Goal: Task Accomplishment & Management: Manage account settings

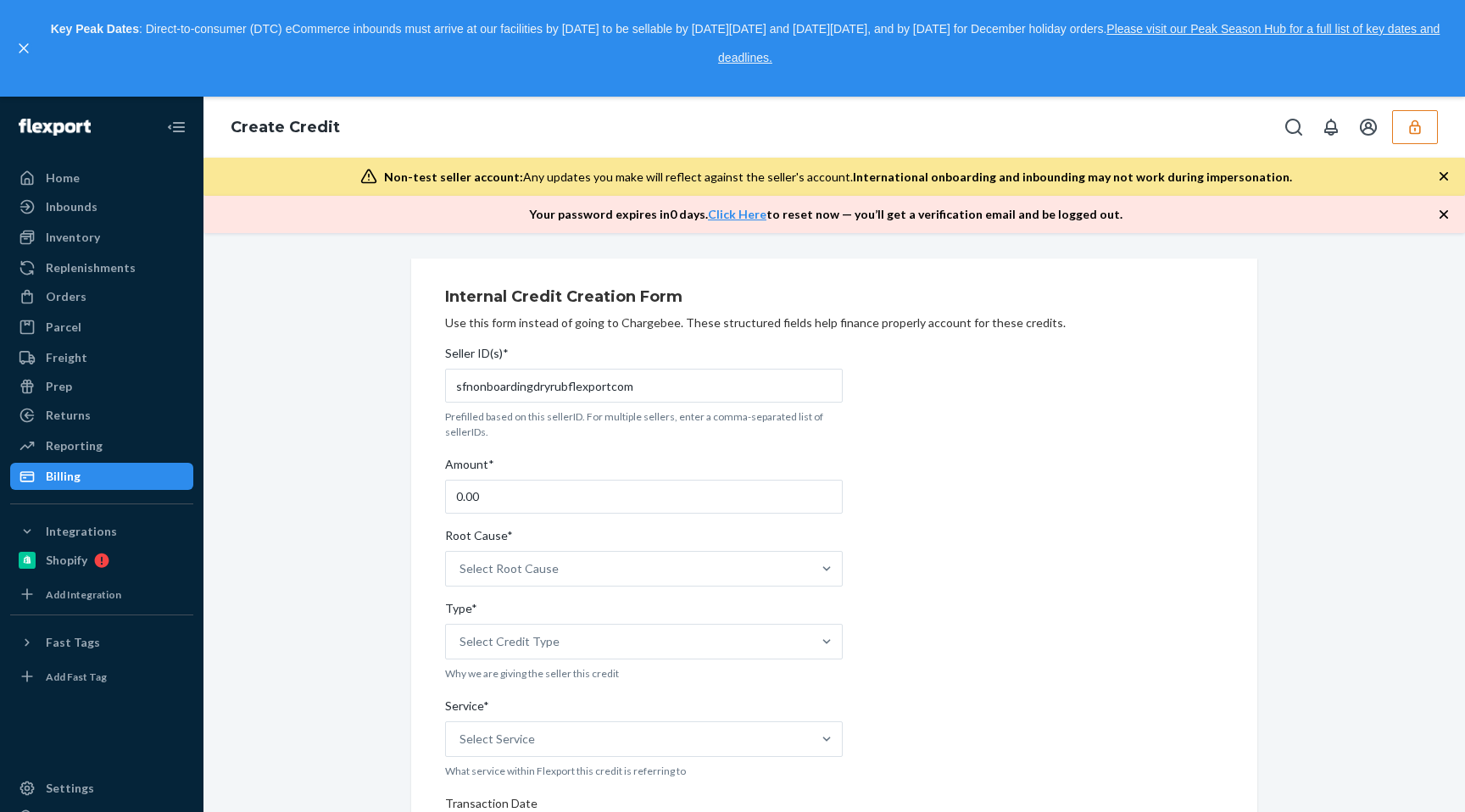
click at [1428, 135] on button "button" at bounding box center [1415, 127] width 46 height 34
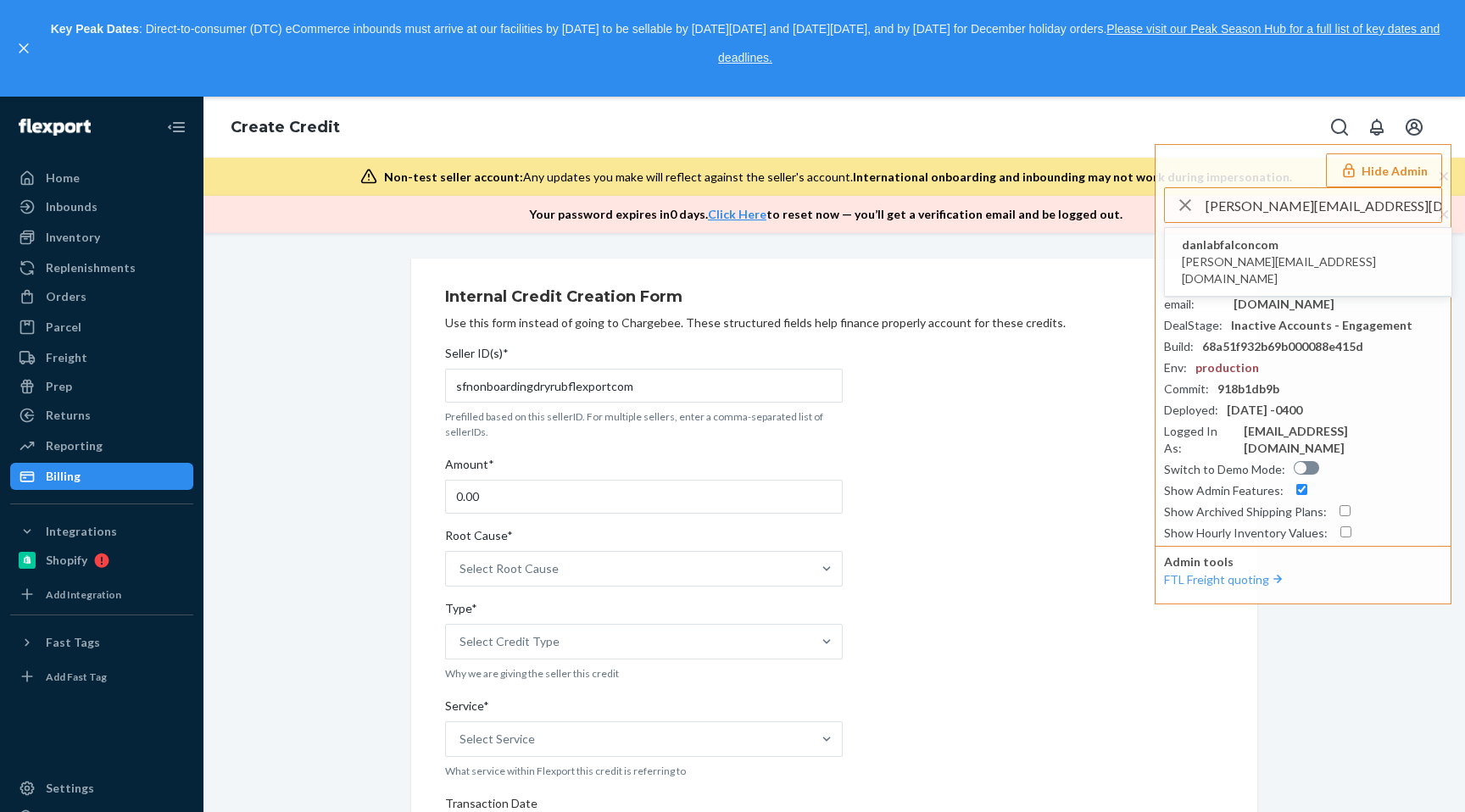
type input "kevin@labfalcon.com"
click at [1256, 247] on span "danlabfalconcom" at bounding box center [1308, 245] width 253 height 17
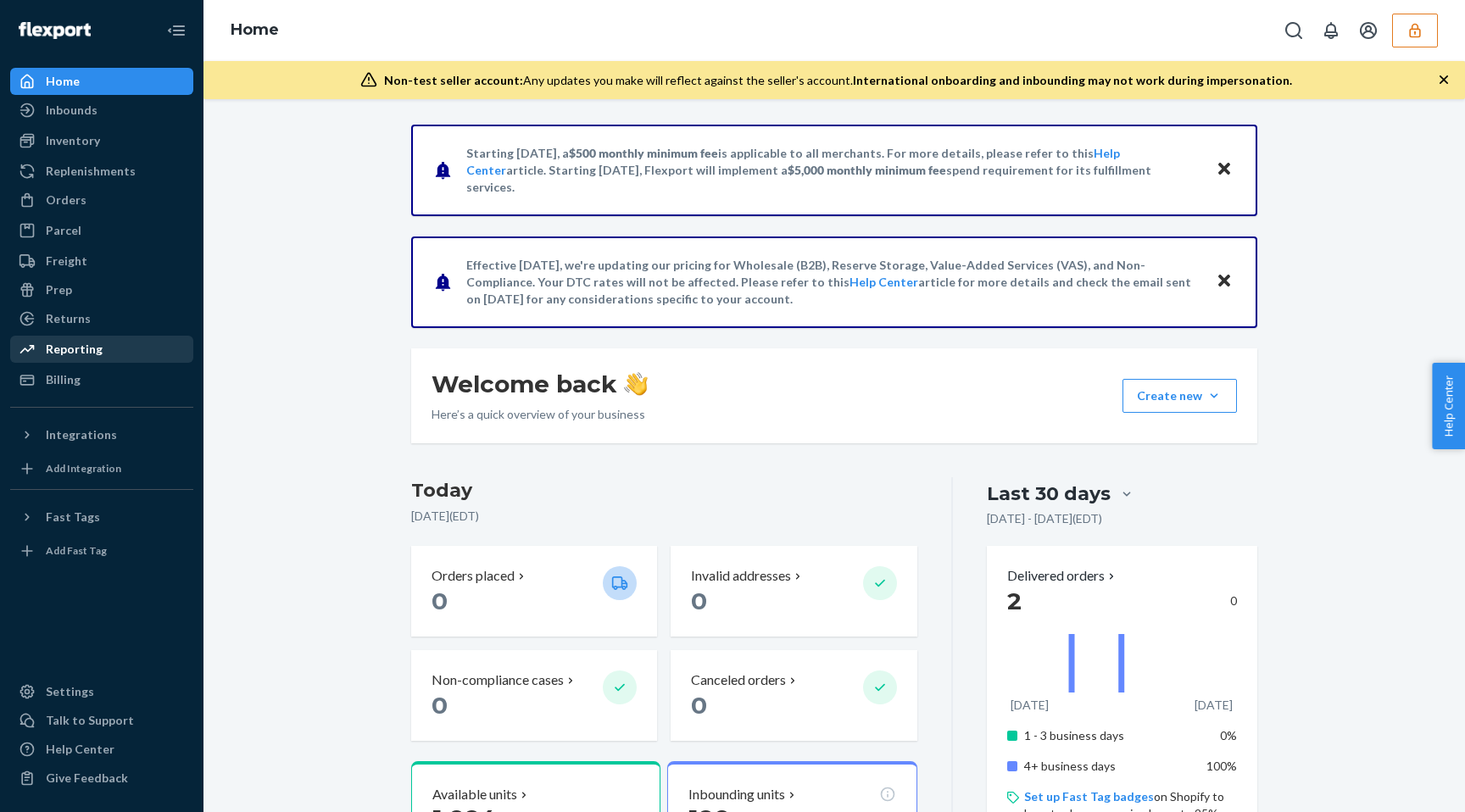
click at [126, 358] on div "Reporting" at bounding box center [102, 349] width 180 height 23
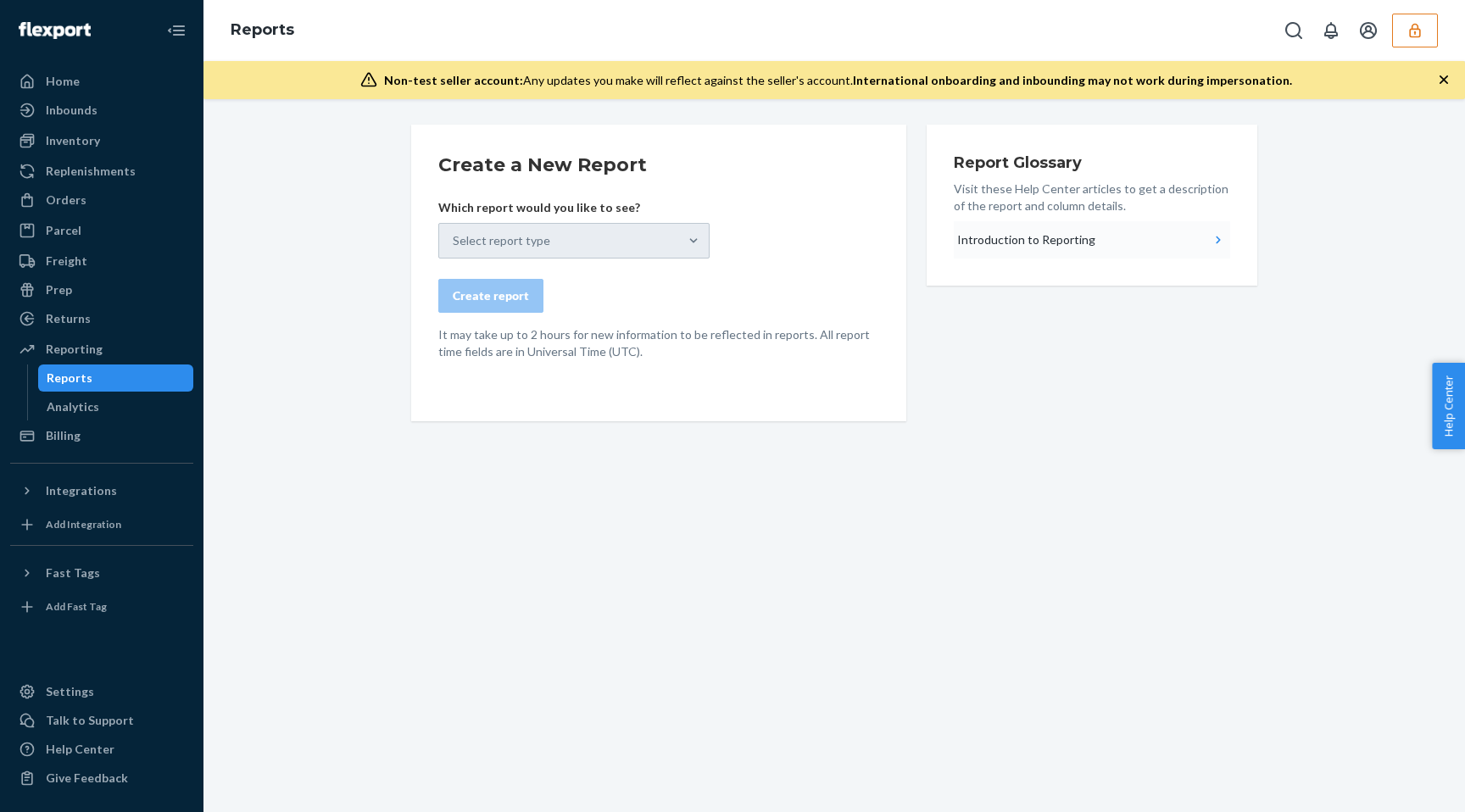
click at [1071, 240] on div "Introduction to Reporting" at bounding box center [1027, 240] width 138 height 17
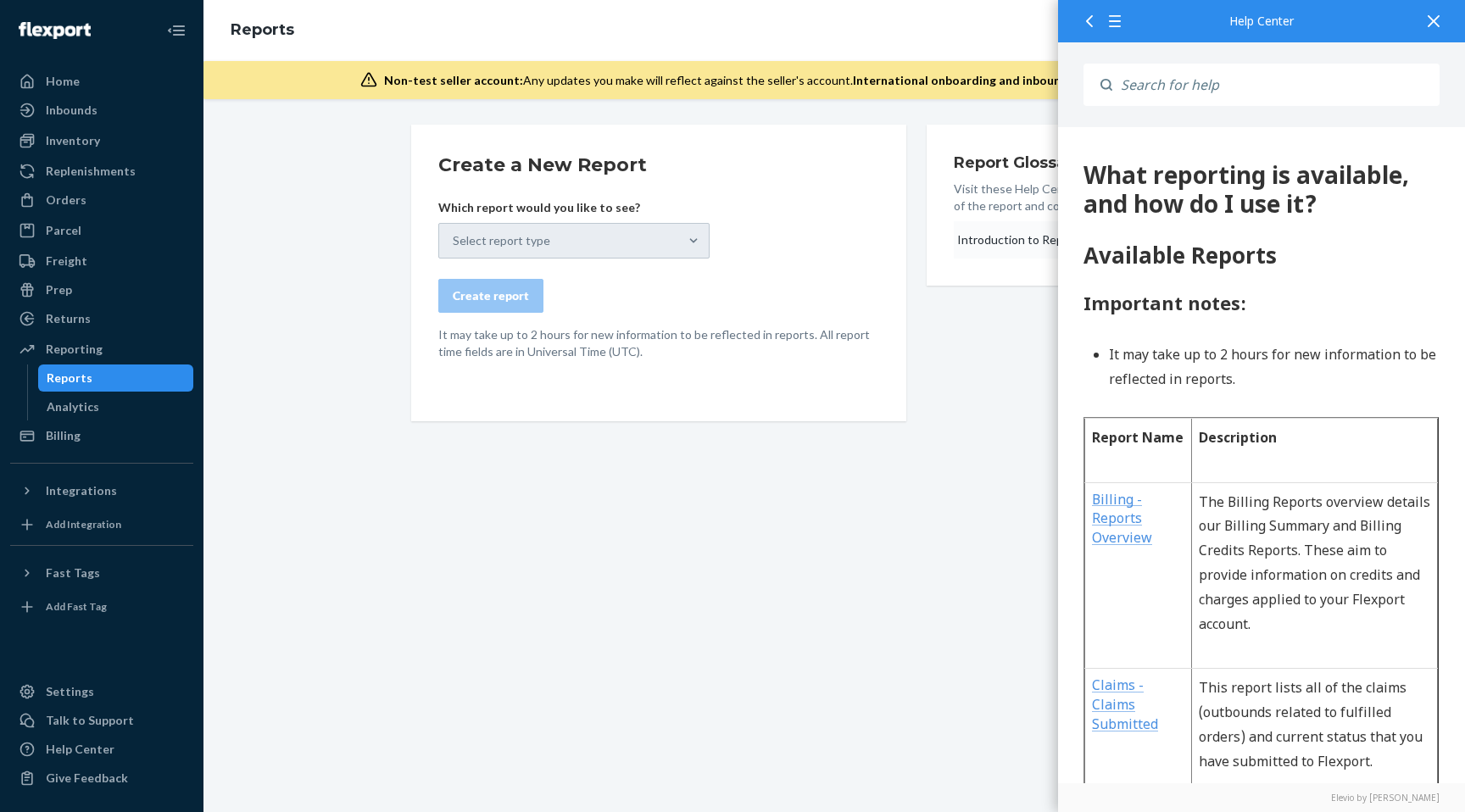
click at [1024, 249] on button "Introduction to Reporting" at bounding box center [1092, 240] width 276 height 37
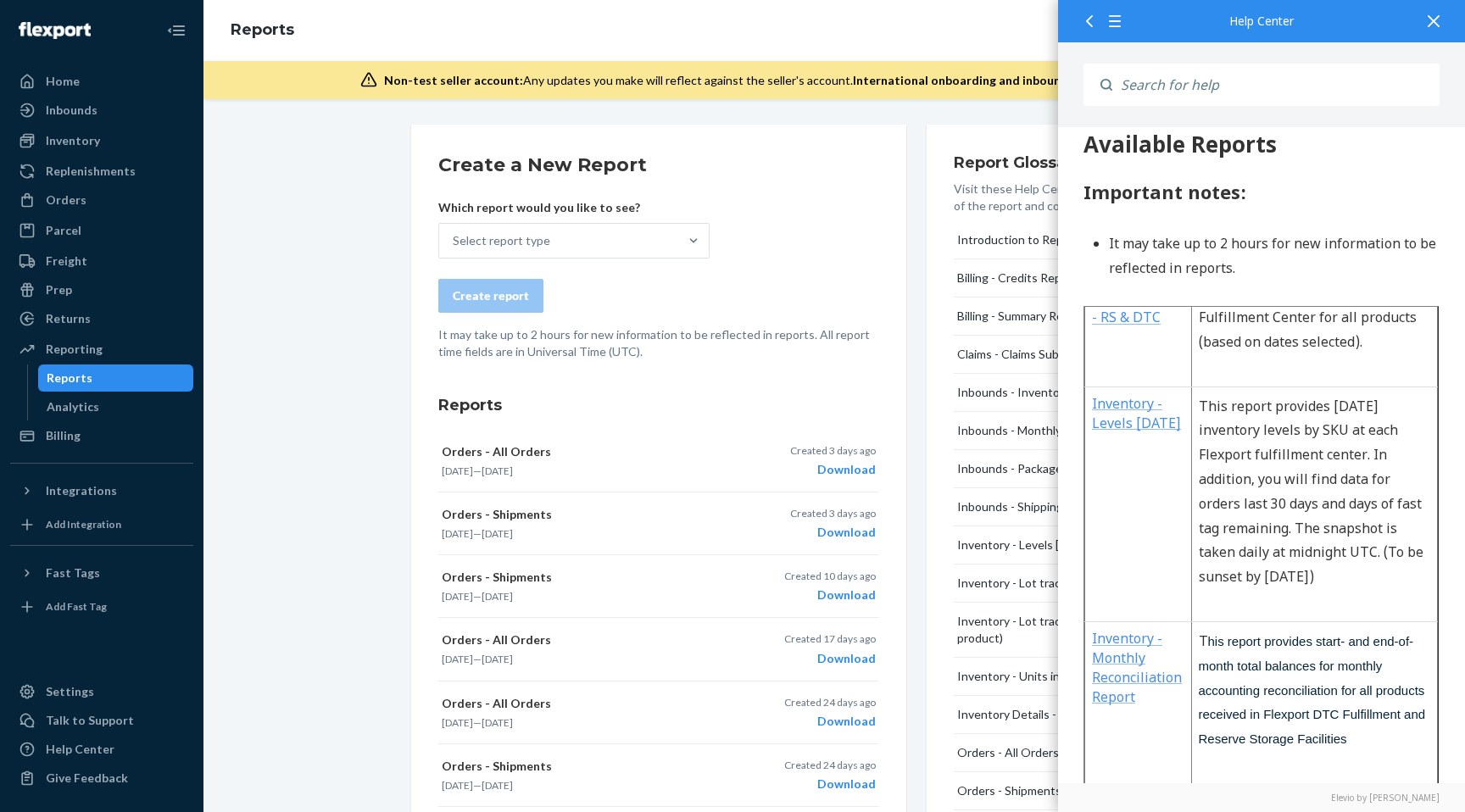
scroll to position [1142, 0]
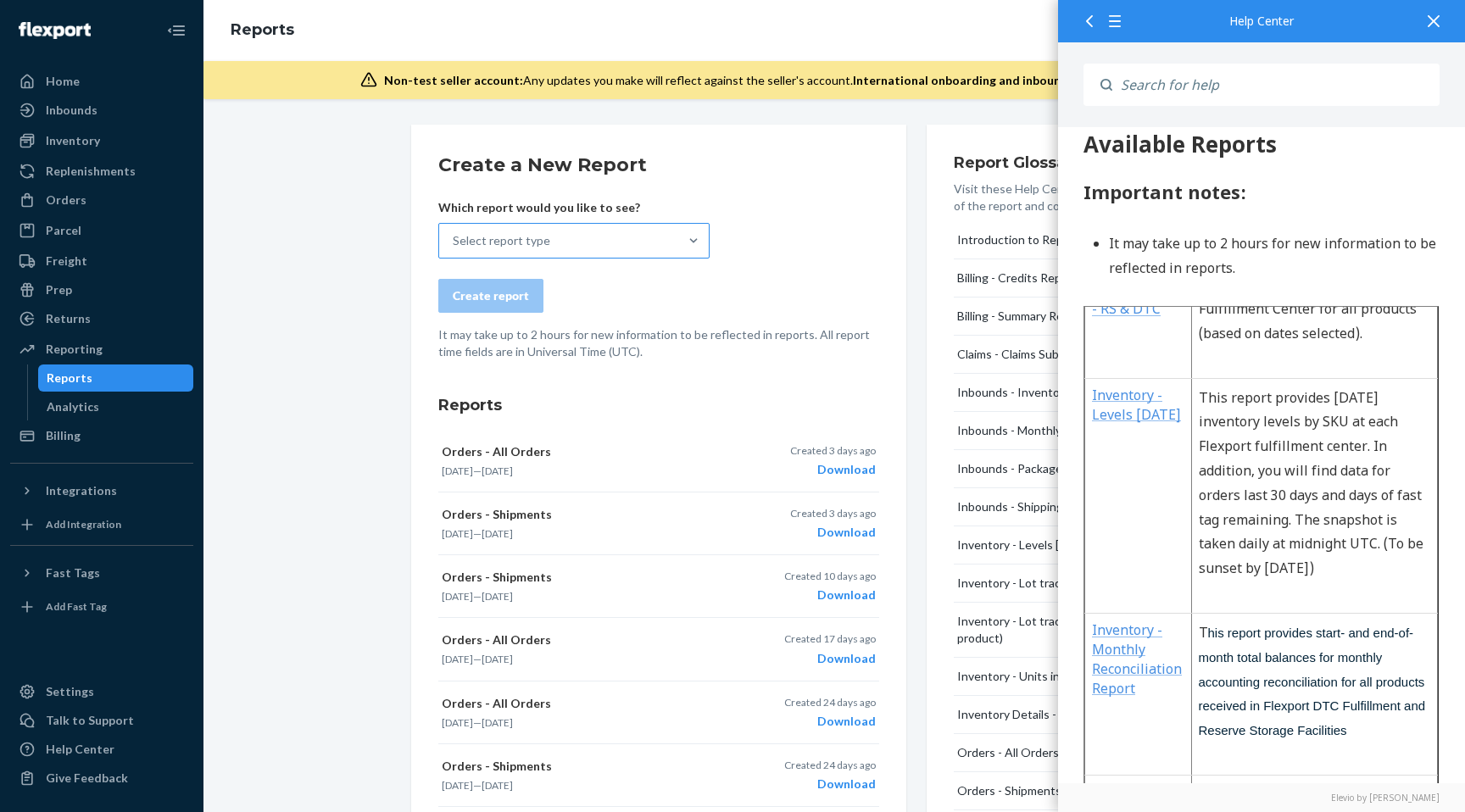
click at [514, 246] on div "Select report type" at bounding box center [502, 241] width 98 height 17
click at [454, 246] on input "Select report type" at bounding box center [454, 241] width 2 height 17
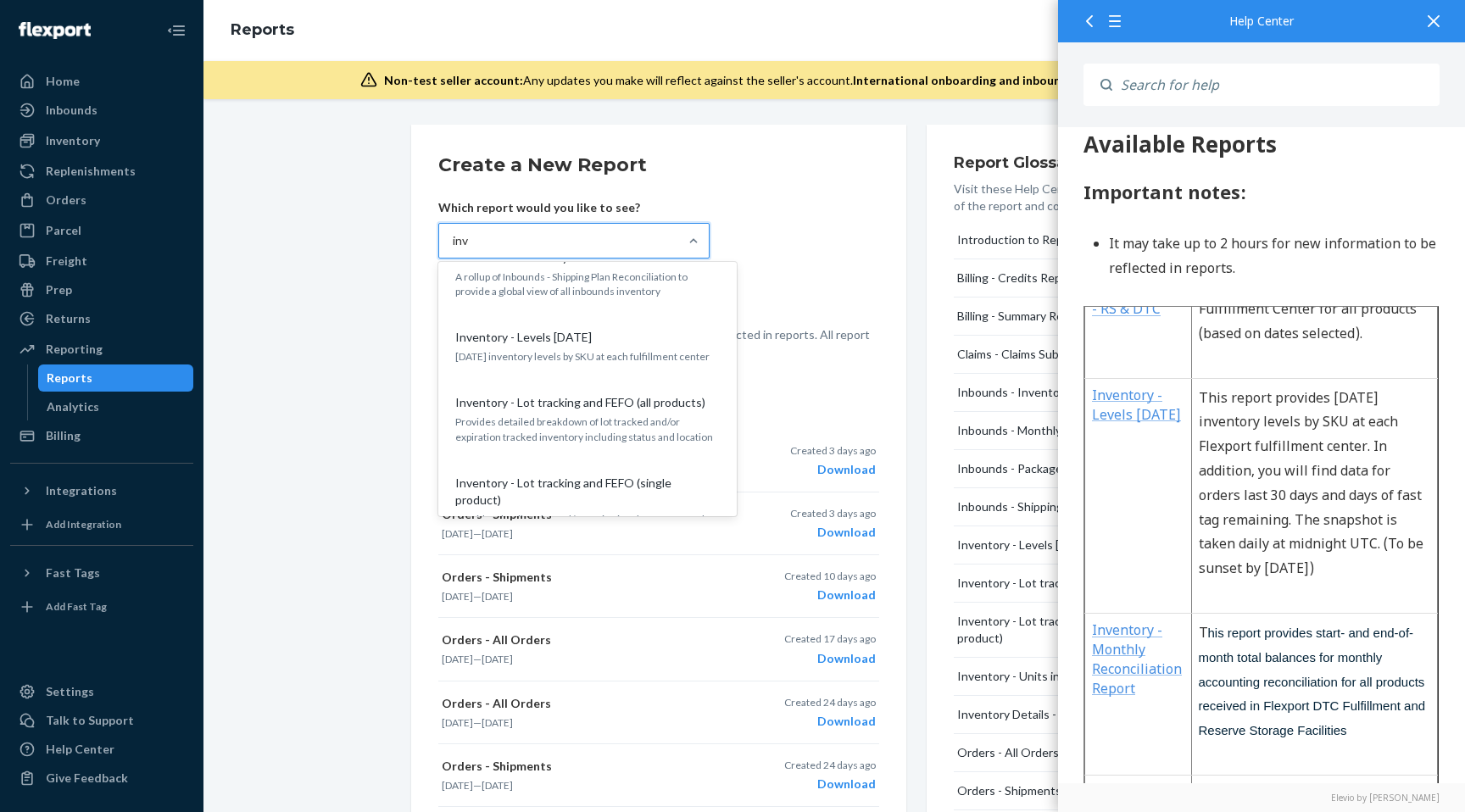
scroll to position [0, 0]
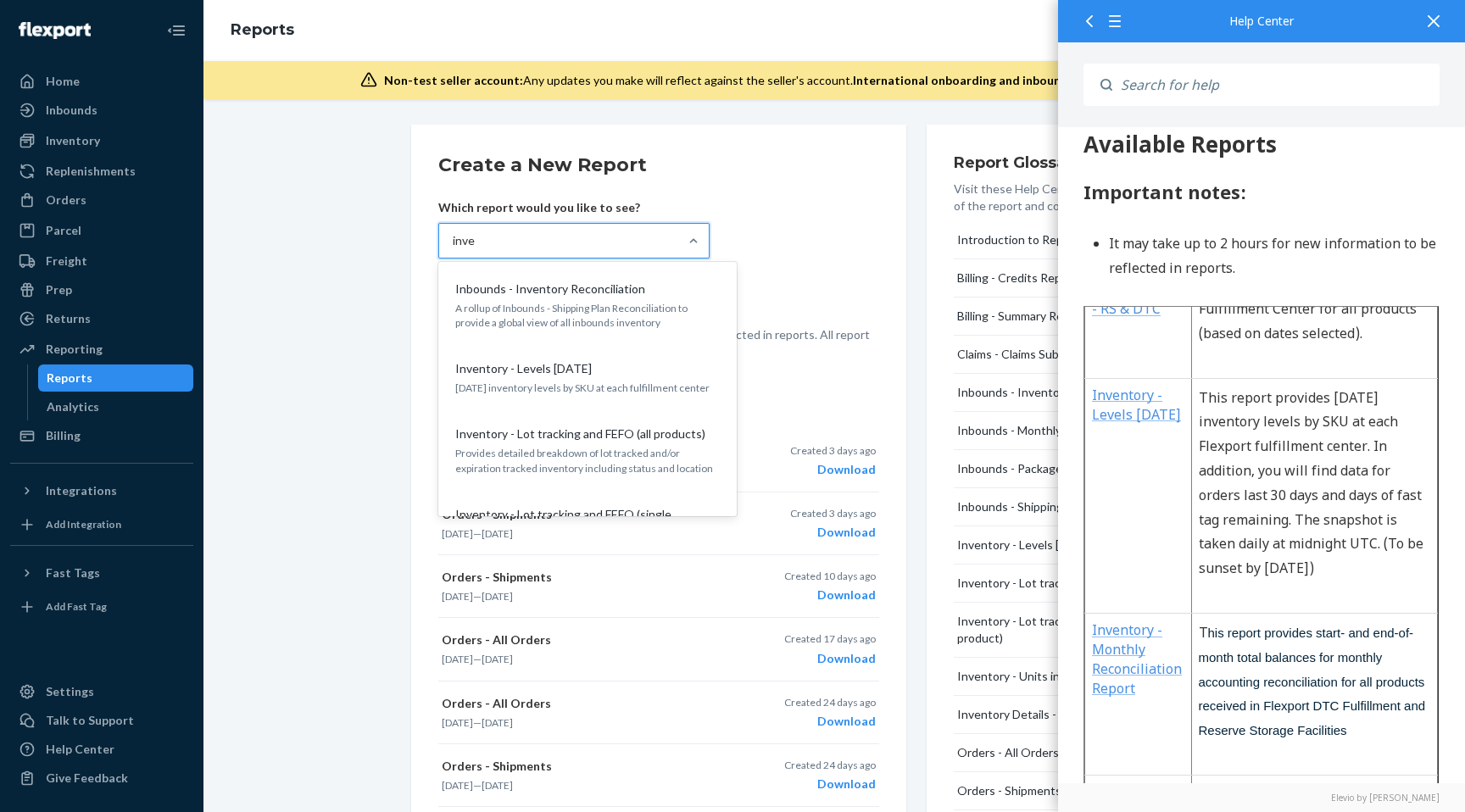
type input "inven"
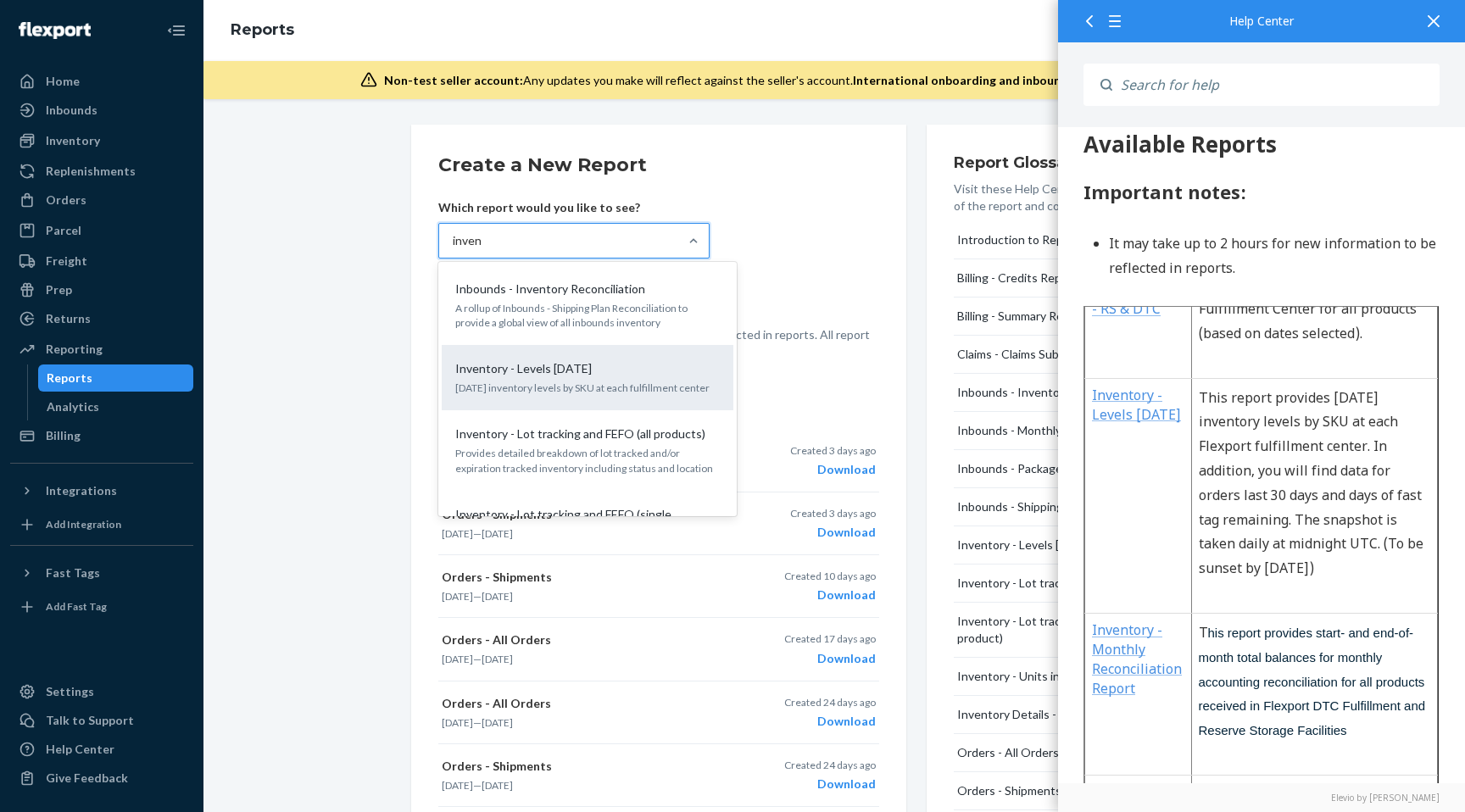
click at [606, 387] on p "[DATE] inventory levels by SKU at each fulfillment center" at bounding box center [587, 387] width 265 height 14
click at [482, 249] on input "inven" at bounding box center [468, 241] width 30 height 17
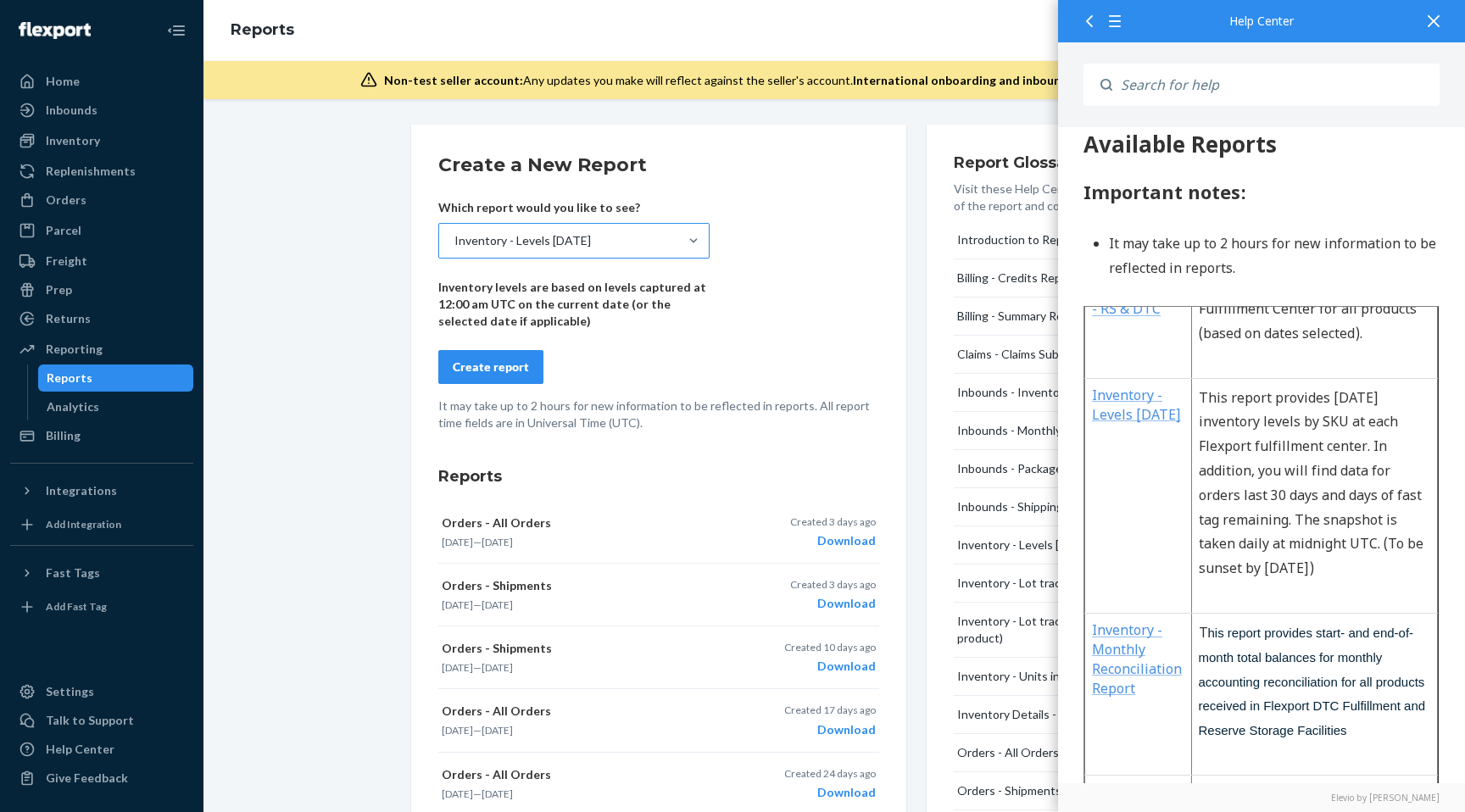
click at [512, 375] on div "Create report" at bounding box center [491, 367] width 76 height 17
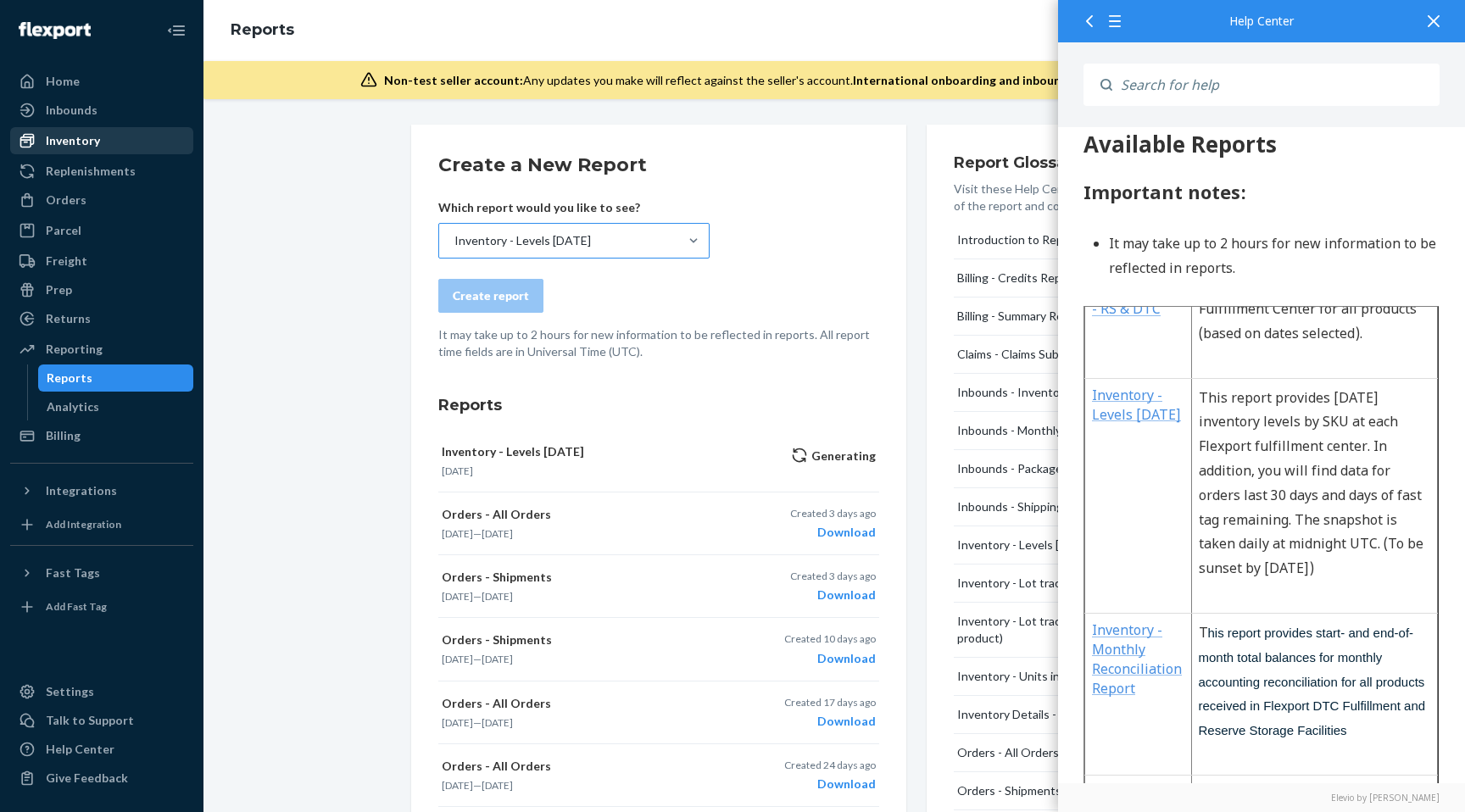
click at [125, 145] on div "Inventory" at bounding box center [102, 140] width 180 height 23
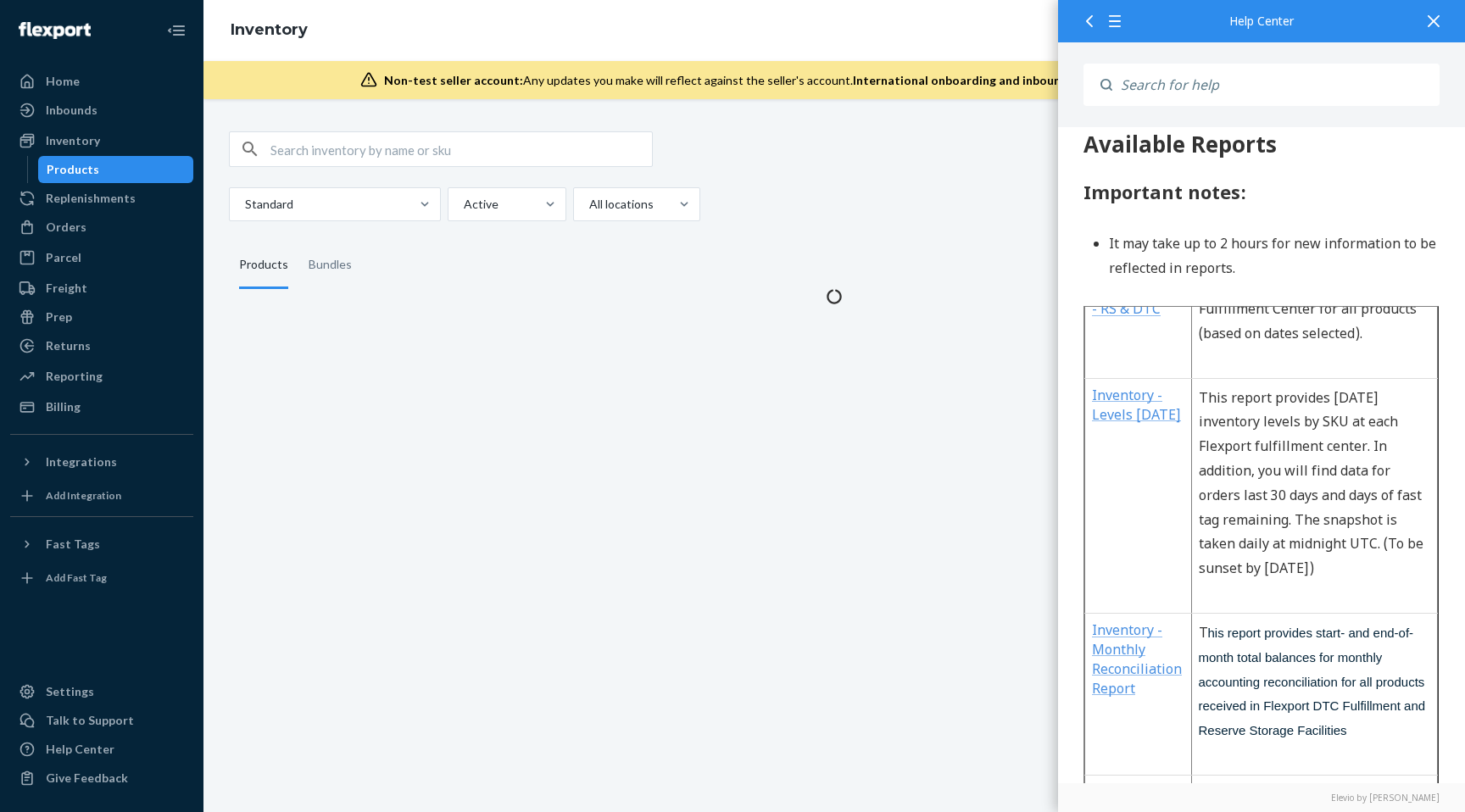
click at [1435, 19] on icon at bounding box center [1433, 21] width 12 height 12
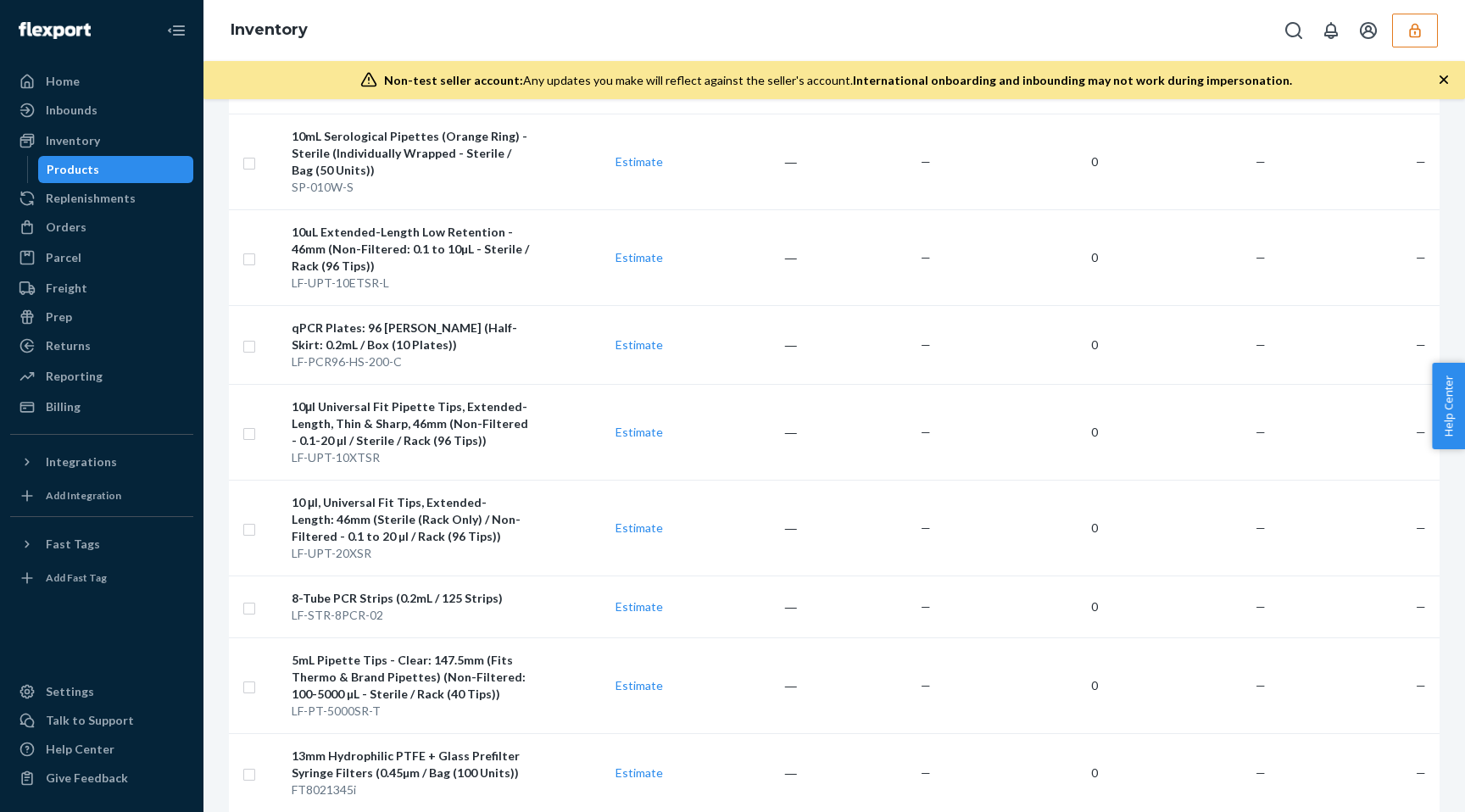
scroll to position [3413, 0]
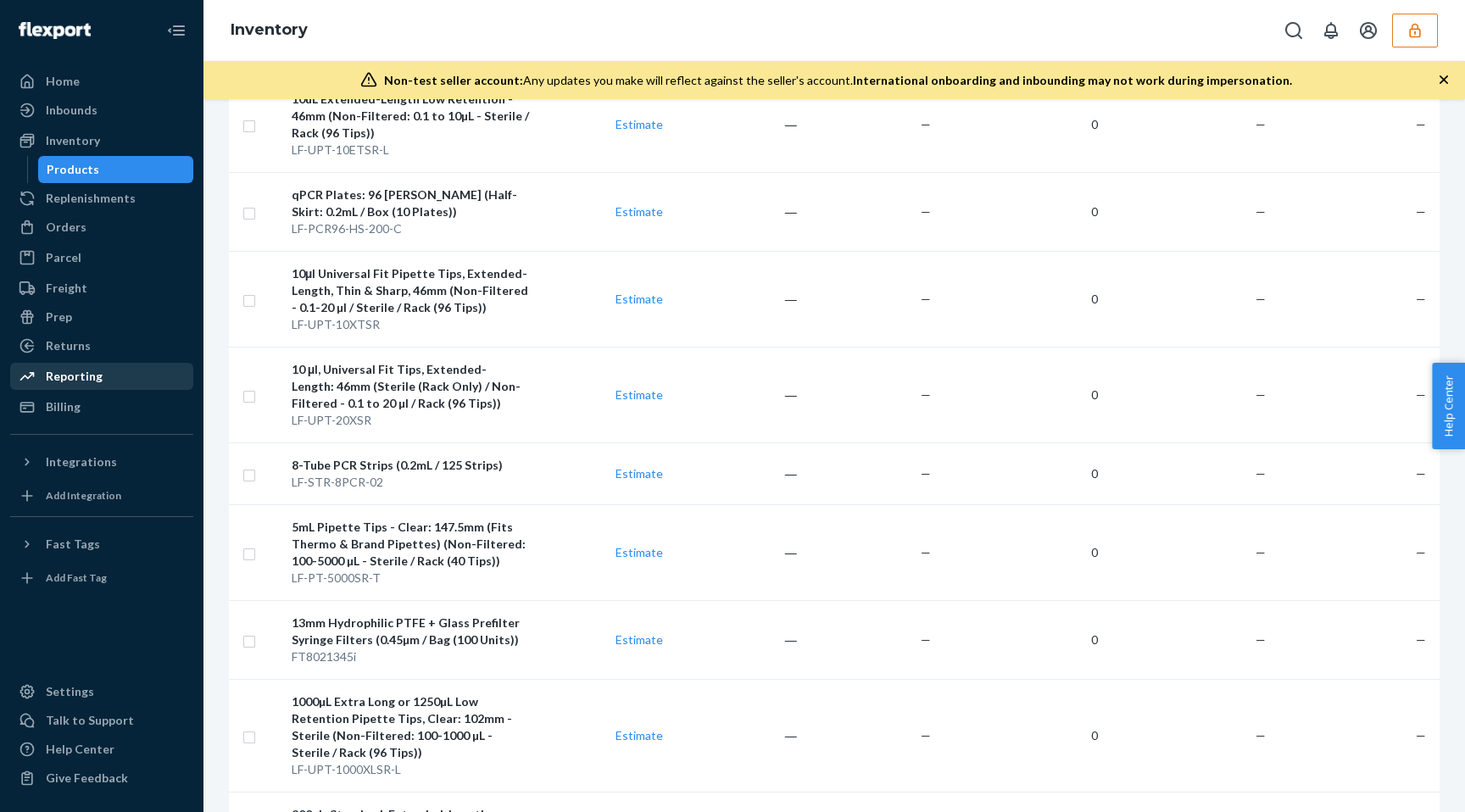
click at [127, 376] on div "Reporting" at bounding box center [102, 376] width 180 height 23
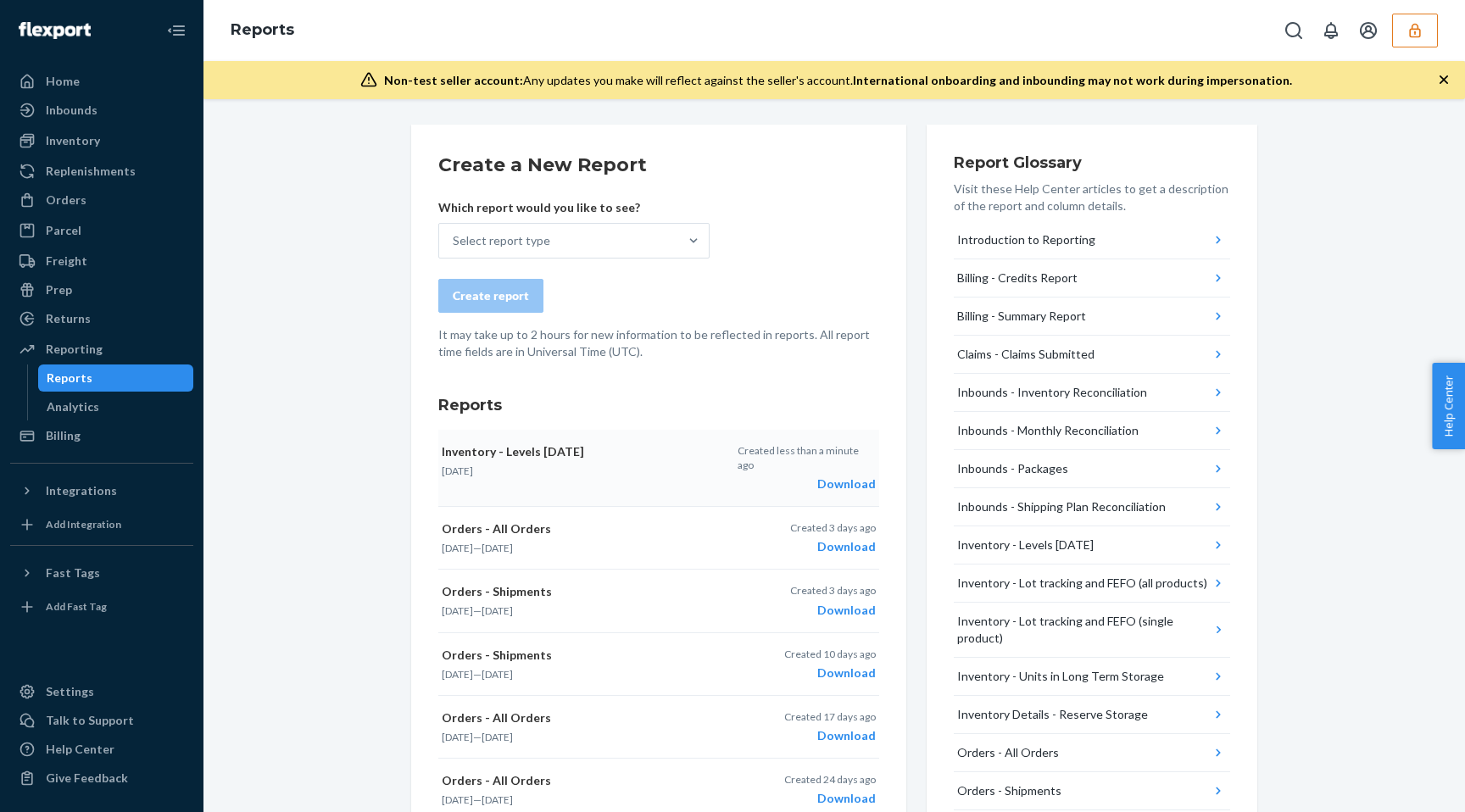
click at [839, 475] on div "Download" at bounding box center [807, 484] width 138 height 17
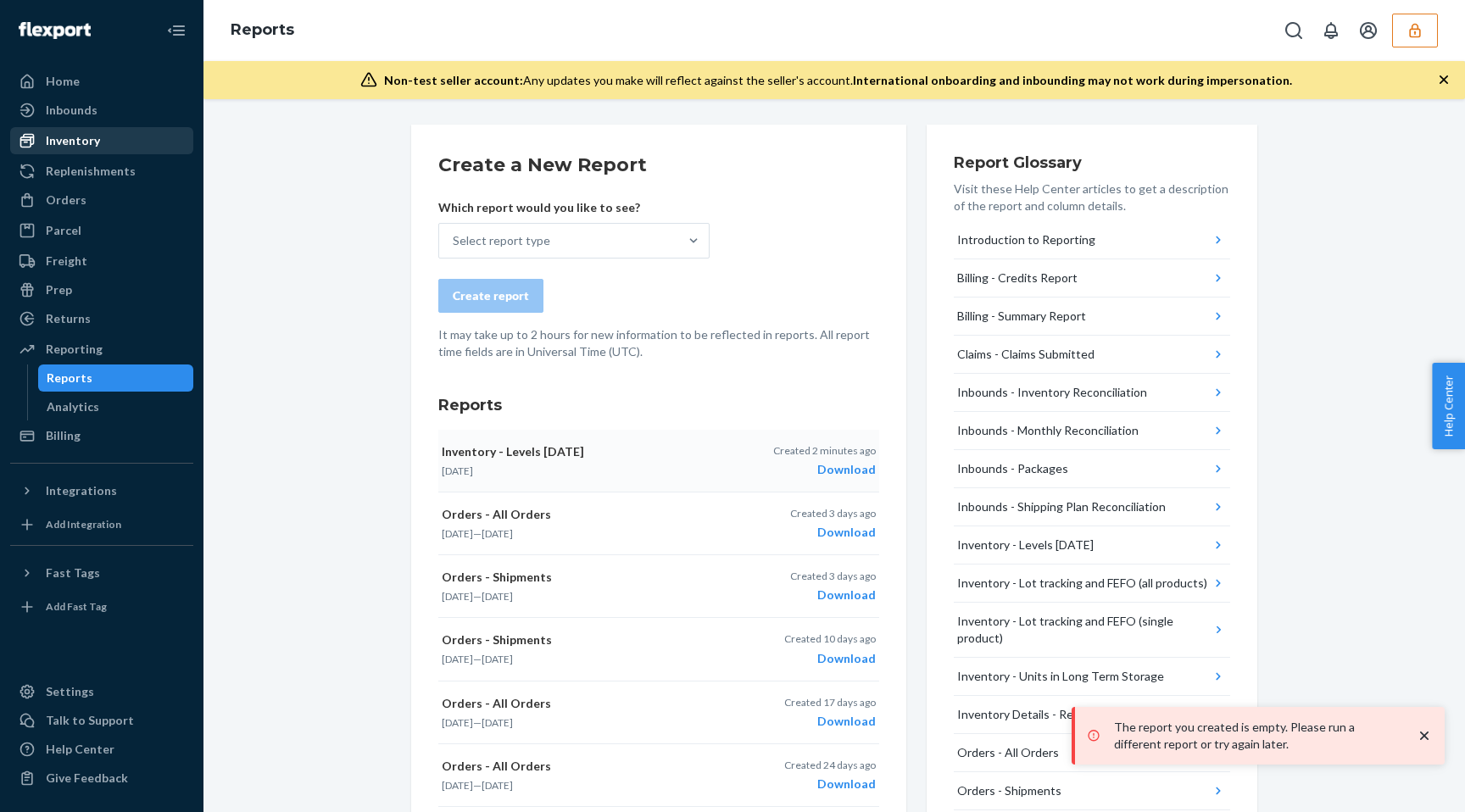
click at [107, 148] on div "Inventory" at bounding box center [102, 140] width 180 height 23
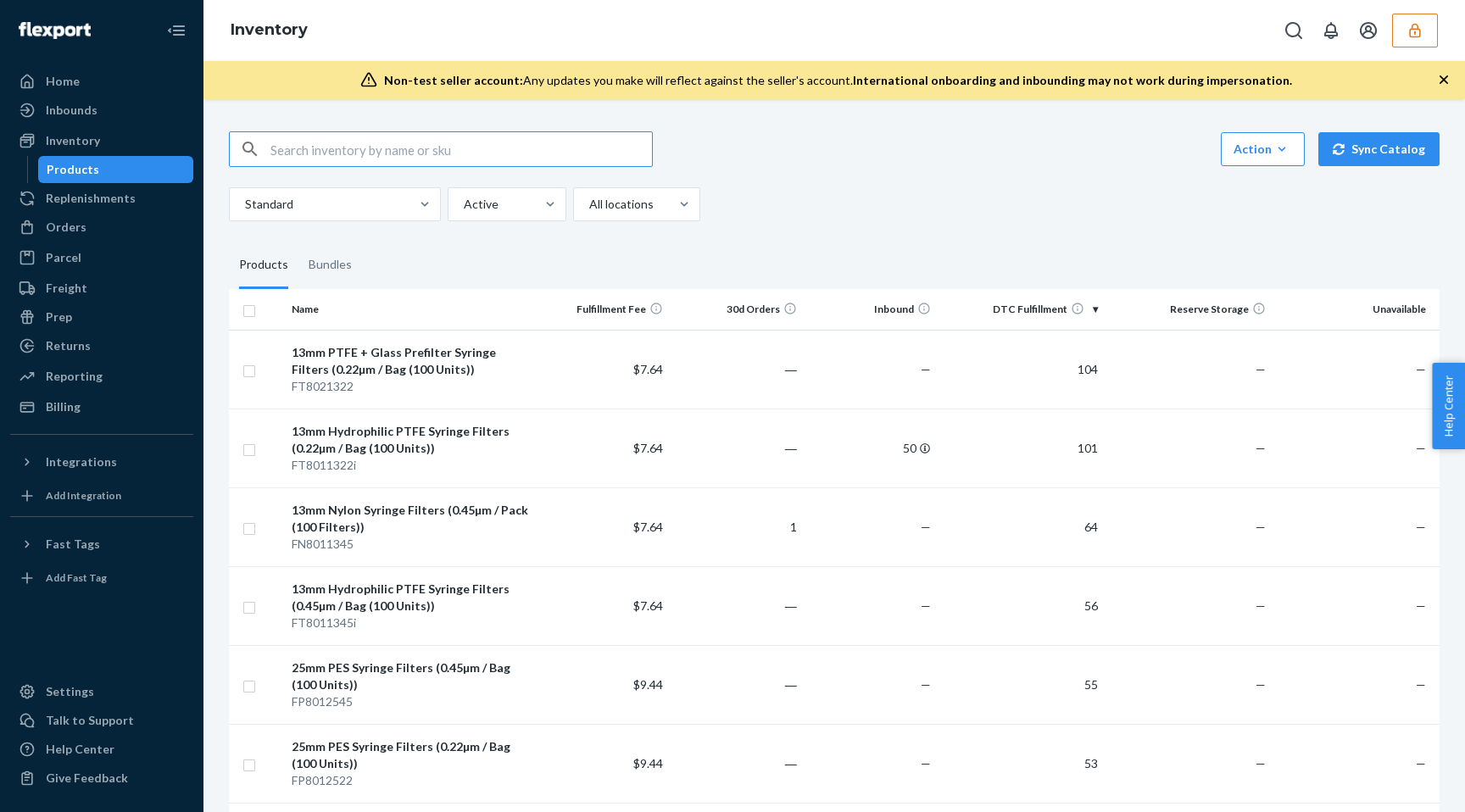
click at [247, 310] on input "checkbox" at bounding box center [249, 309] width 14 height 18
checkbox input "true"
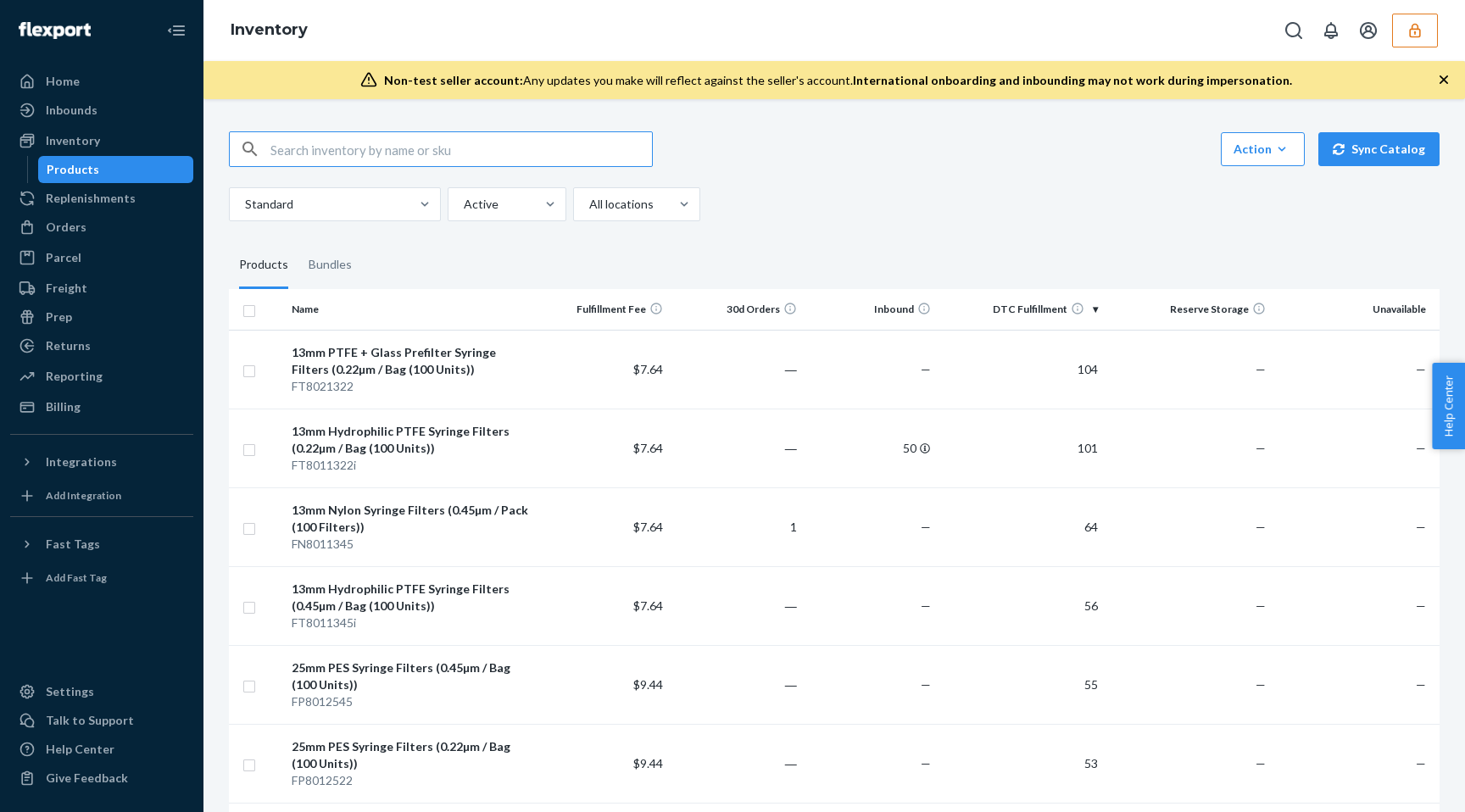
checkbox input "true"
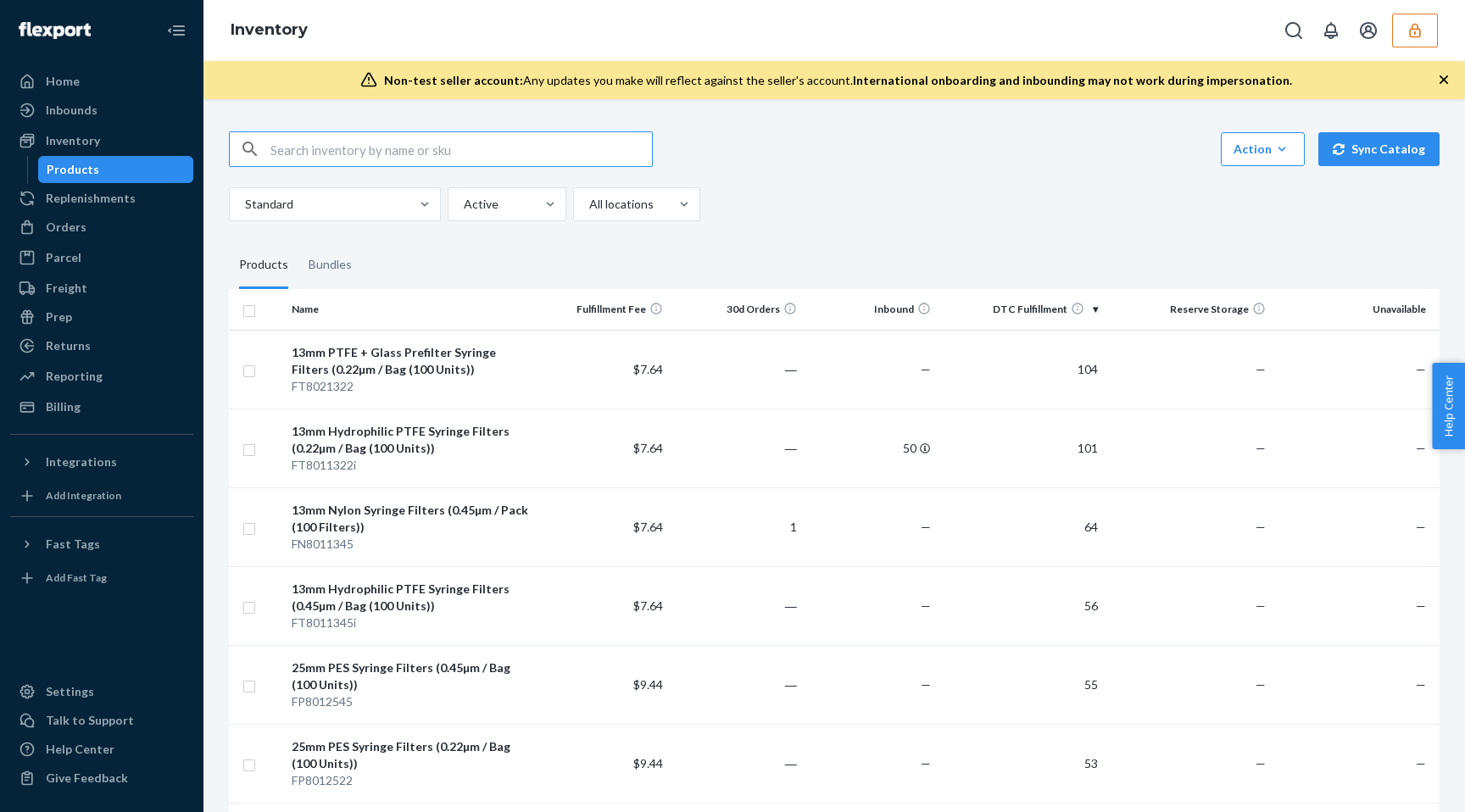
checkbox input "true"
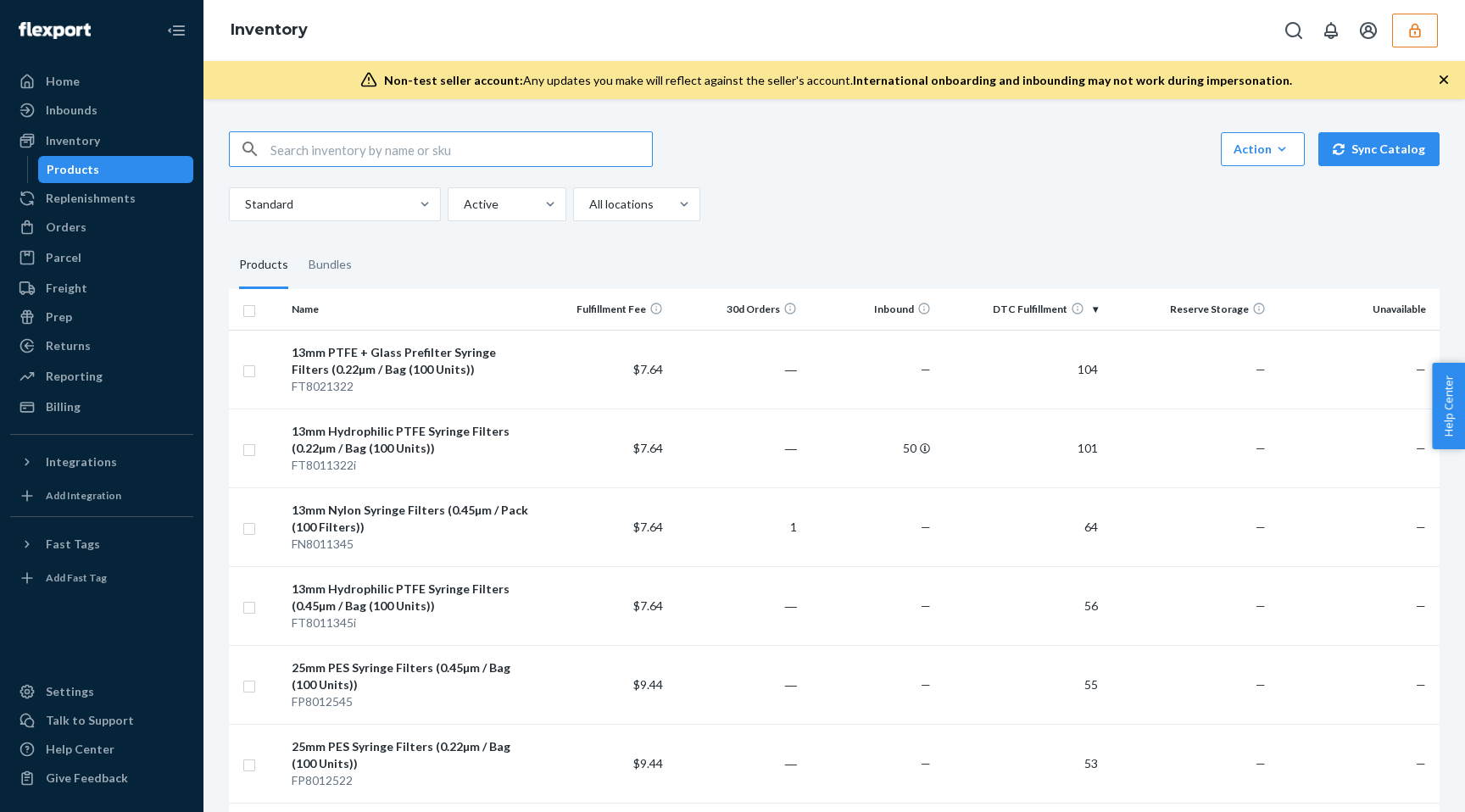
checkbox input "true"
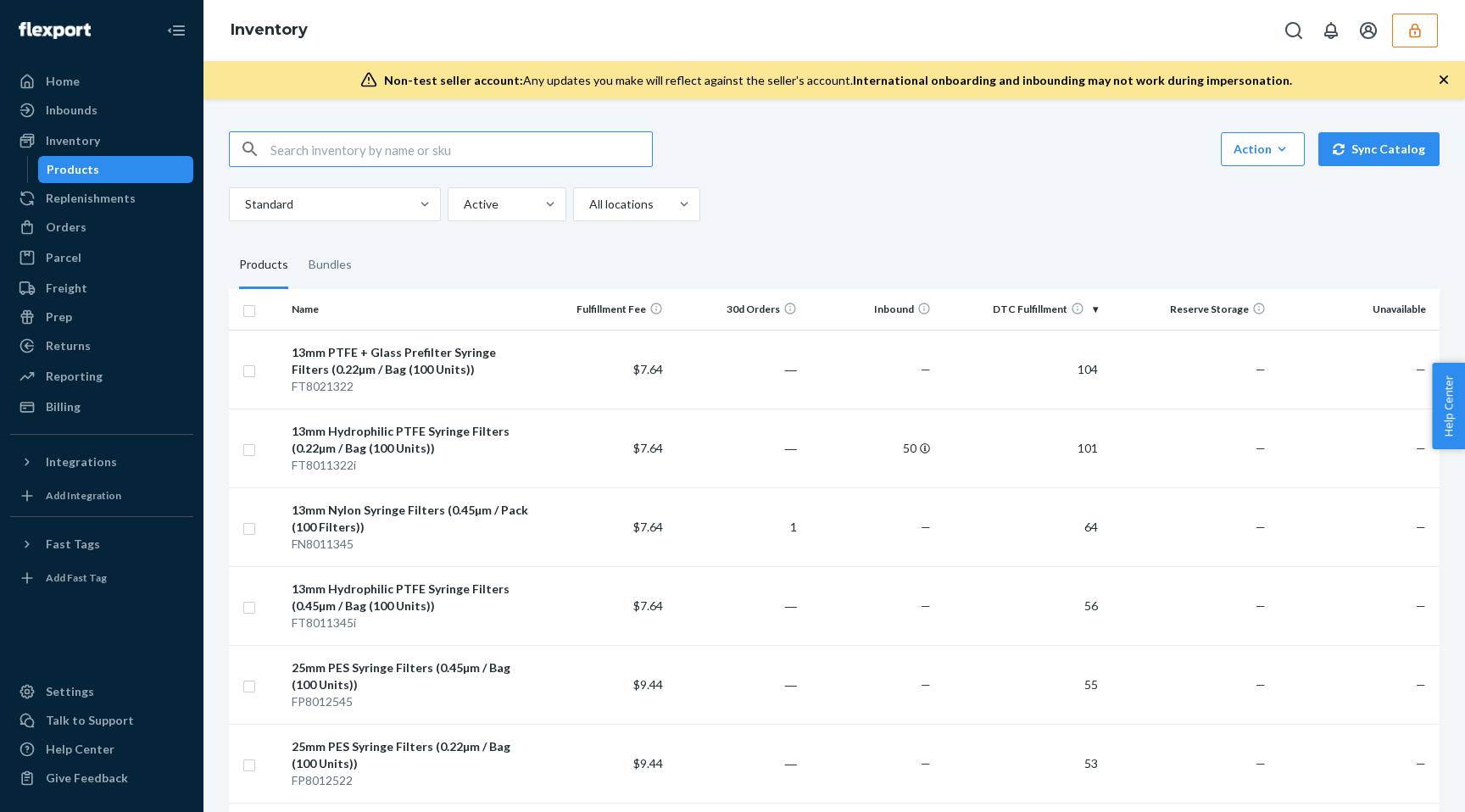
checkbox input "true"
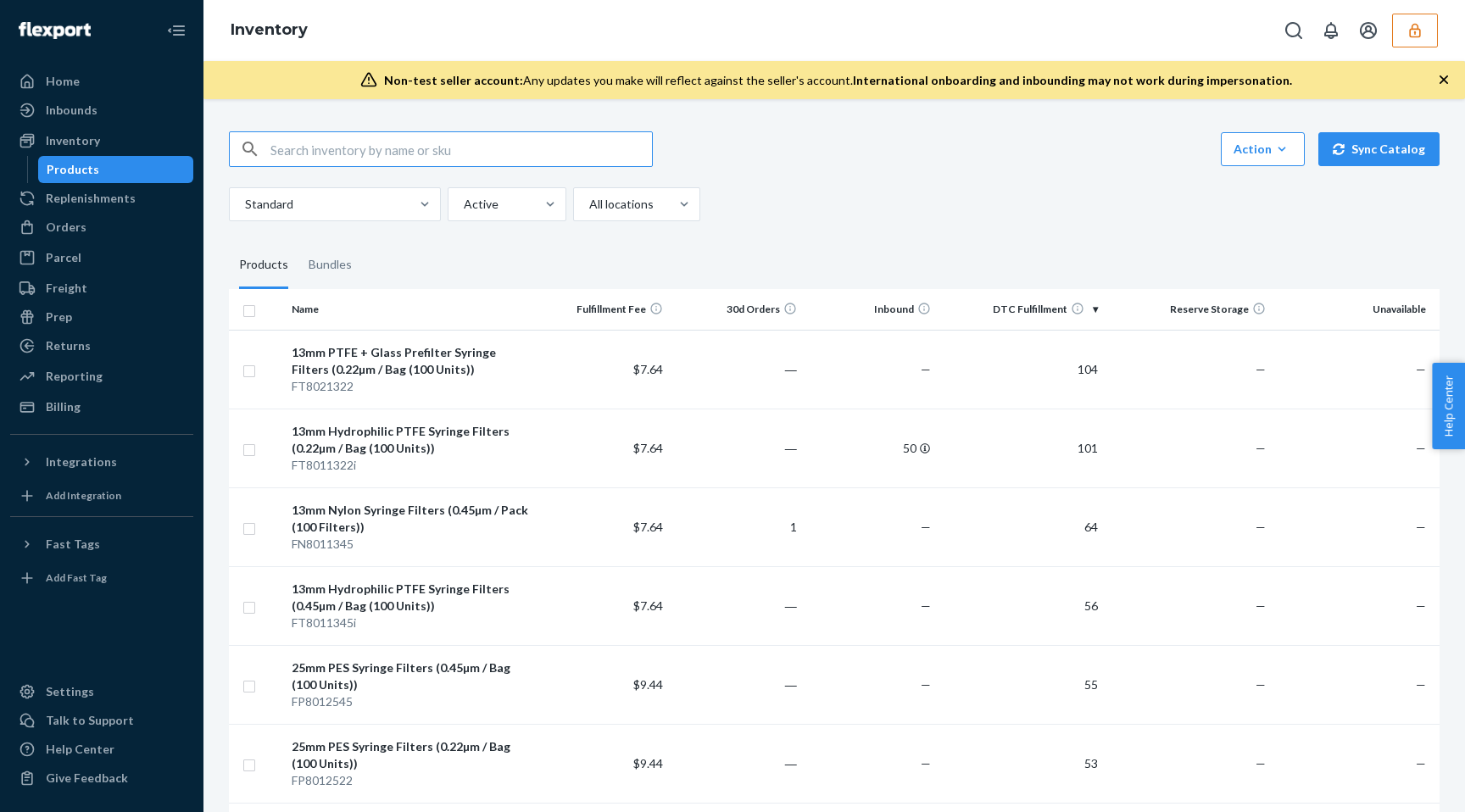
checkbox input "true"
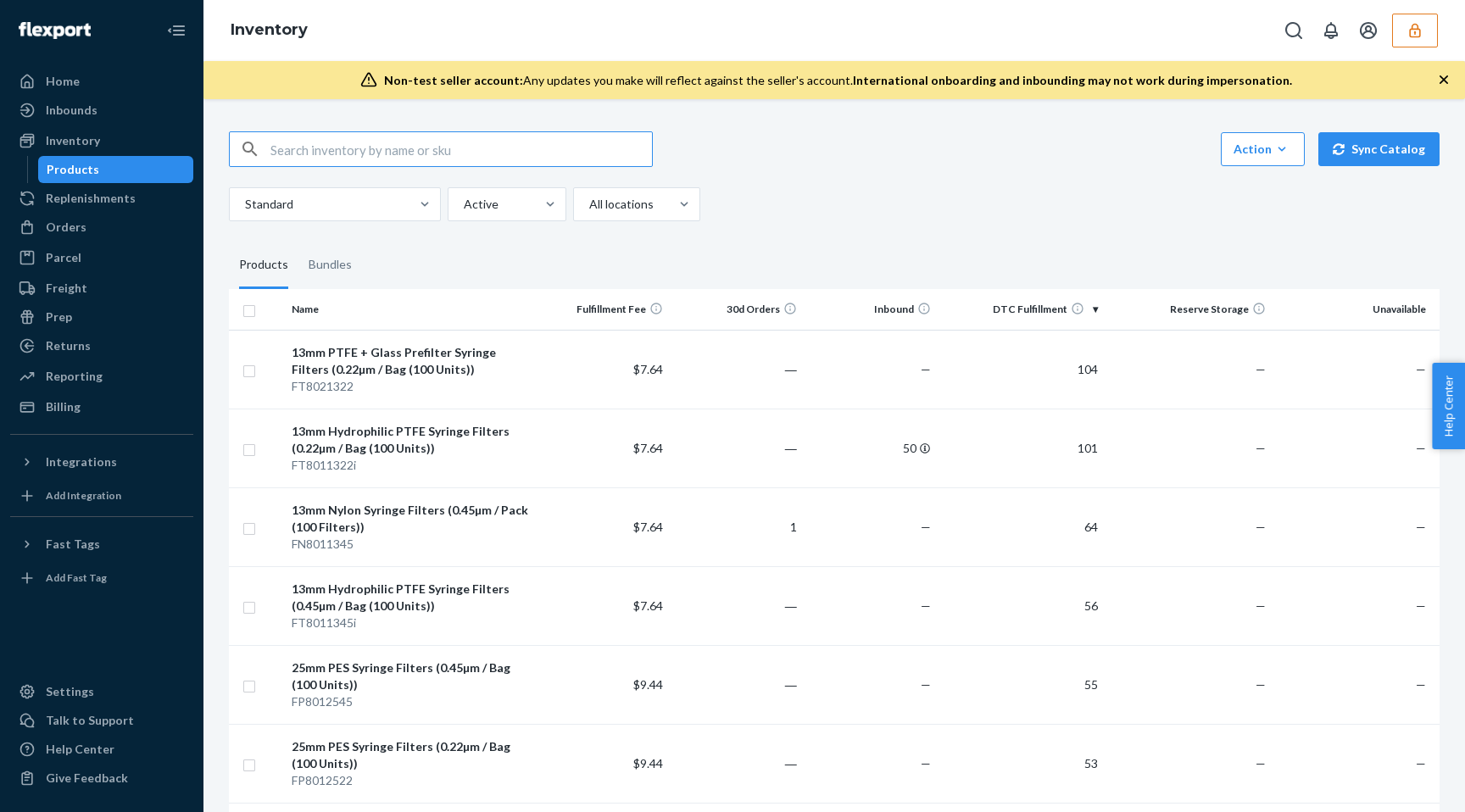
checkbox input "true"
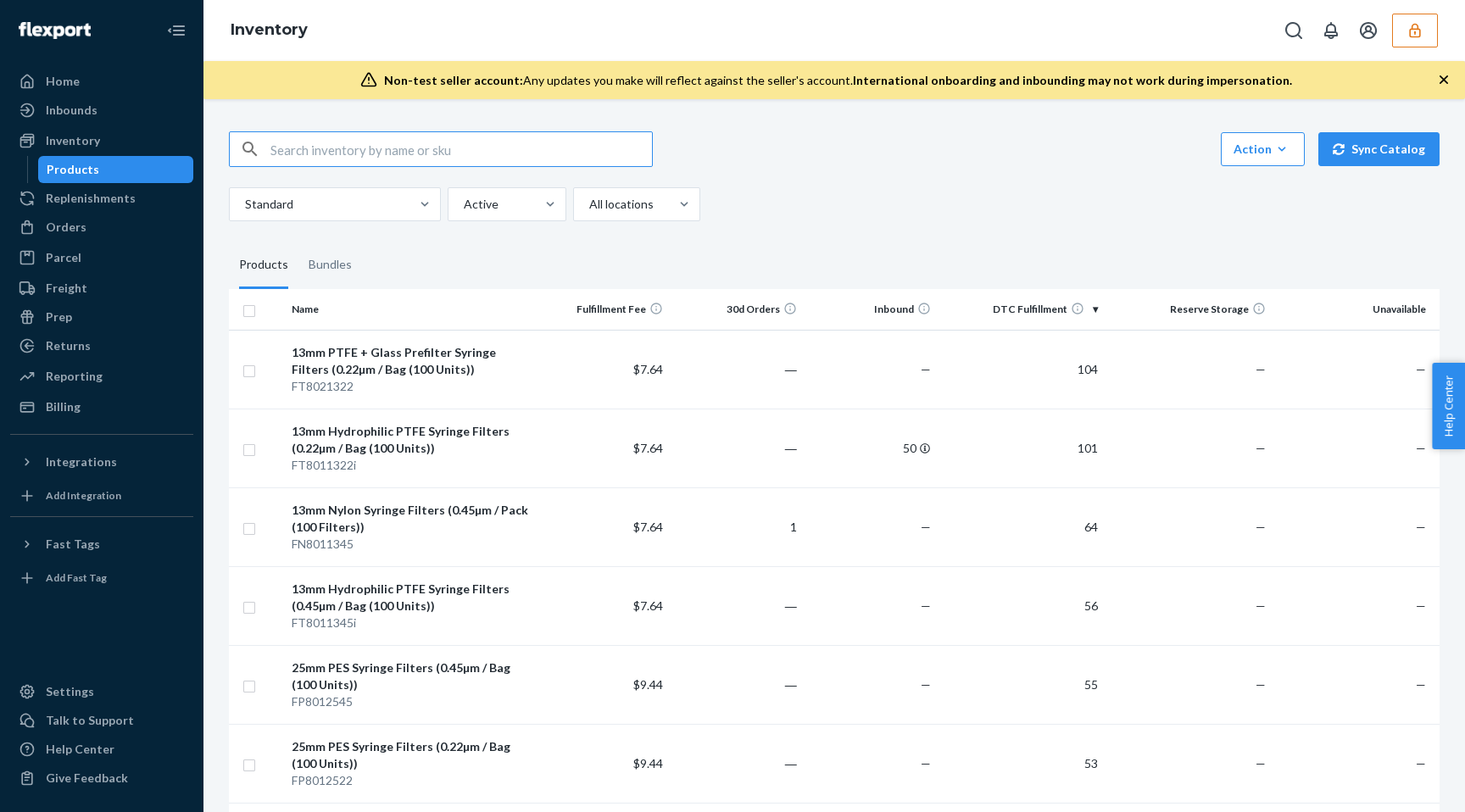
checkbox input "true"
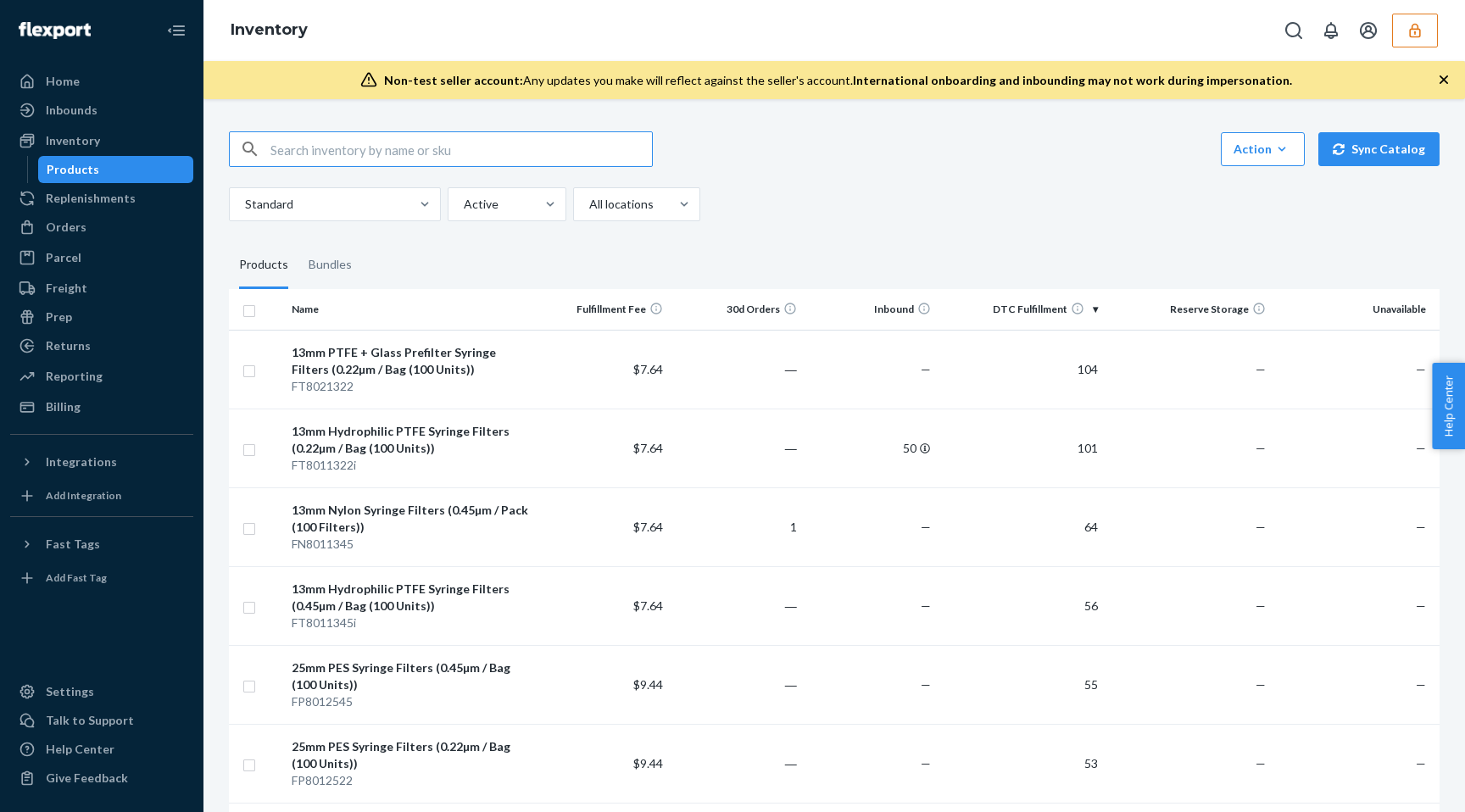
checkbox input "true"
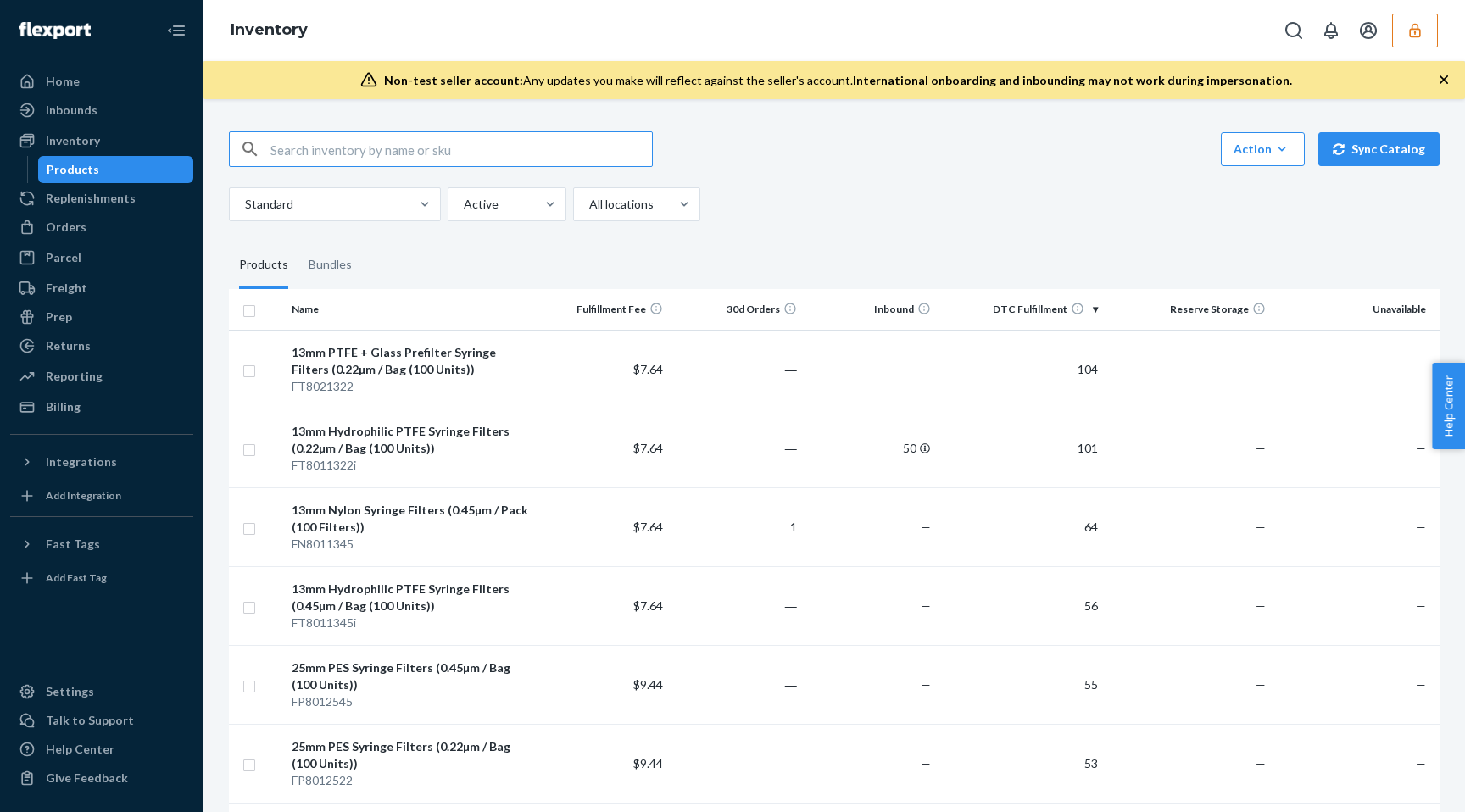
checkbox input "true"
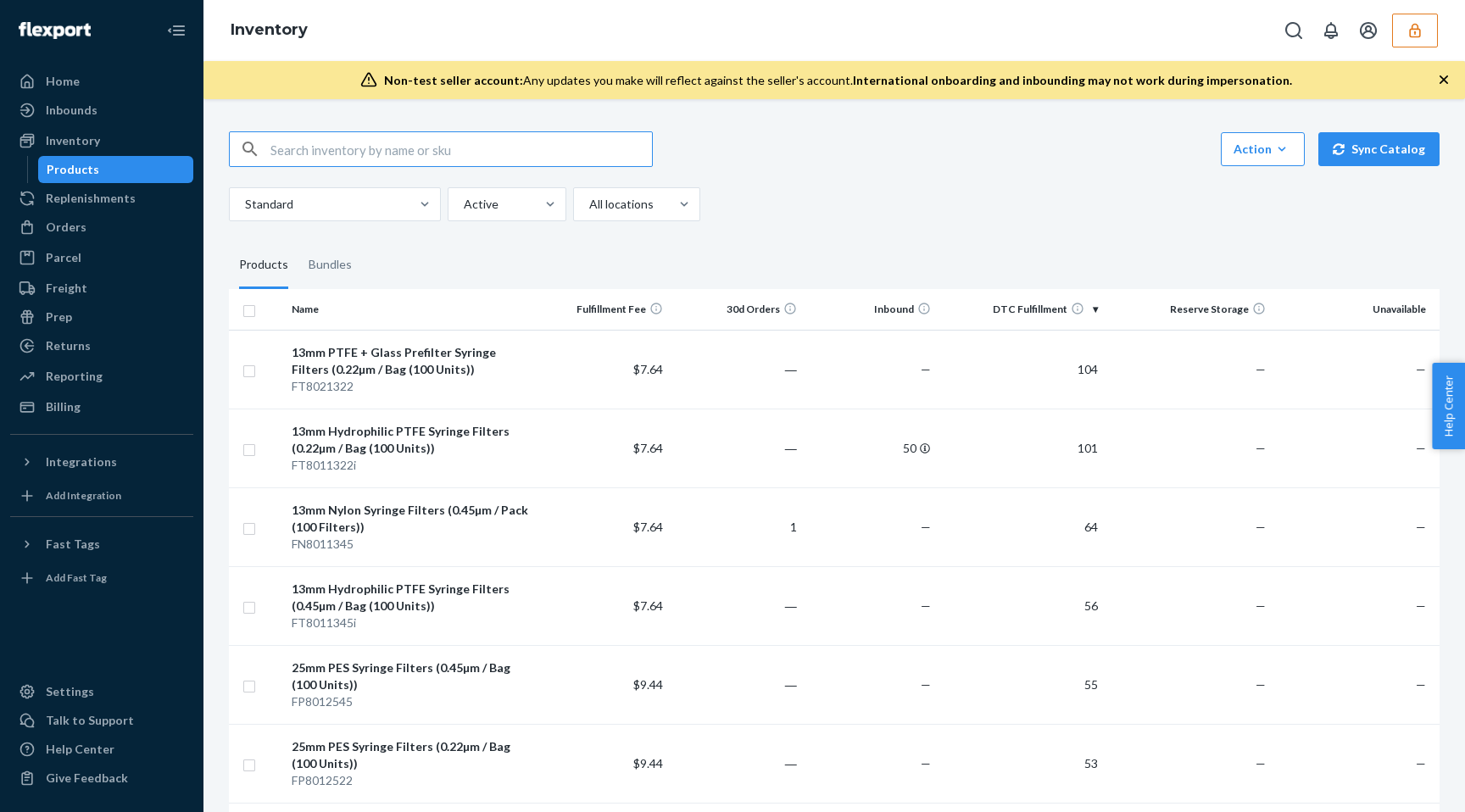
checkbox input "true"
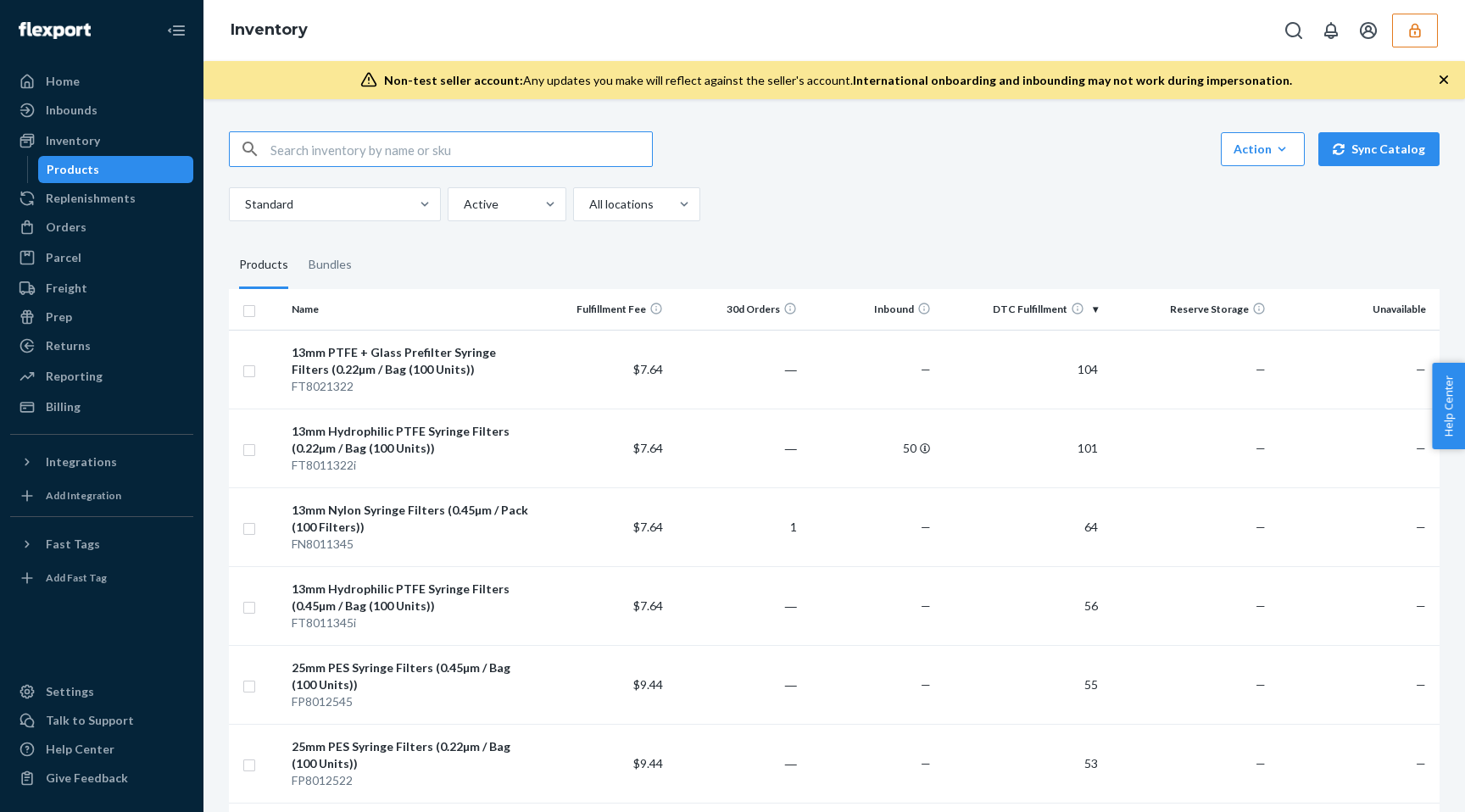
checkbox input "true"
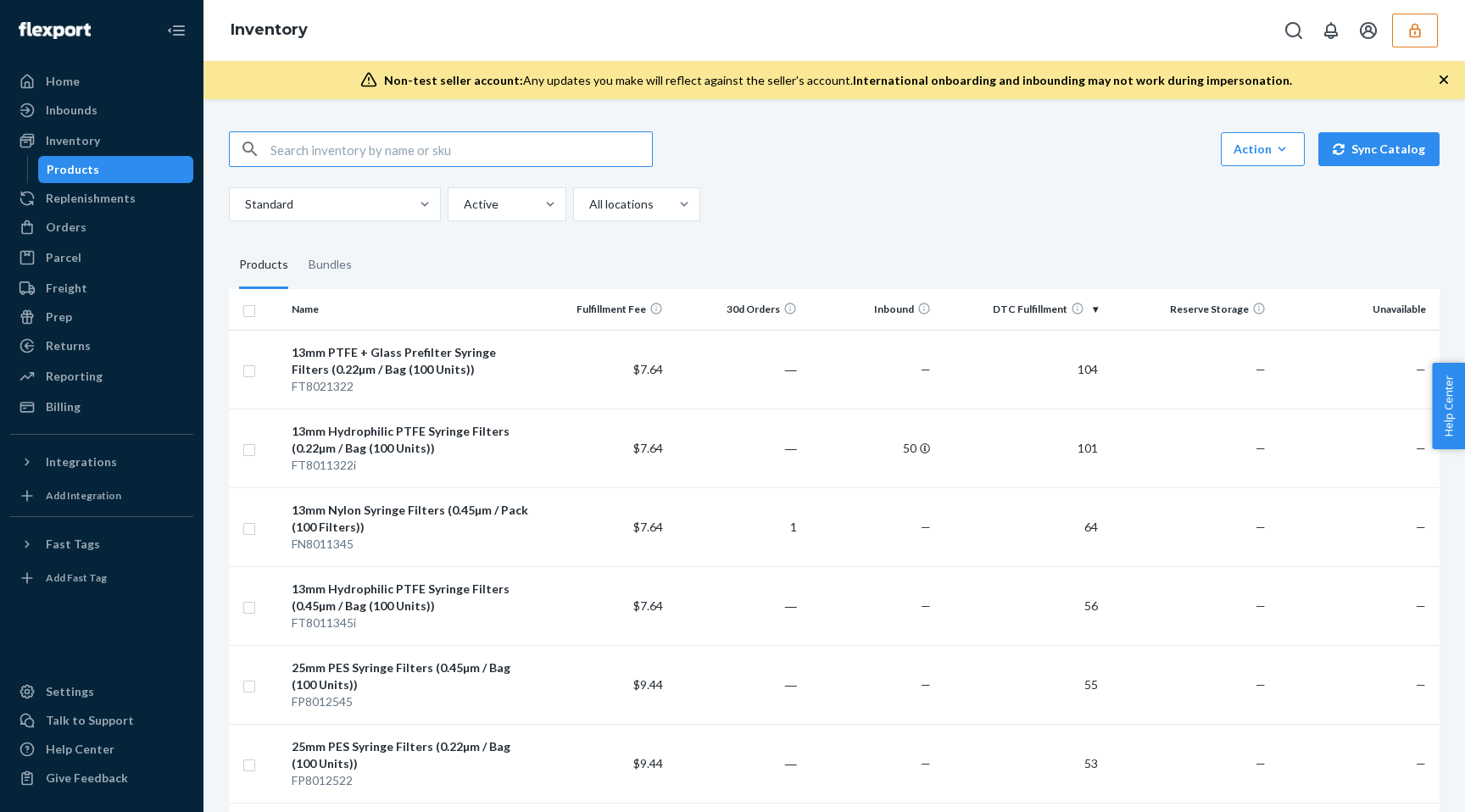
checkbox input "true"
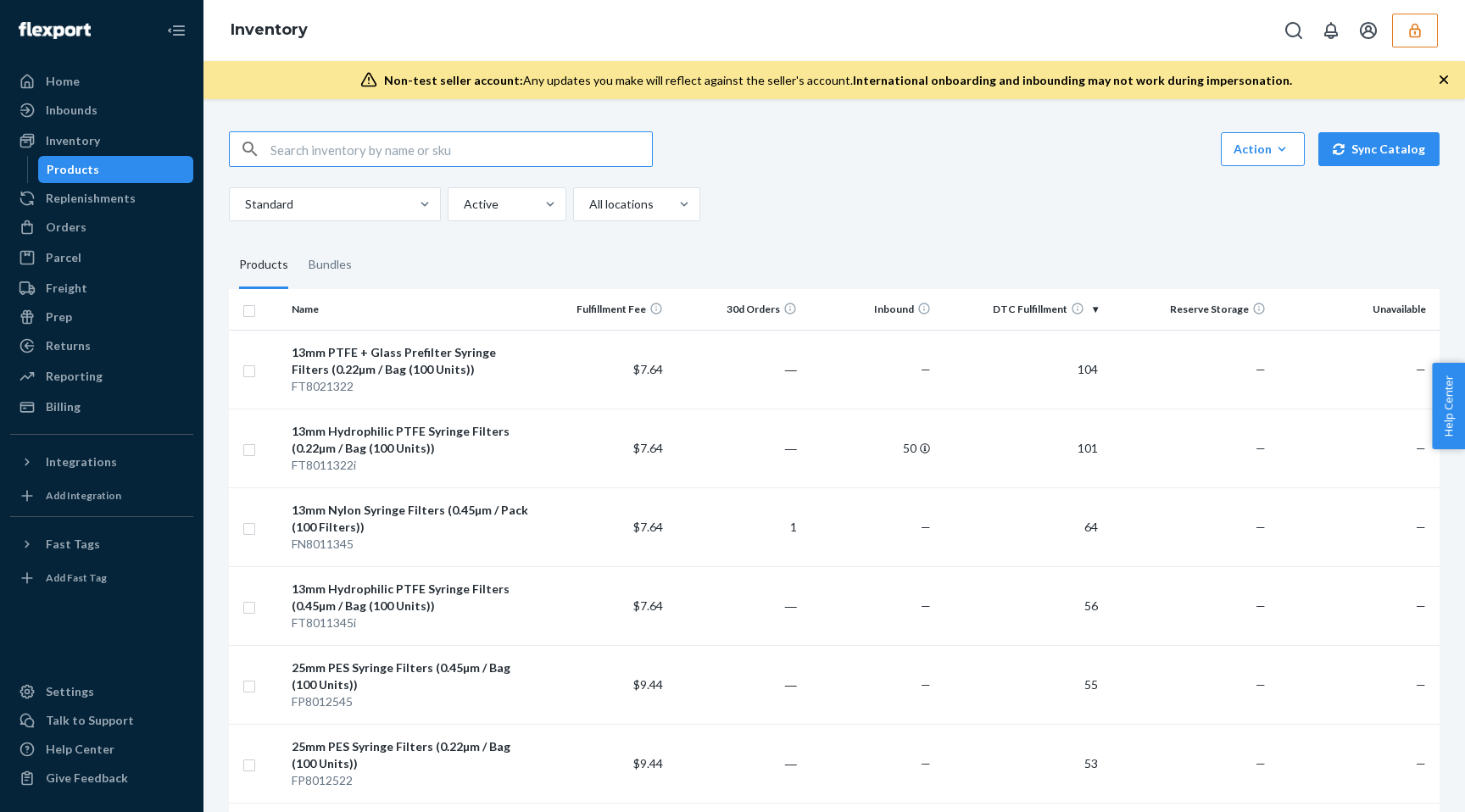
checkbox input "true"
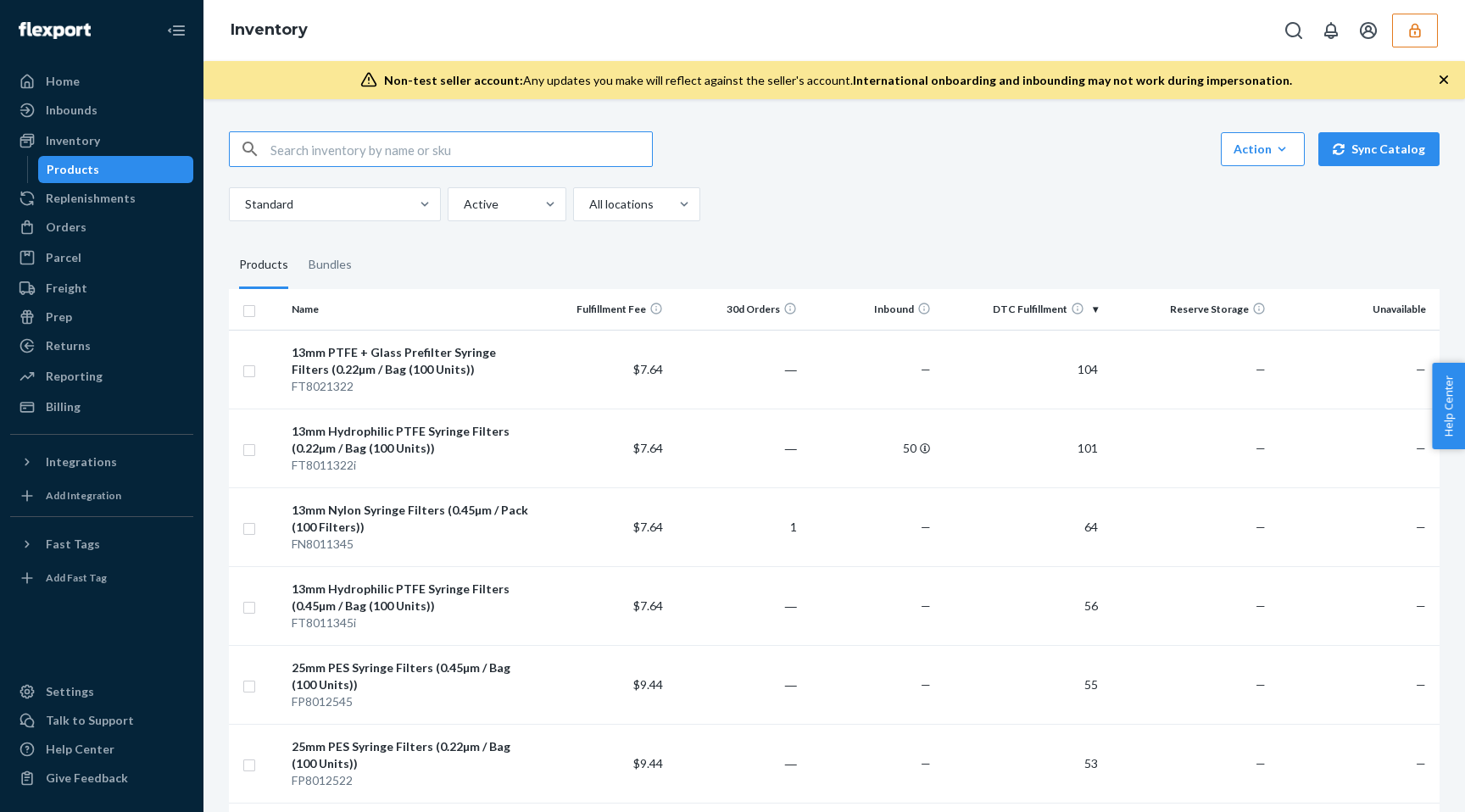
checkbox input "true"
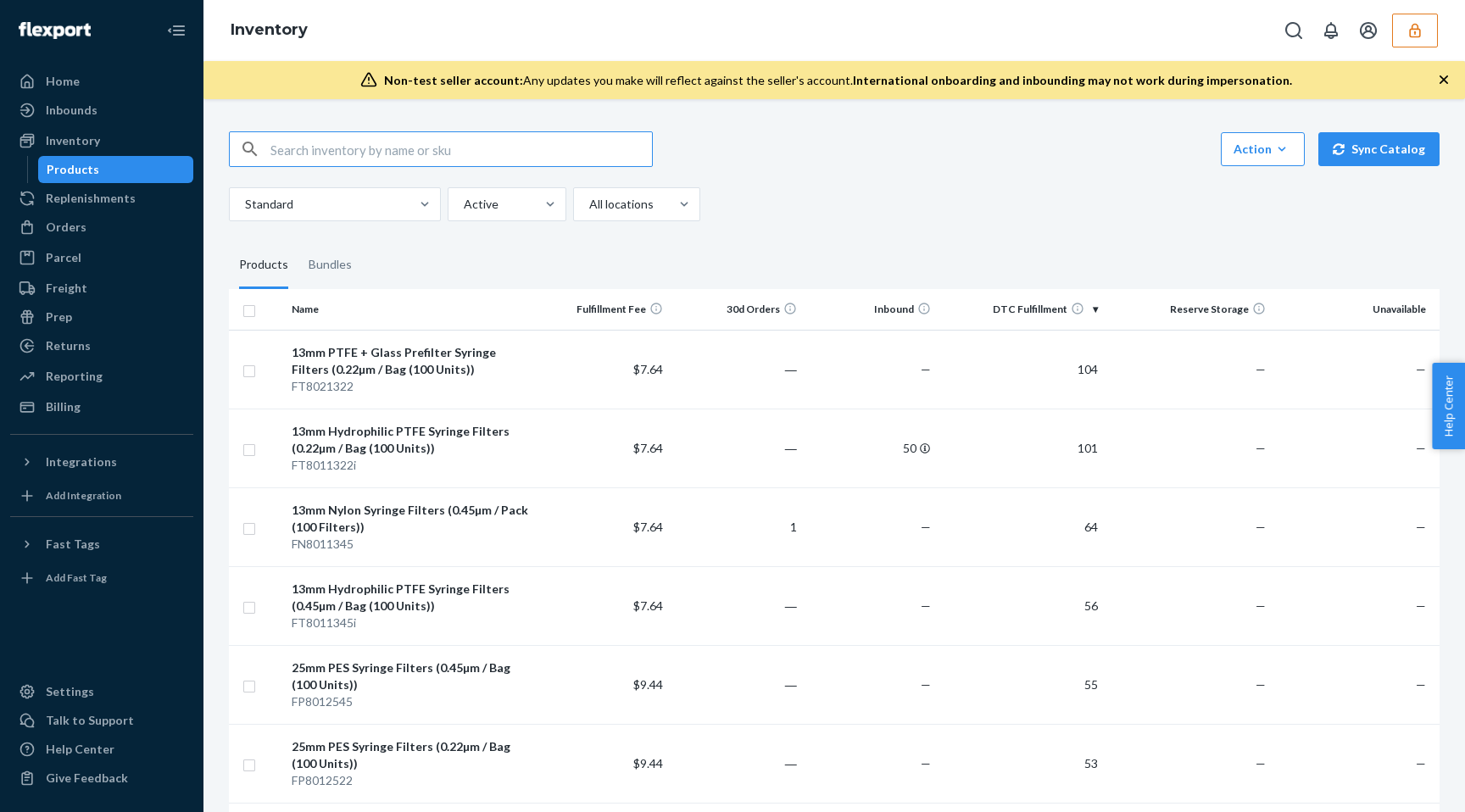
checkbox input "true"
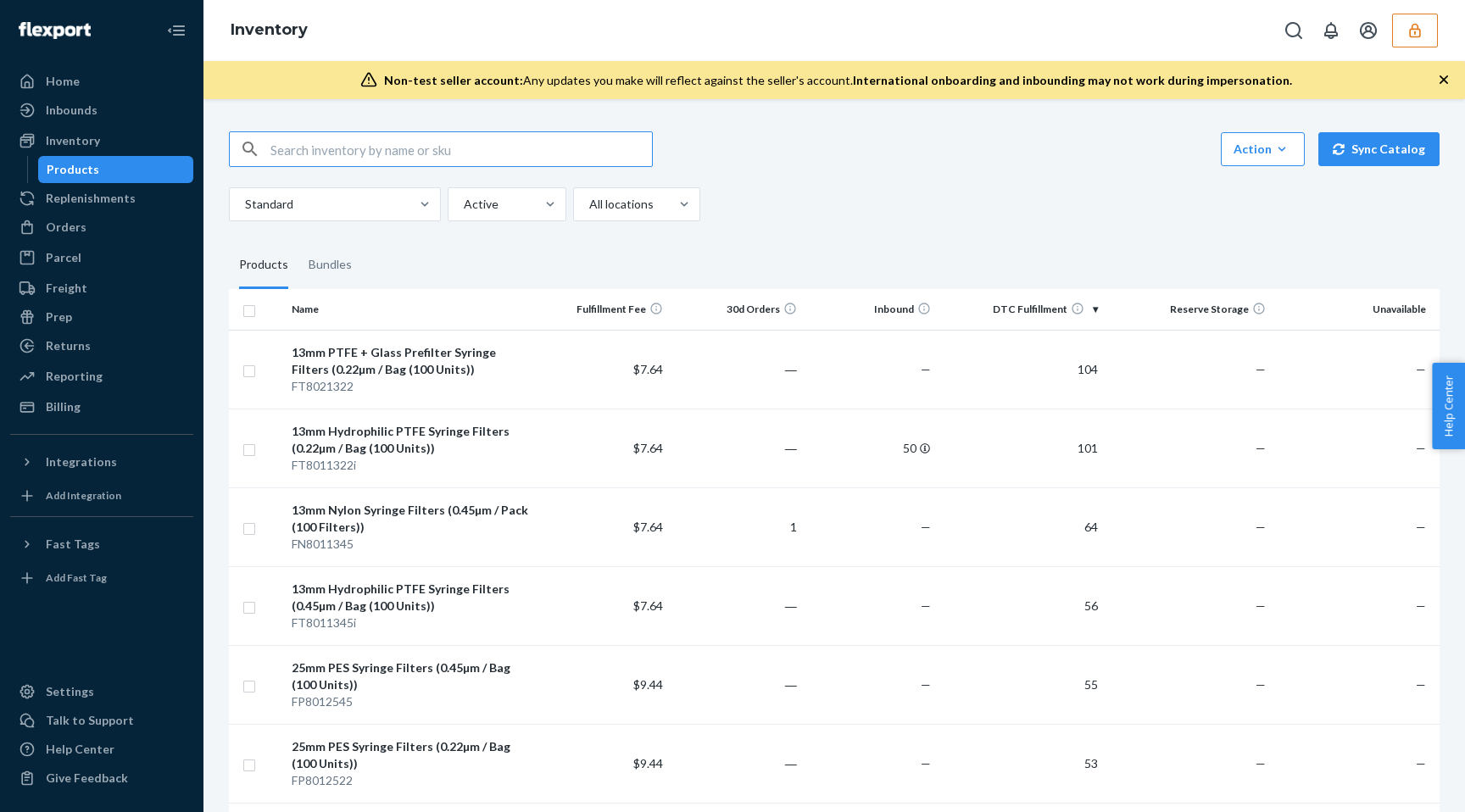
checkbox input "true"
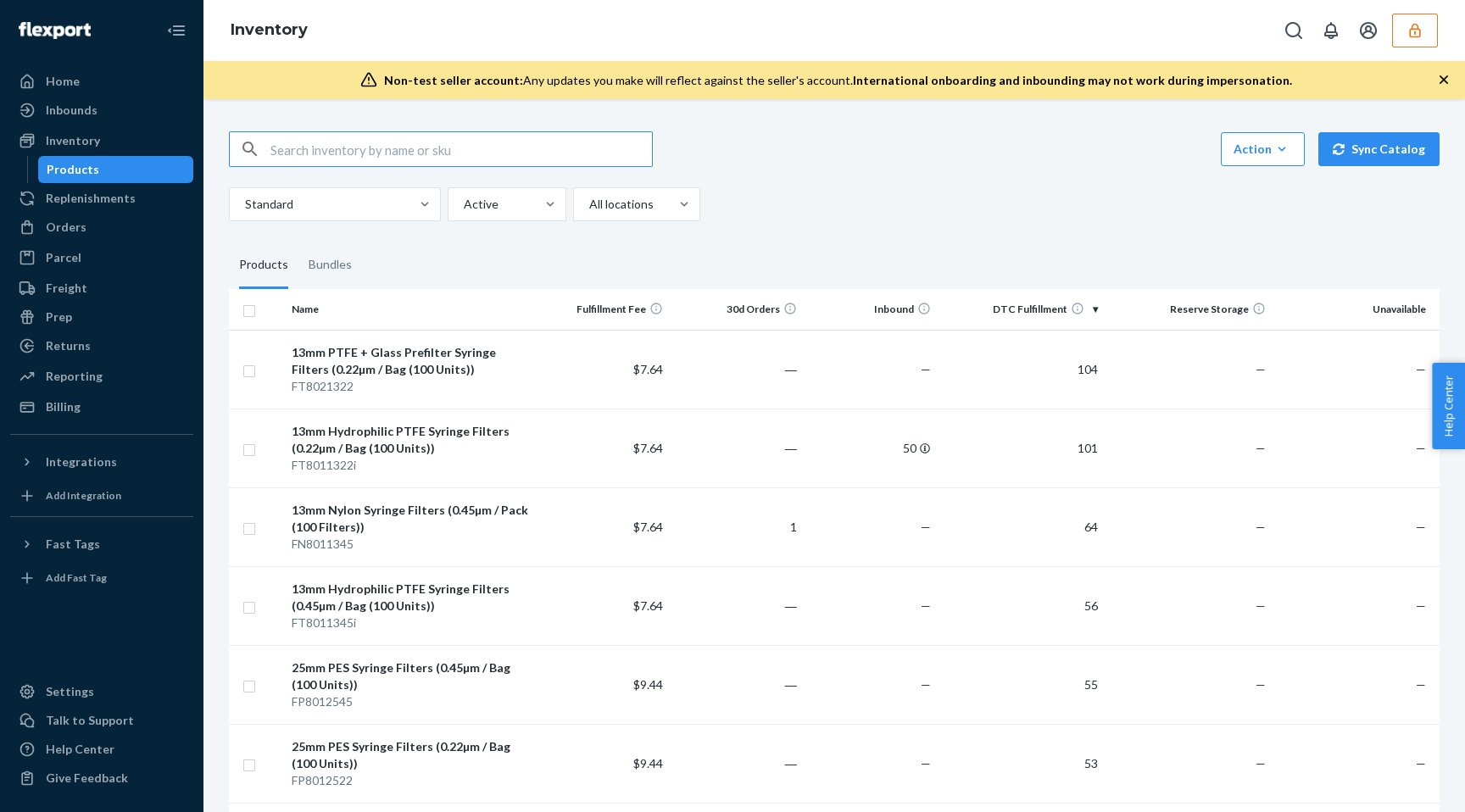
checkbox input "true"
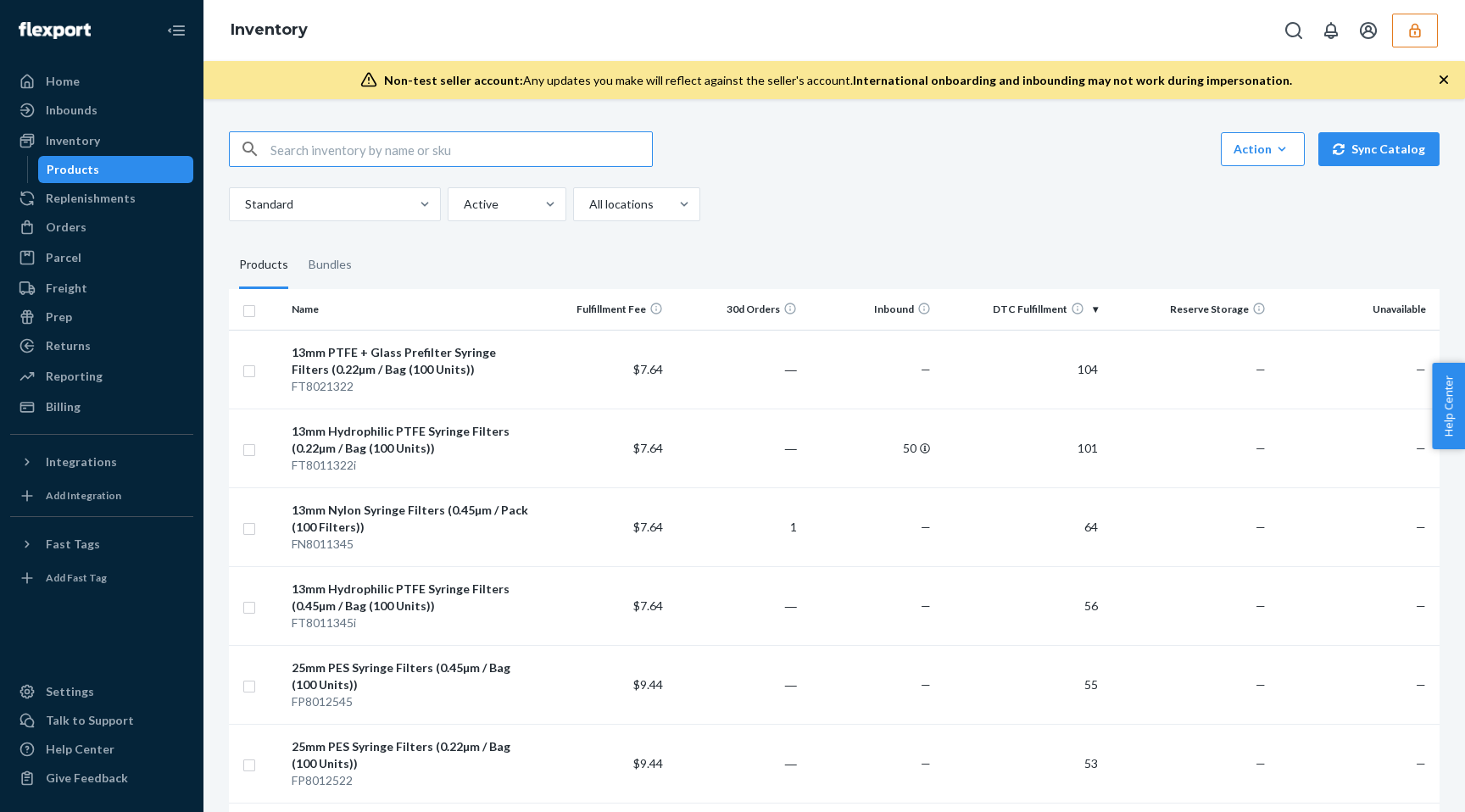
checkbox input "true"
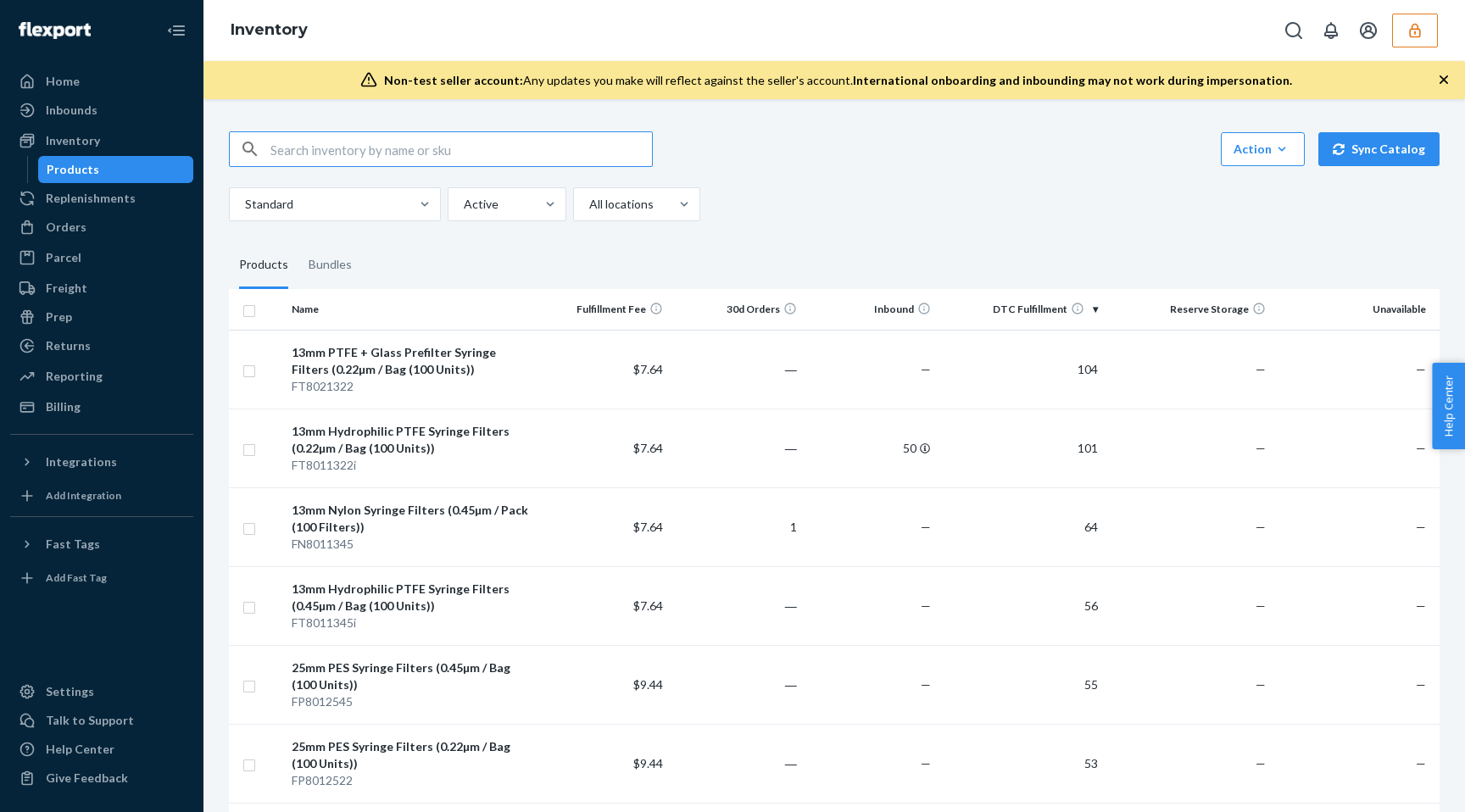
checkbox input "true"
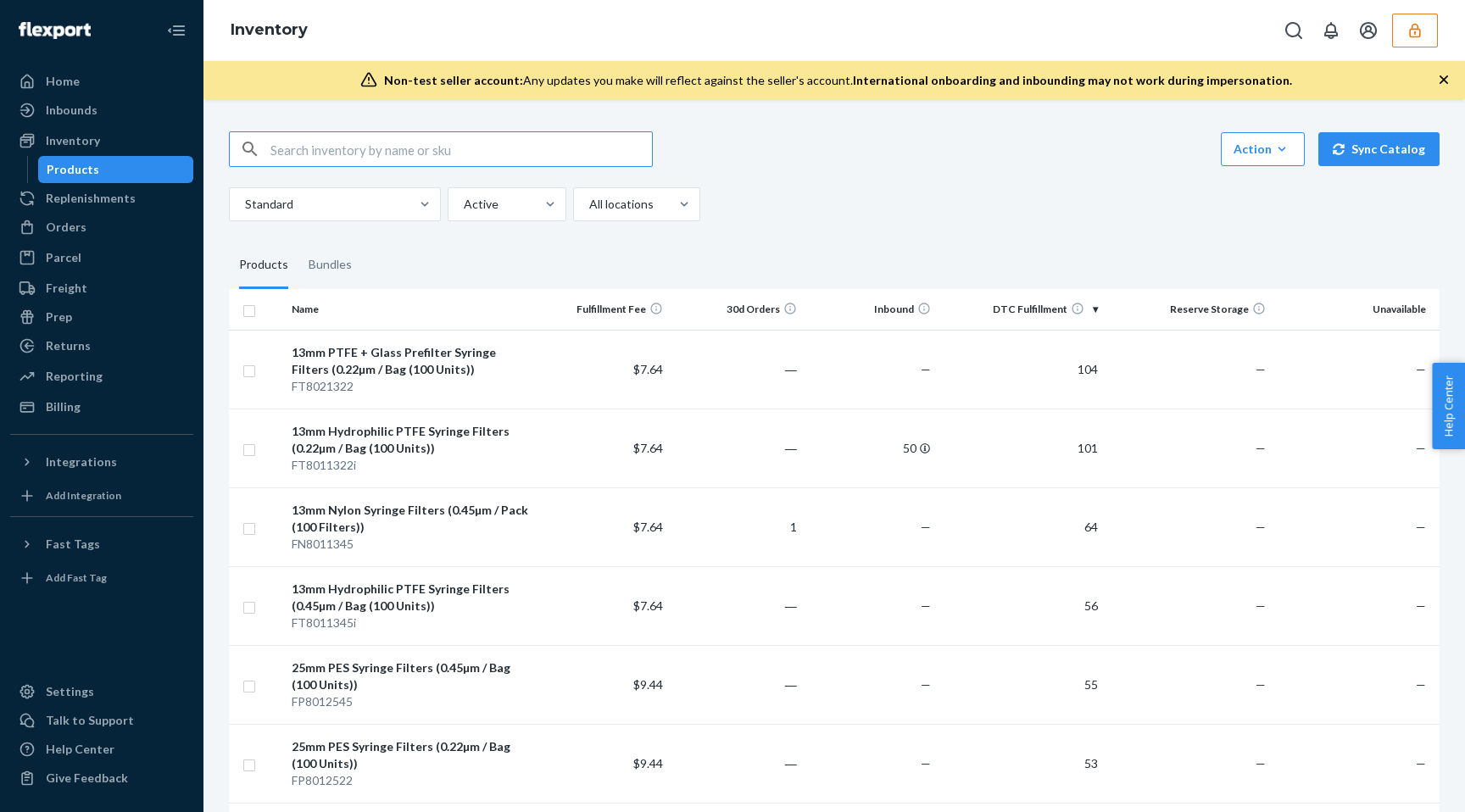
checkbox input "true"
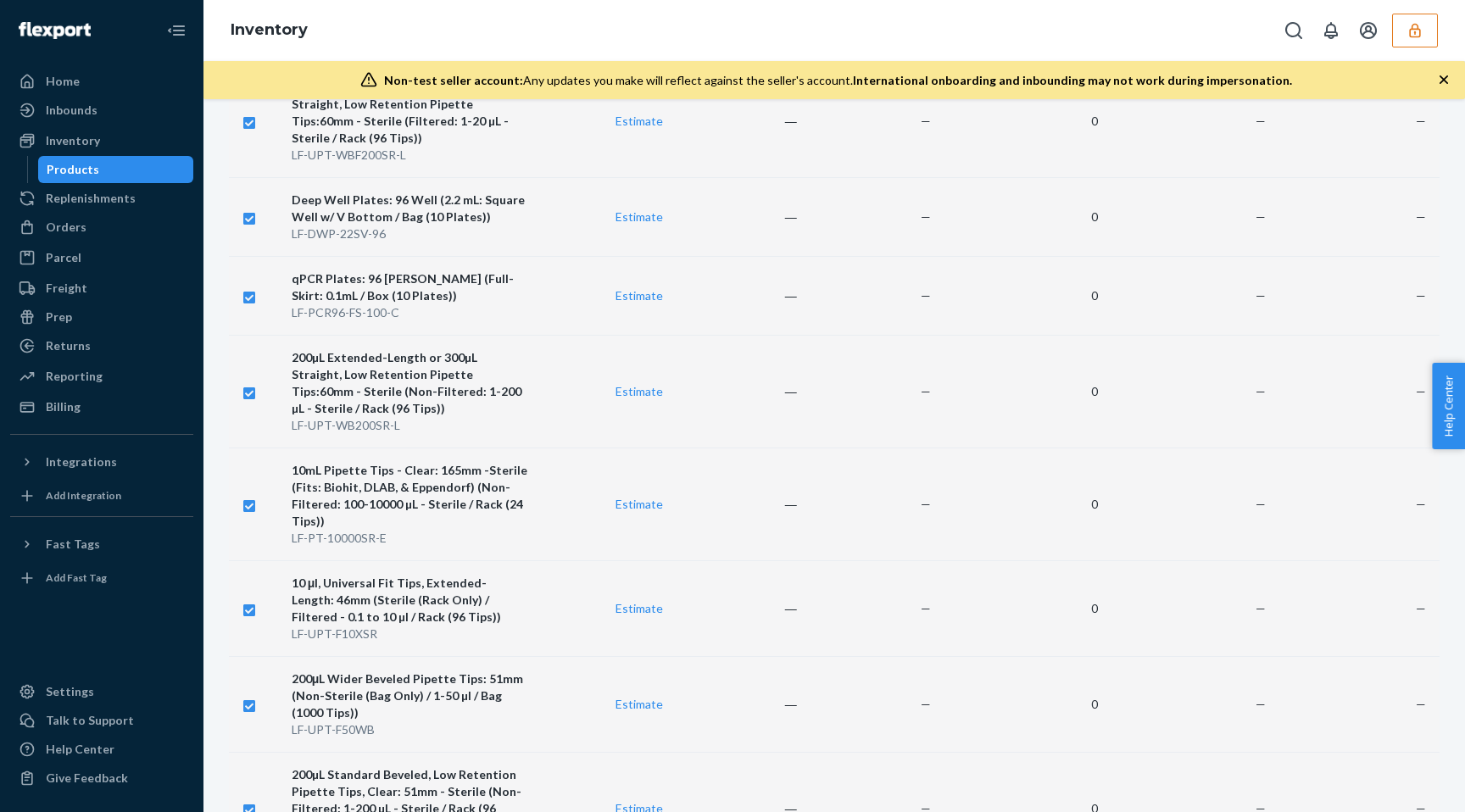
scroll to position [8476, 0]
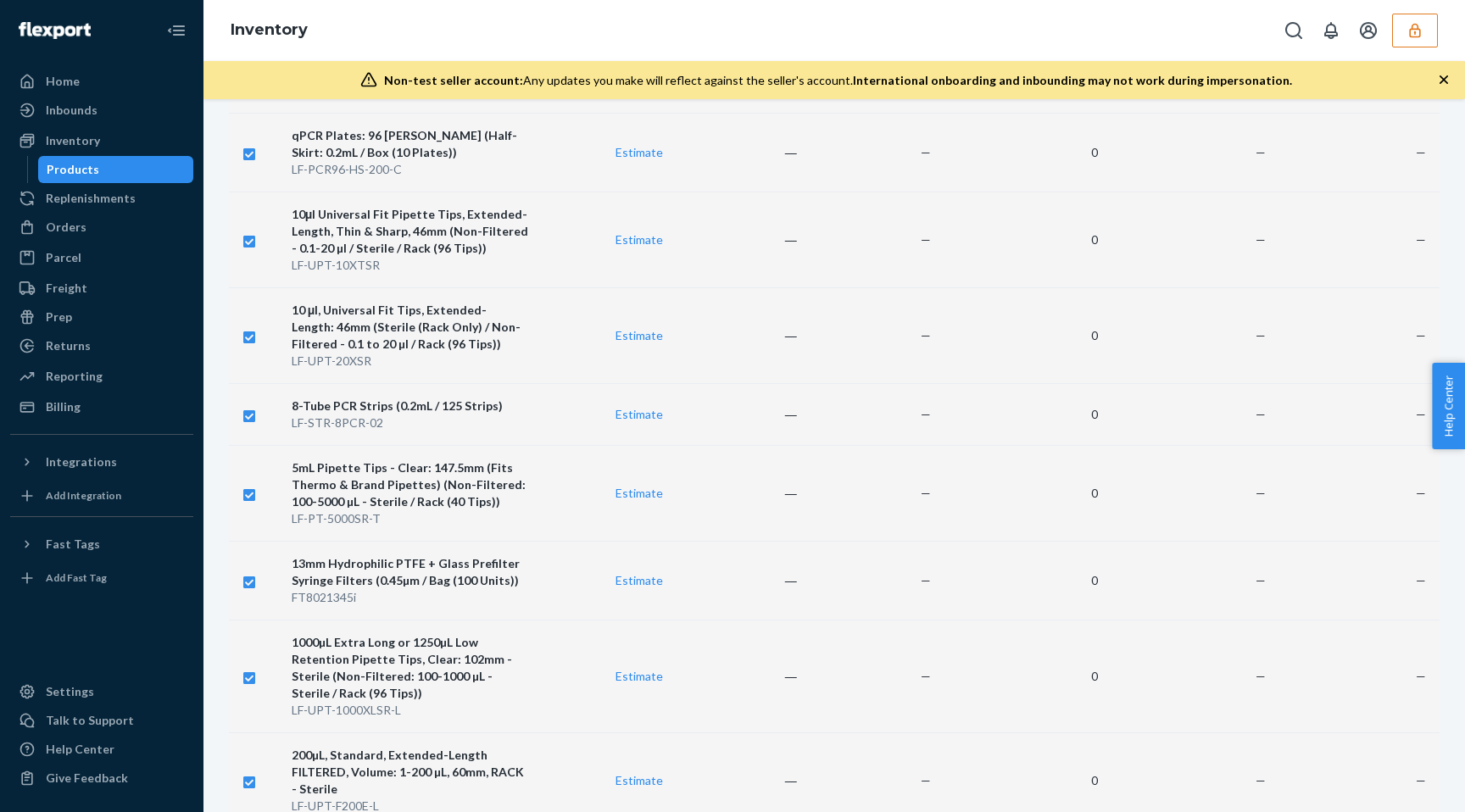
scroll to position [3754, 0]
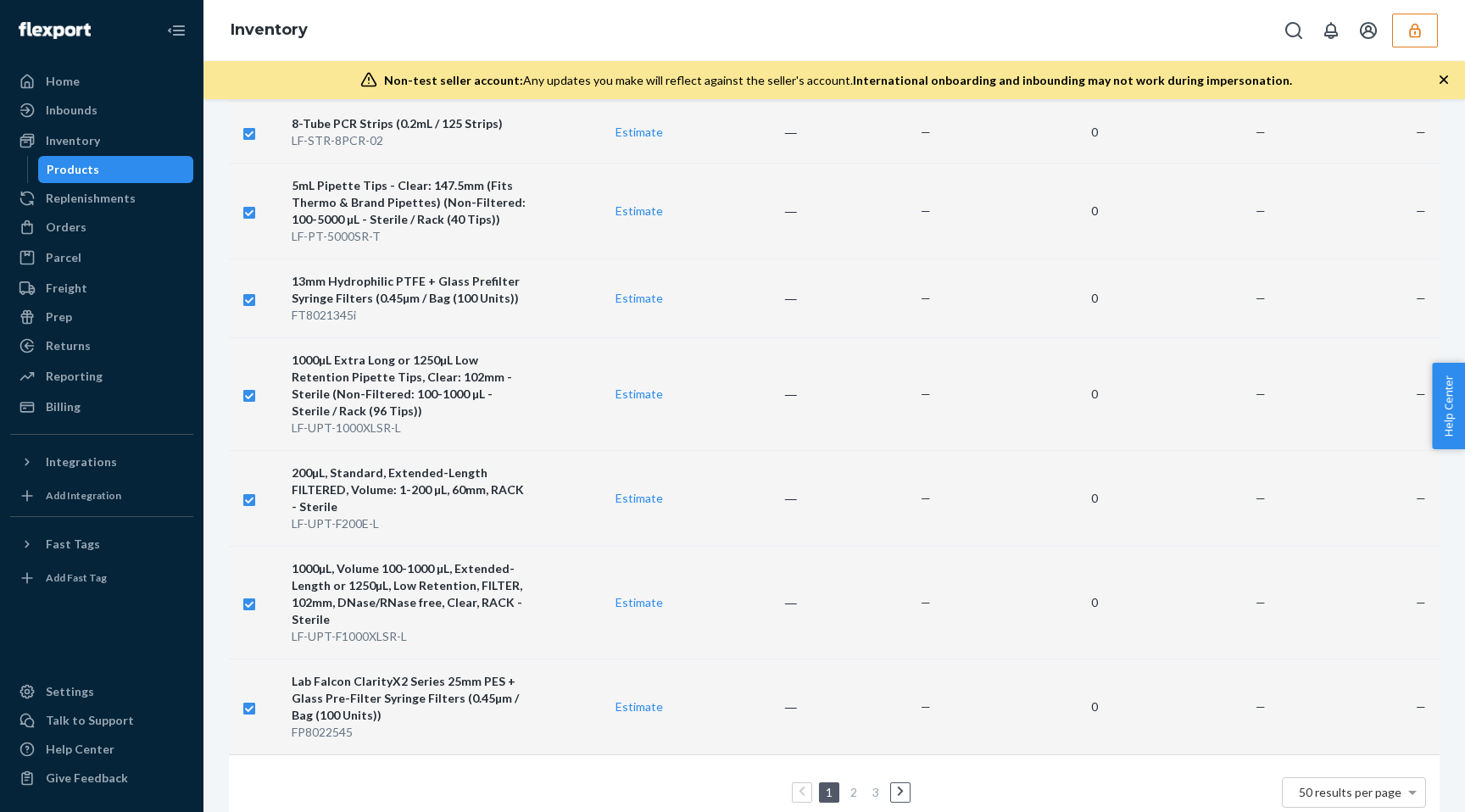
click at [249, 697] on input "checkbox" at bounding box center [249, 706] width 14 height 18
checkbox input "false"
checkbox input "true"
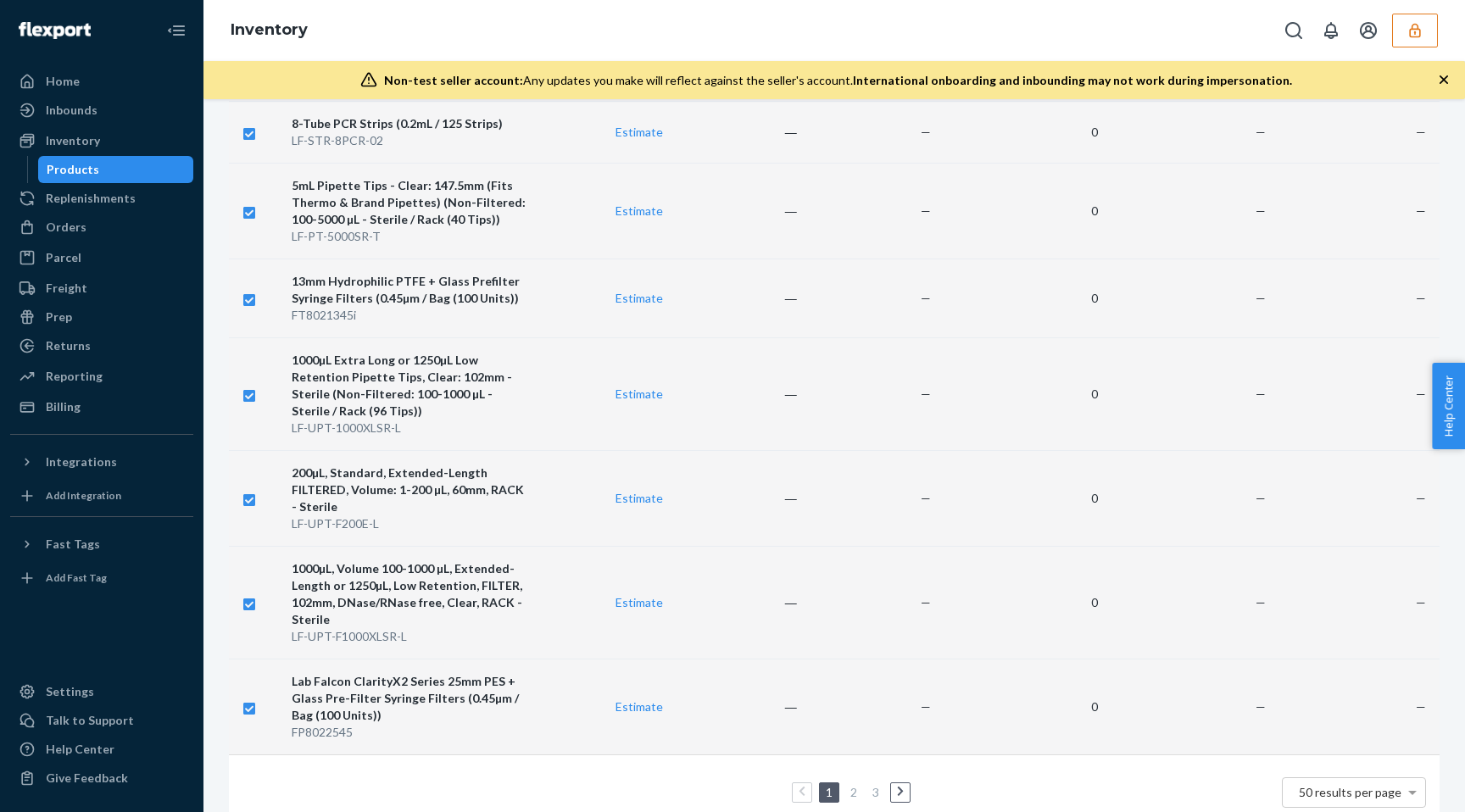
checkbox input "true"
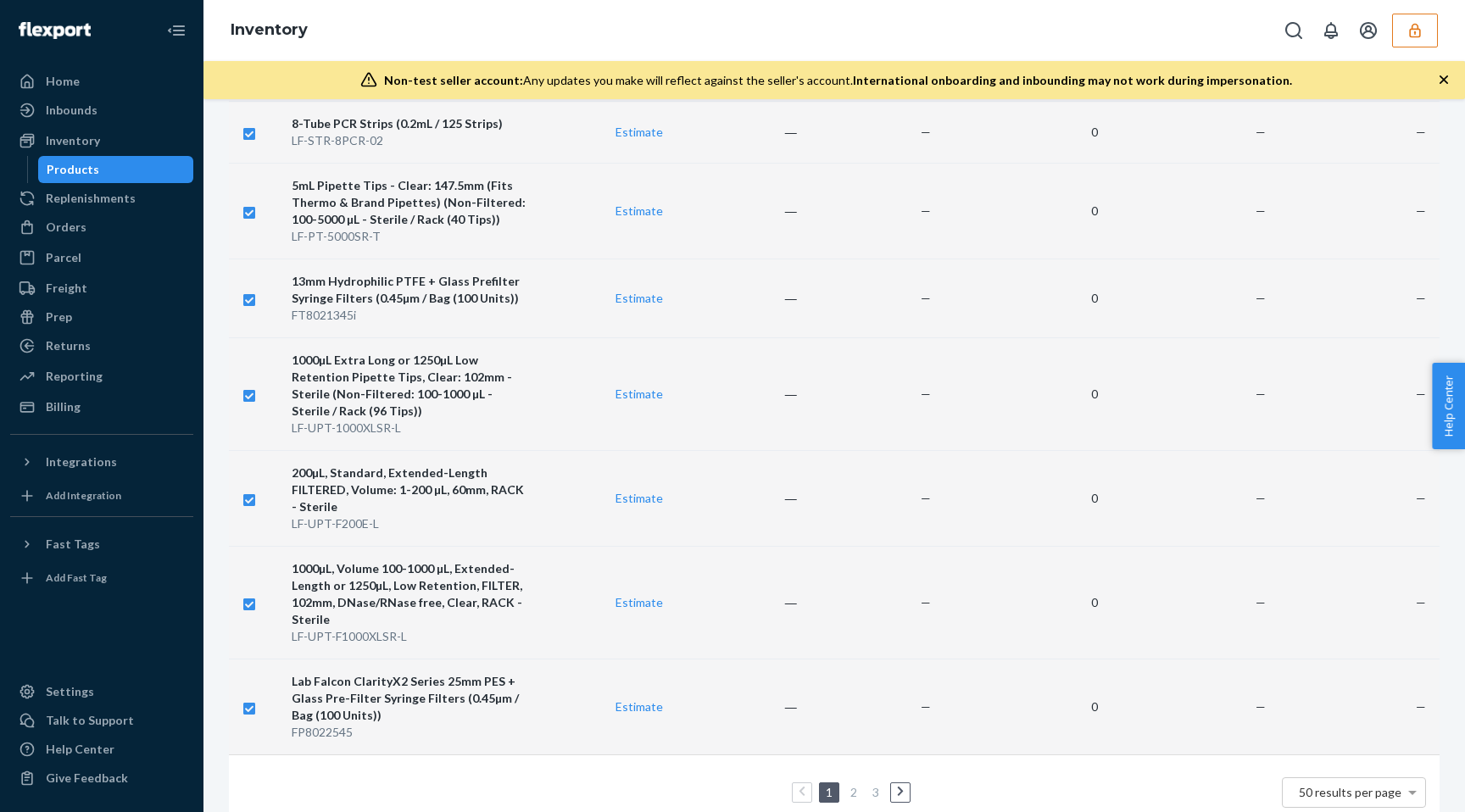
checkbox input "true"
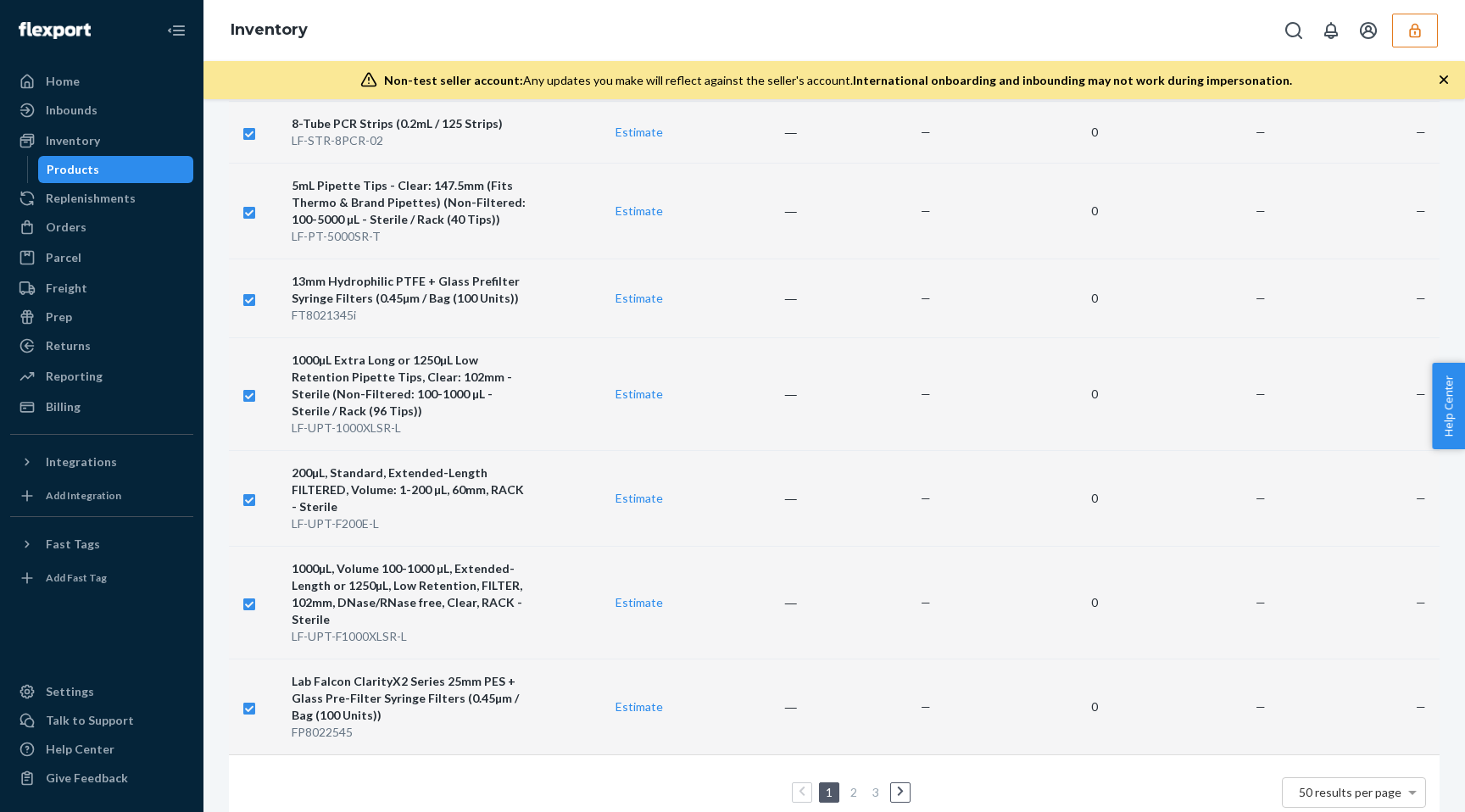
checkbox input "true"
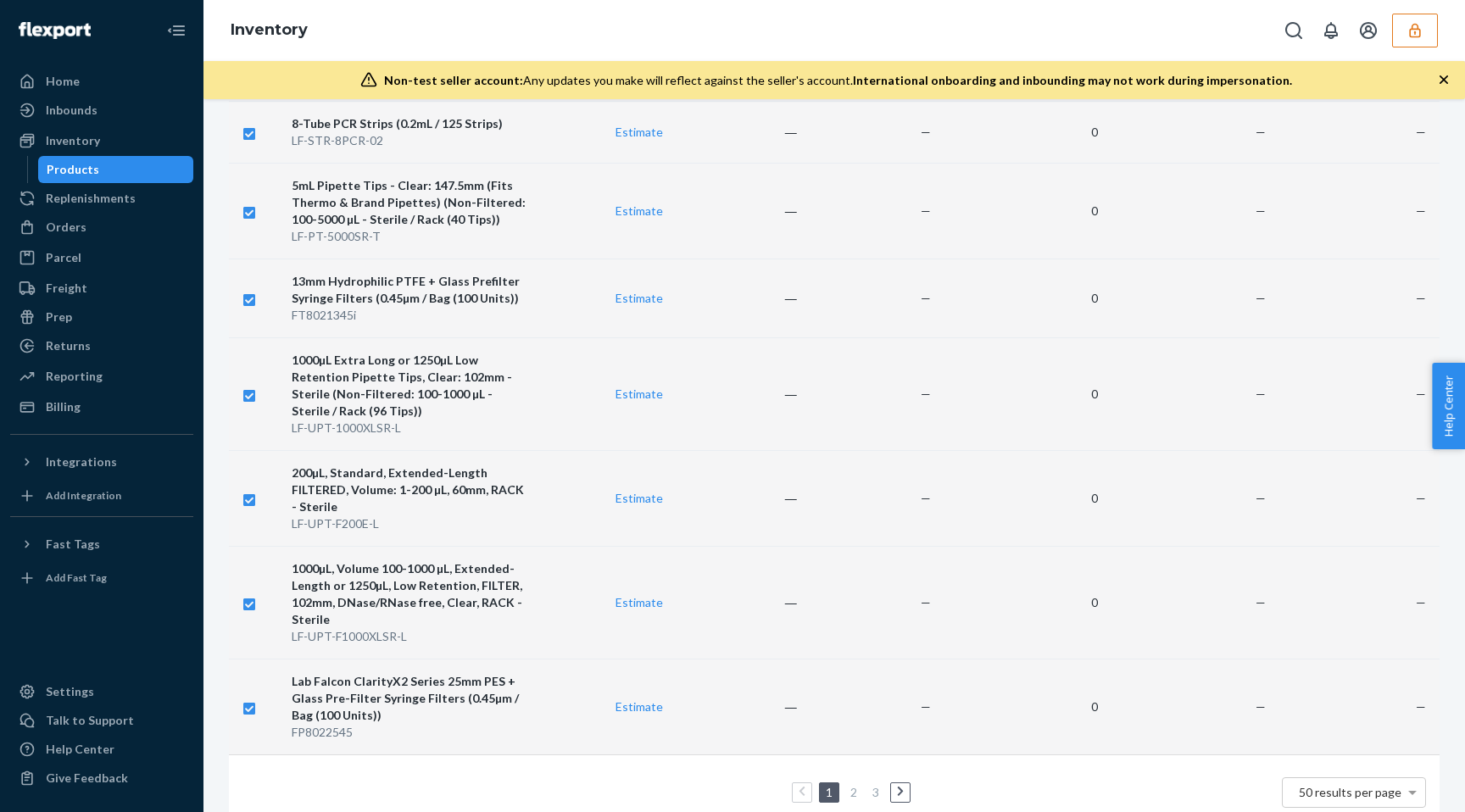
checkbox input "true"
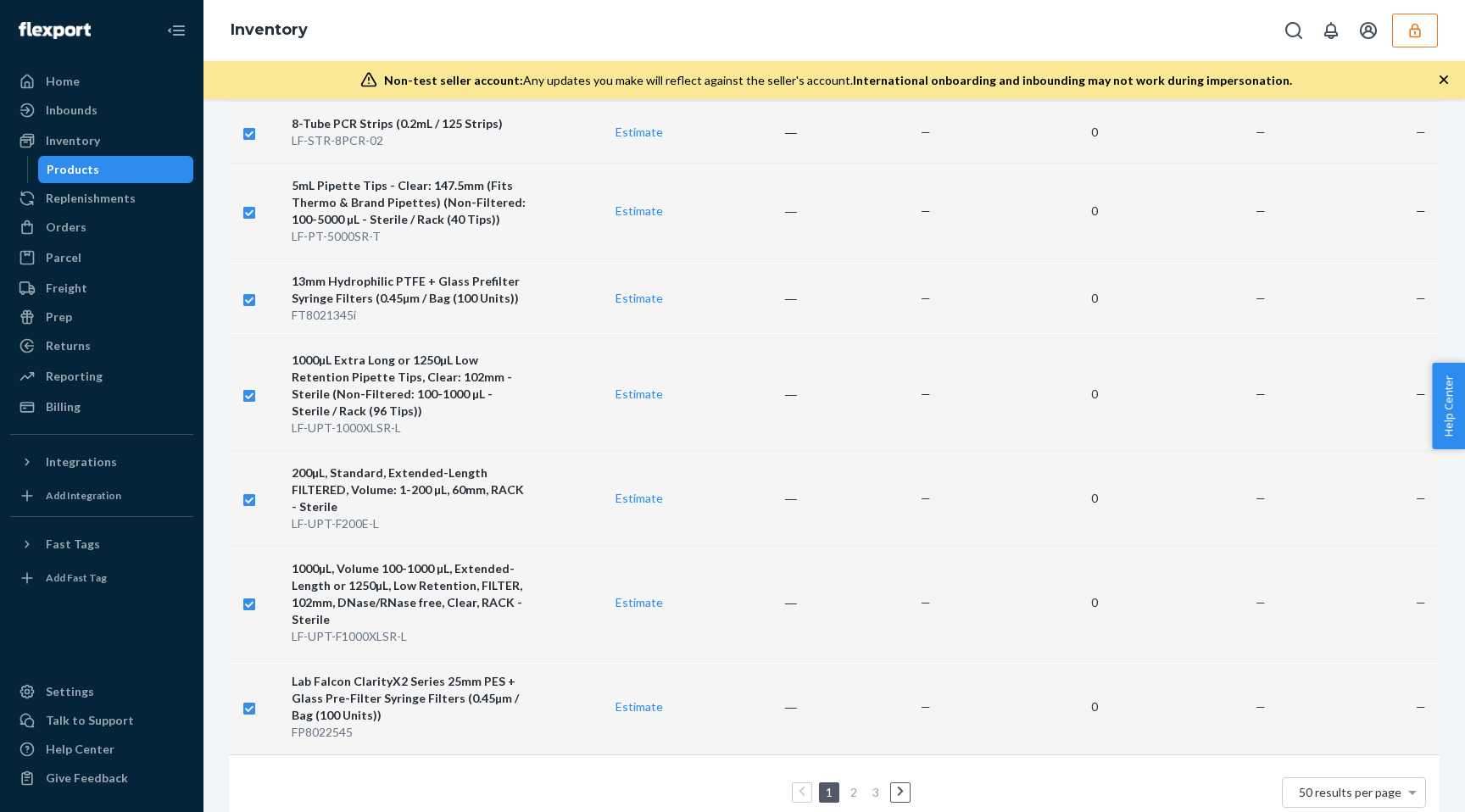
checkbox input "true"
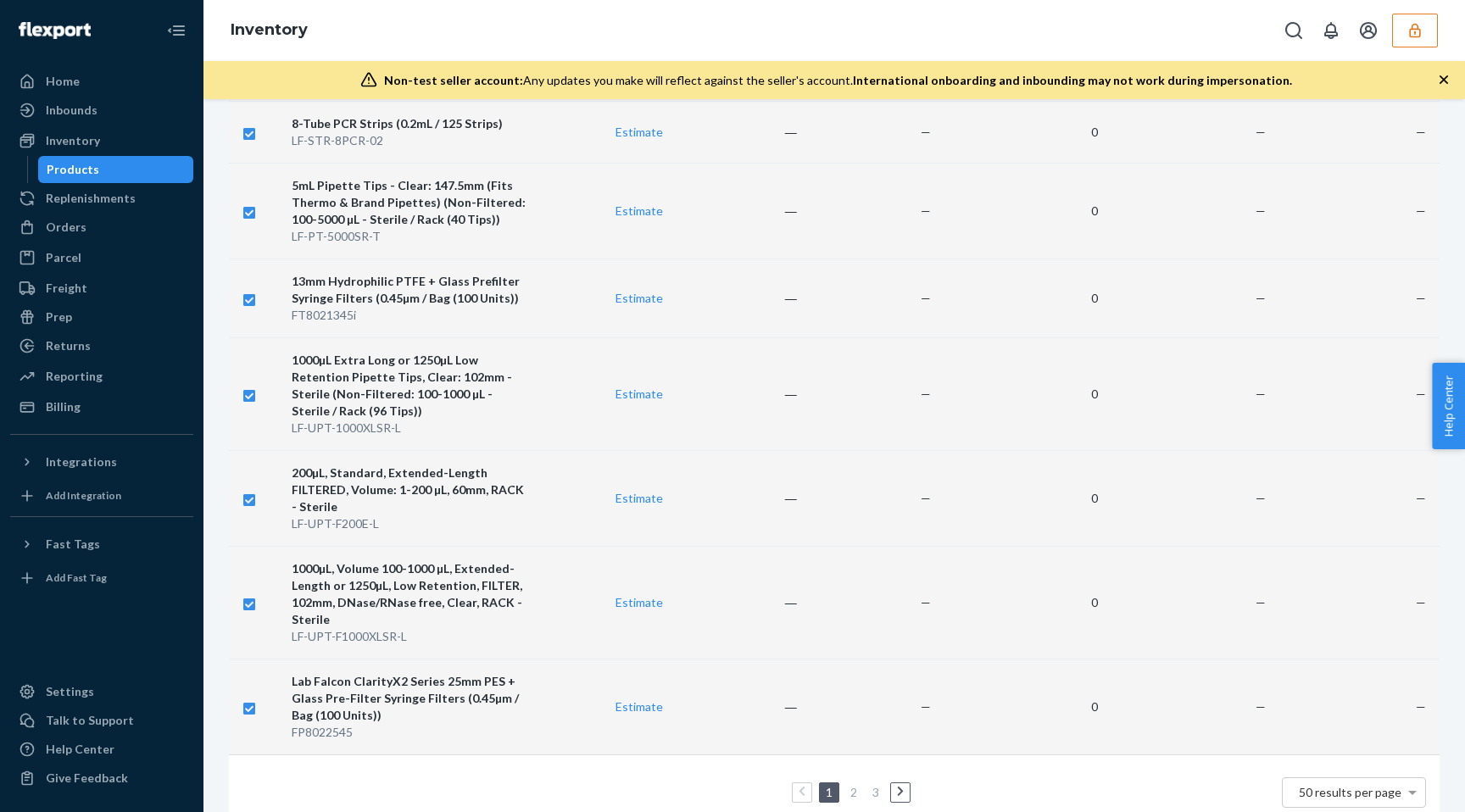
checkbox input "true"
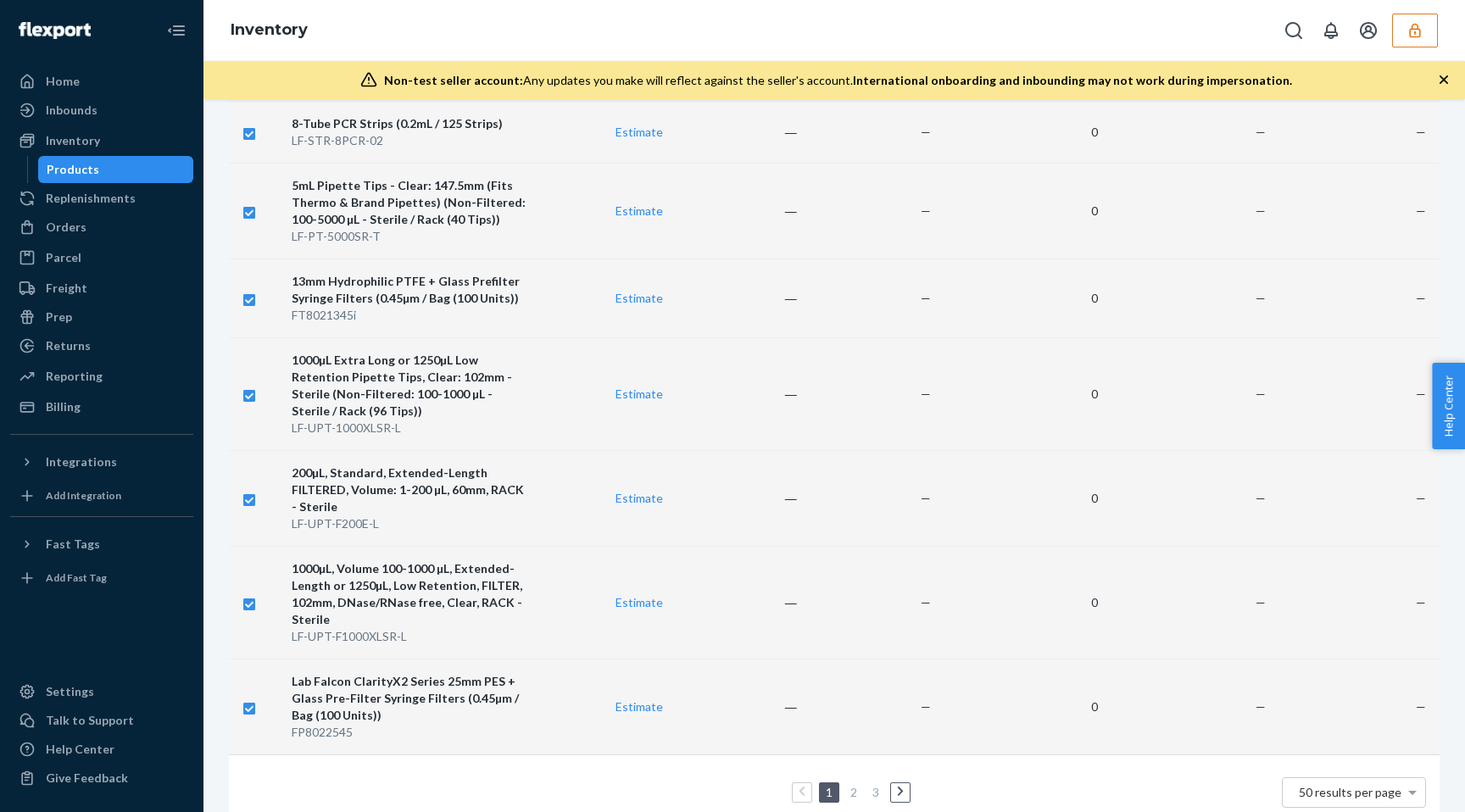
checkbox input "true"
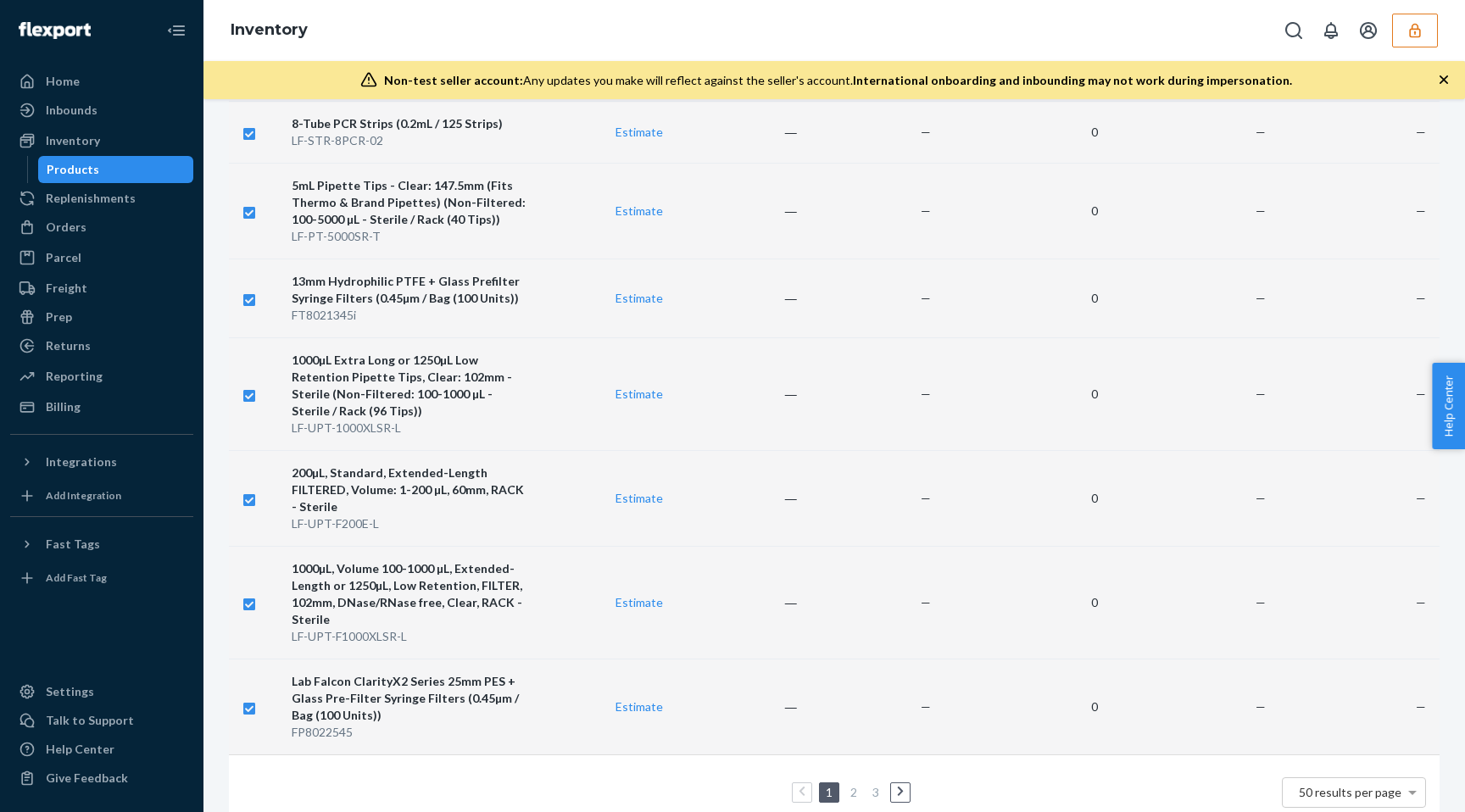
checkbox input "true"
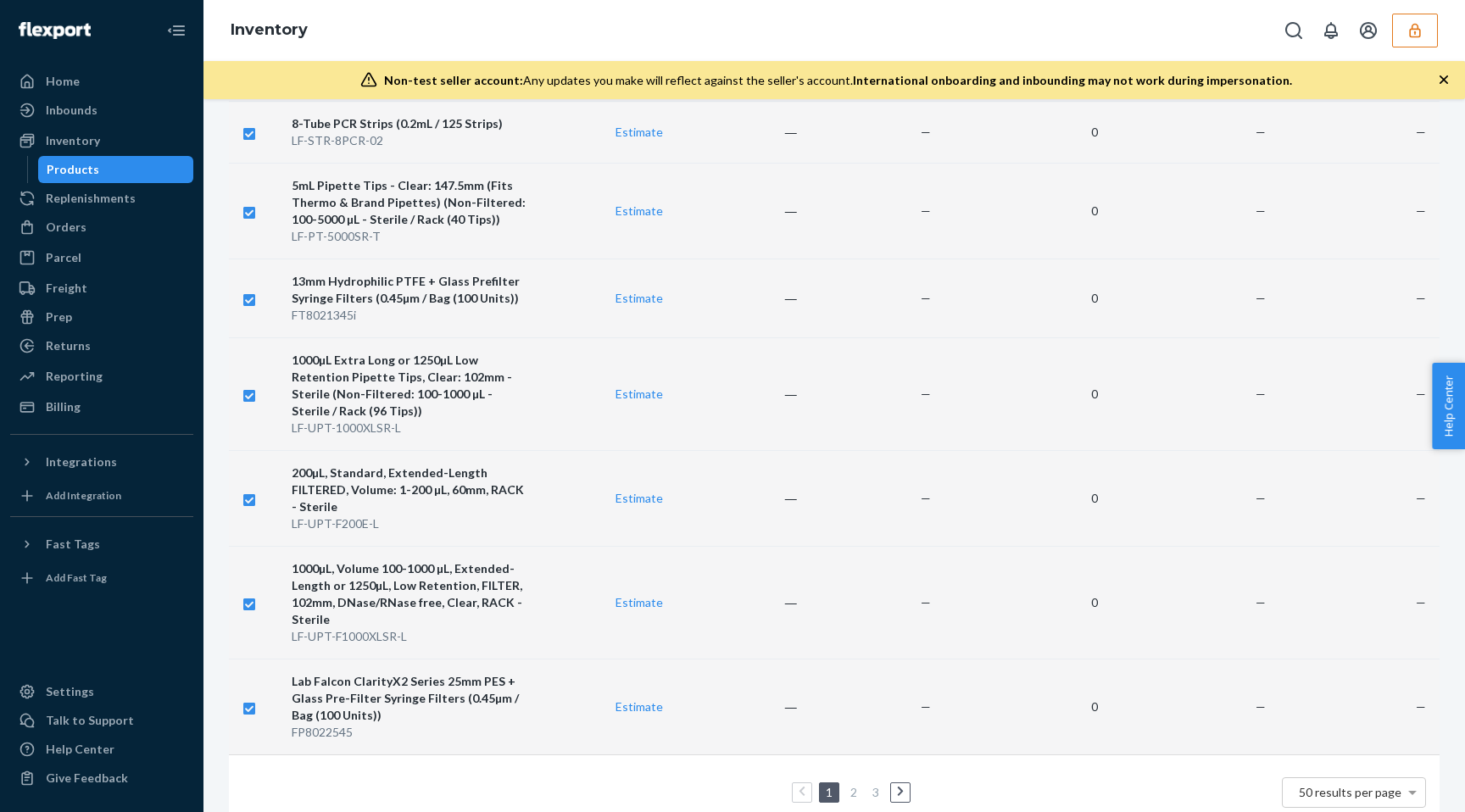
checkbox input "true"
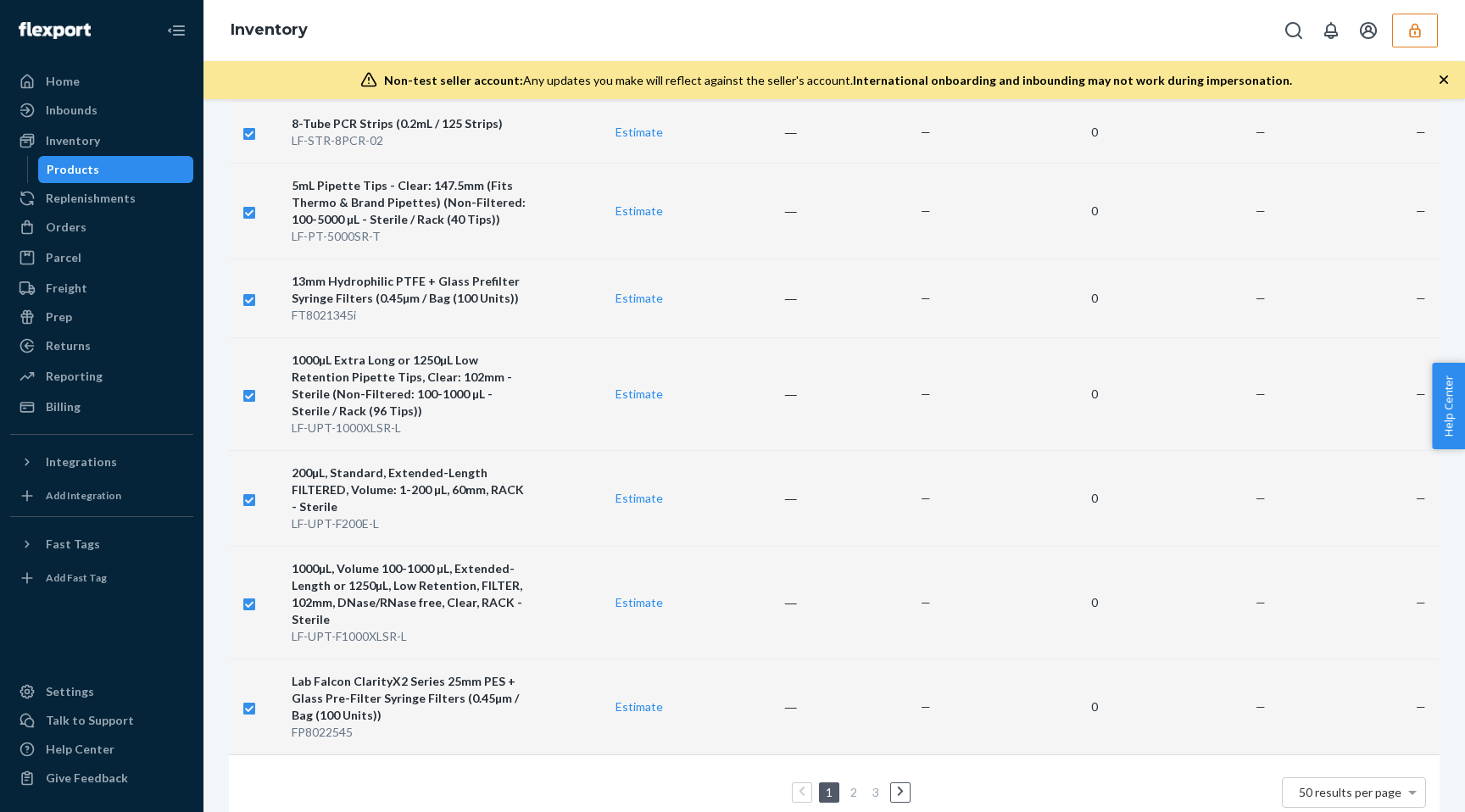
checkbox input "true"
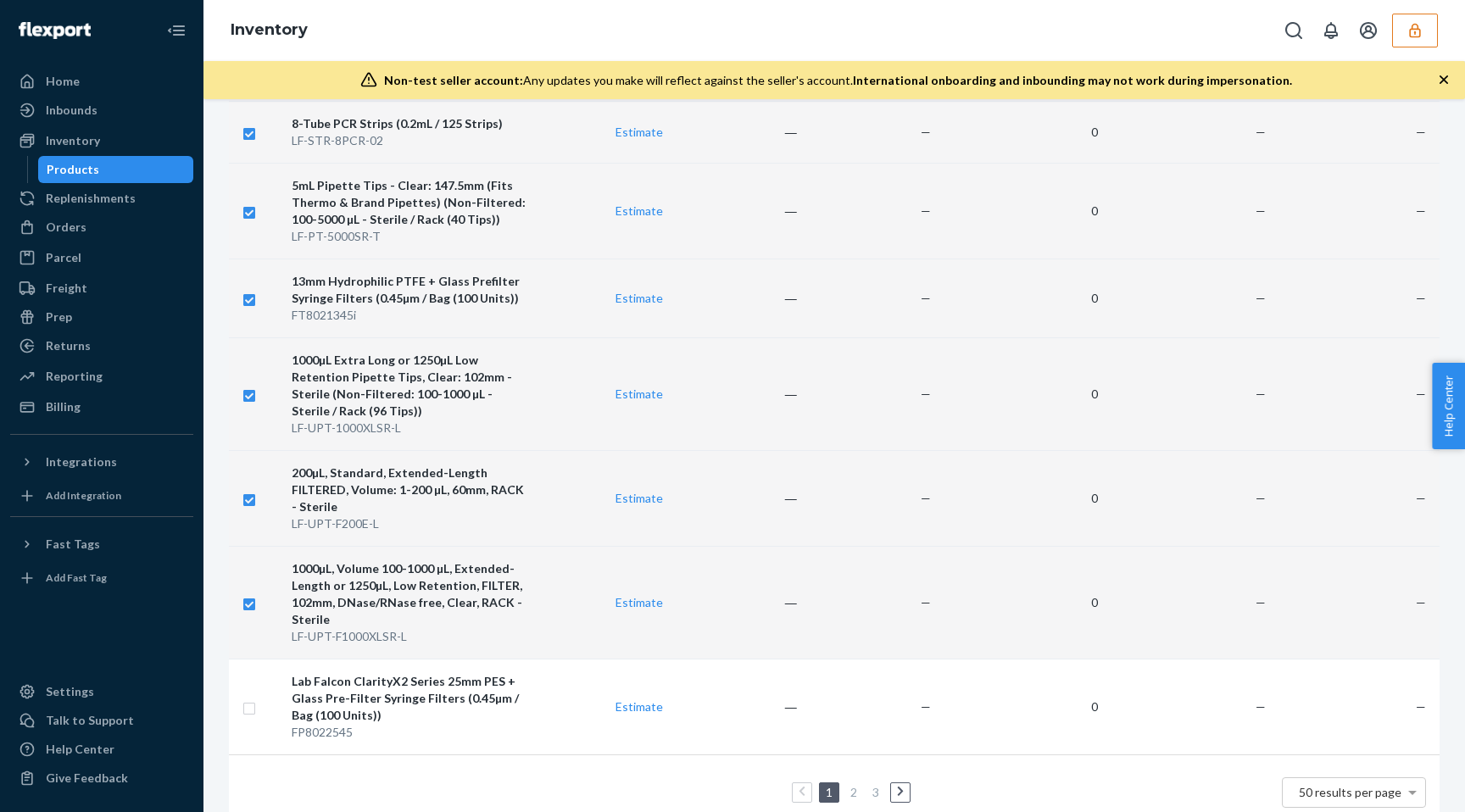
click at [248, 594] on input "checkbox" at bounding box center [249, 602] width 14 height 18
checkbox input "false"
checkbox input "true"
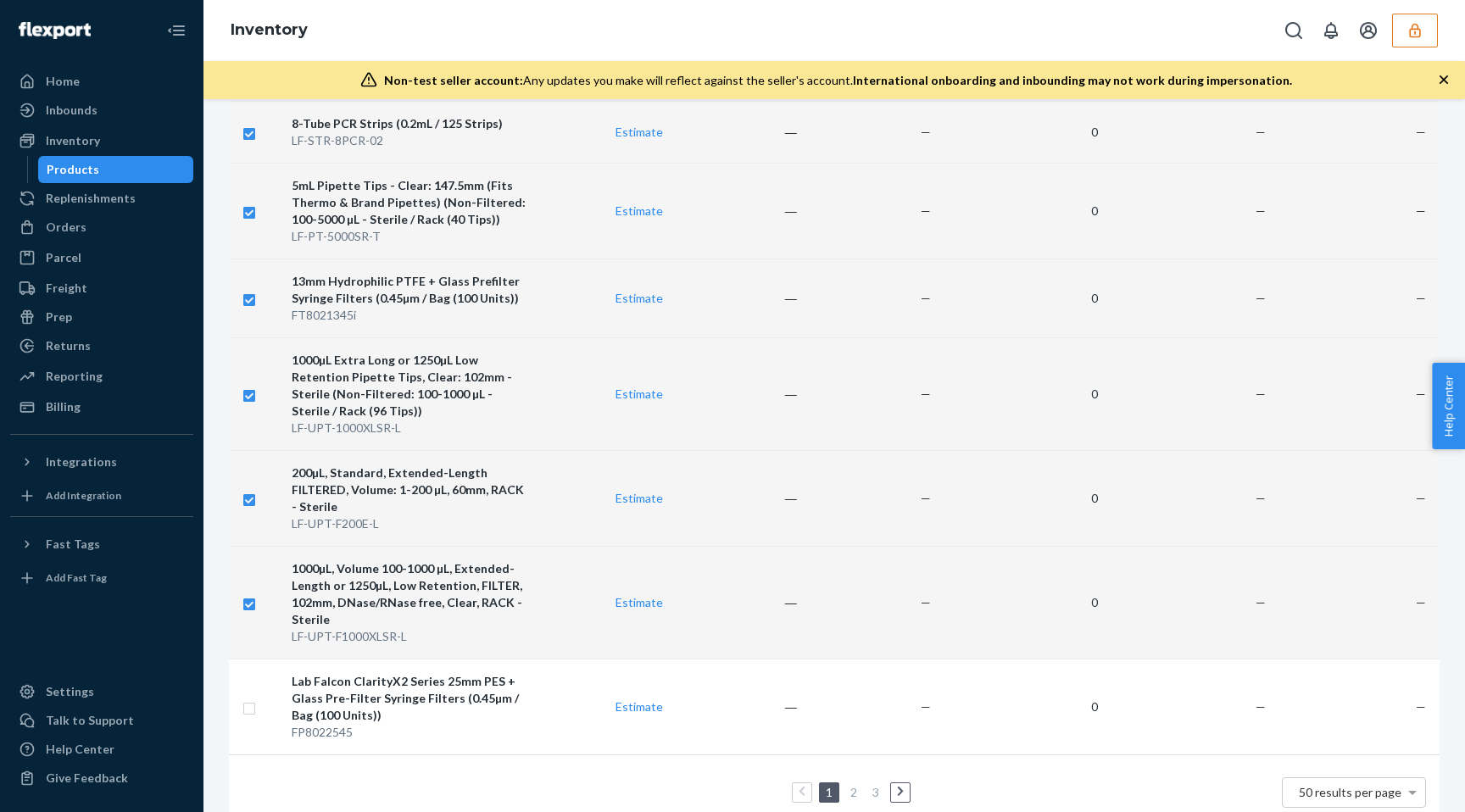
checkbox input "true"
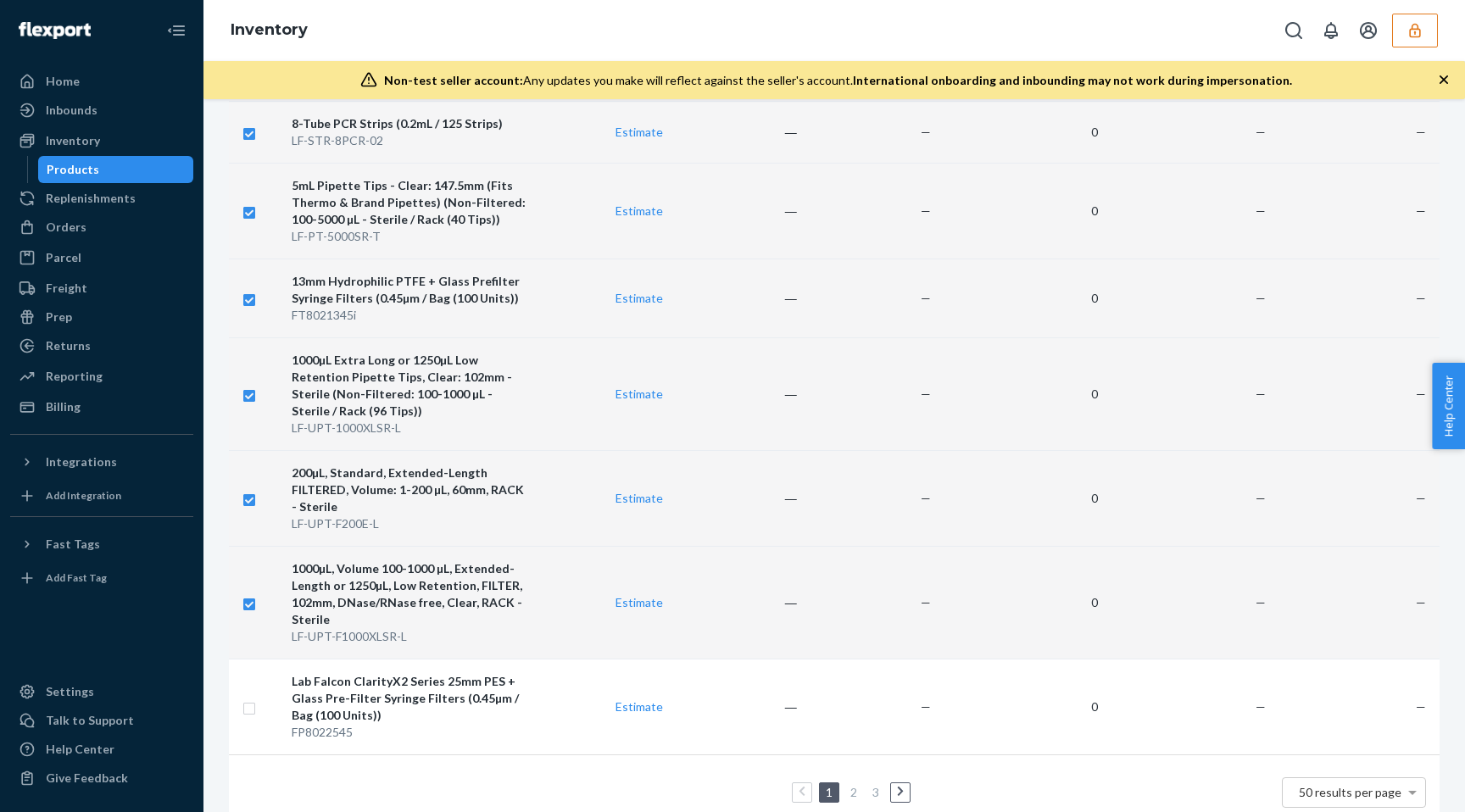
checkbox input "true"
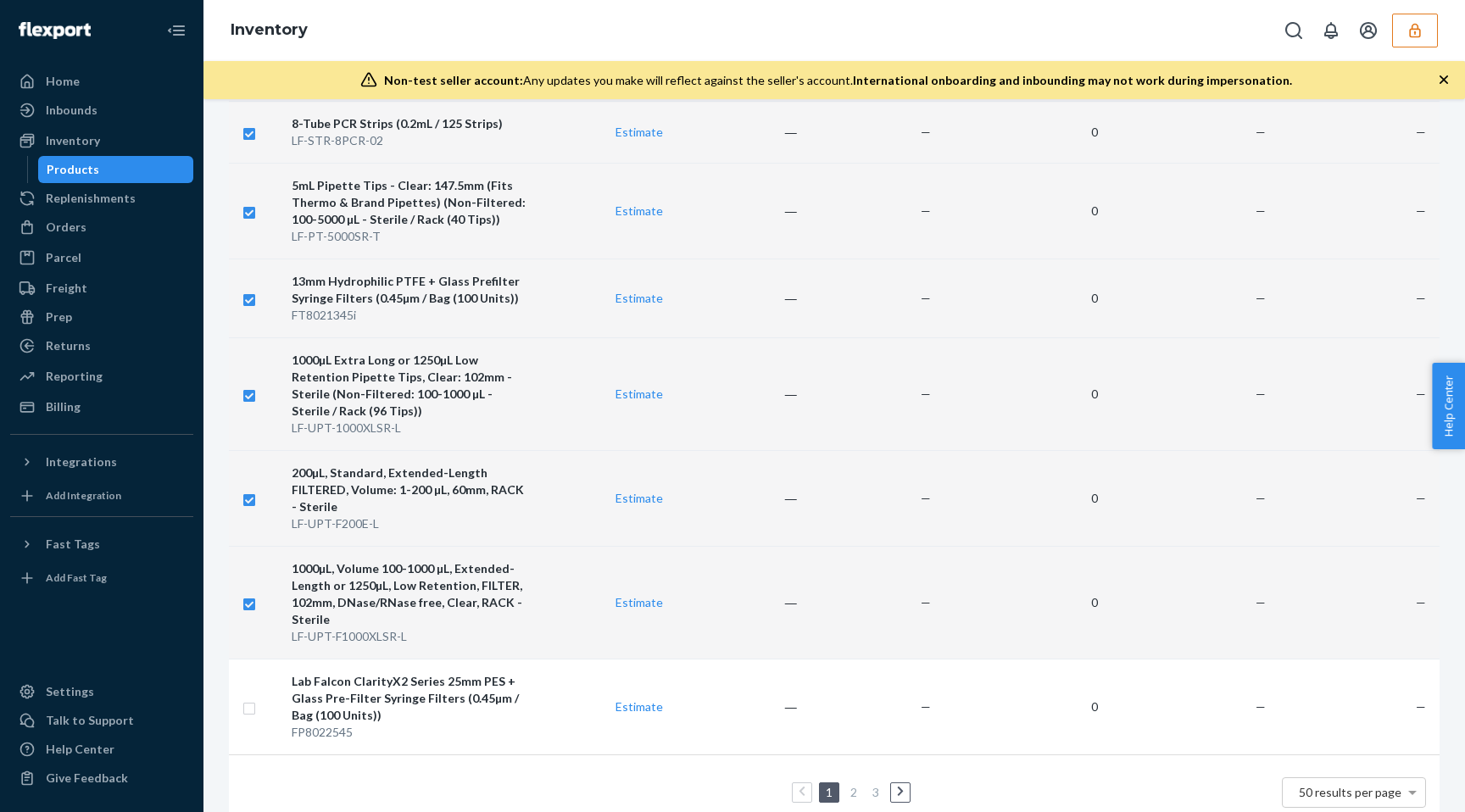
checkbox input "true"
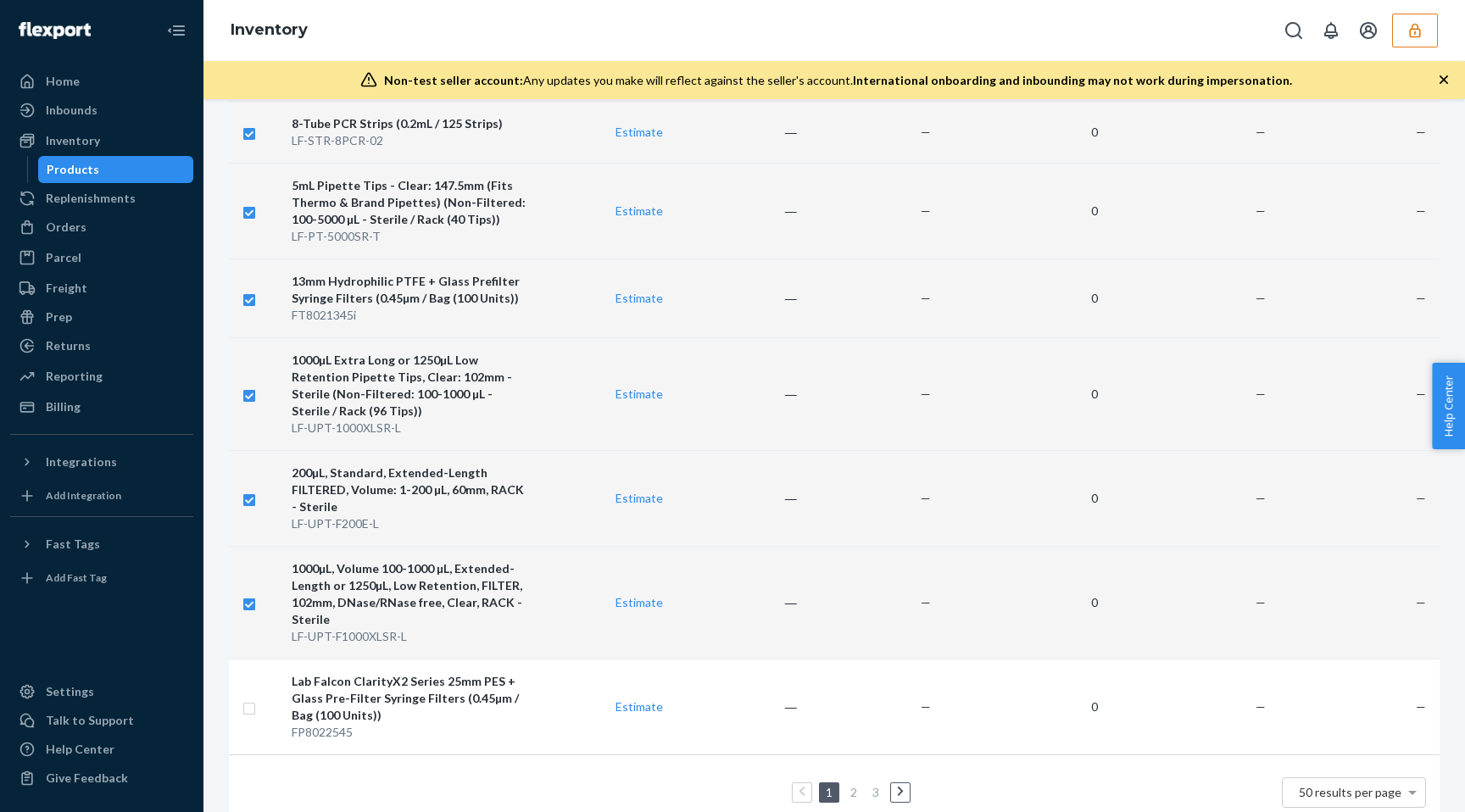
checkbox input "true"
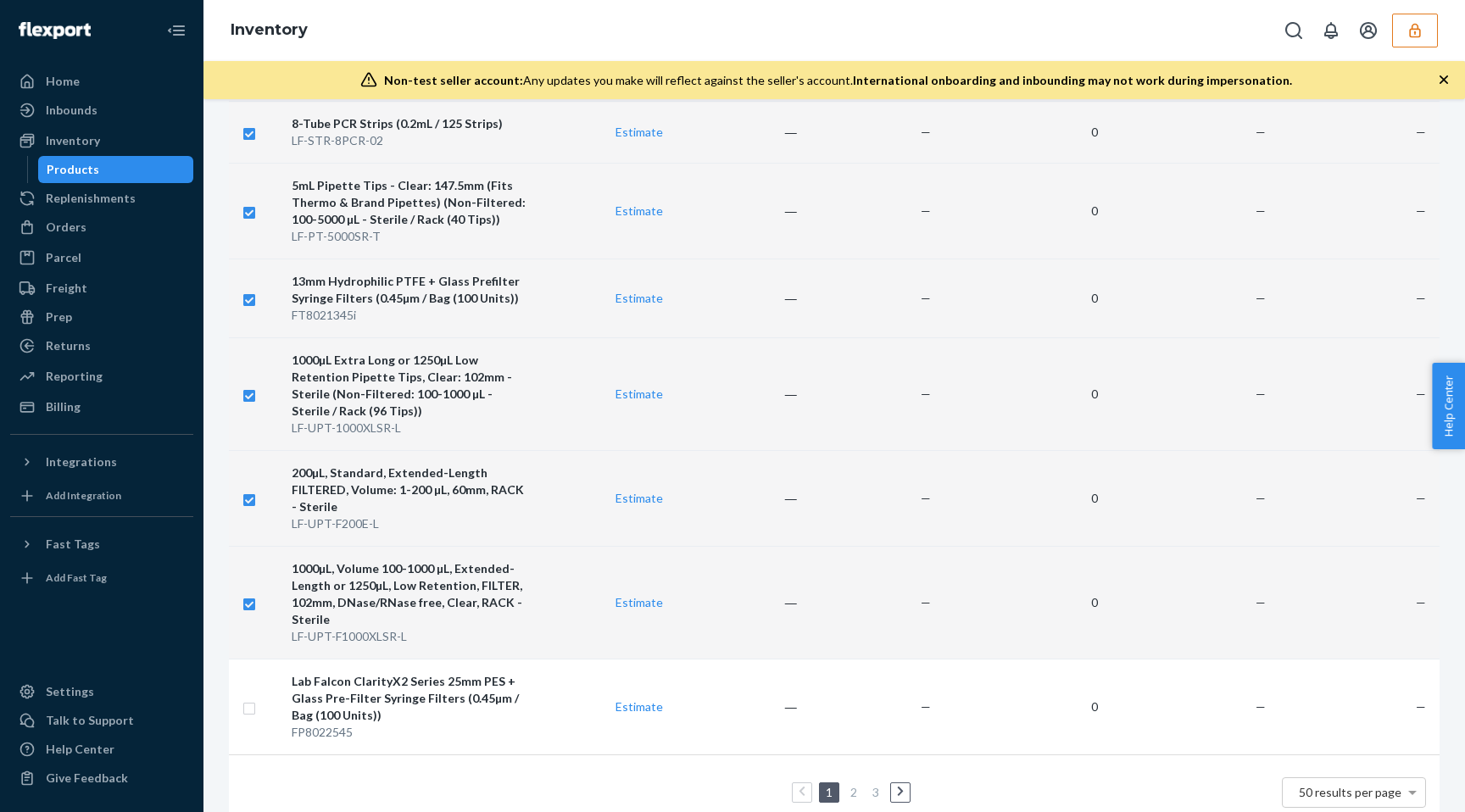
checkbox input "true"
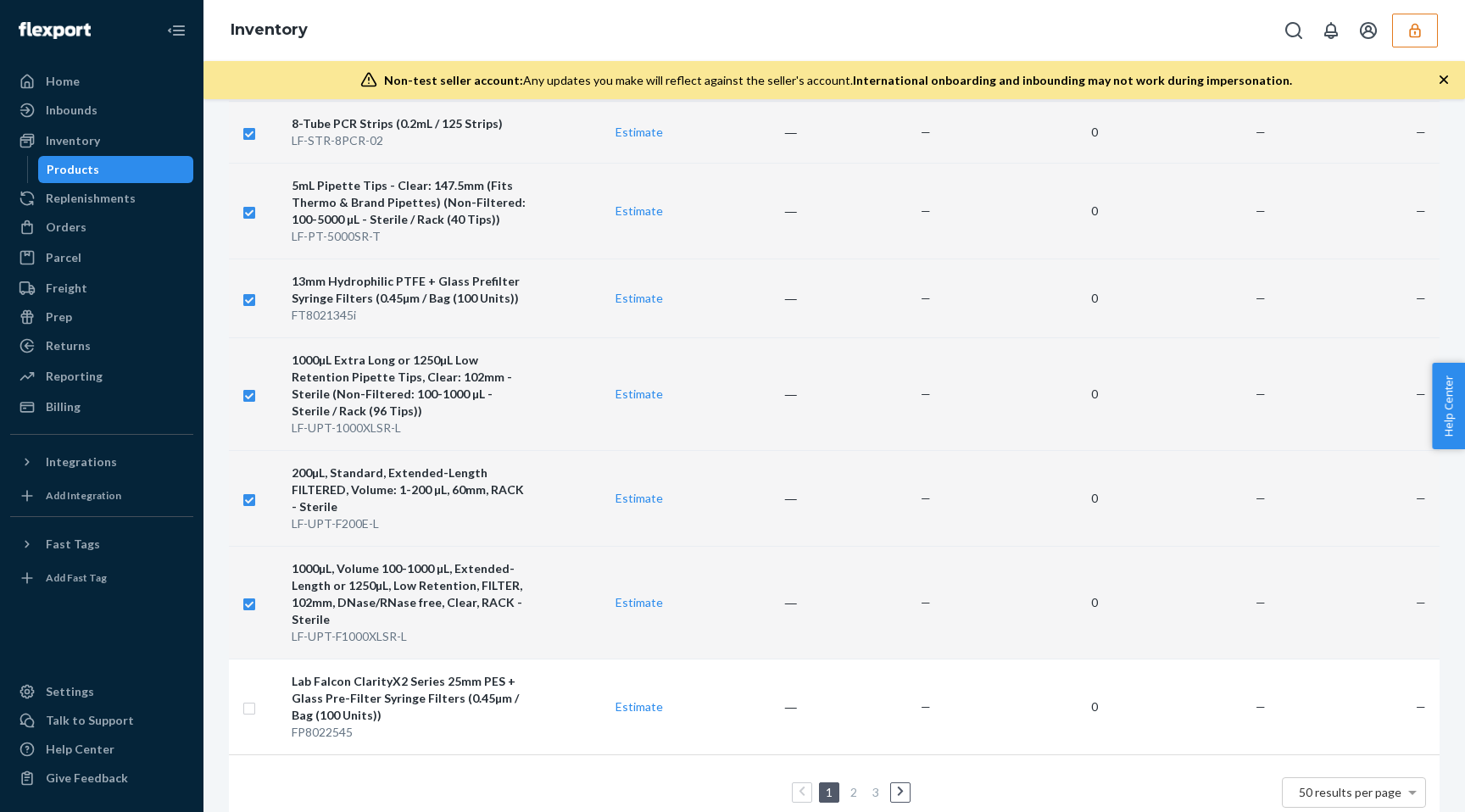
checkbox input "true"
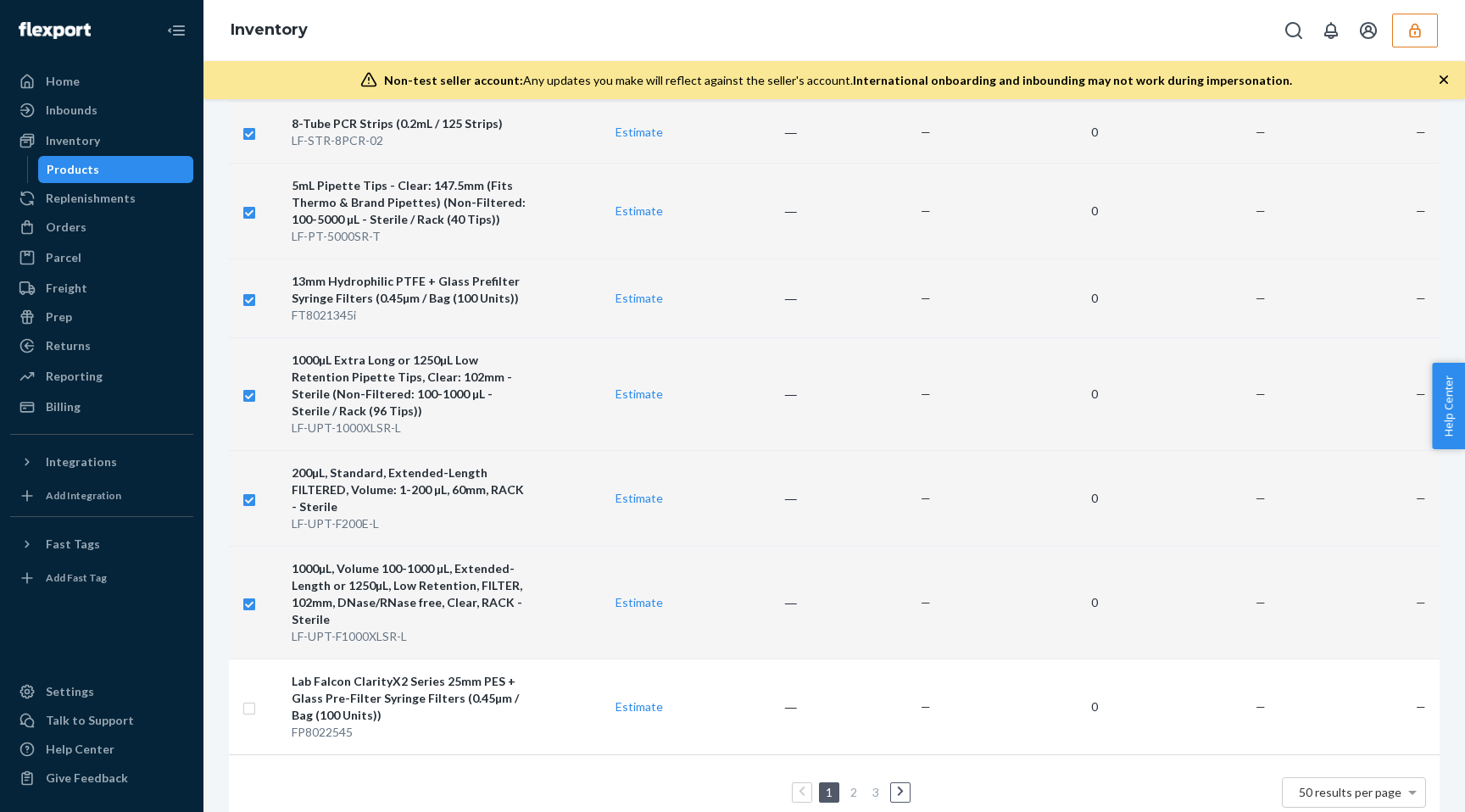
checkbox input "true"
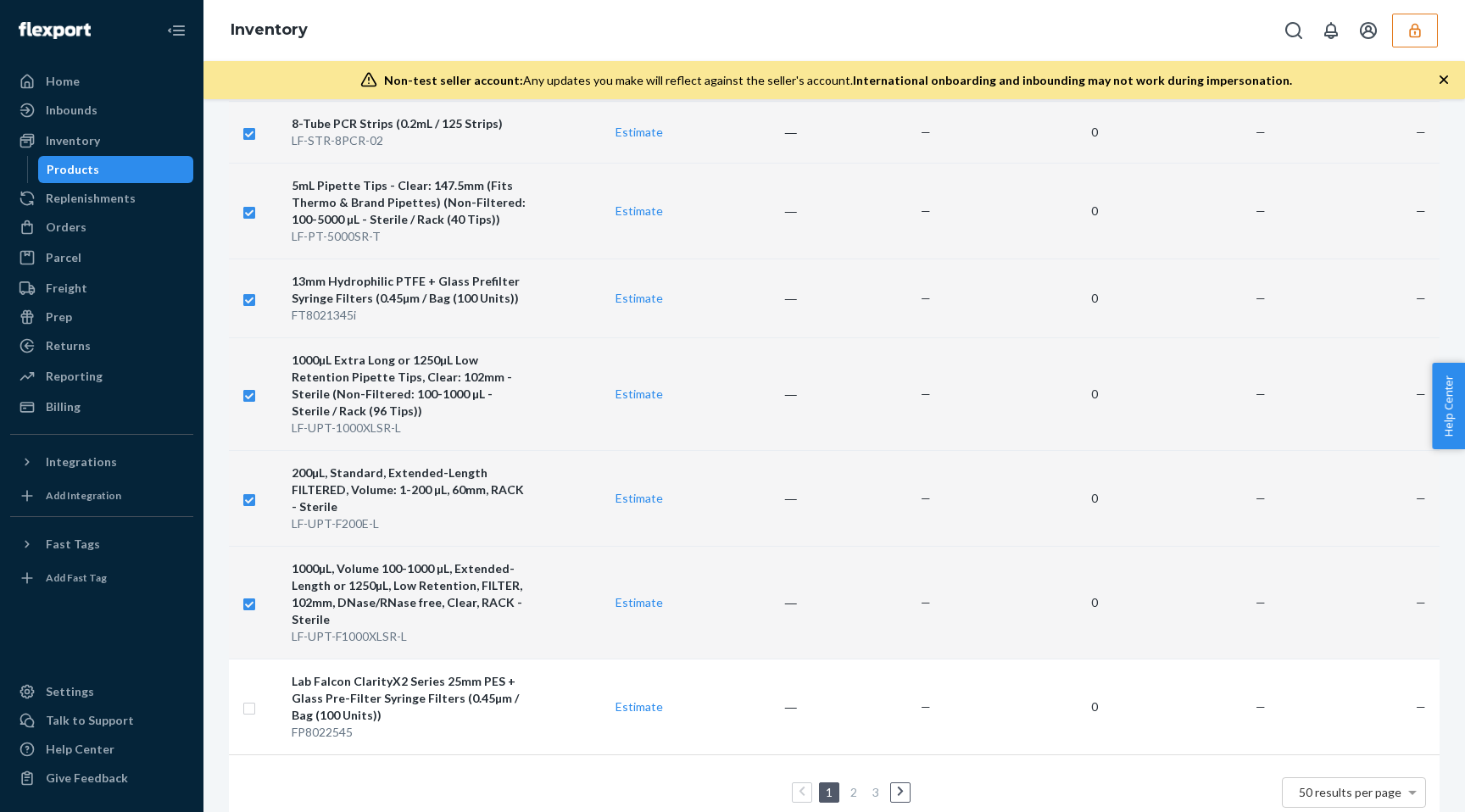
checkbox input "true"
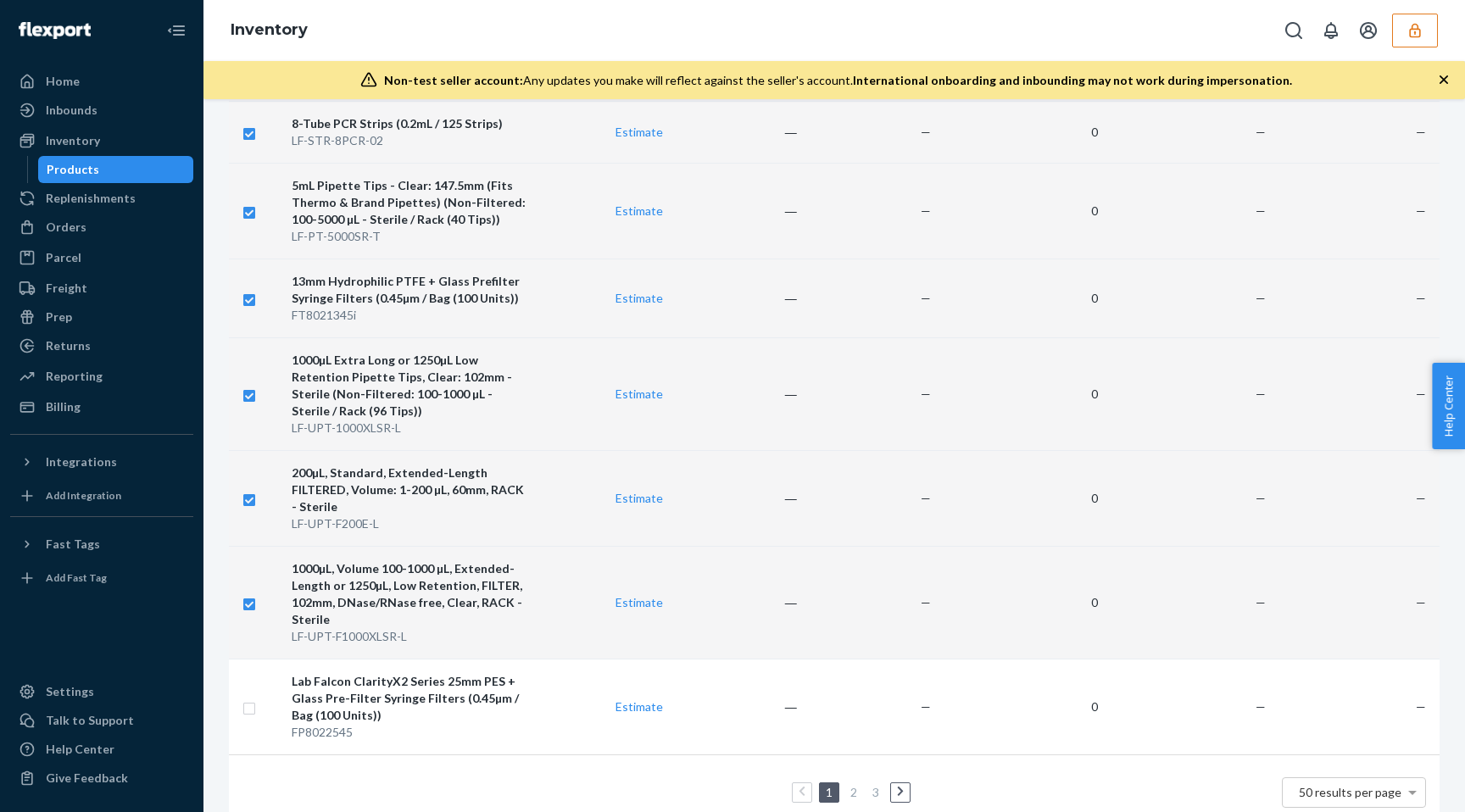
checkbox input "true"
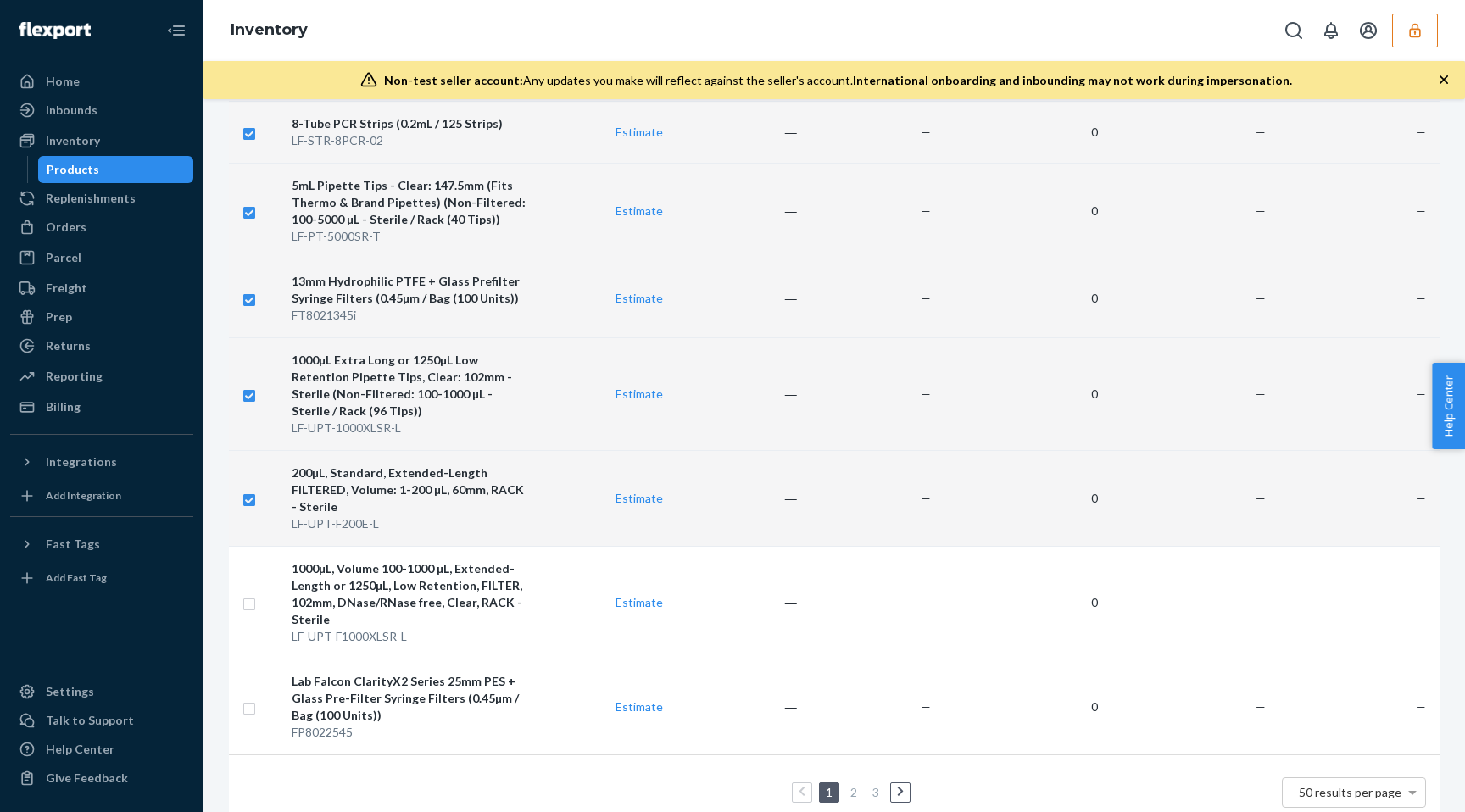
click at [251, 489] on input "checkbox" at bounding box center [249, 498] width 14 height 18
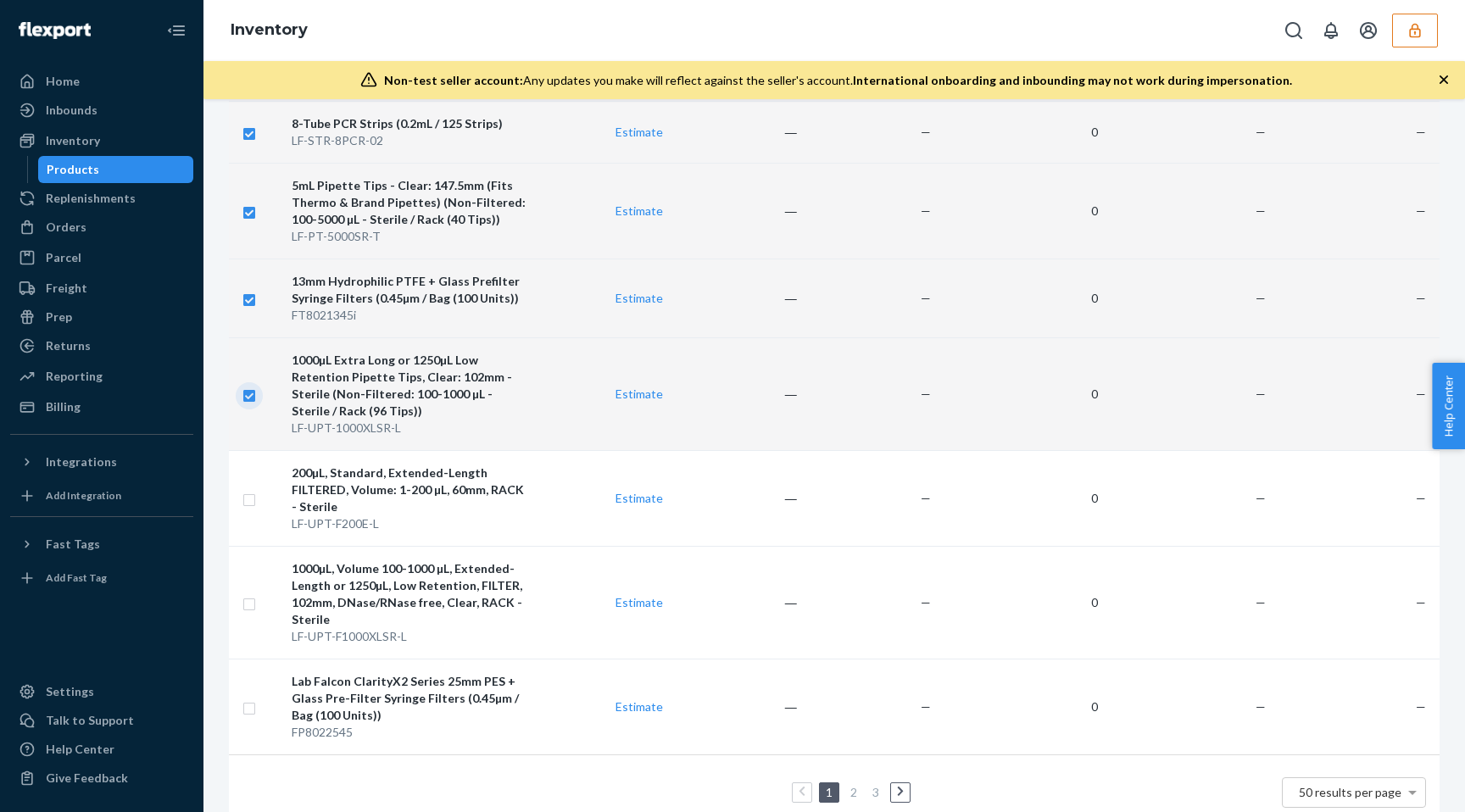
click at [254, 385] on input "checkbox" at bounding box center [249, 393] width 14 height 18
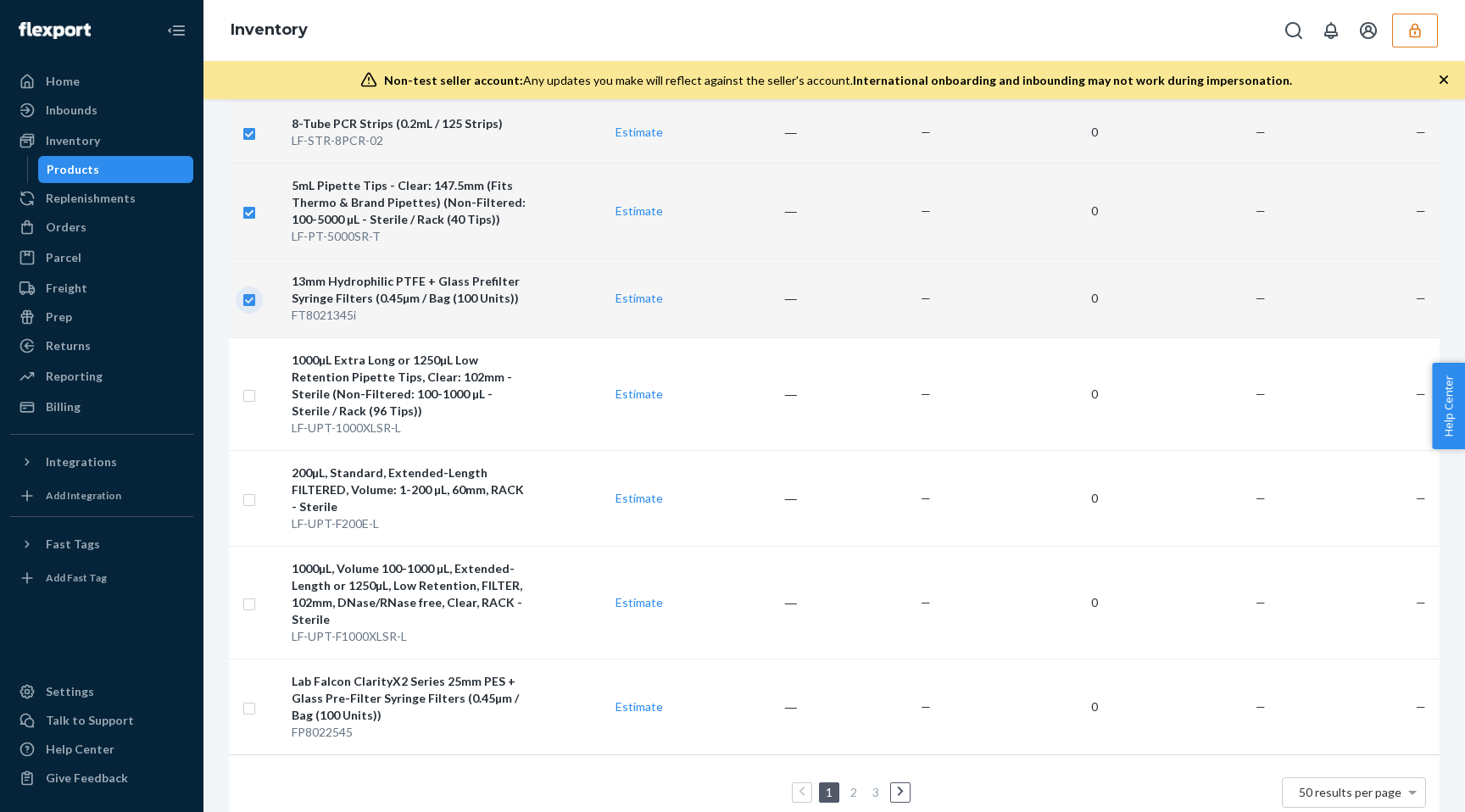
click at [249, 289] on input "checkbox" at bounding box center [249, 297] width 14 height 18
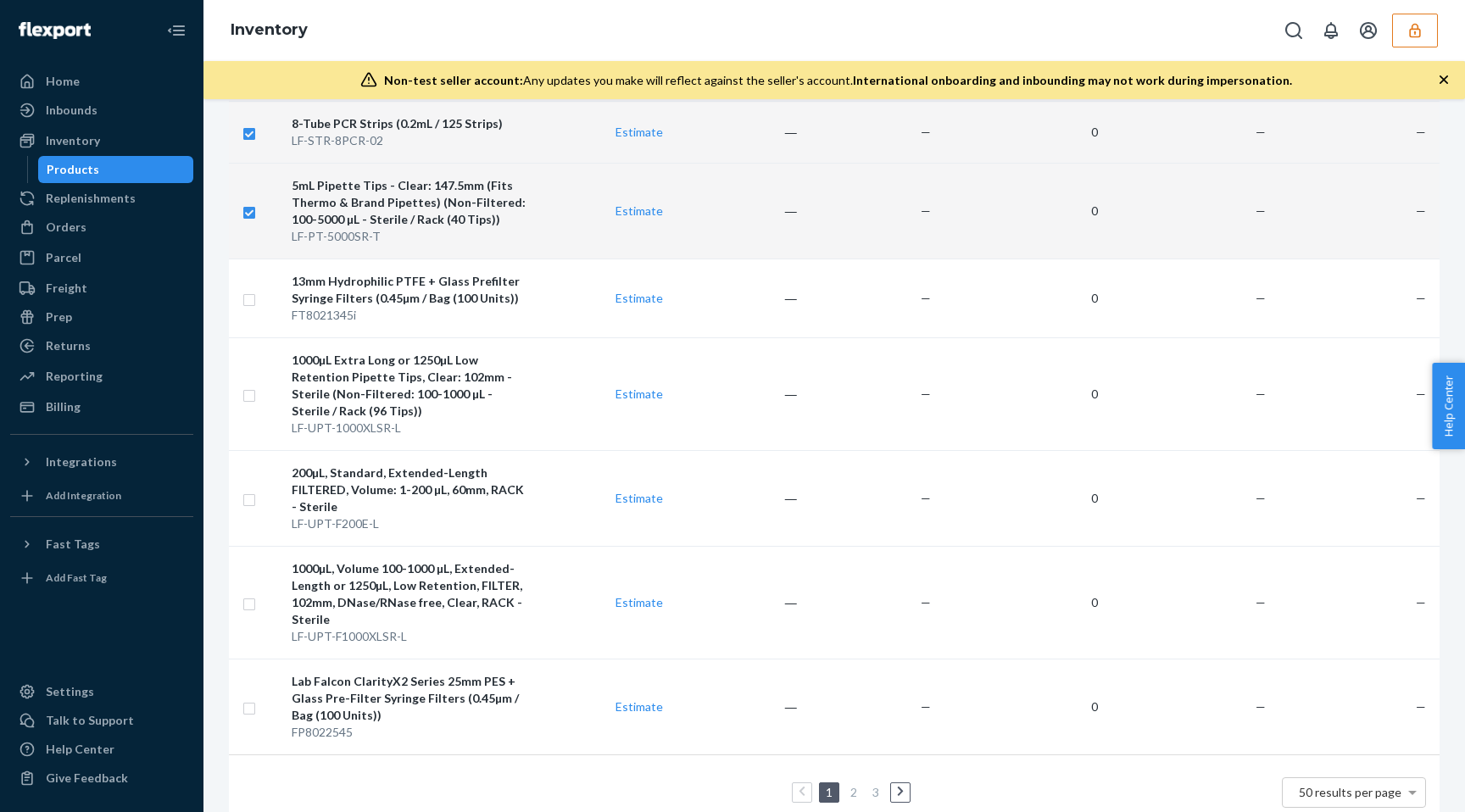
click at [253, 201] on input "checkbox" at bounding box center [249, 210] width 14 height 18
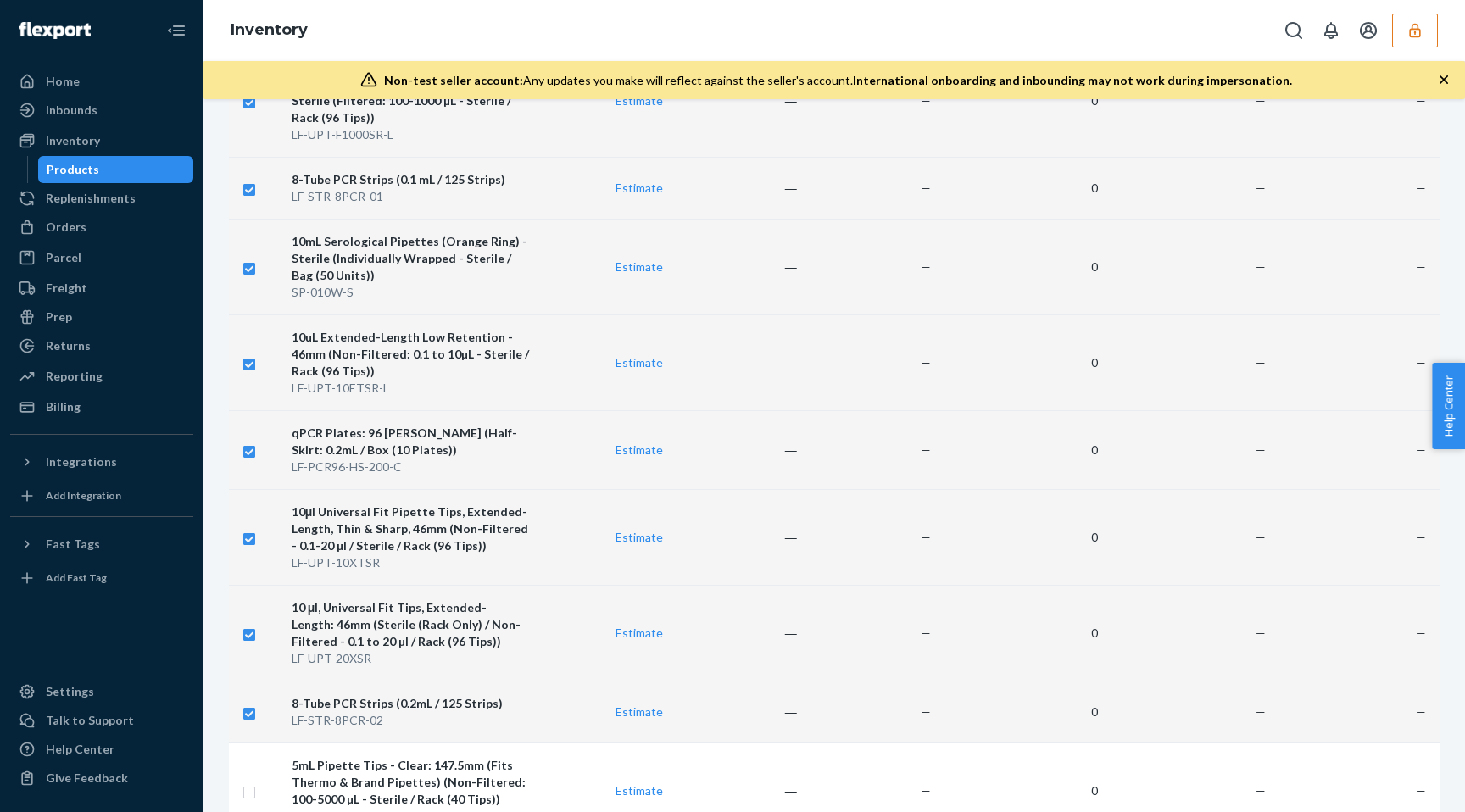
scroll to position [3180, 0]
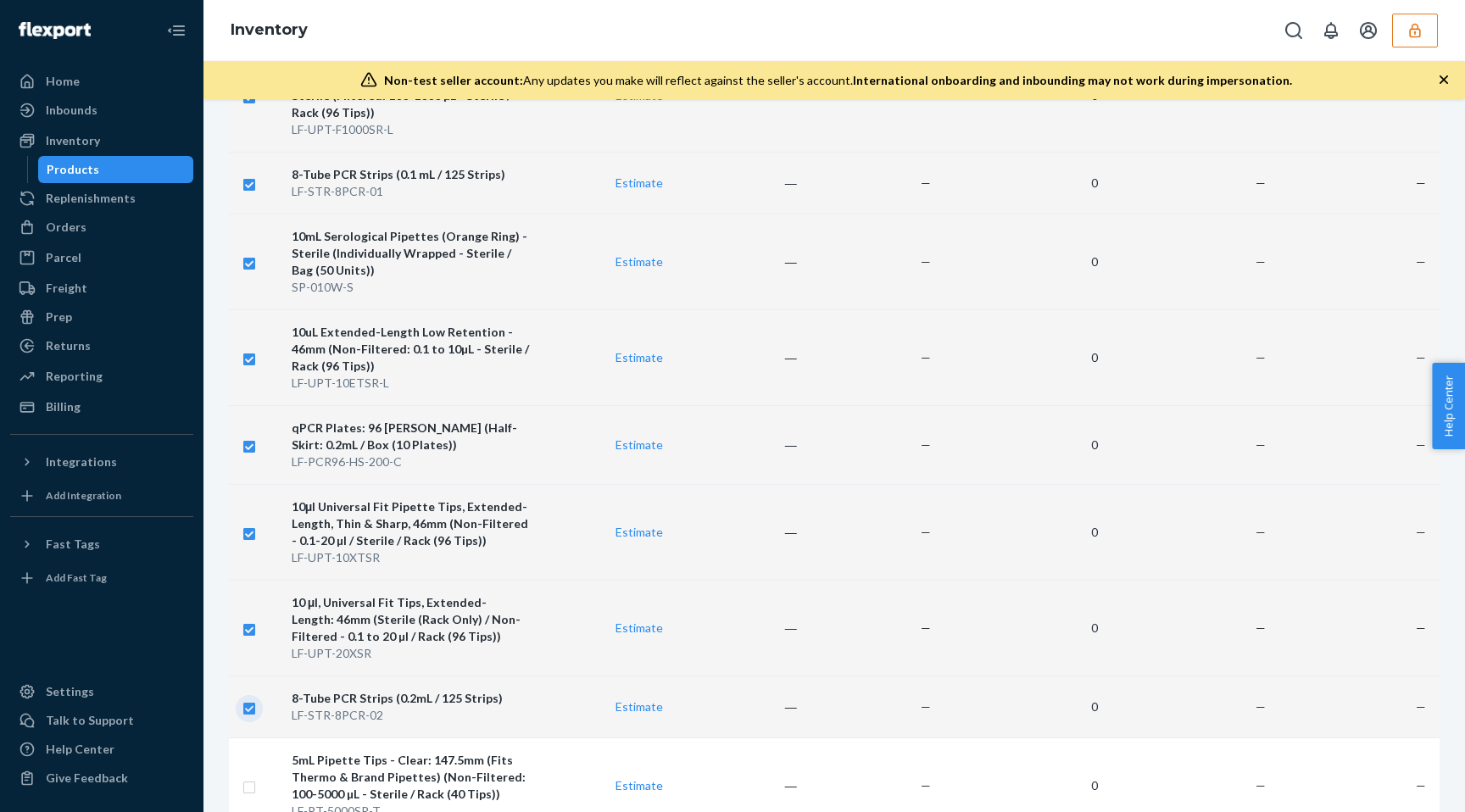
click at [253, 697] on input "checkbox" at bounding box center [249, 706] width 14 height 18
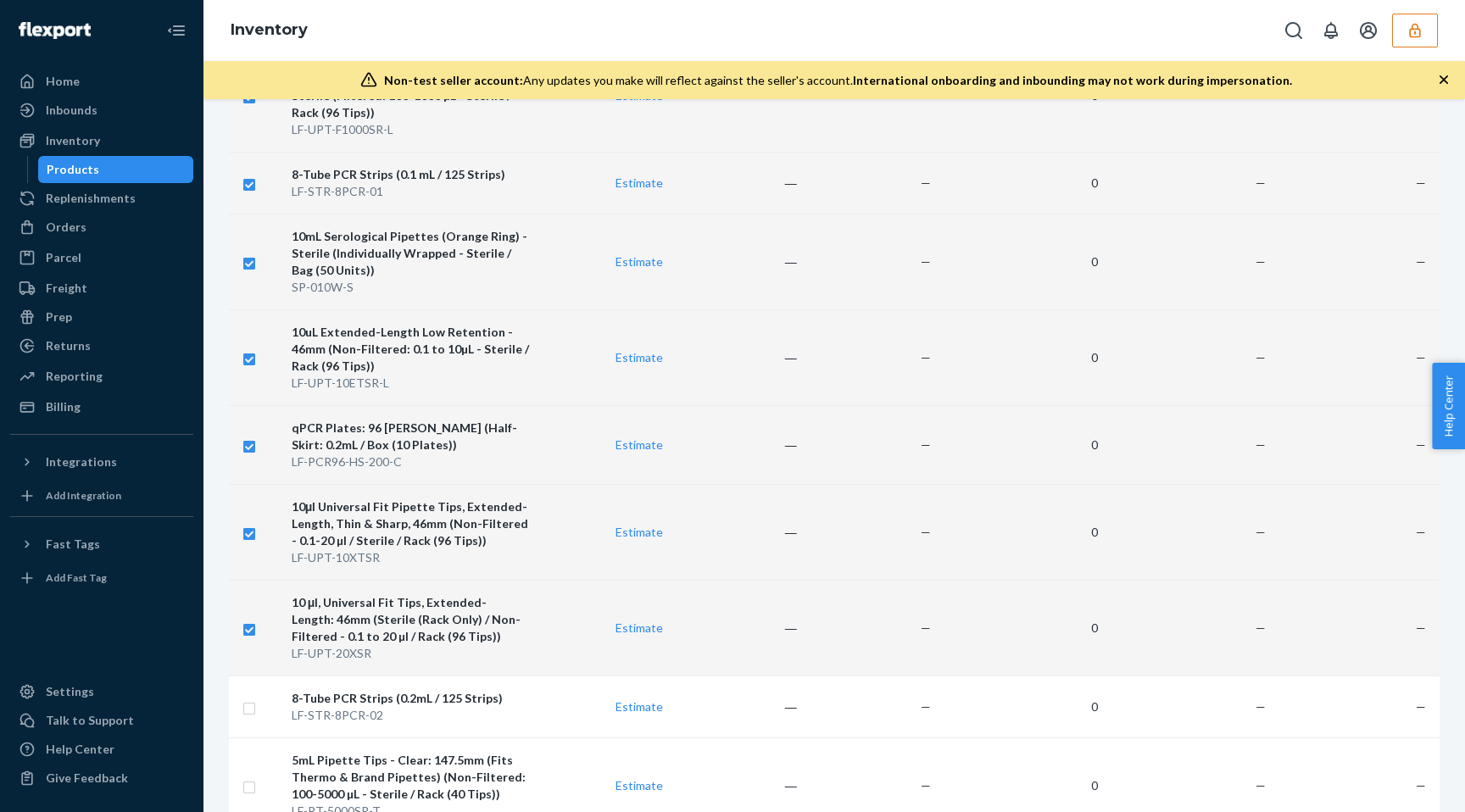
click at [250, 619] on input "checkbox" at bounding box center [249, 627] width 14 height 18
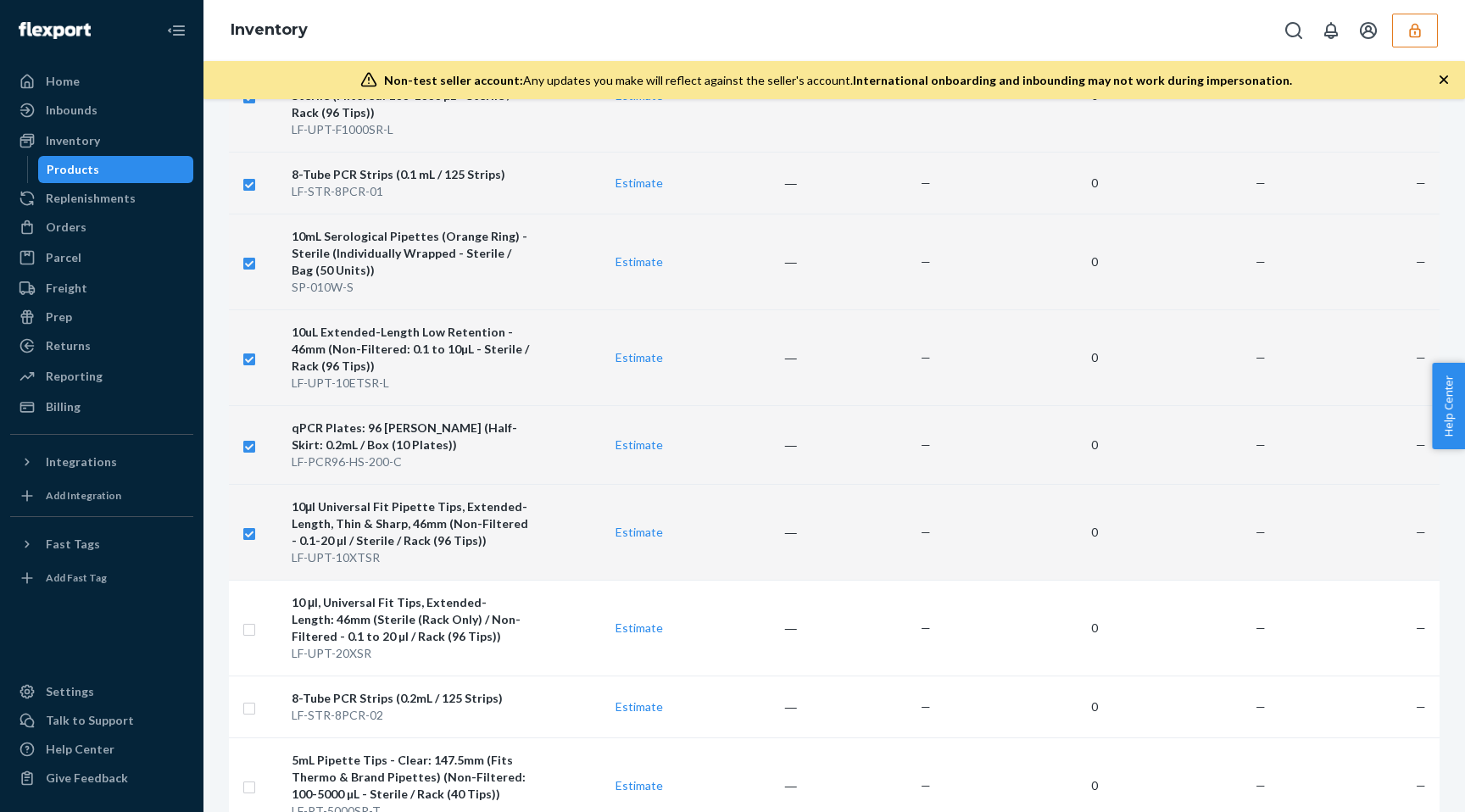
click at [253, 523] on input "checkbox" at bounding box center [249, 531] width 14 height 18
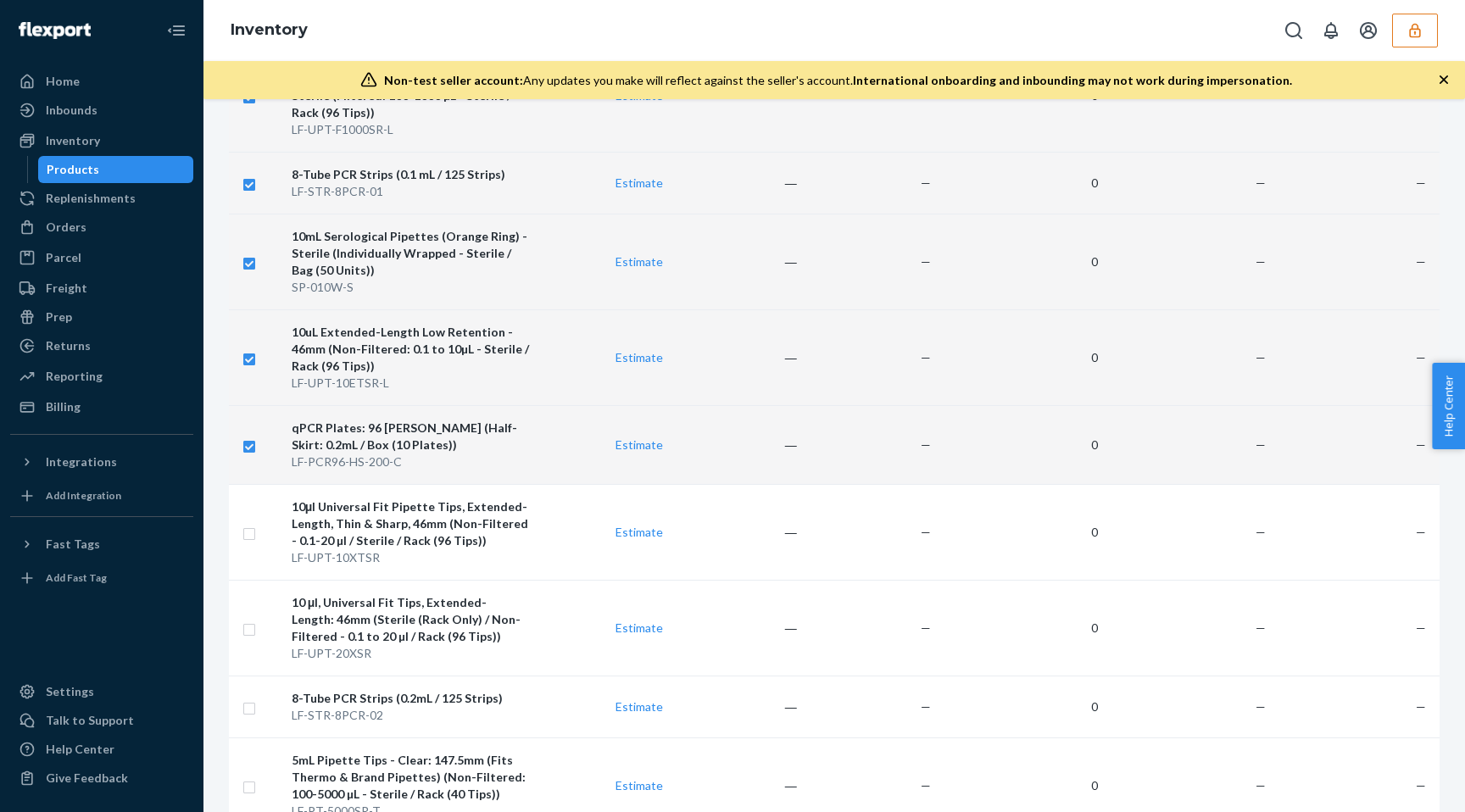
click at [250, 435] on input "checkbox" at bounding box center [249, 444] width 14 height 18
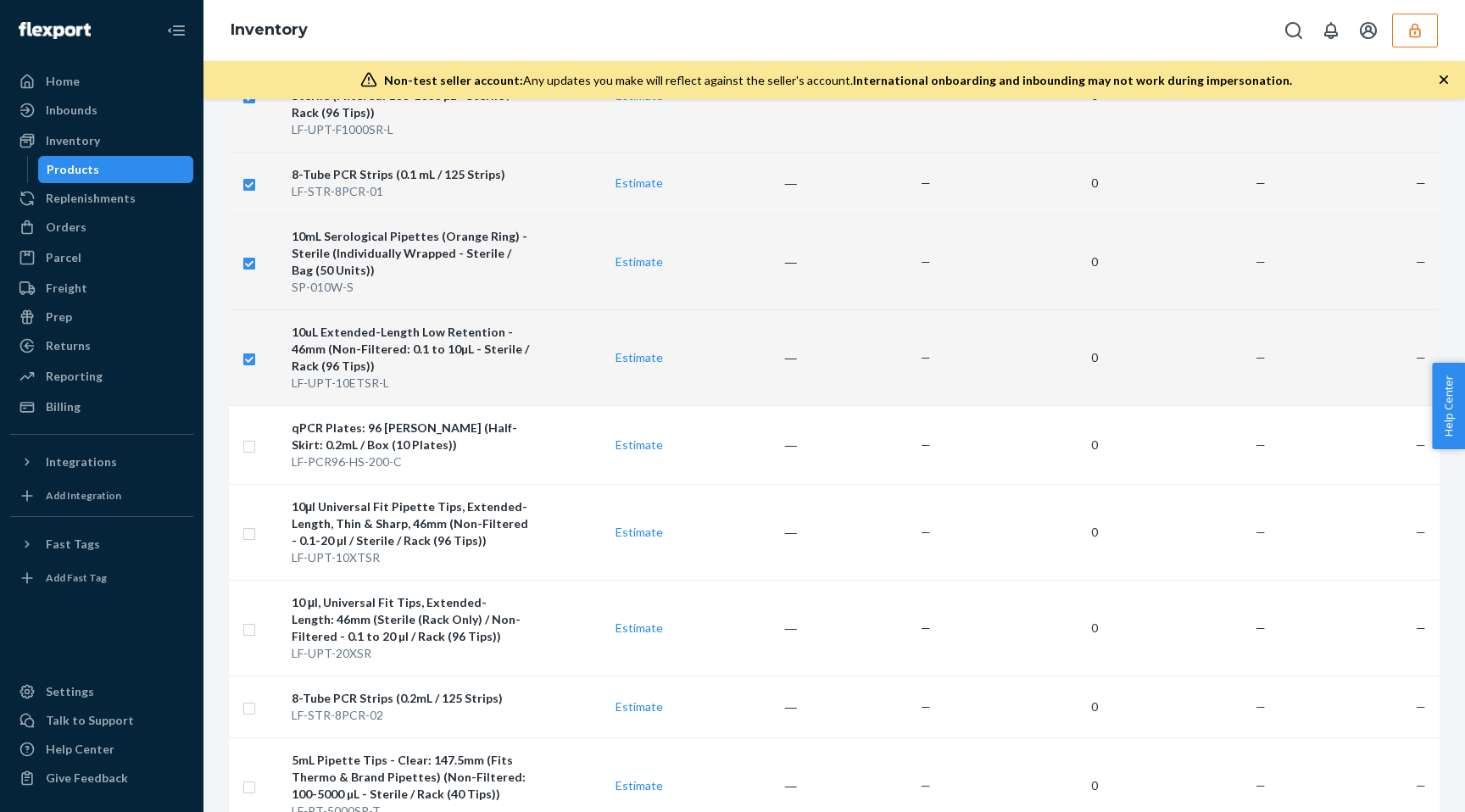
click at [251, 349] on input "checkbox" at bounding box center [249, 357] width 14 height 18
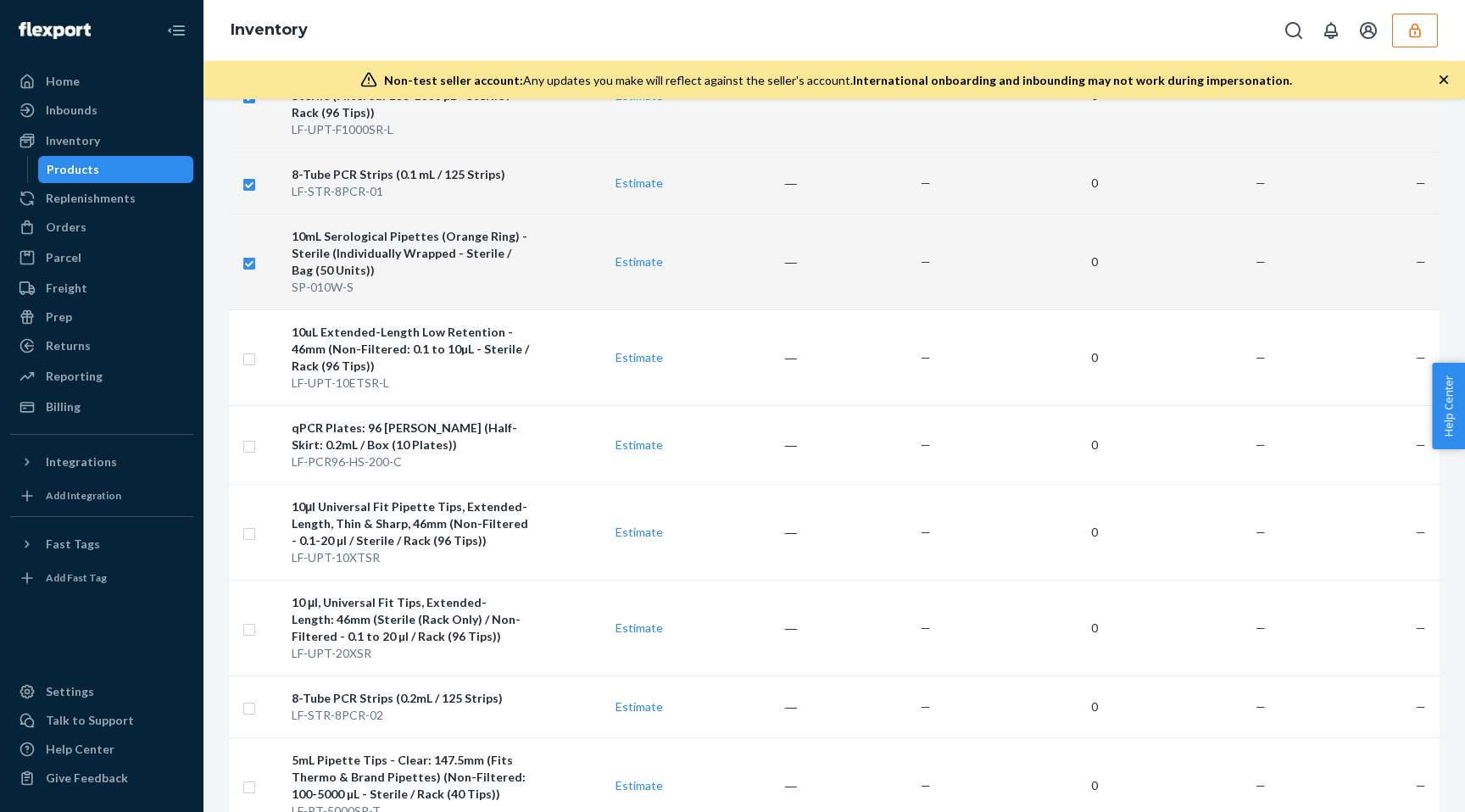
click at [257, 227] on td at bounding box center [257, 261] width 56 height 96
click at [252, 173] on input "checkbox" at bounding box center [249, 182] width 14 height 18
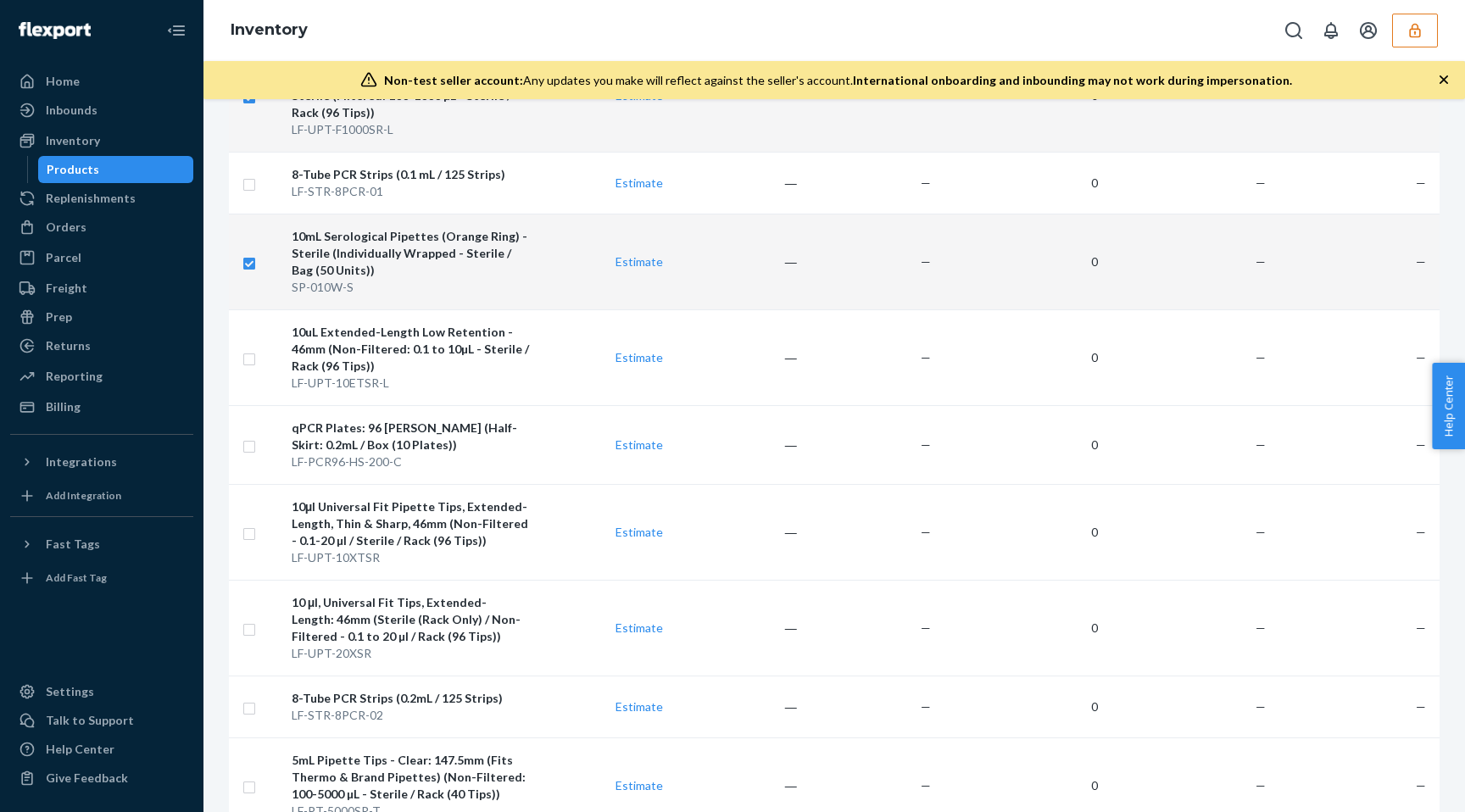
click at [249, 253] on input "checkbox" at bounding box center [249, 261] width 14 height 18
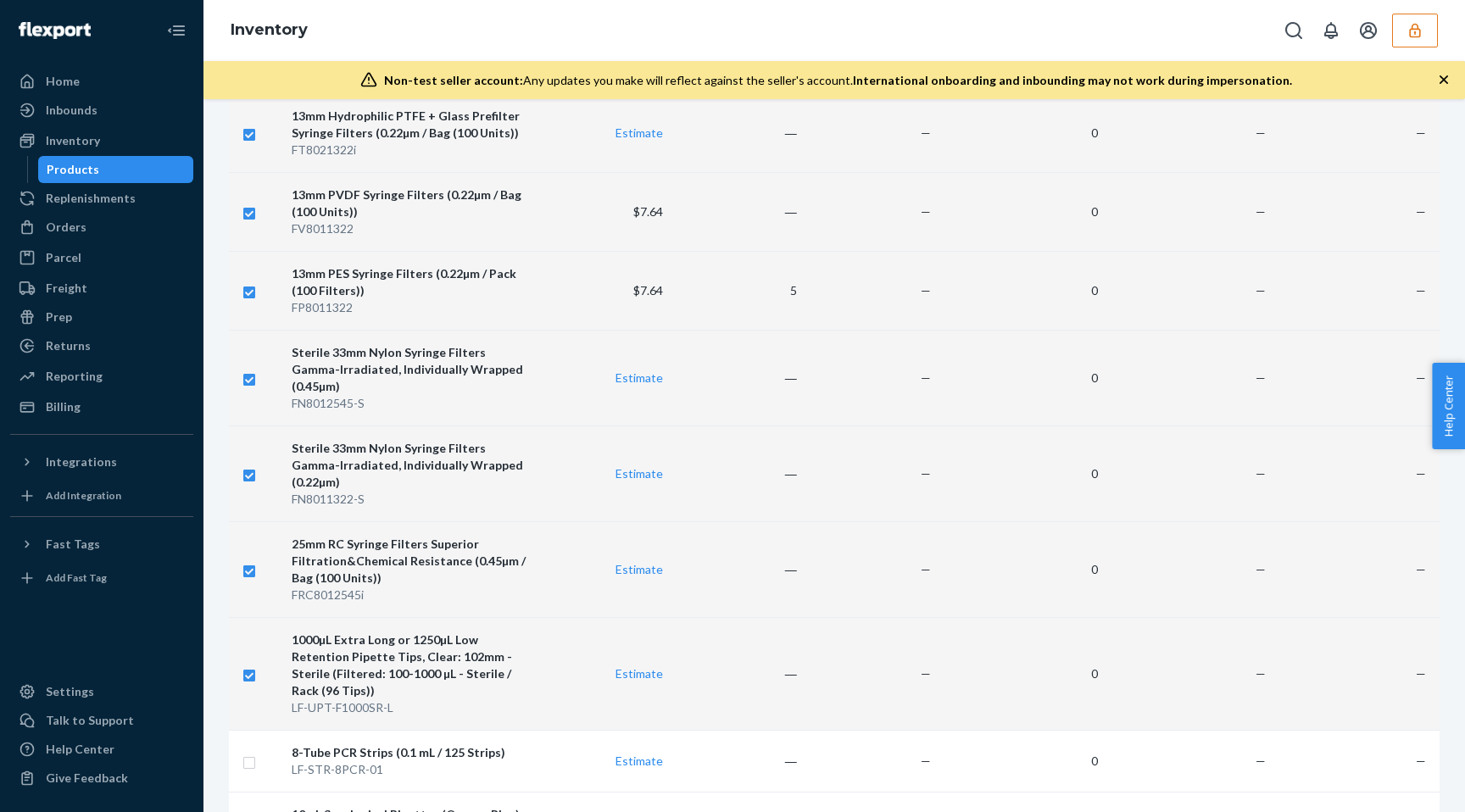
scroll to position [2618, 0]
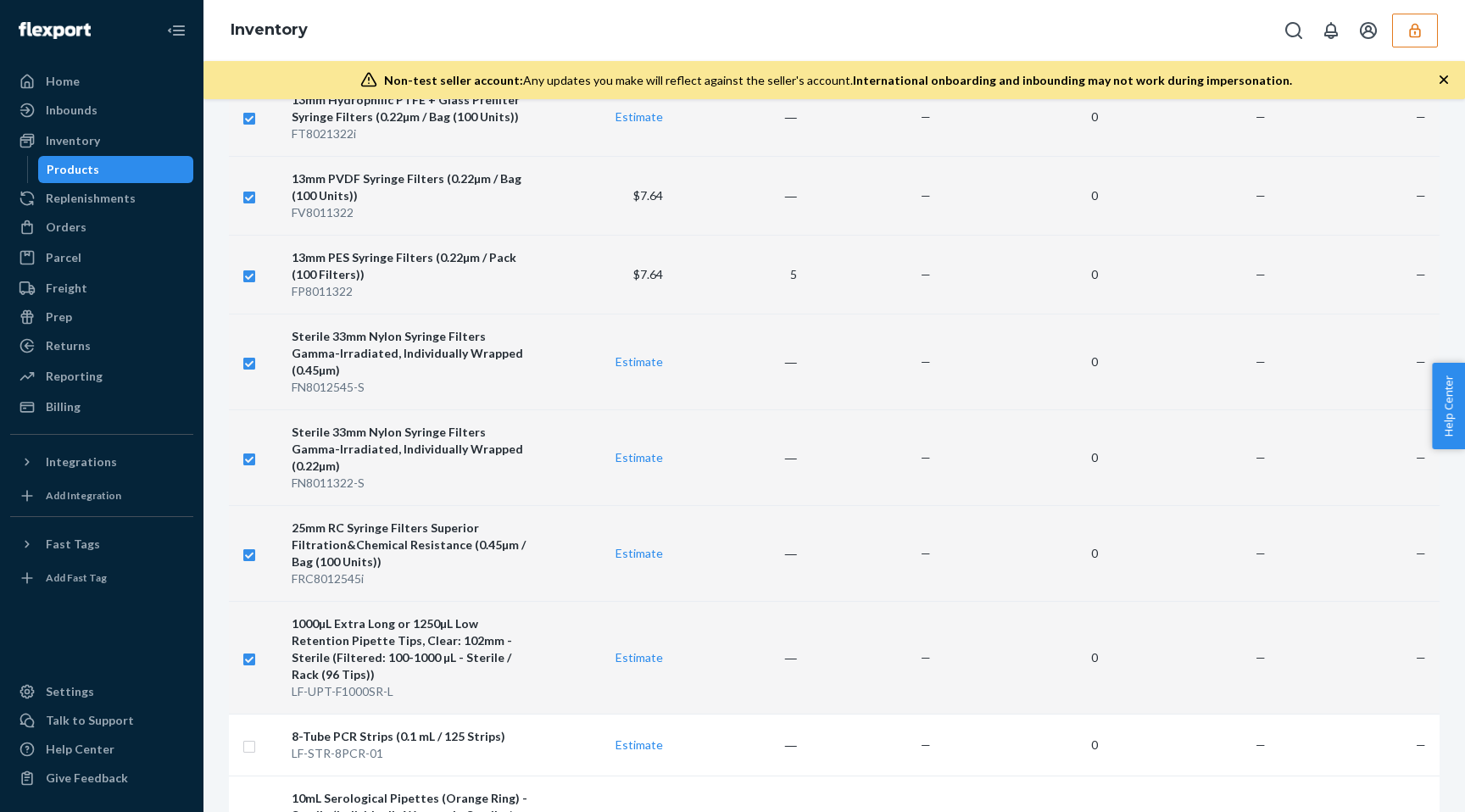
click at [243, 608] on td at bounding box center [257, 657] width 56 height 113
click at [251, 649] on input "checkbox" at bounding box center [249, 657] width 14 height 18
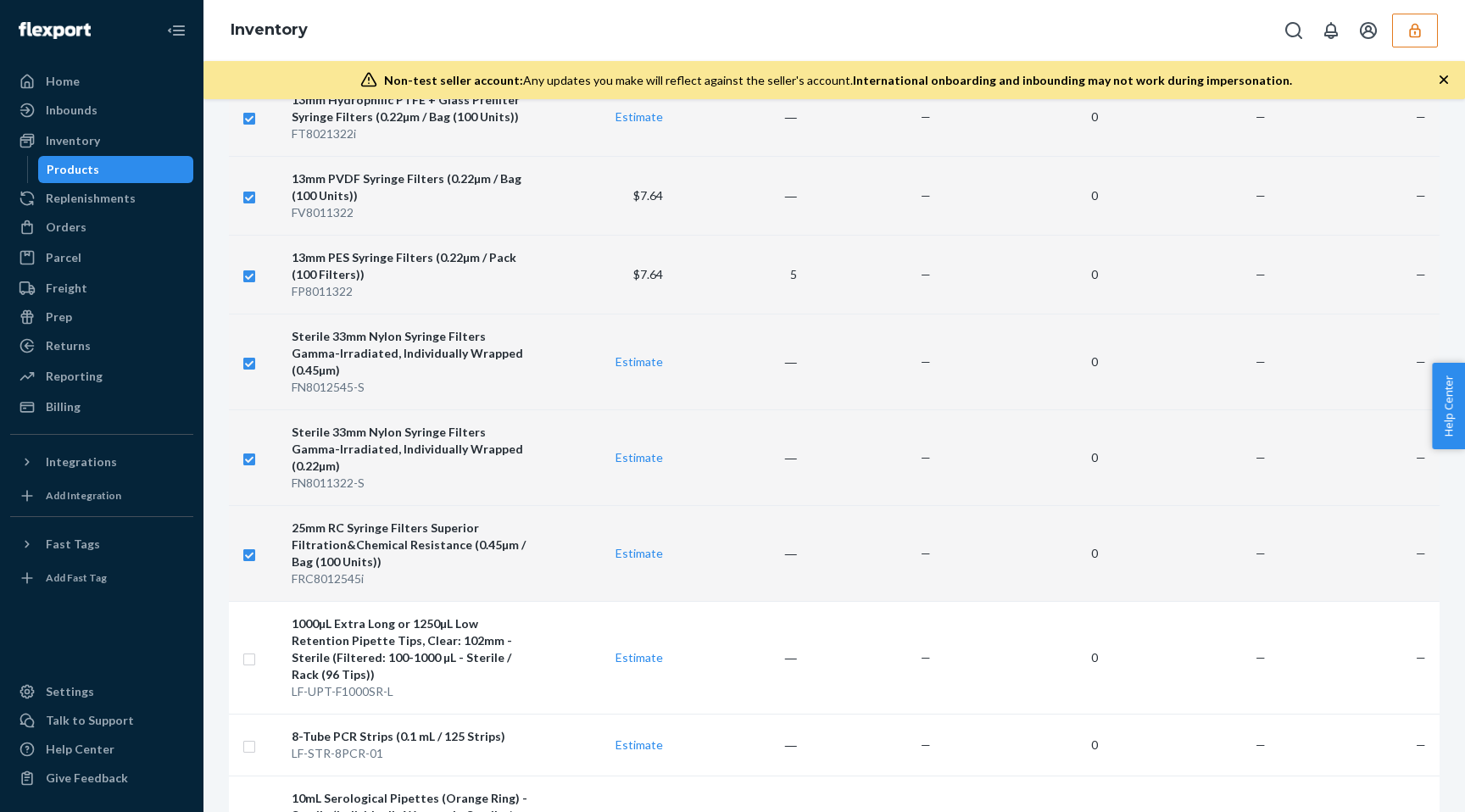
click at [248, 544] on input "checkbox" at bounding box center [249, 553] width 14 height 18
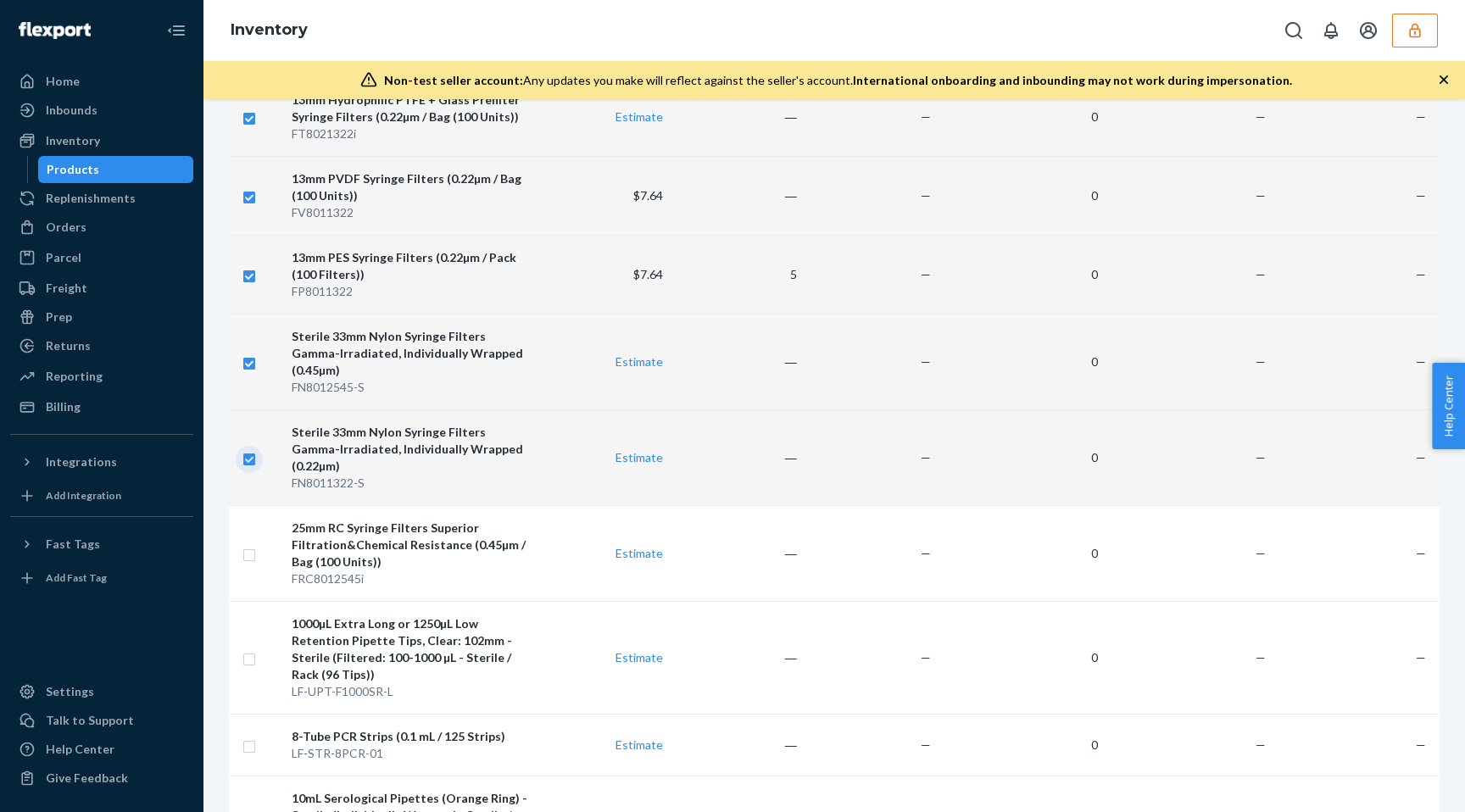
click at [247, 448] on input "checkbox" at bounding box center [249, 457] width 14 height 18
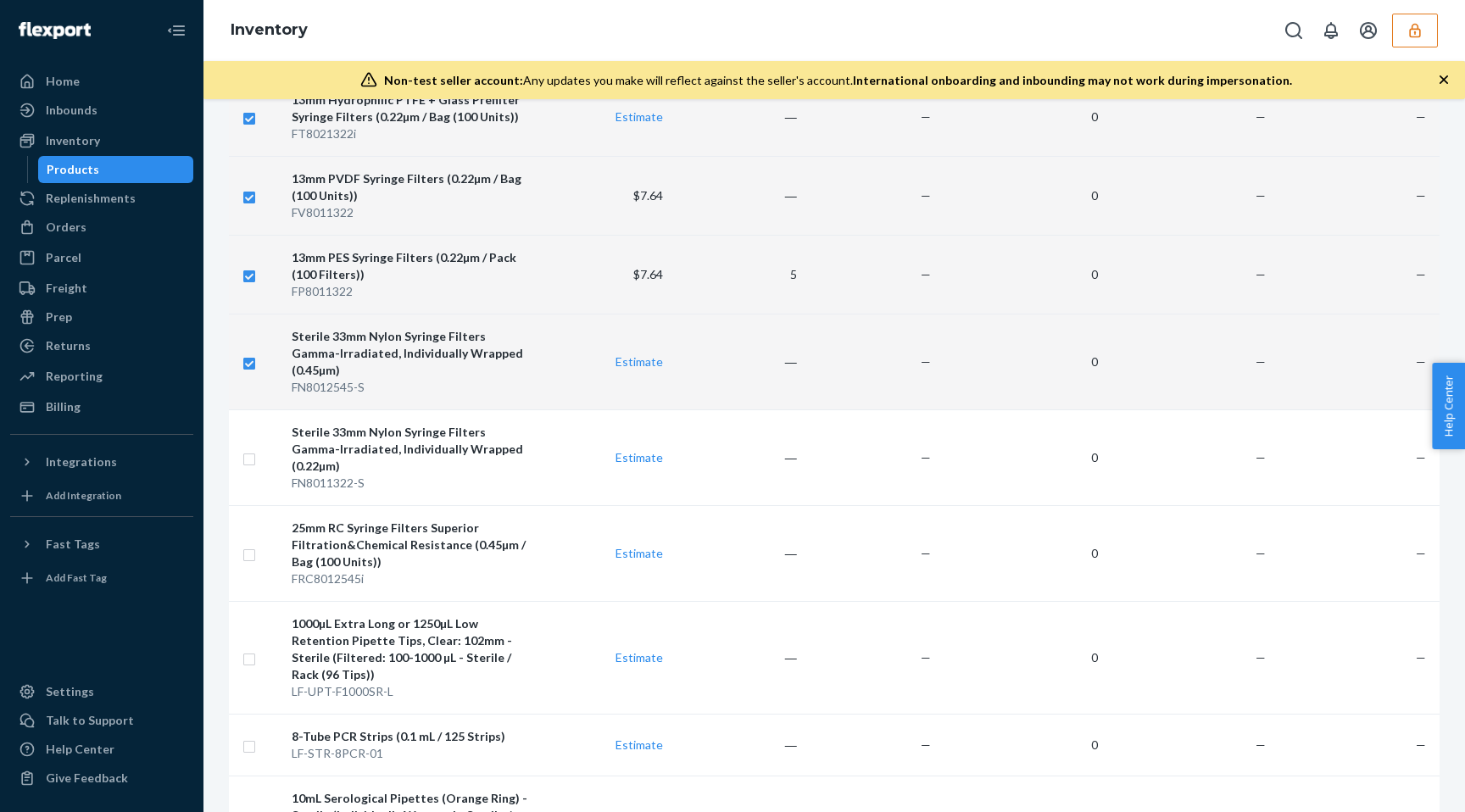
click at [247, 352] on input "checkbox" at bounding box center [249, 361] width 14 height 18
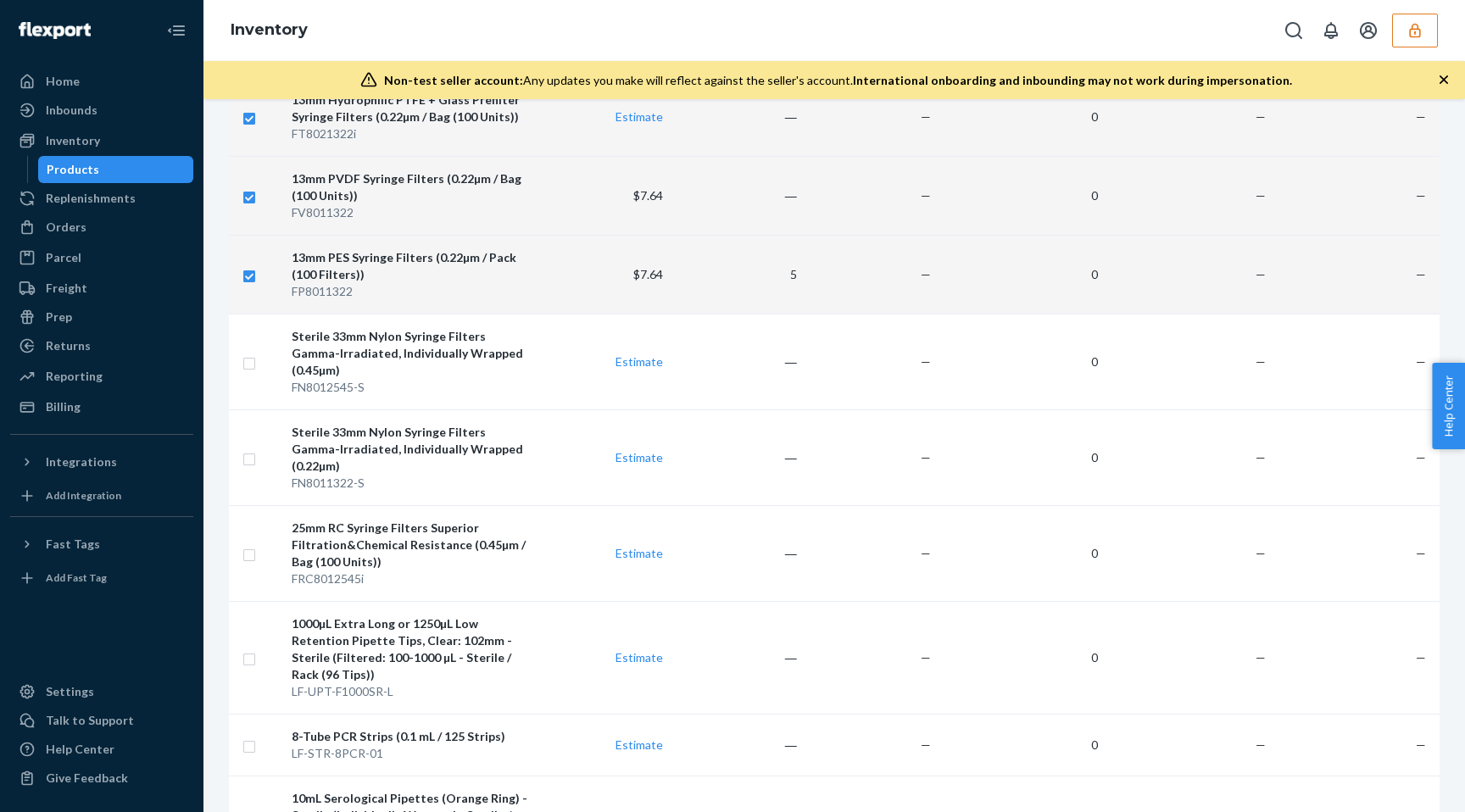
click at [244, 268] on input "checkbox" at bounding box center [249, 274] width 14 height 18
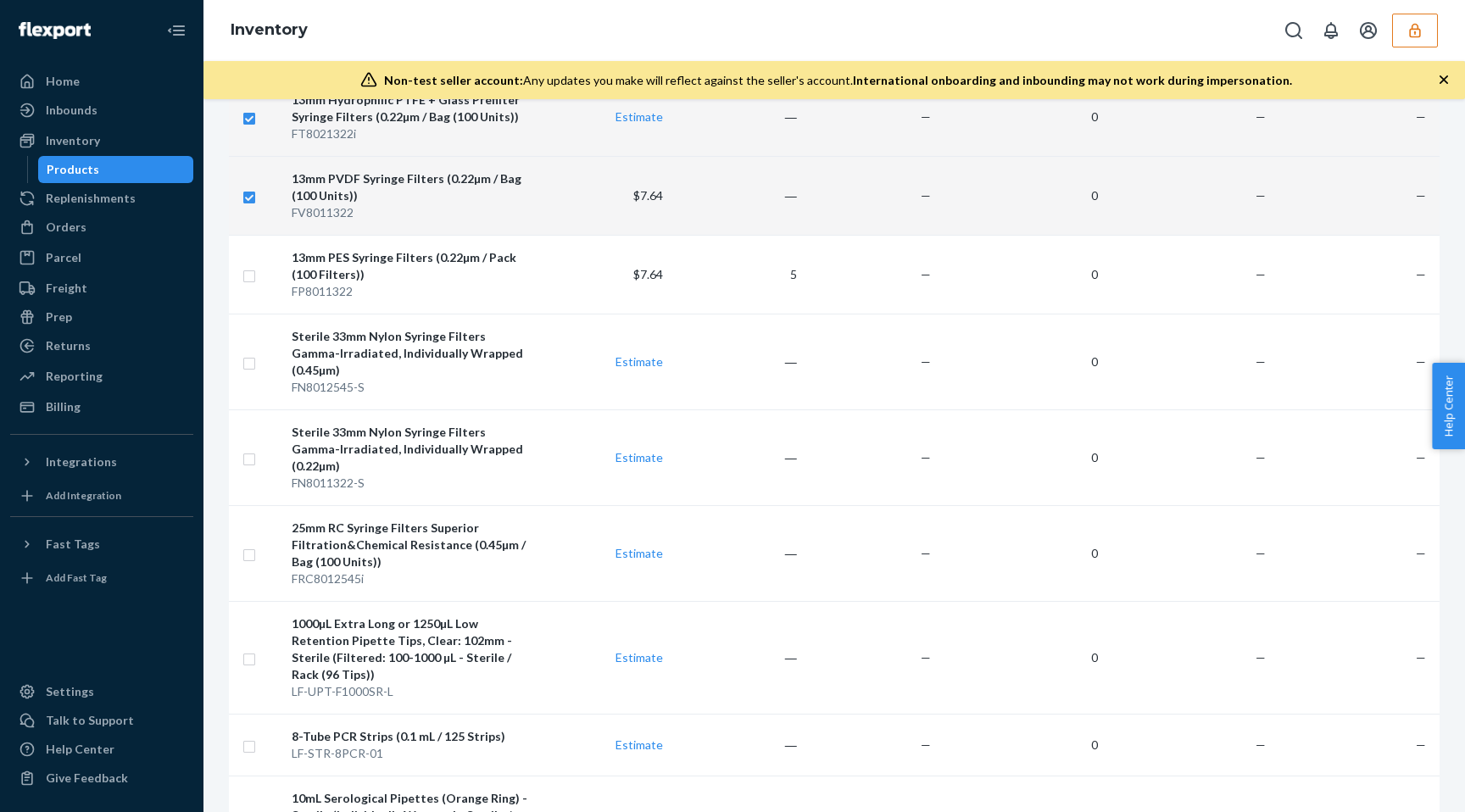
click at [256, 192] on td at bounding box center [257, 195] width 56 height 79
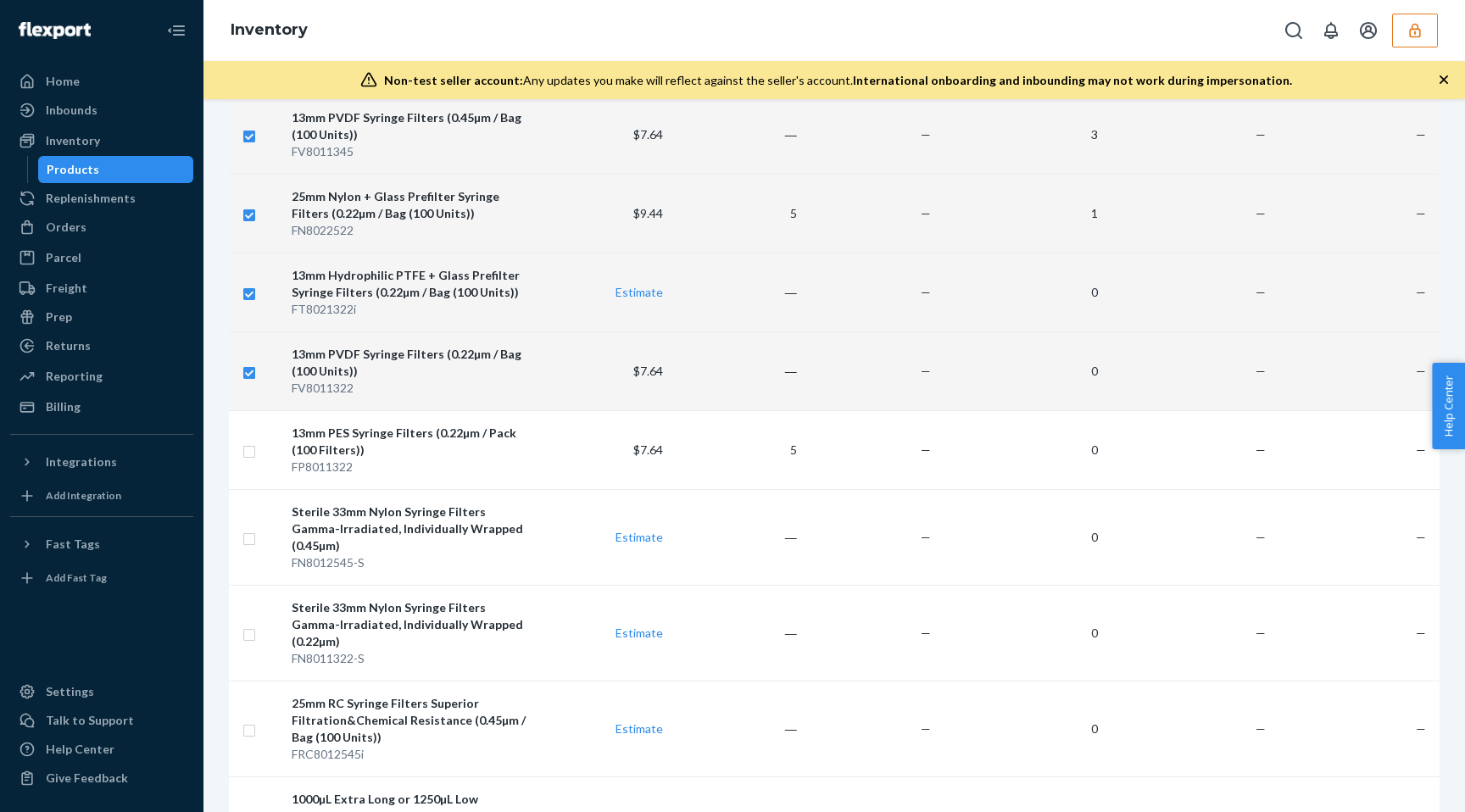
scroll to position [2424, 0]
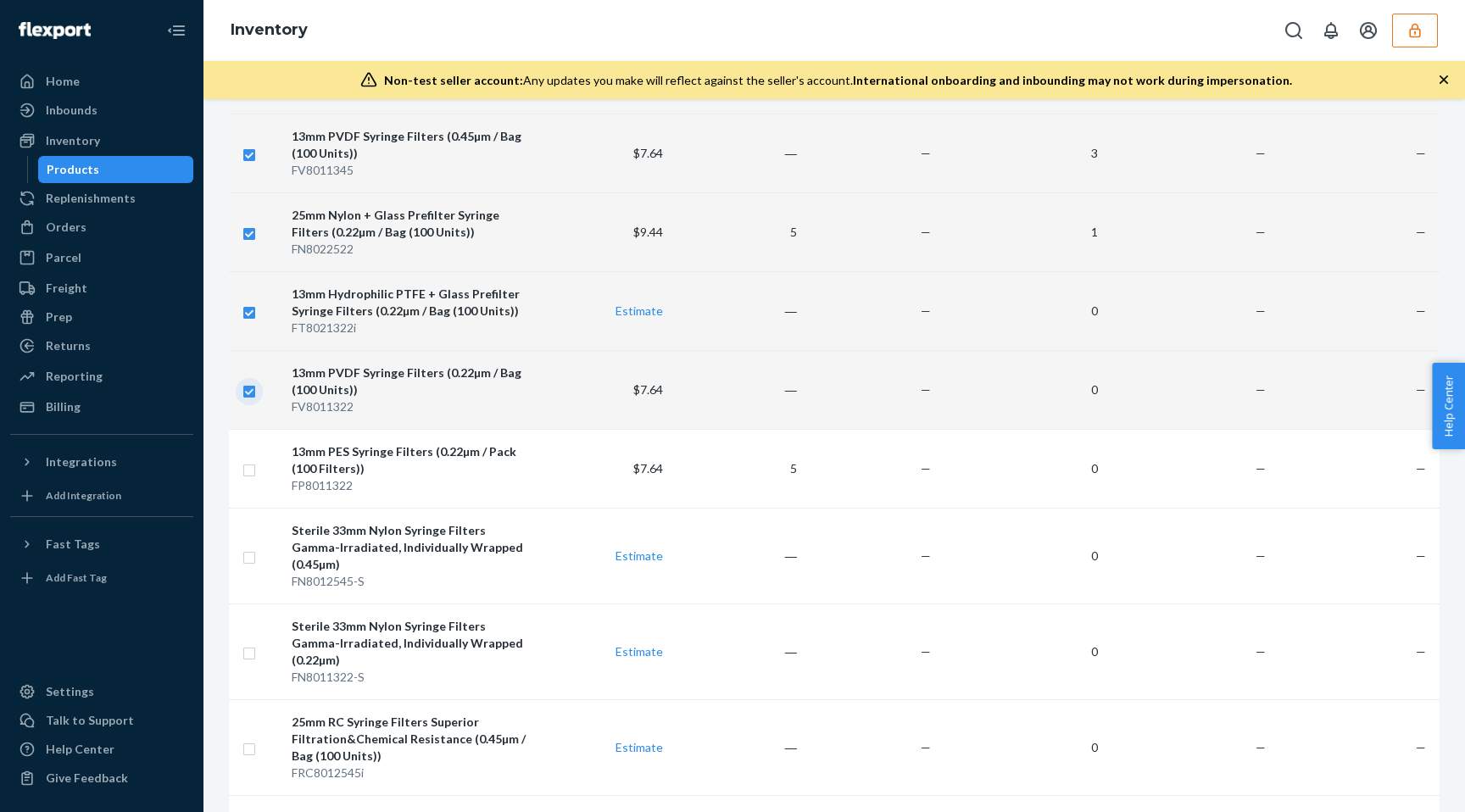
click at [244, 390] on input "checkbox" at bounding box center [249, 389] width 14 height 18
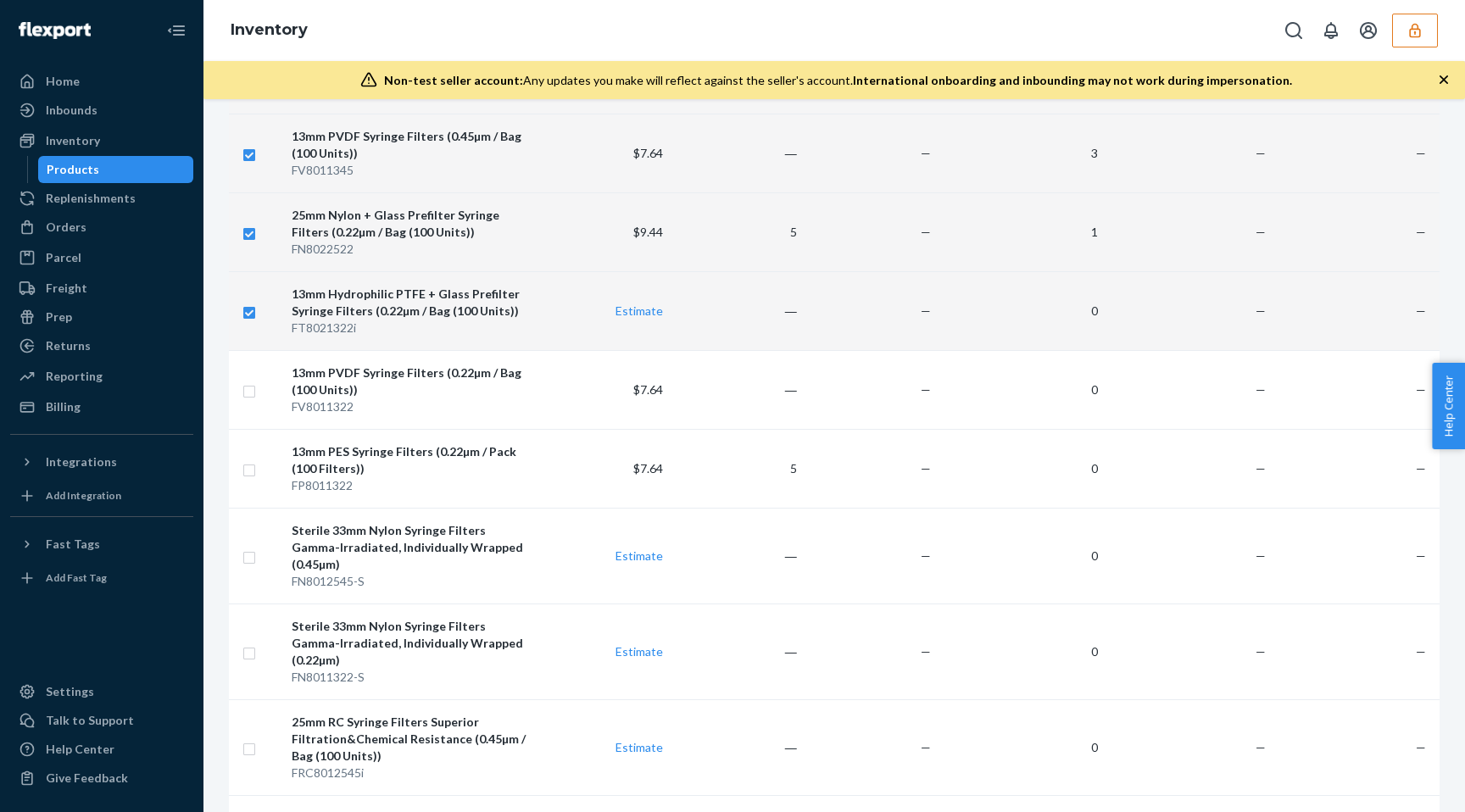
click at [249, 310] on input "checkbox" at bounding box center [249, 310] width 14 height 18
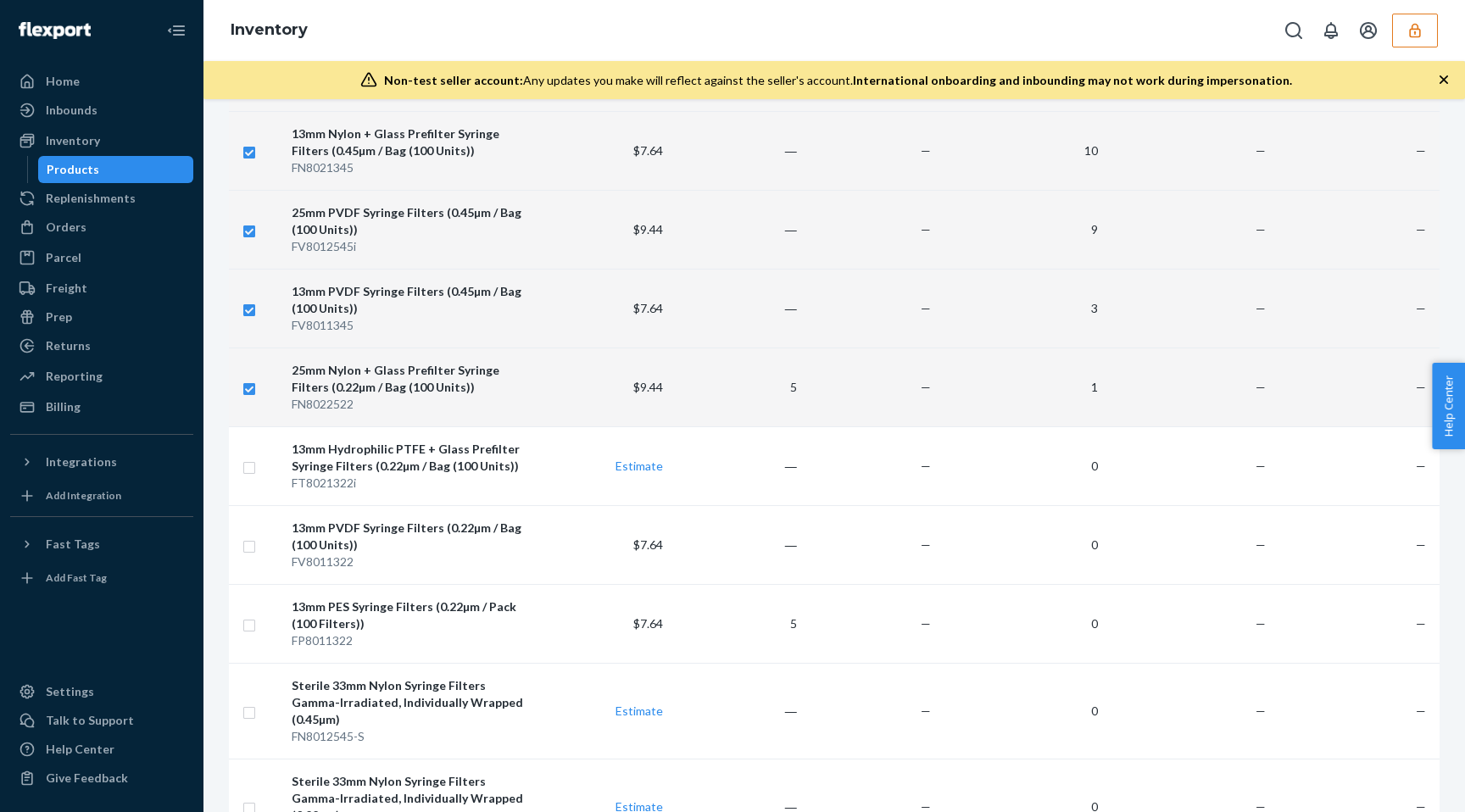
scroll to position [2264, 0]
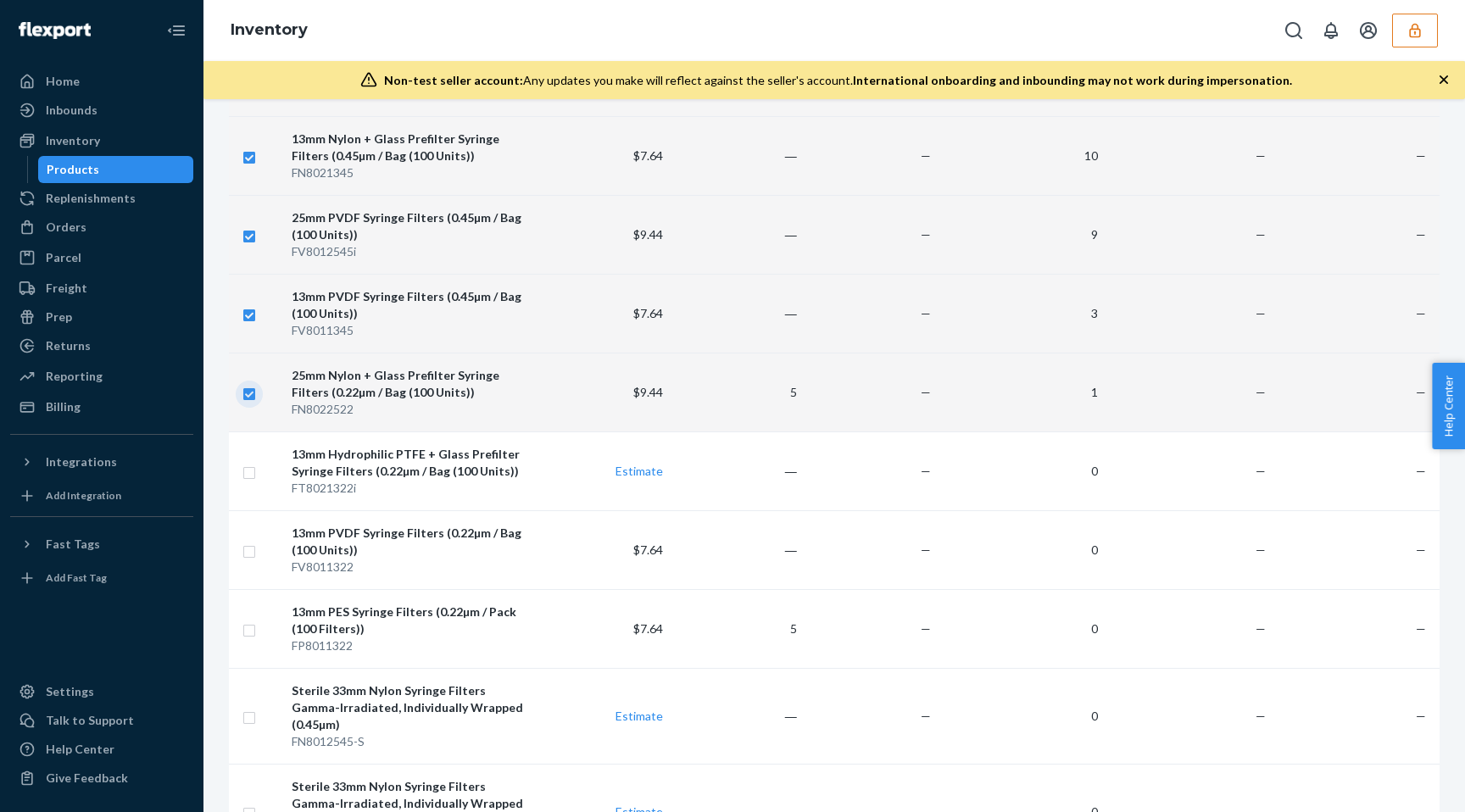
click at [249, 393] on input "checkbox" at bounding box center [249, 392] width 14 height 18
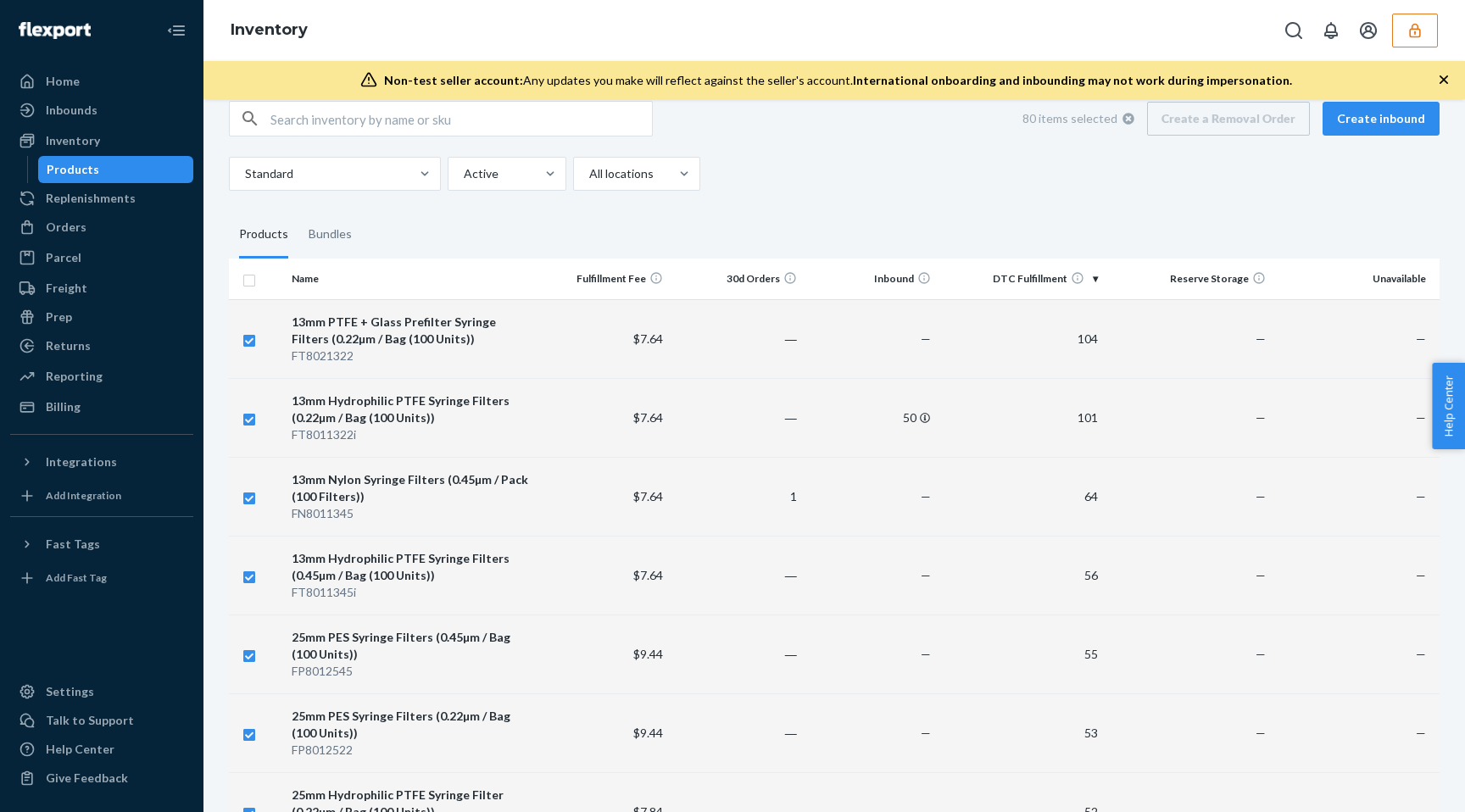
scroll to position [0, 0]
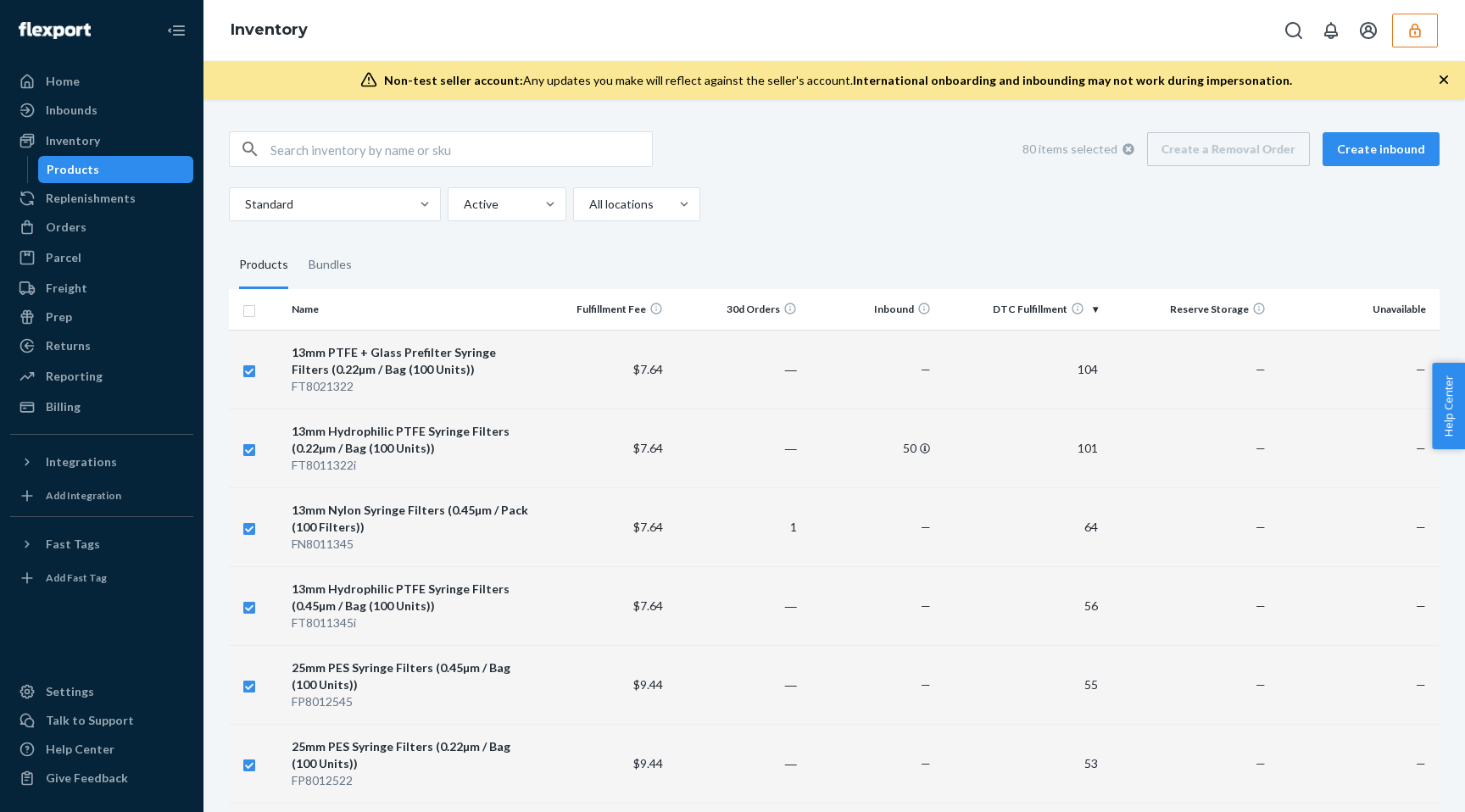
click at [253, 446] on input "checkbox" at bounding box center [249, 447] width 14 height 18
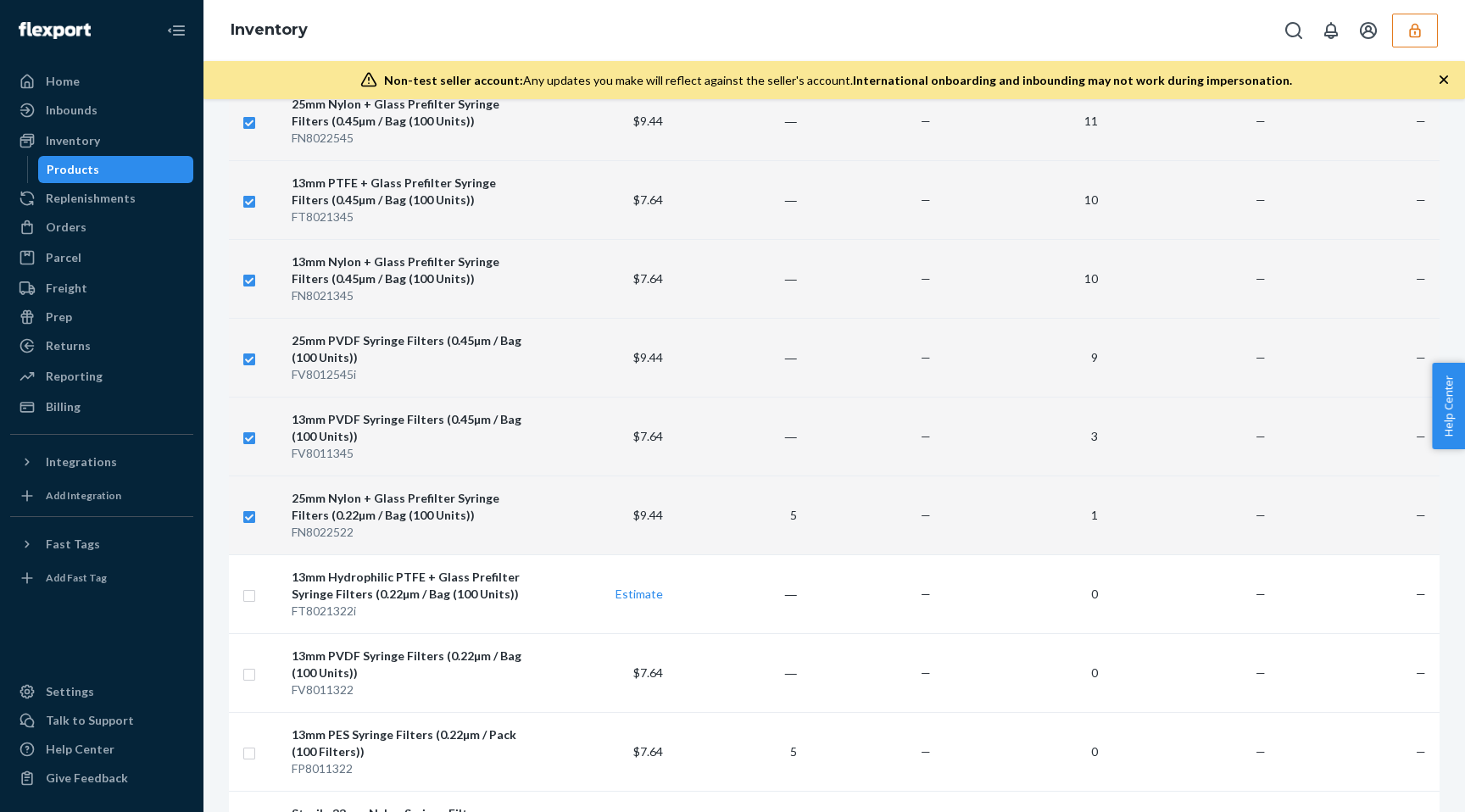
scroll to position [2137, 0]
click at [251, 364] on input "checkbox" at bounding box center [249, 360] width 14 height 18
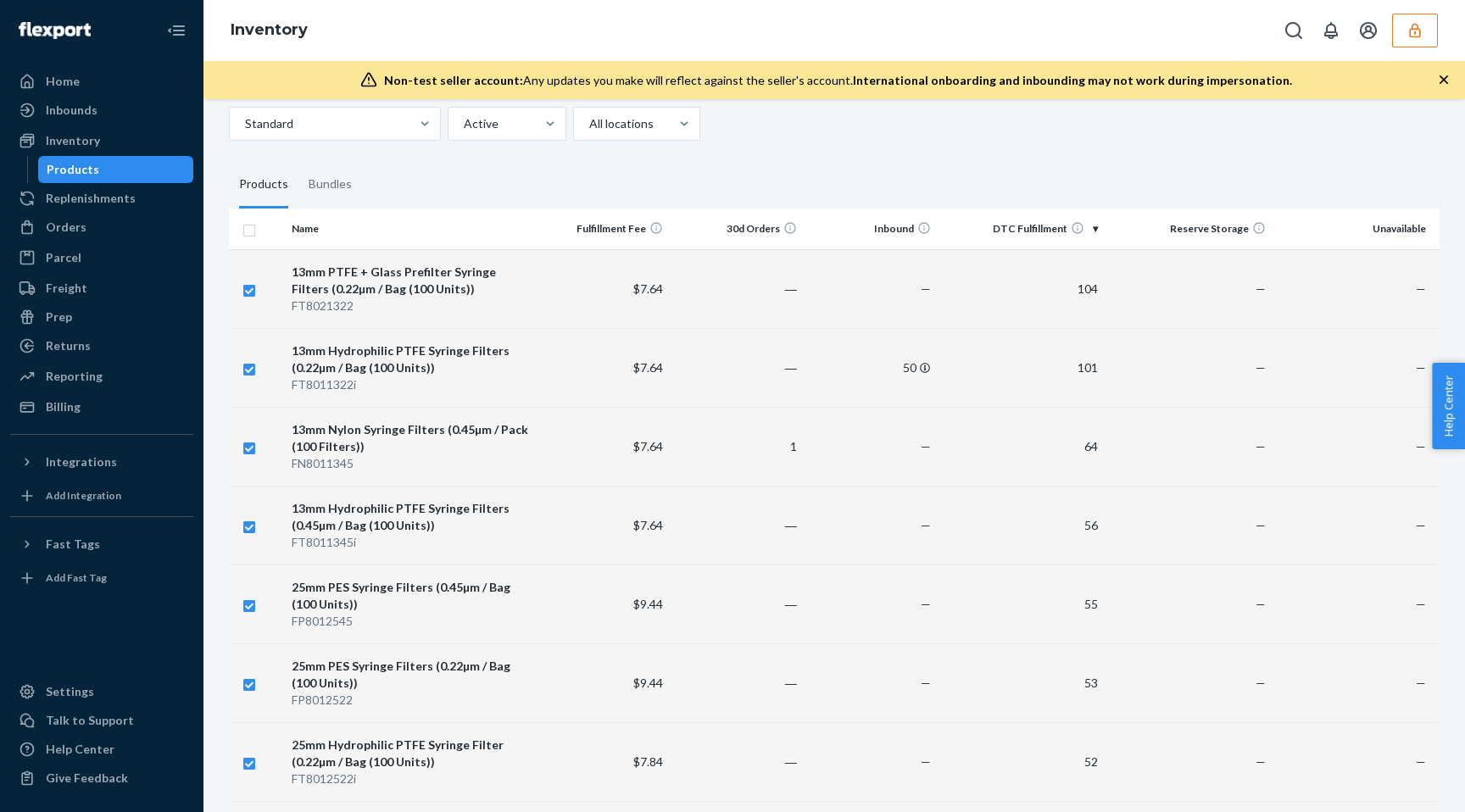
scroll to position [0, 0]
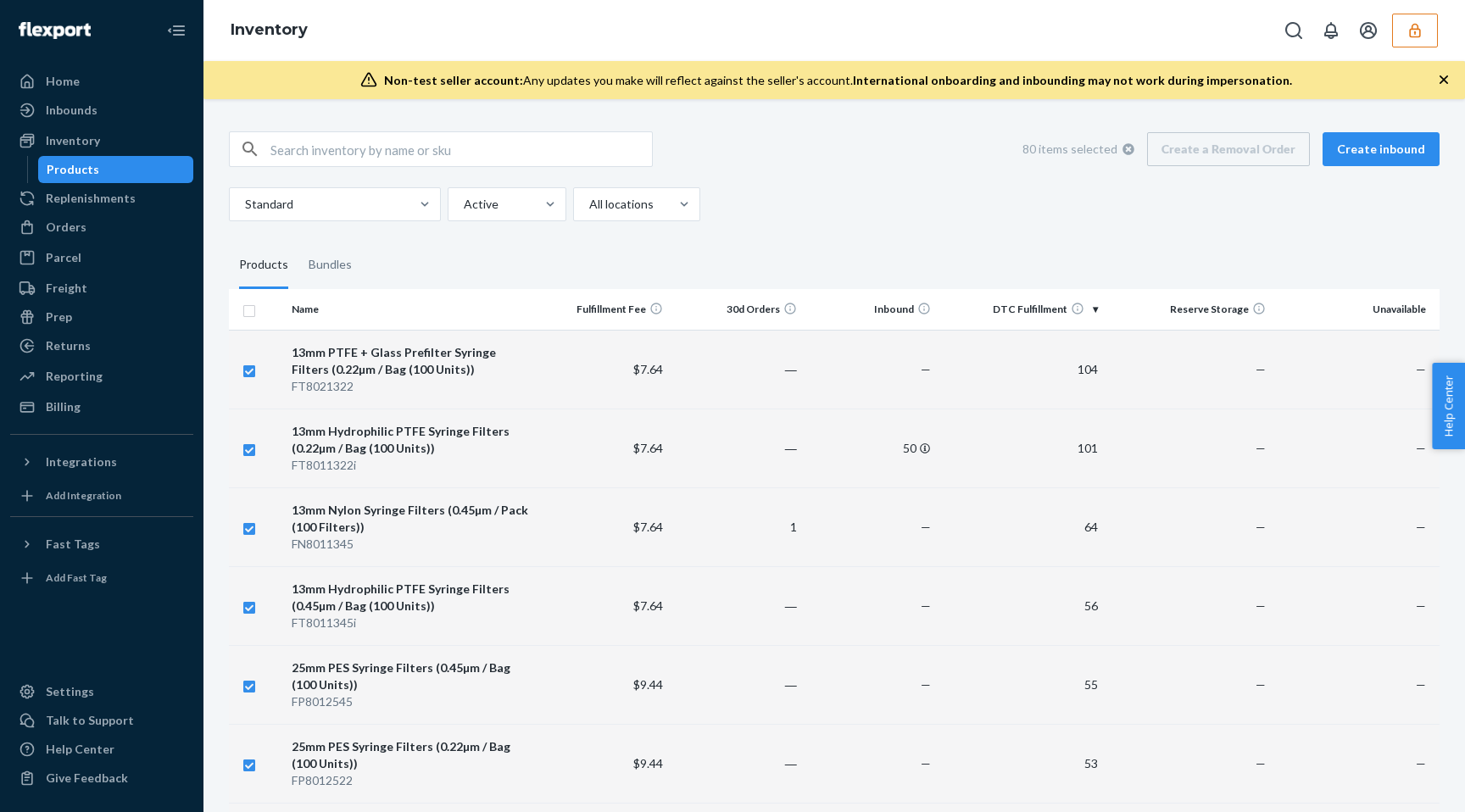
click at [241, 525] on td at bounding box center [257, 527] width 56 height 79
click at [247, 530] on input "checkbox" at bounding box center [249, 527] width 14 height 18
click at [247, 529] on input "checkbox" at bounding box center [249, 527] width 14 height 18
click at [248, 312] on input "checkbox" at bounding box center [249, 309] width 14 height 18
click at [253, 313] on input "checkbox" at bounding box center [249, 309] width 14 height 18
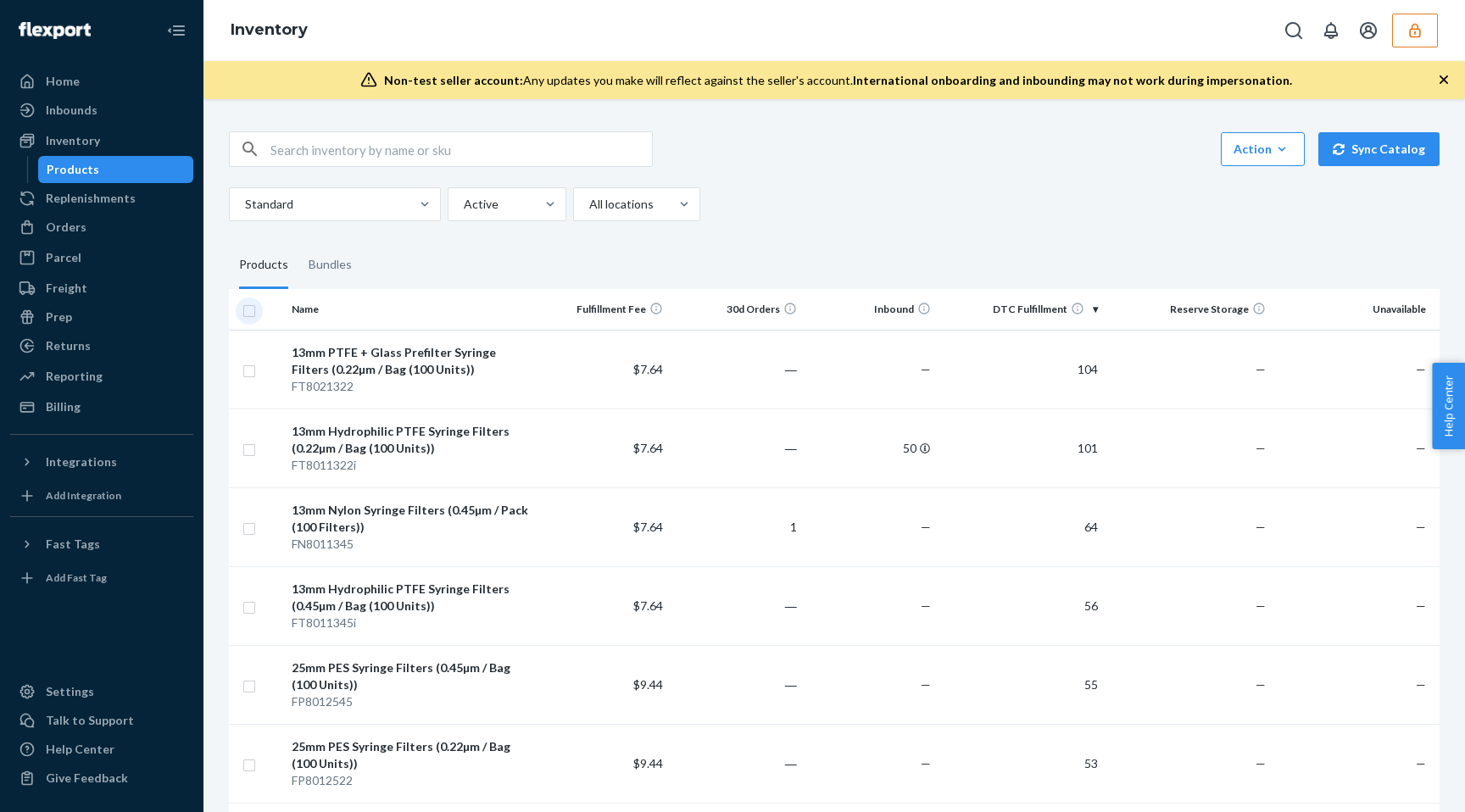
click at [253, 313] on input "checkbox" at bounding box center [249, 309] width 14 height 18
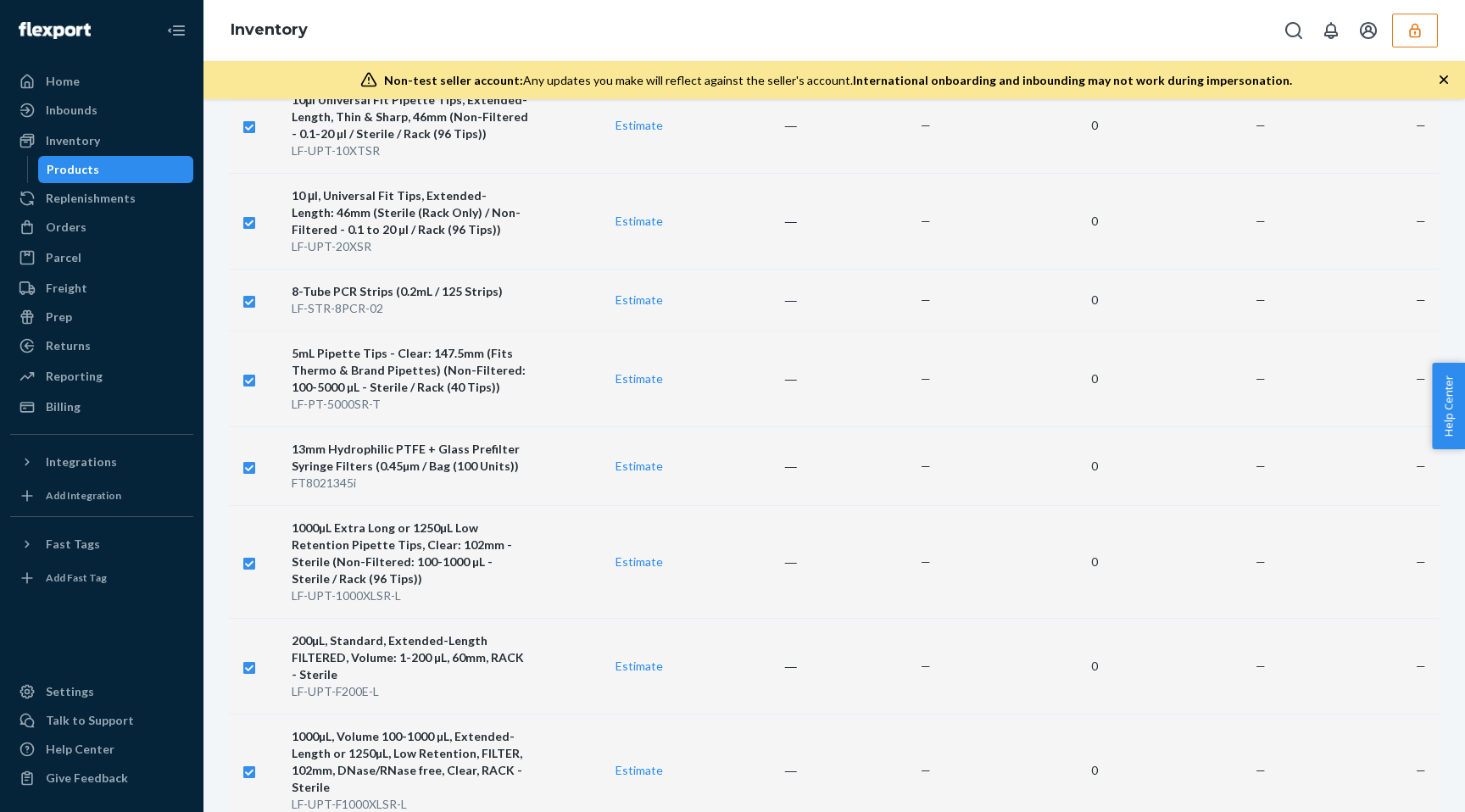
scroll to position [3754, 0]
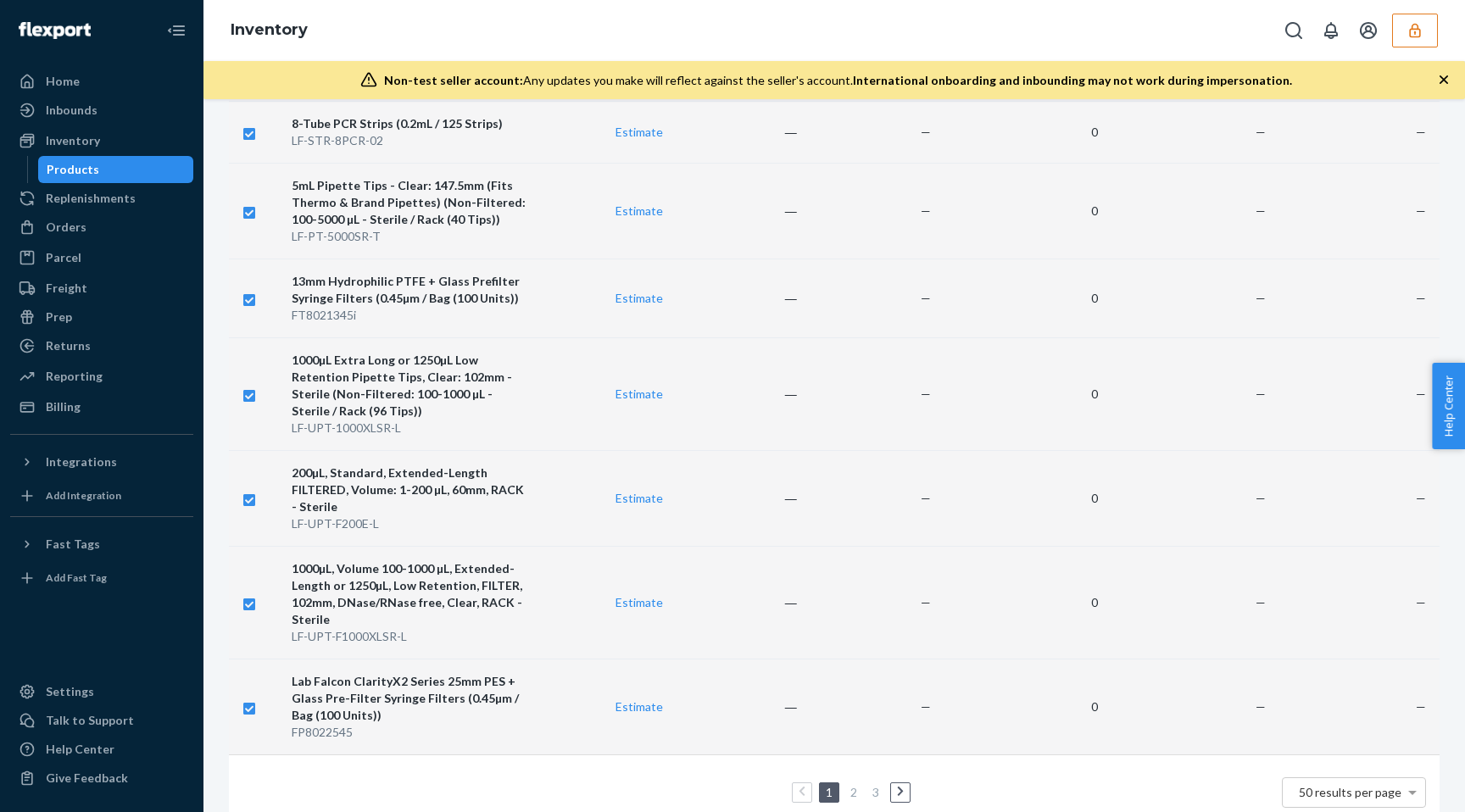
click at [251, 697] on input "checkbox" at bounding box center [249, 706] width 14 height 18
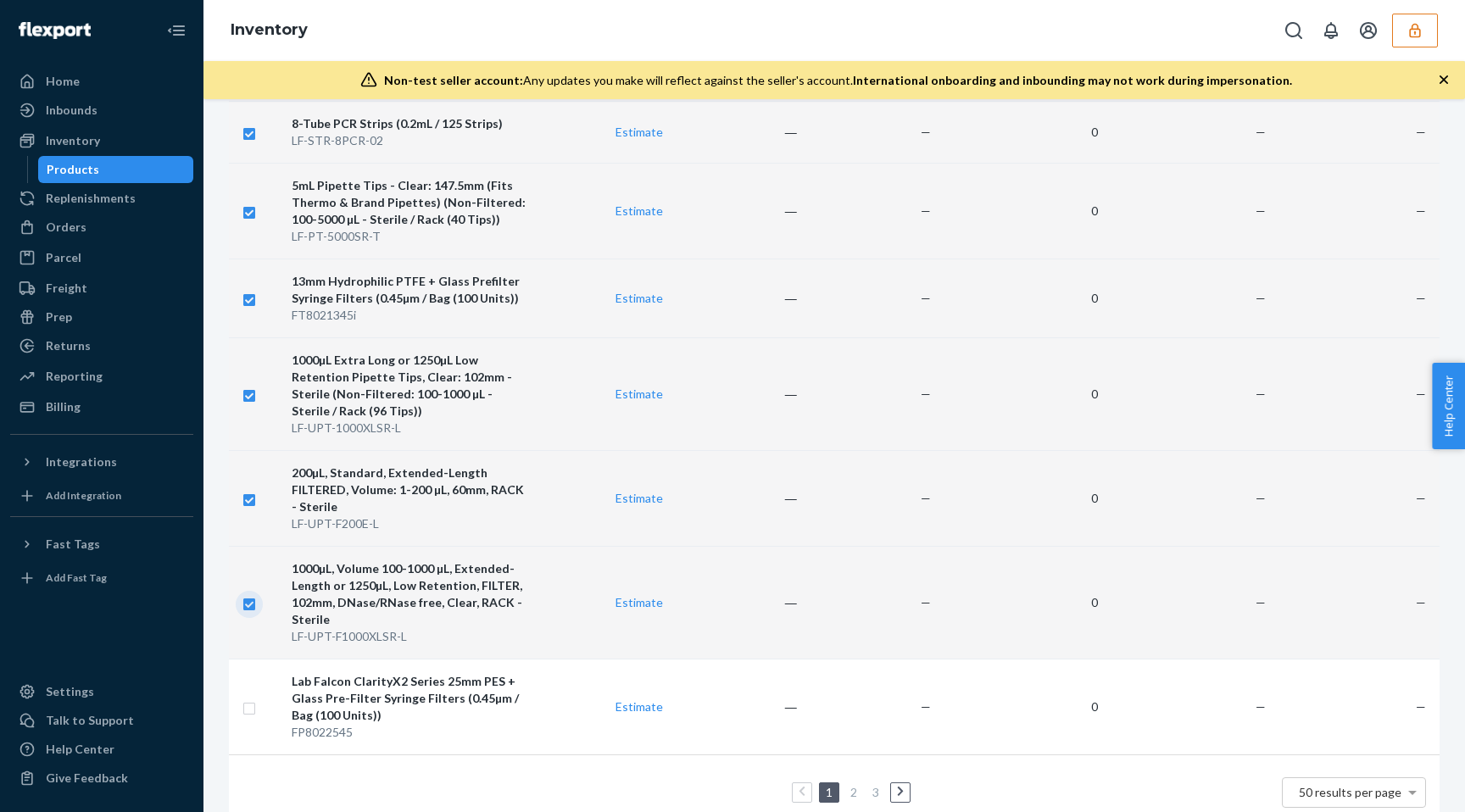
click at [246, 594] on input "checkbox" at bounding box center [249, 602] width 14 height 18
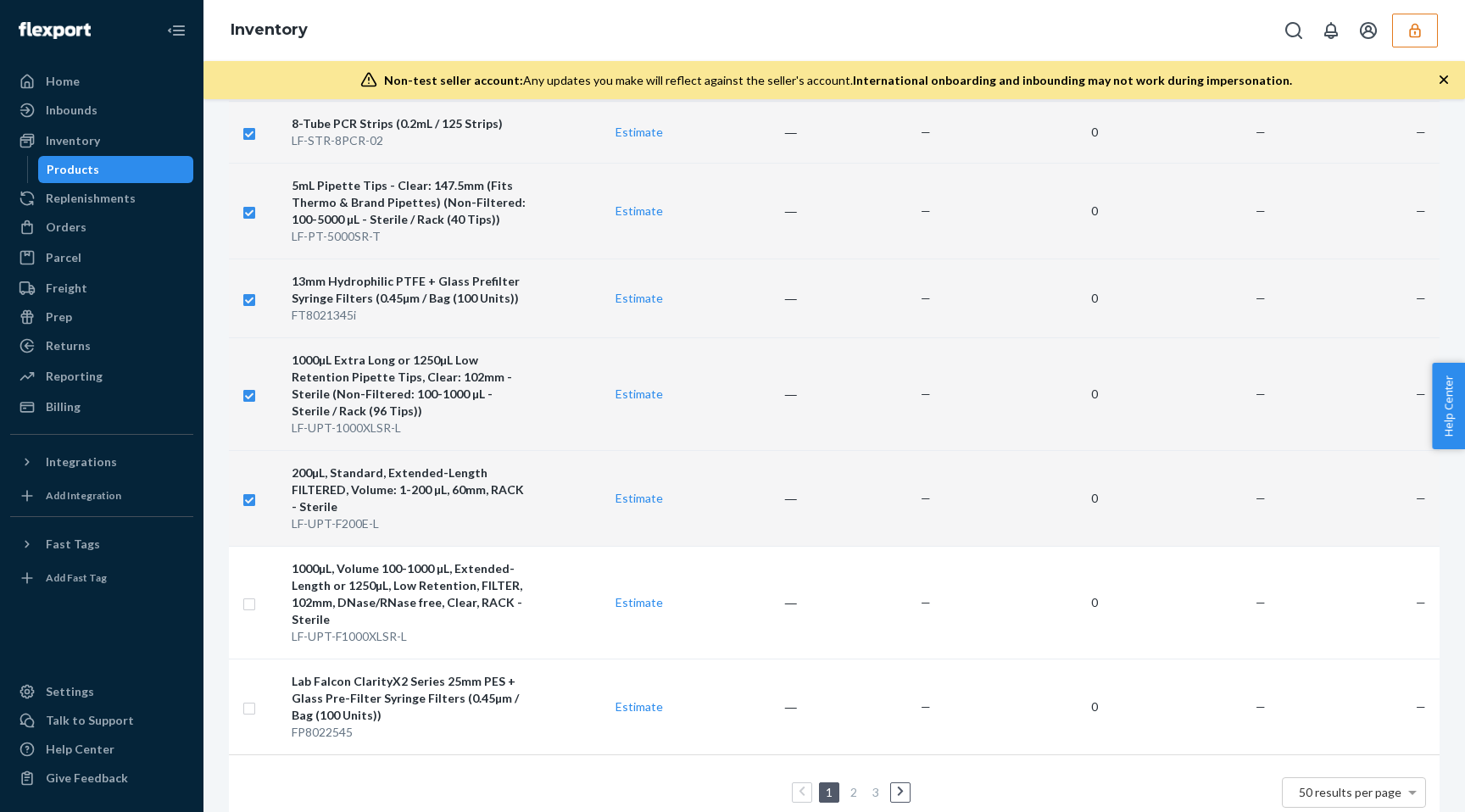
click at [247, 489] on input "checkbox" at bounding box center [249, 498] width 14 height 18
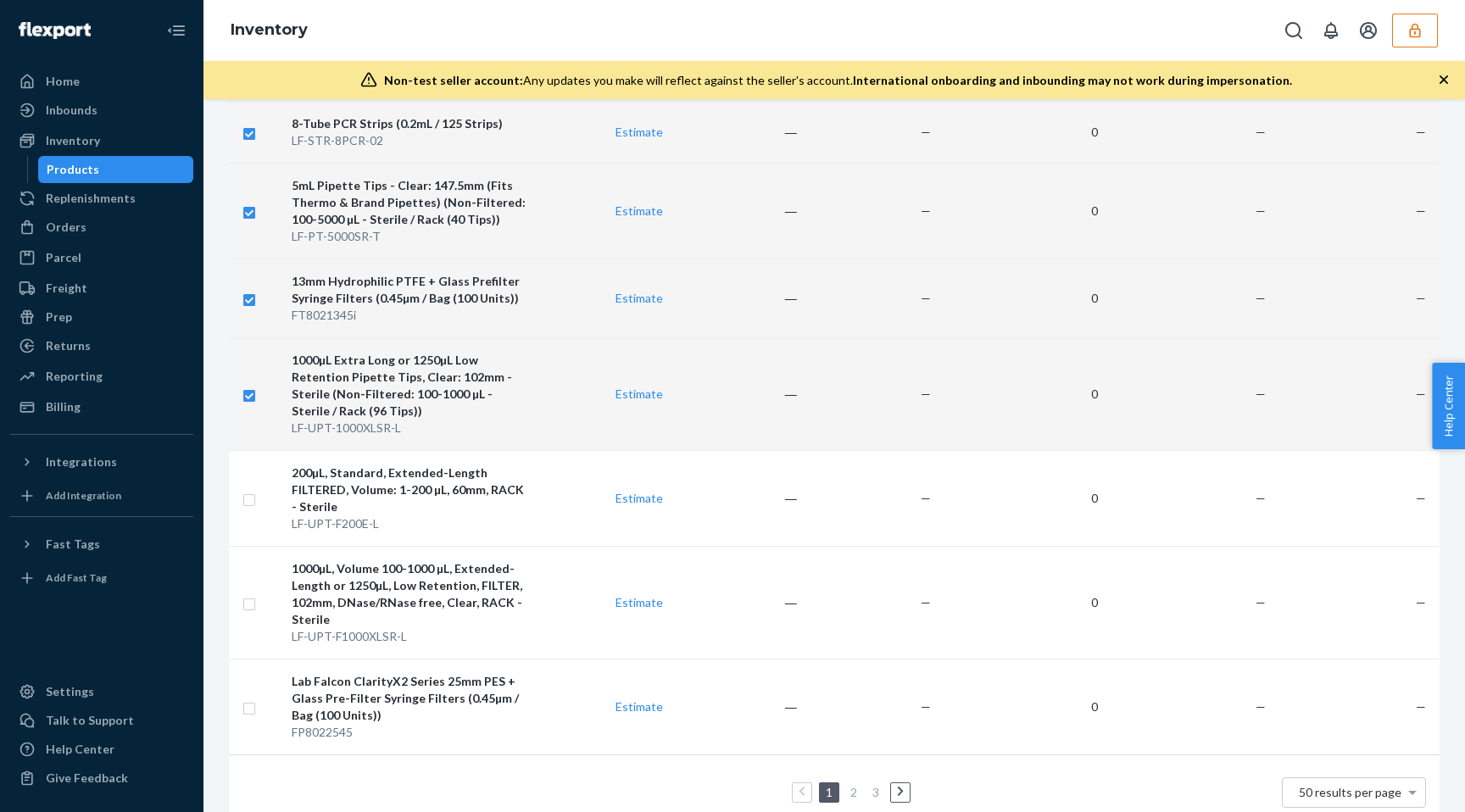
click at [249, 385] on input "checkbox" at bounding box center [249, 393] width 14 height 18
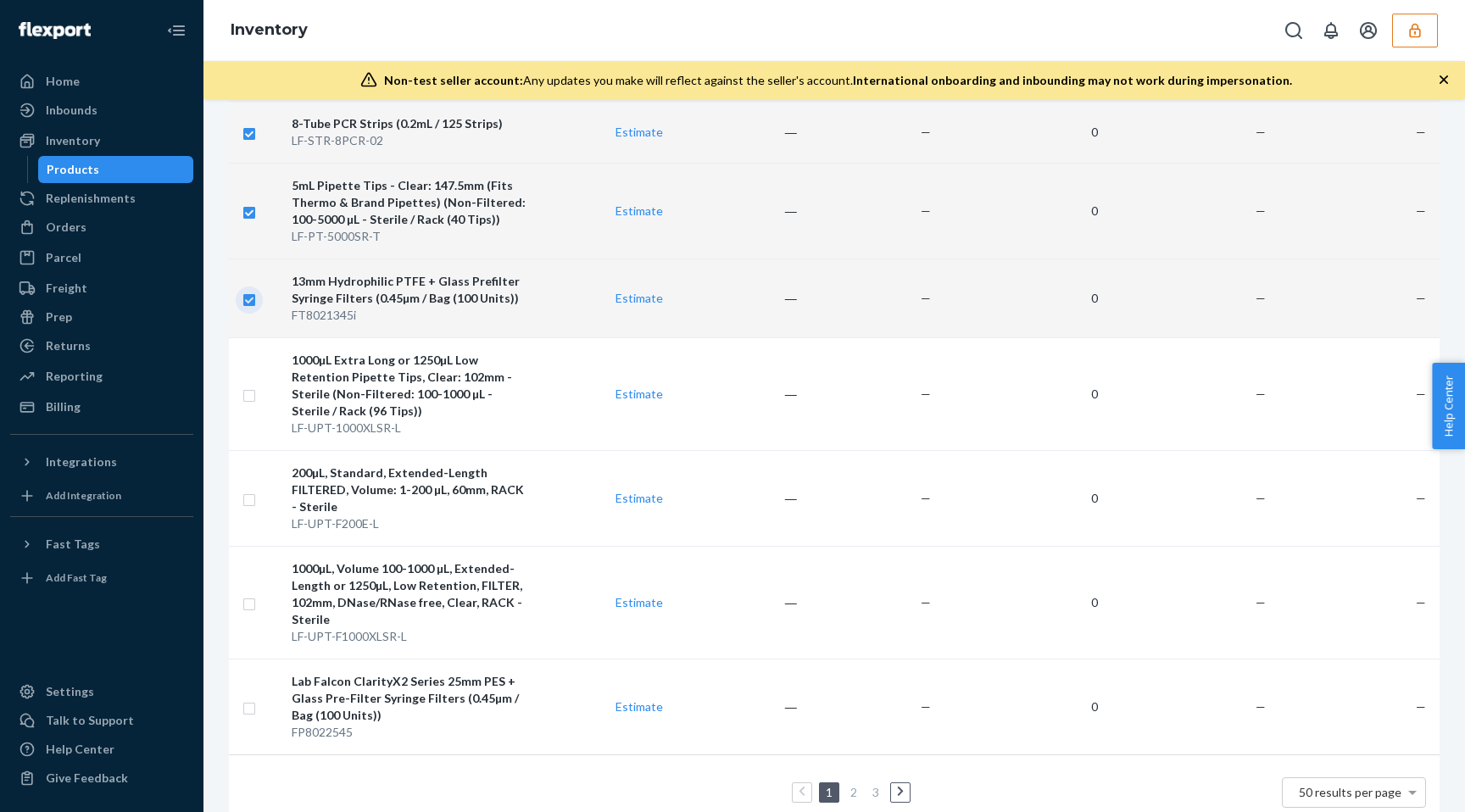
click at [252, 289] on input "checkbox" at bounding box center [249, 297] width 14 height 18
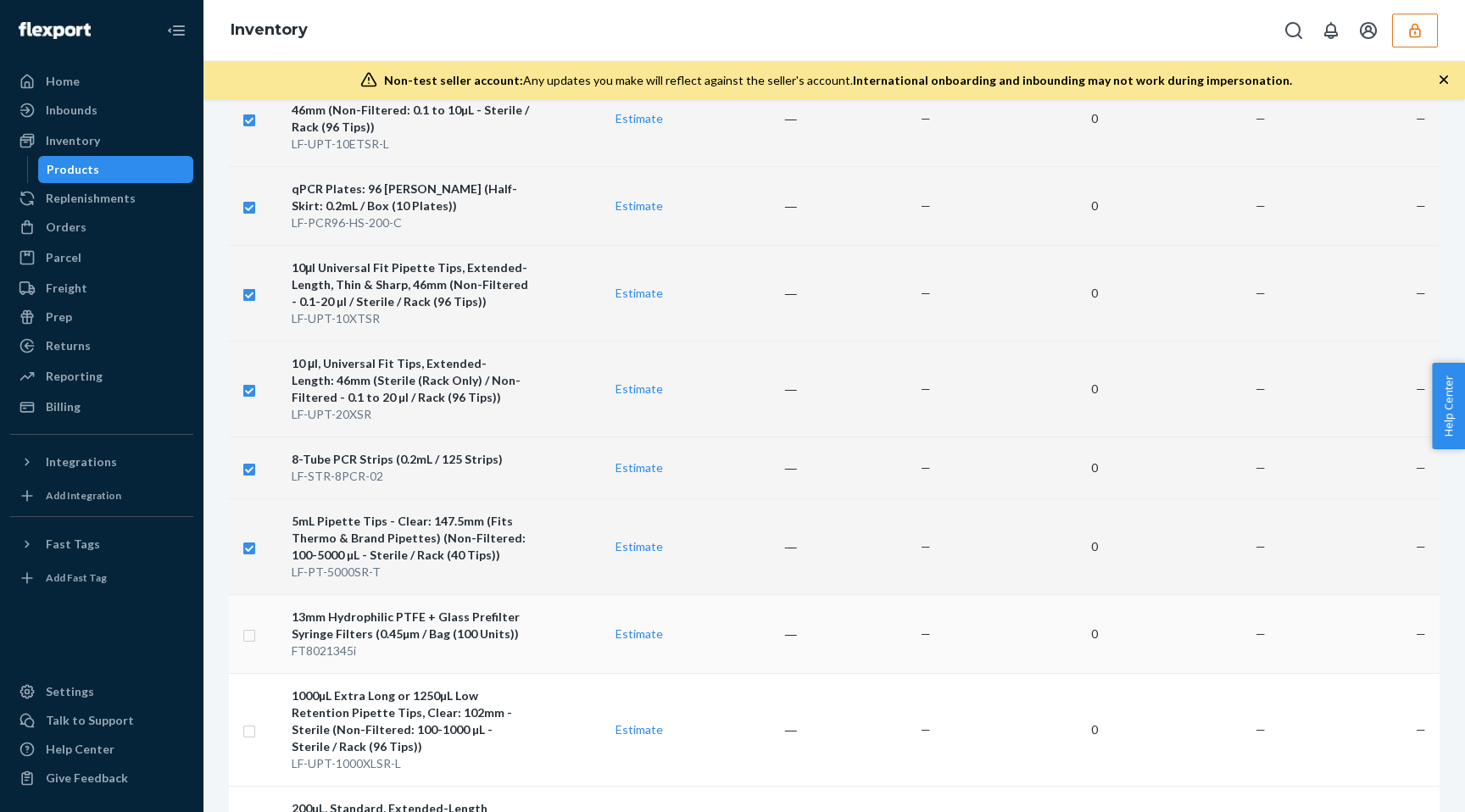
scroll to position [3334, 0]
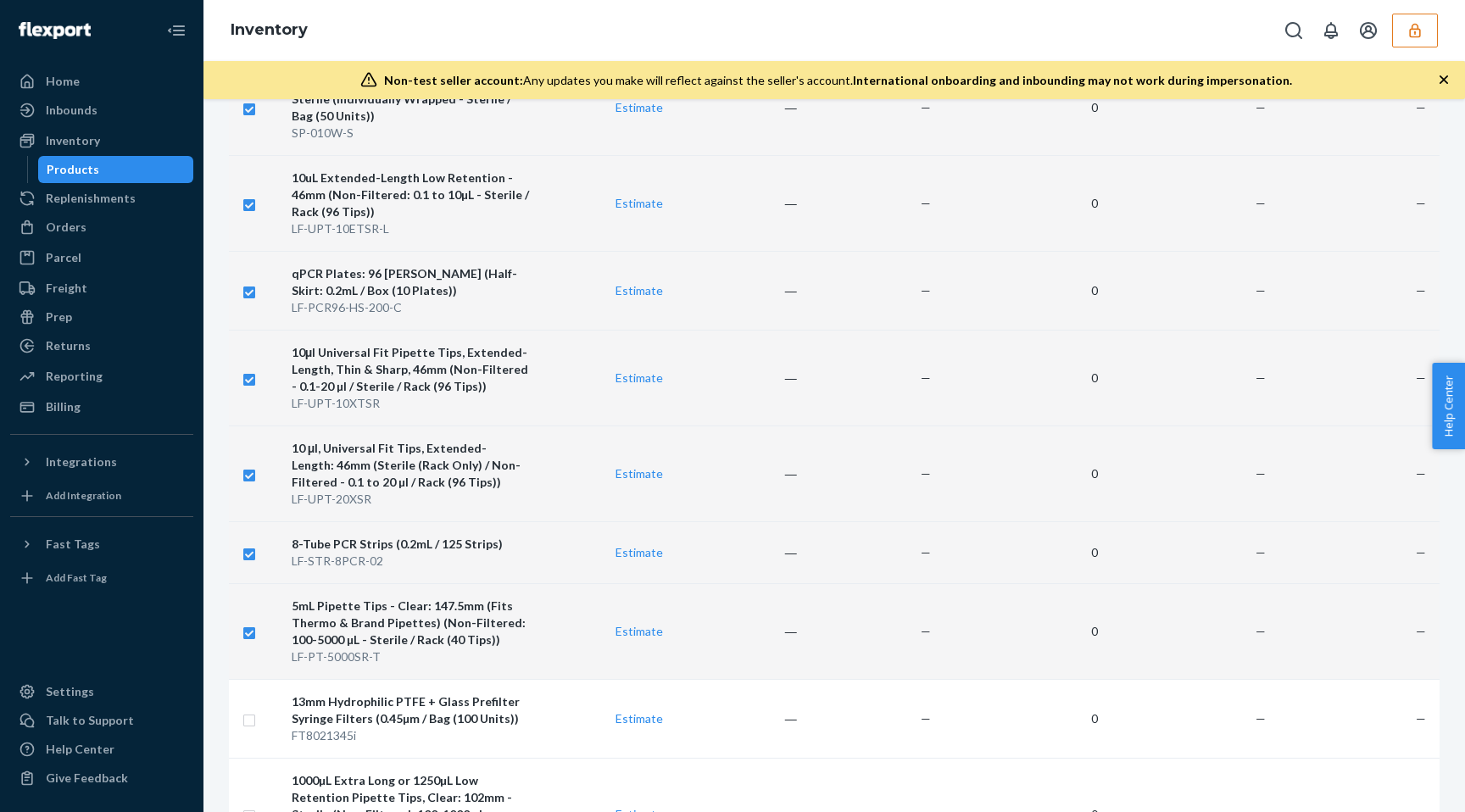
click at [247, 622] on input "checkbox" at bounding box center [249, 630] width 14 height 18
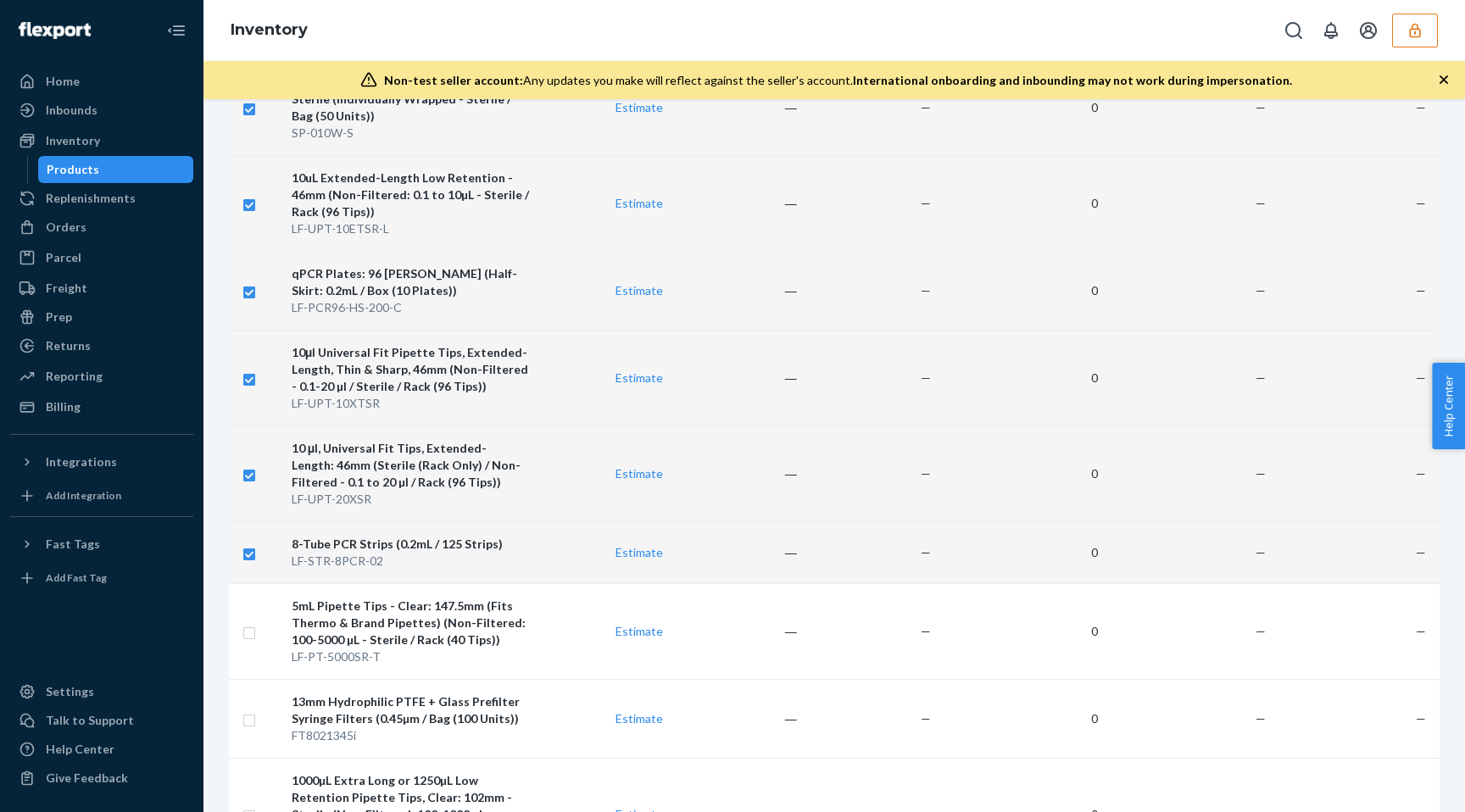
click at [245, 544] on input "checkbox" at bounding box center [249, 552] width 14 height 18
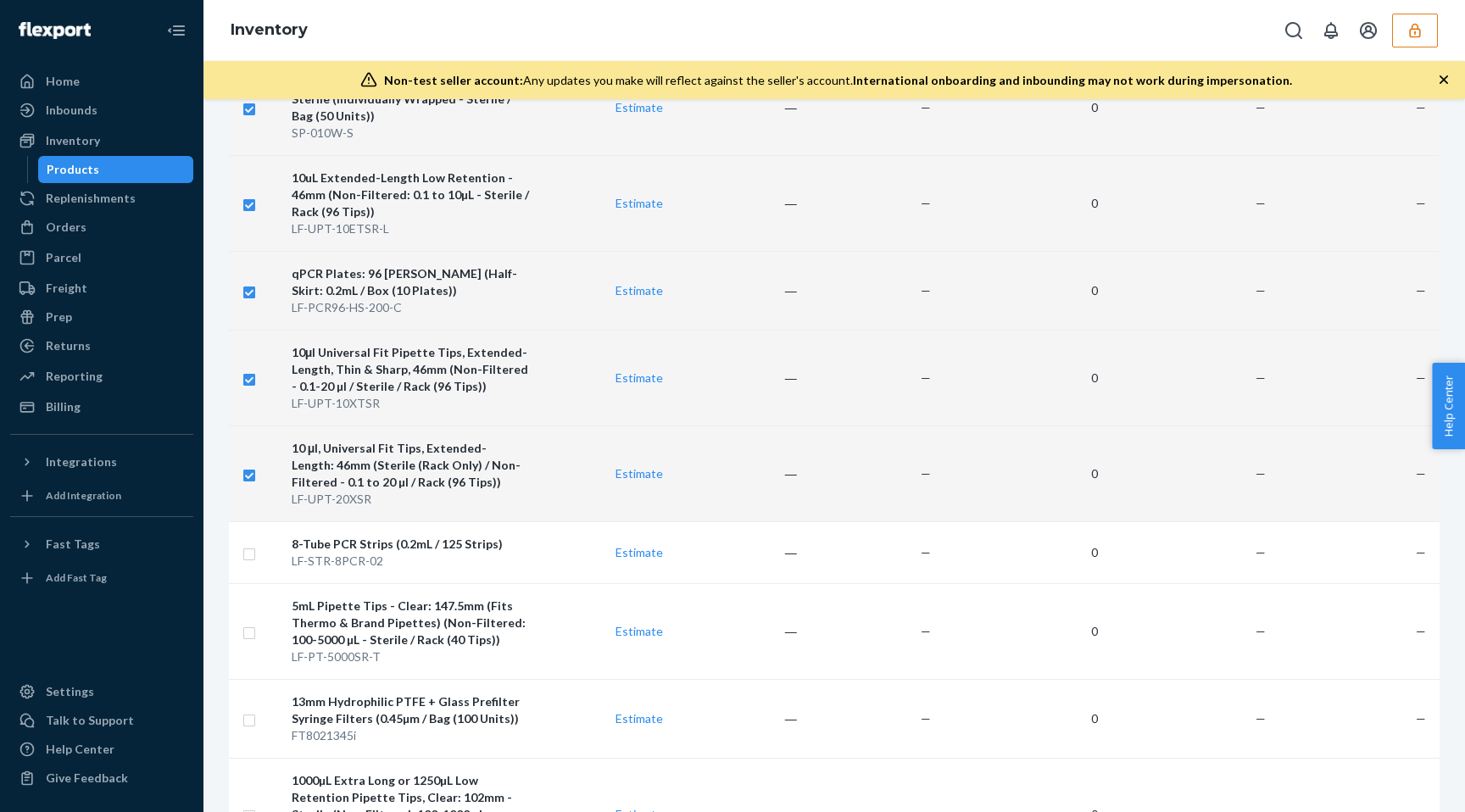
click at [249, 464] on input "checkbox" at bounding box center [249, 473] width 14 height 18
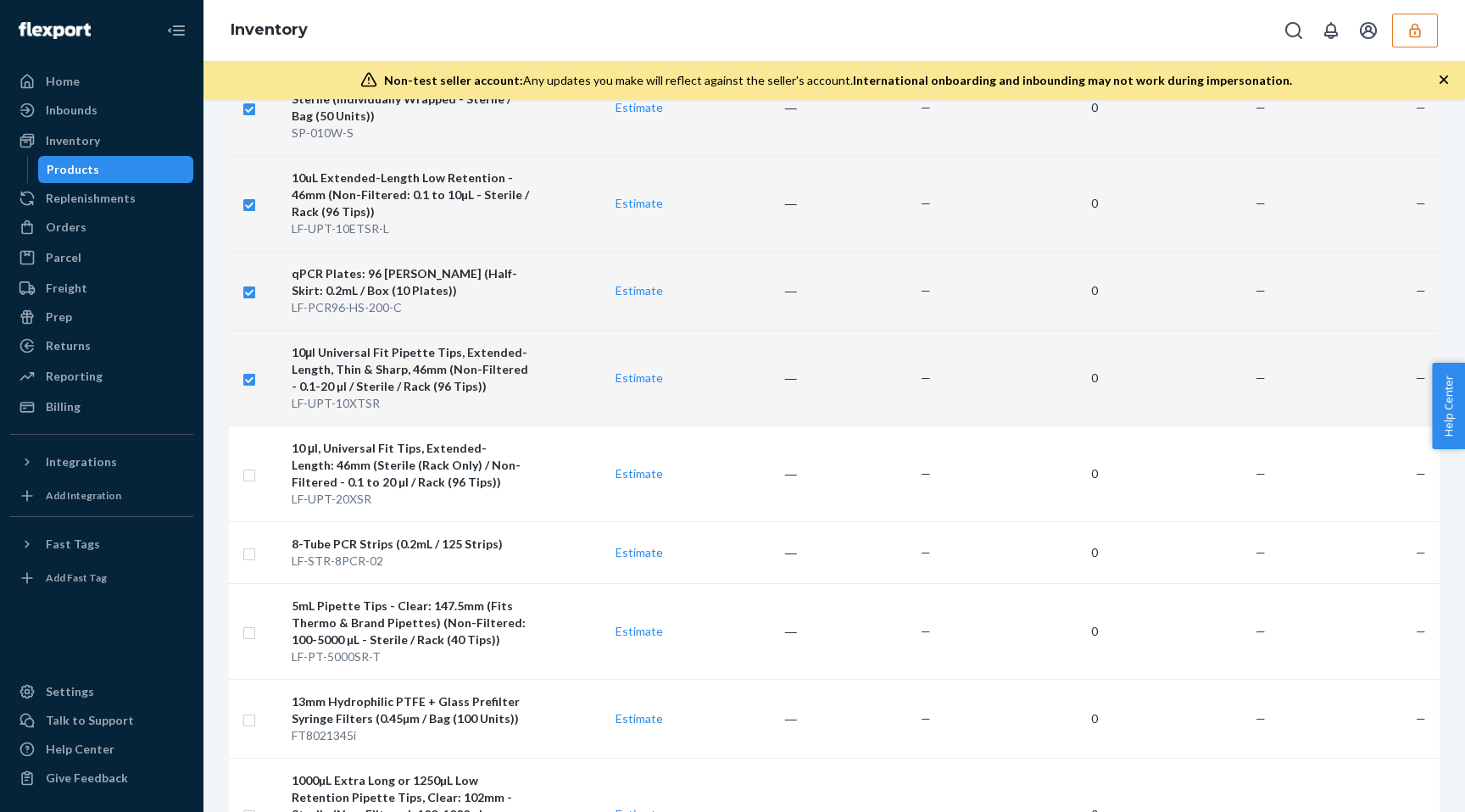
click at [251, 369] on input "checkbox" at bounding box center [249, 378] width 14 height 18
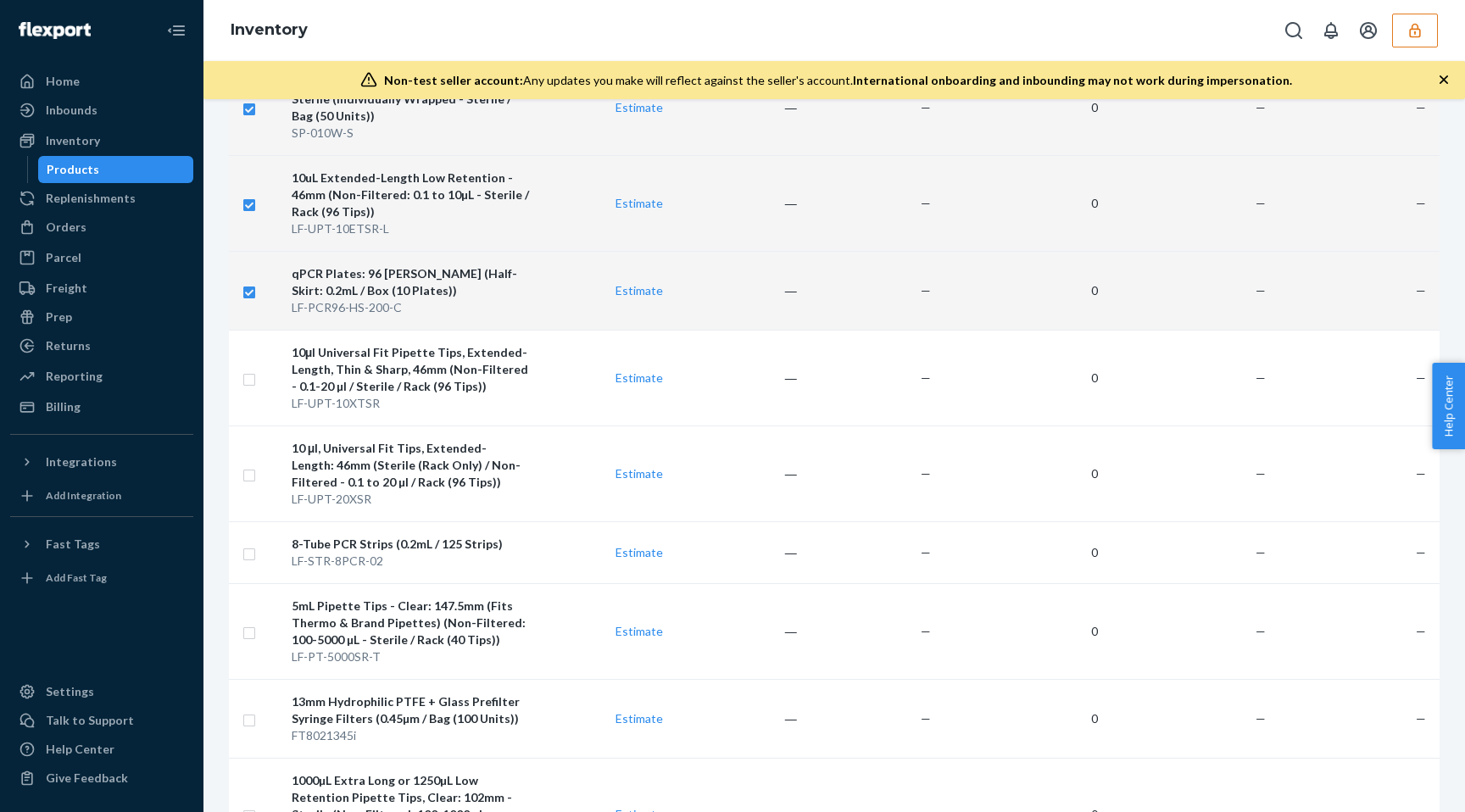
click at [244, 282] on input "checkbox" at bounding box center [249, 290] width 14 height 18
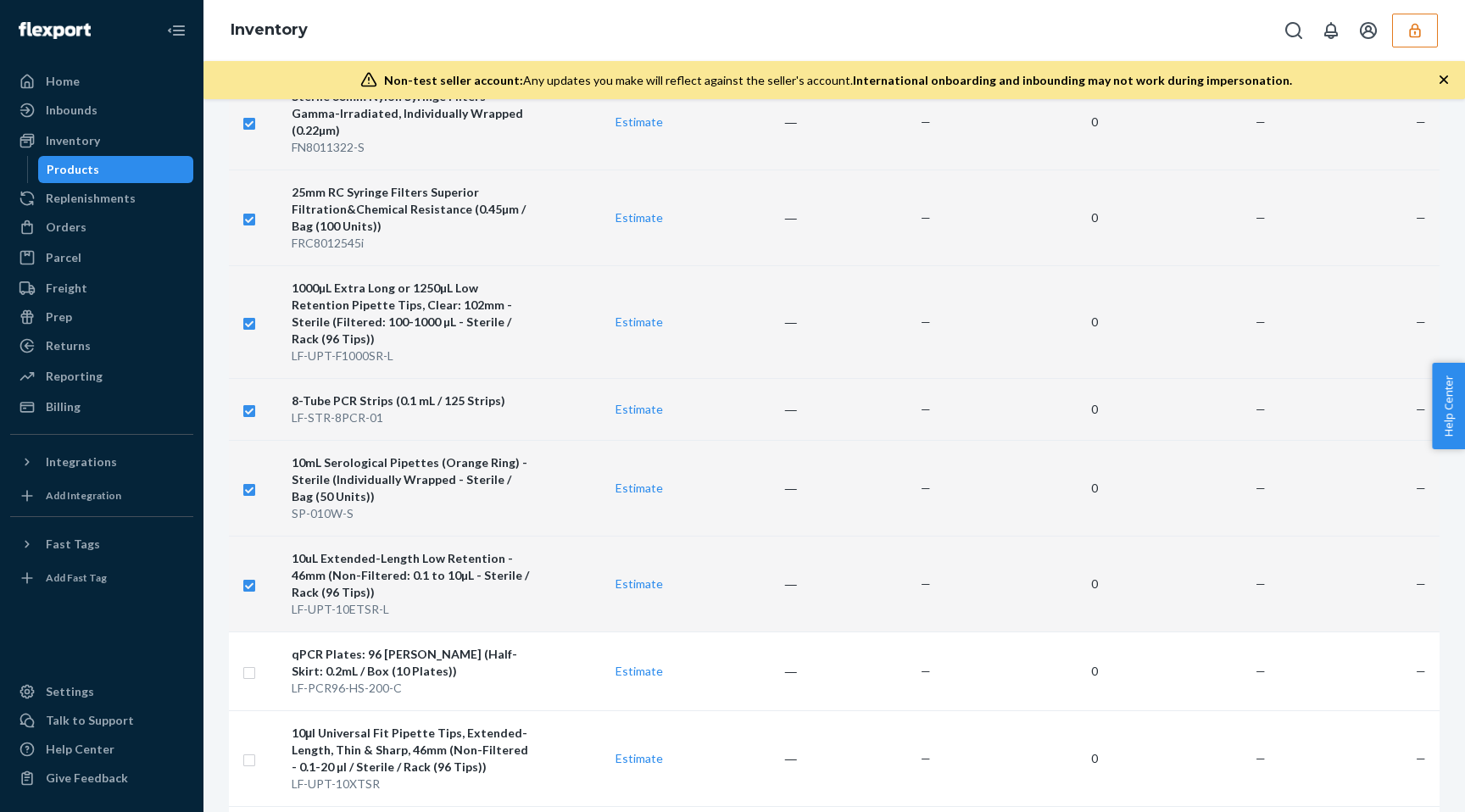
scroll to position [2945, 0]
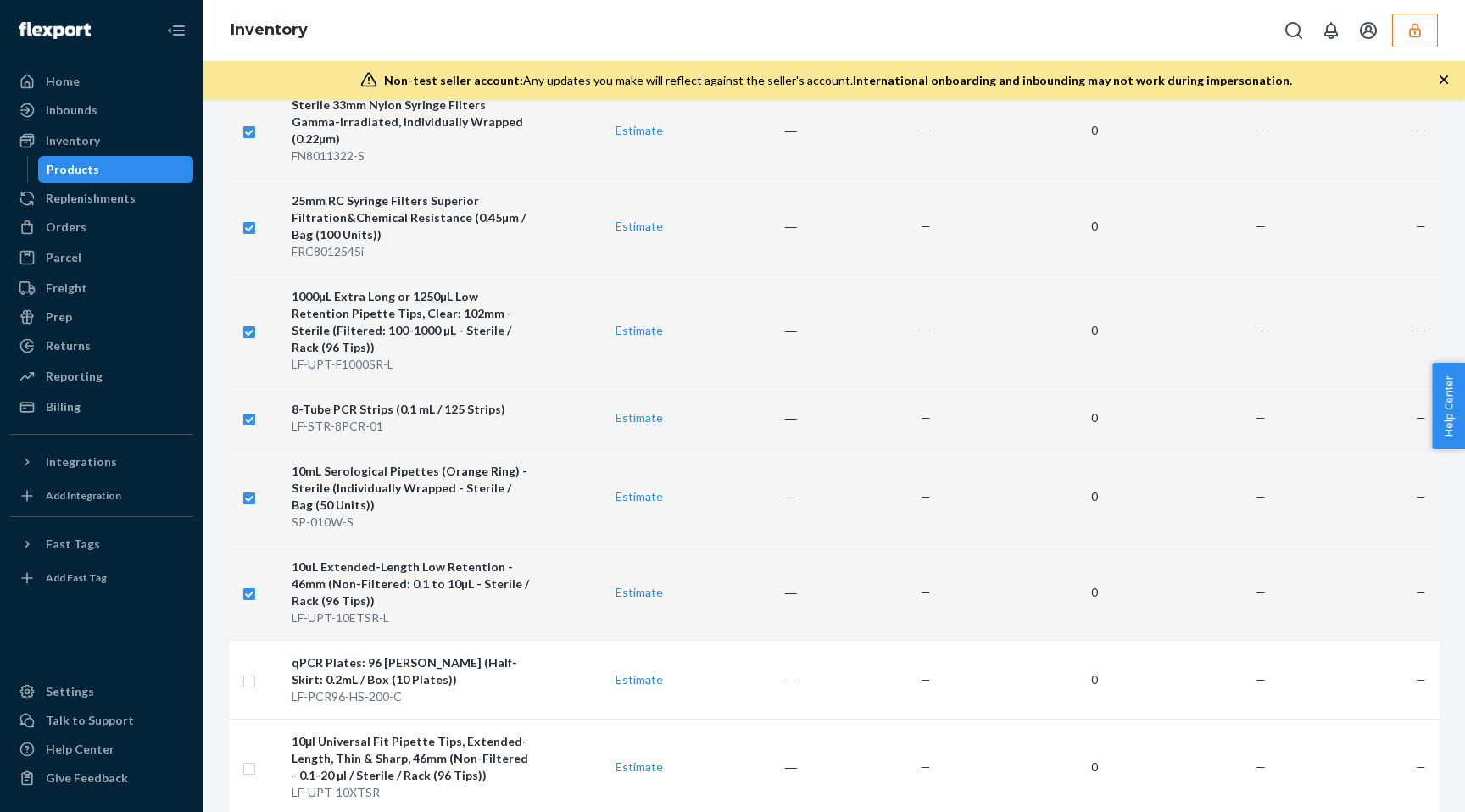
click at [247, 584] on input "checkbox" at bounding box center [249, 592] width 14 height 18
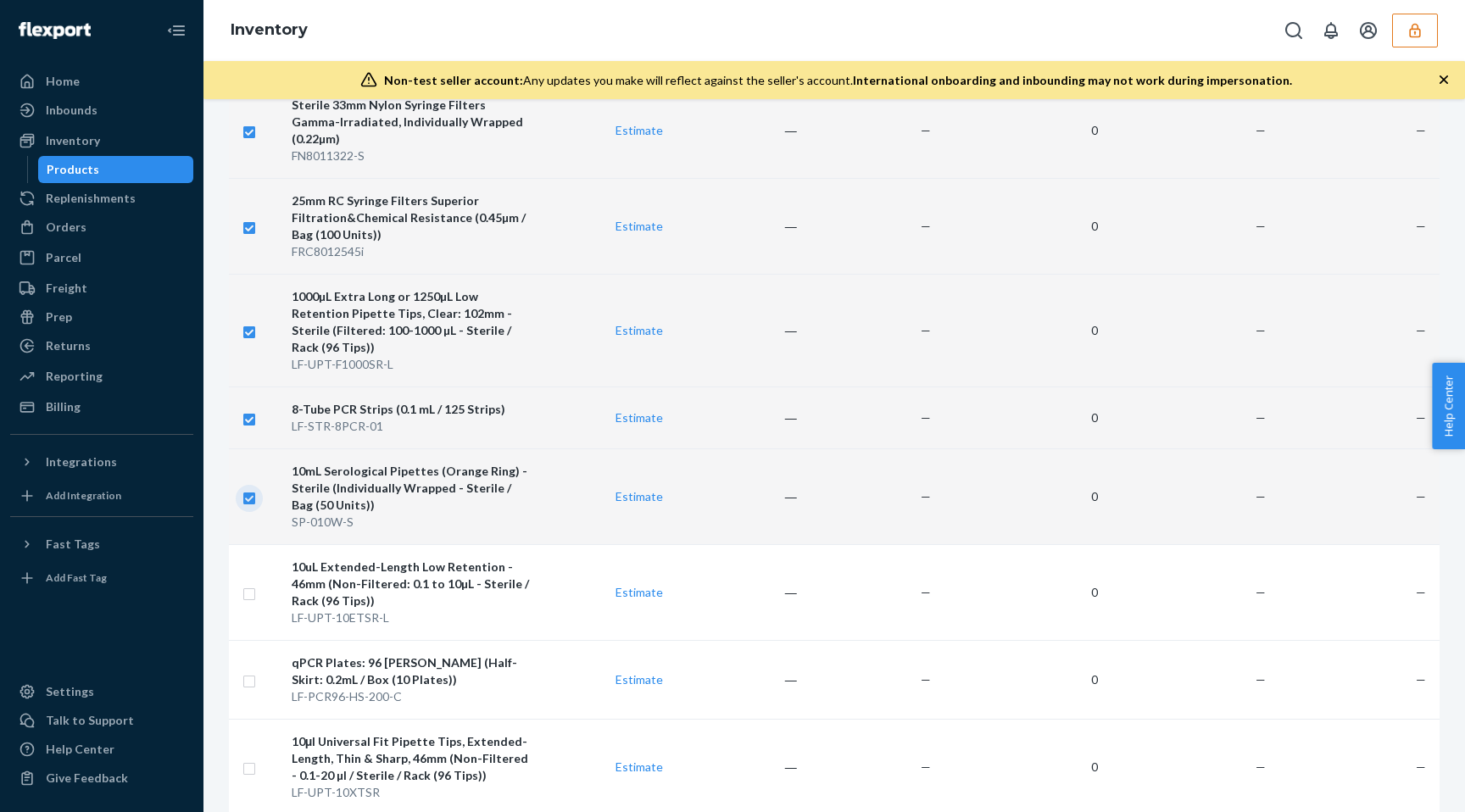
click at [248, 488] on input "checkbox" at bounding box center [249, 496] width 14 height 18
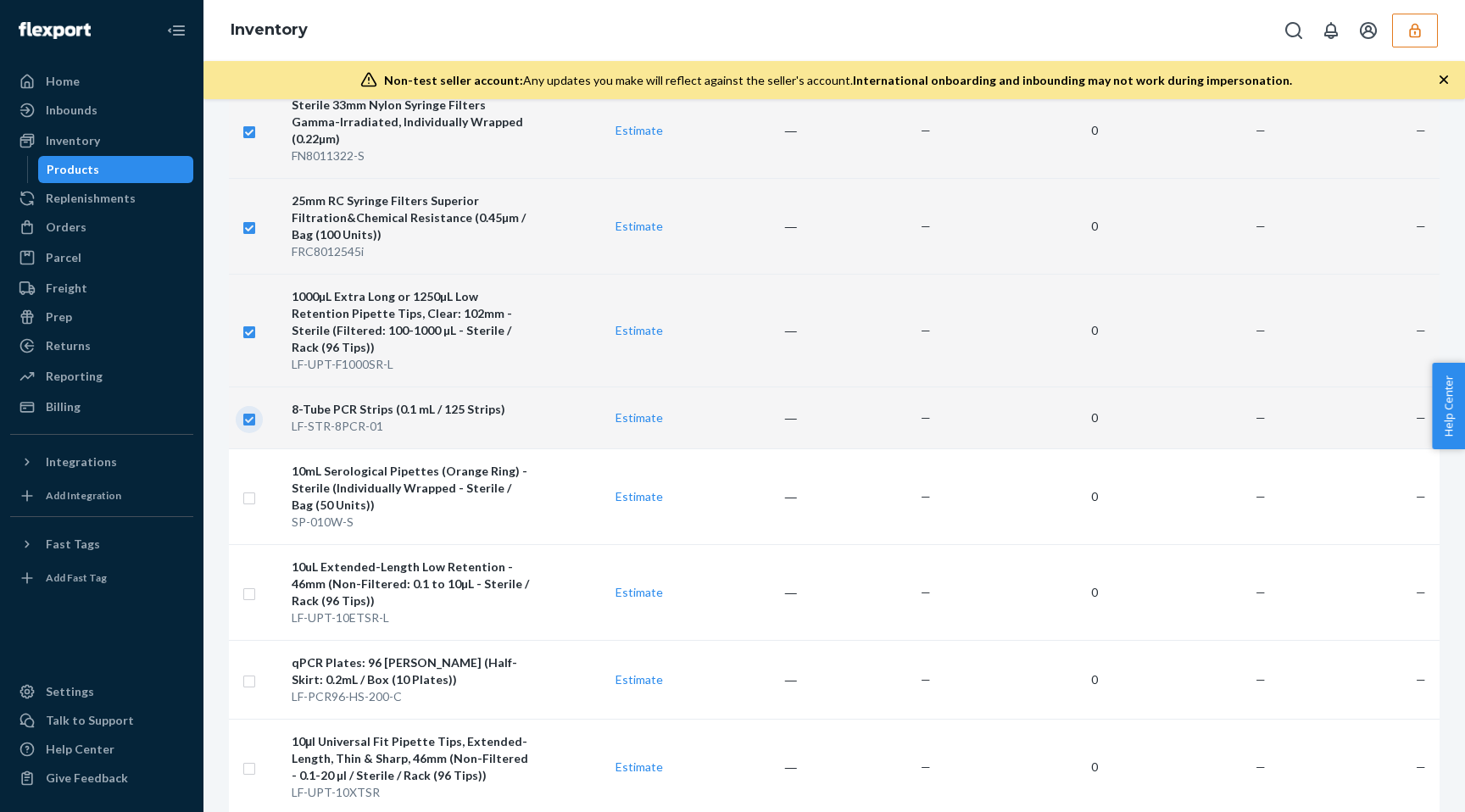
click at [249, 408] on input "checkbox" at bounding box center [249, 417] width 14 height 18
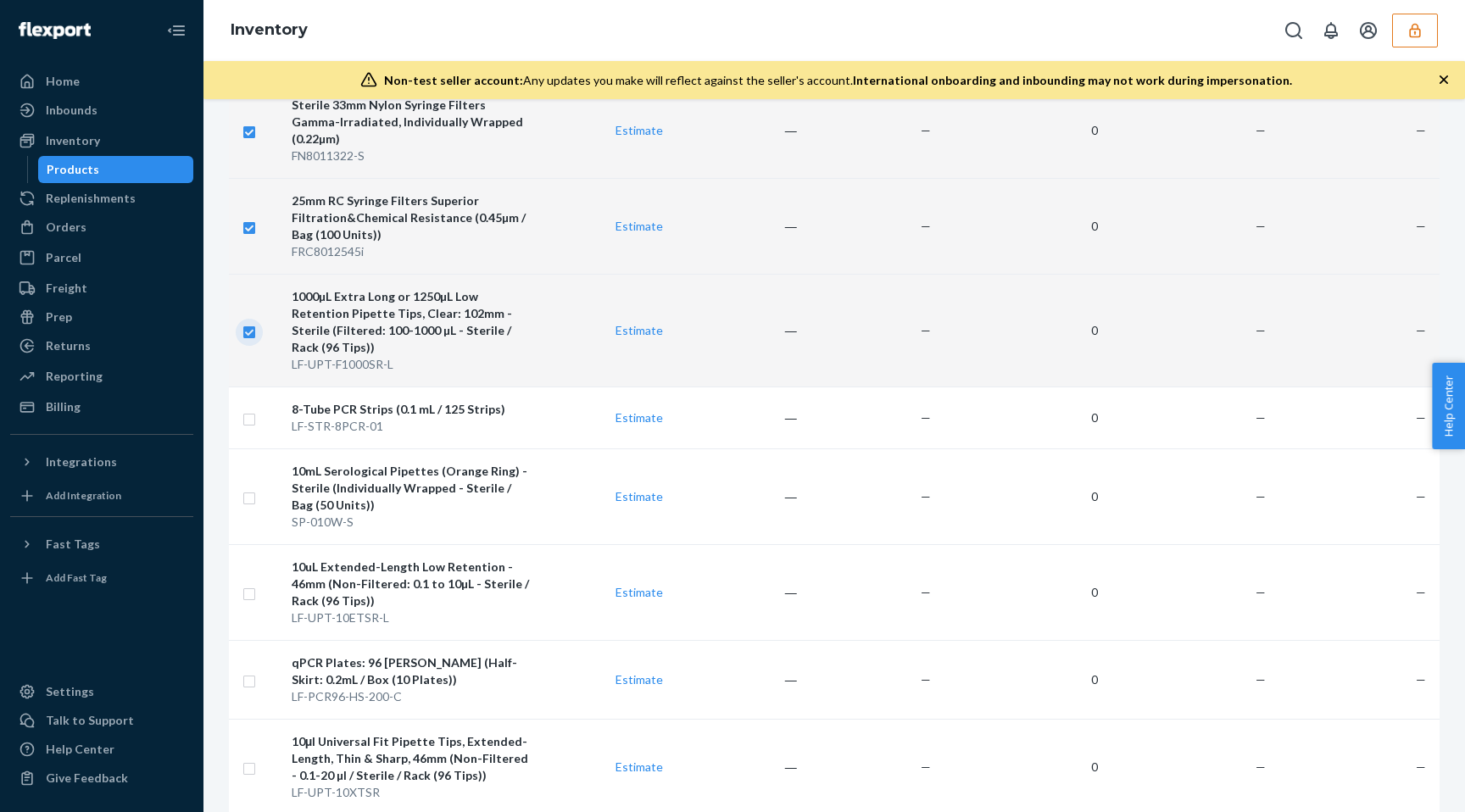
click at [253, 322] on input "checkbox" at bounding box center [249, 330] width 14 height 18
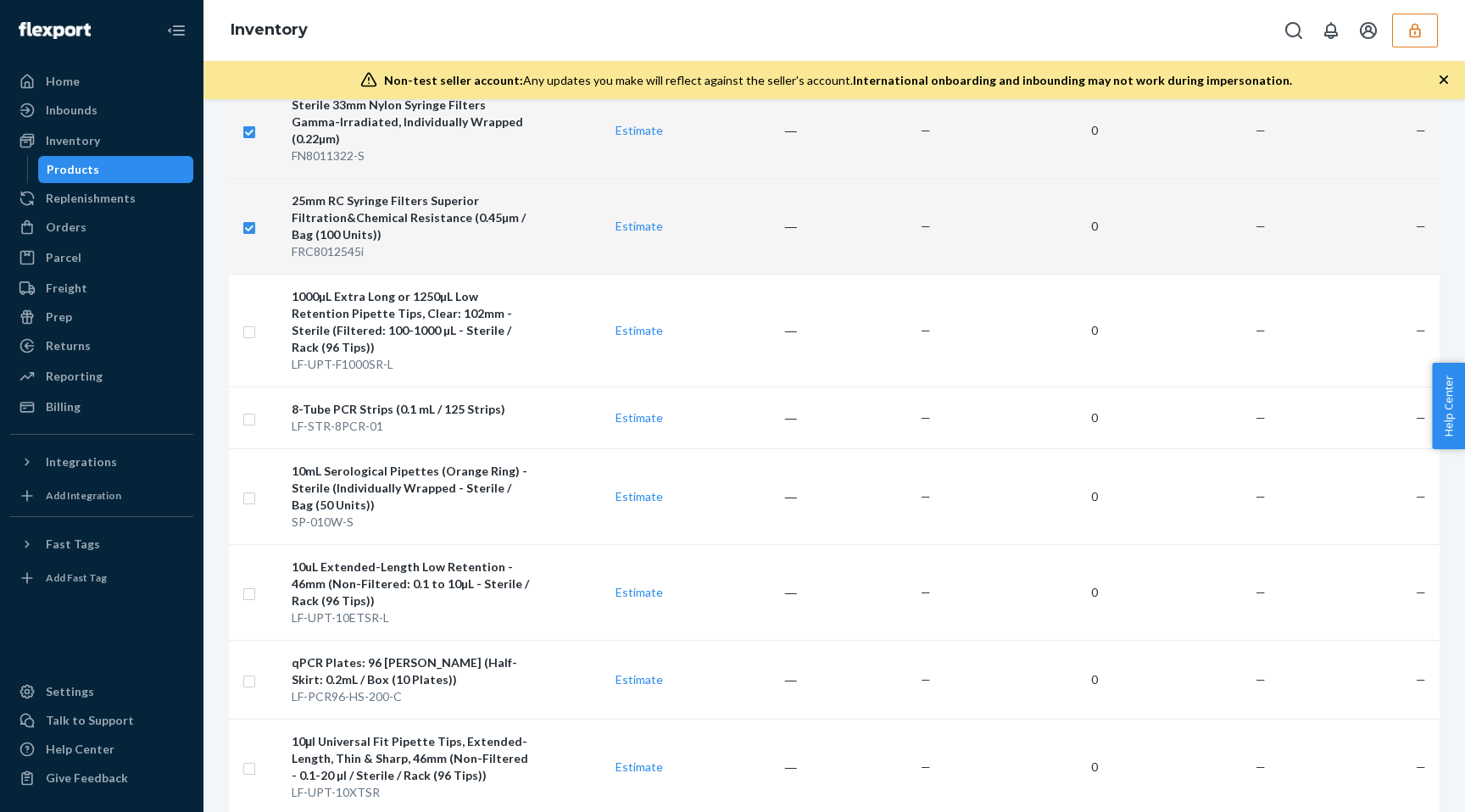
click at [256, 189] on td at bounding box center [257, 226] width 56 height 96
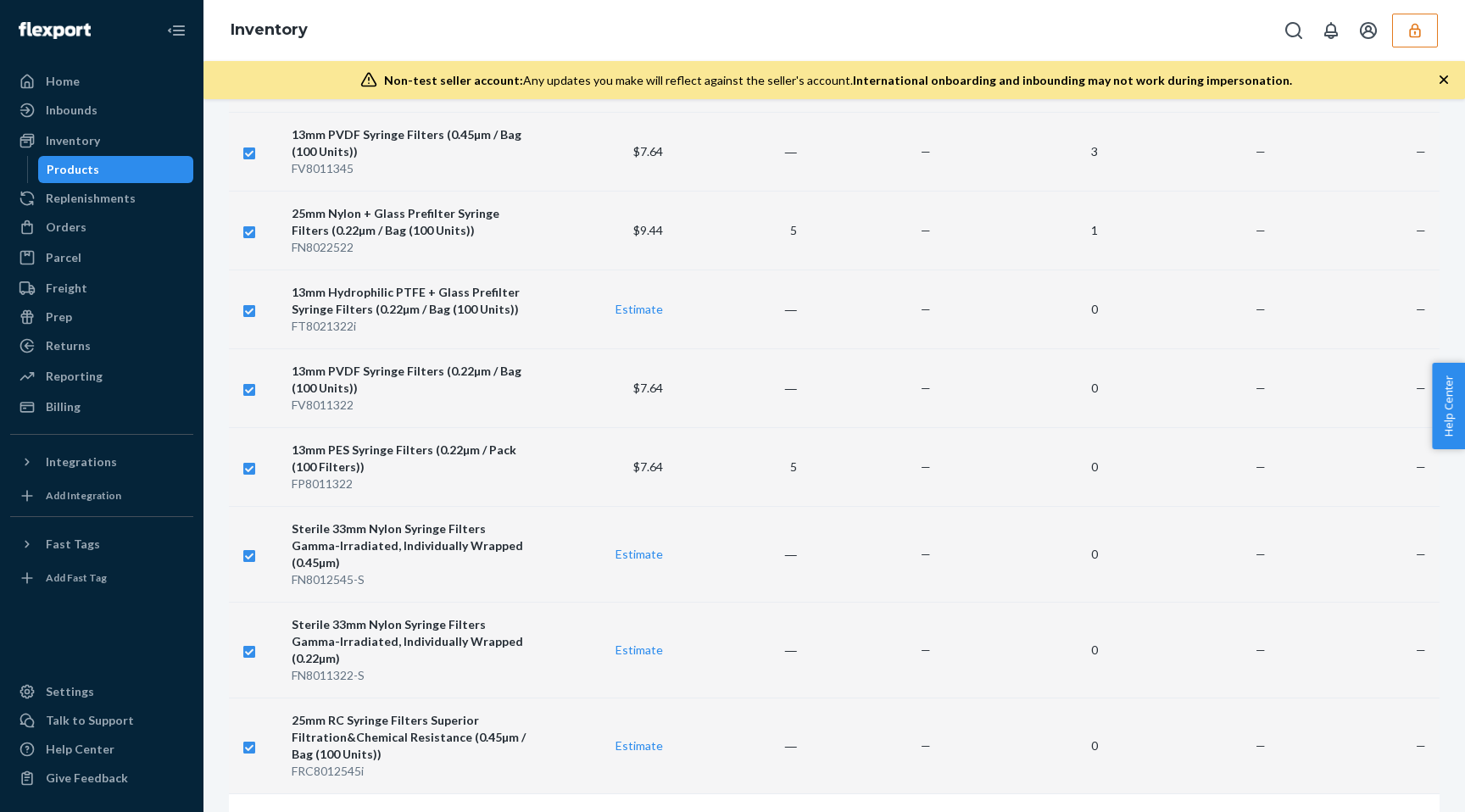
scroll to position [2412, 0]
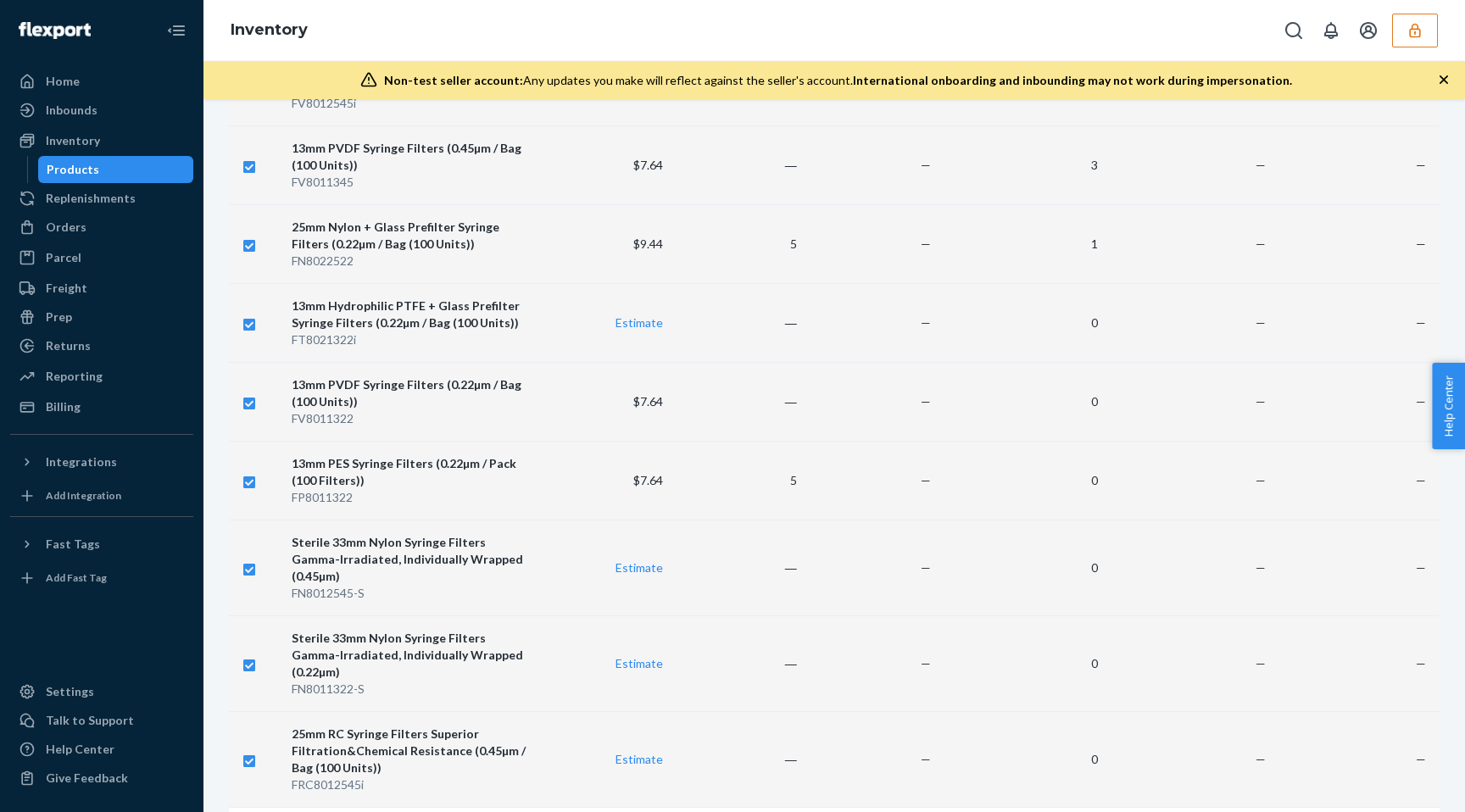
click at [248, 750] on input "checkbox" at bounding box center [249, 759] width 14 height 18
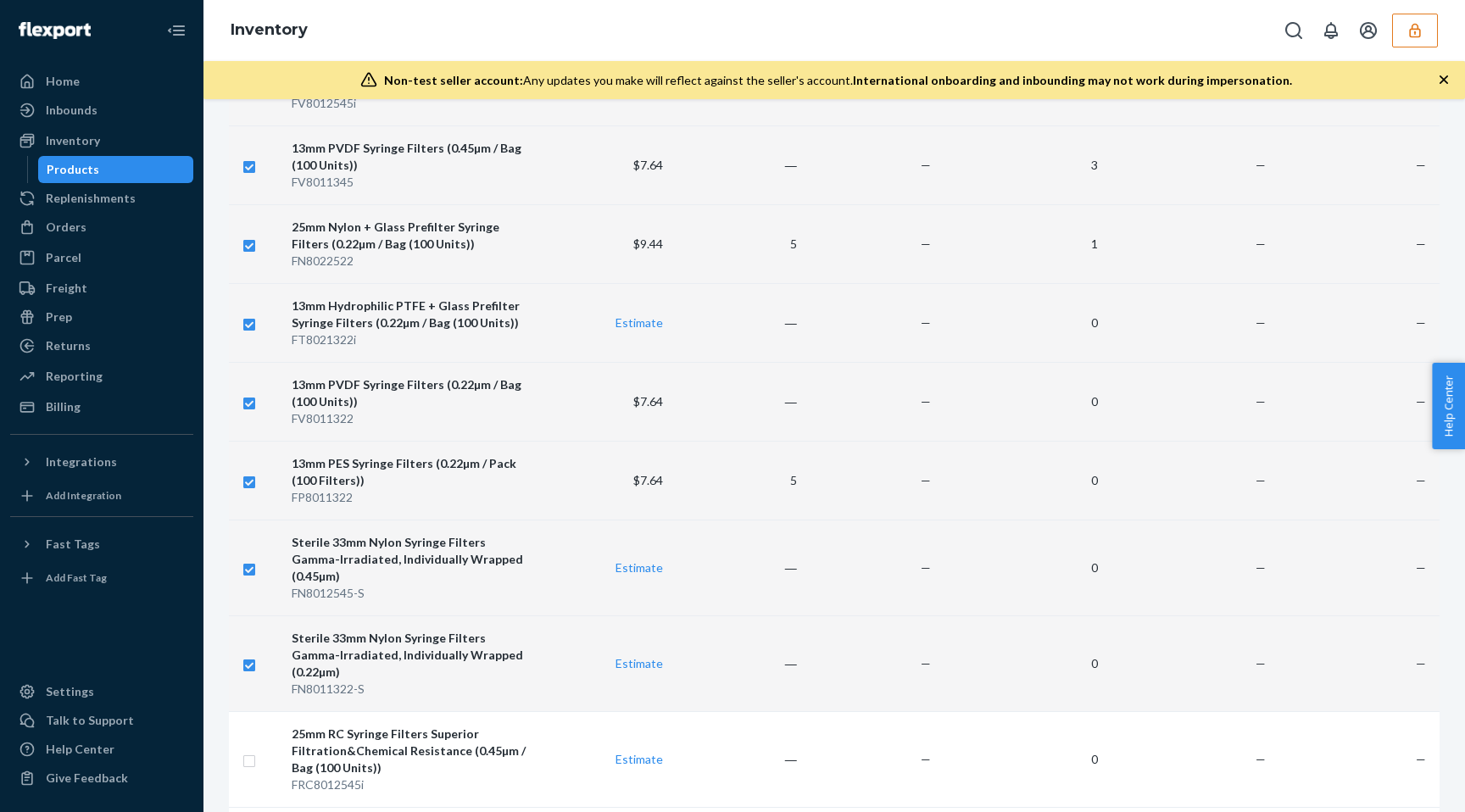
click at [246, 654] on input "checkbox" at bounding box center [249, 663] width 14 height 18
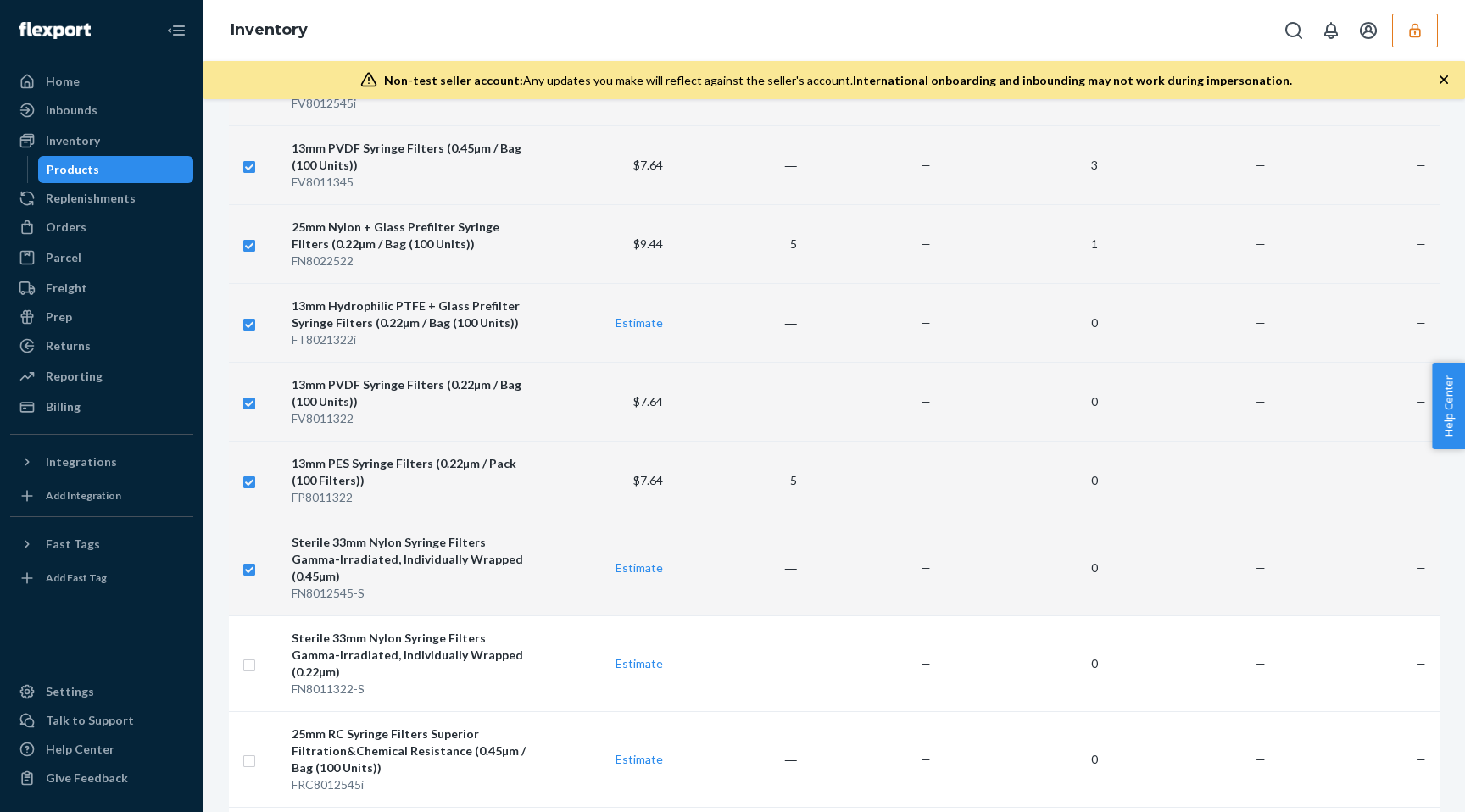
click at [249, 558] on input "checkbox" at bounding box center [249, 567] width 14 height 18
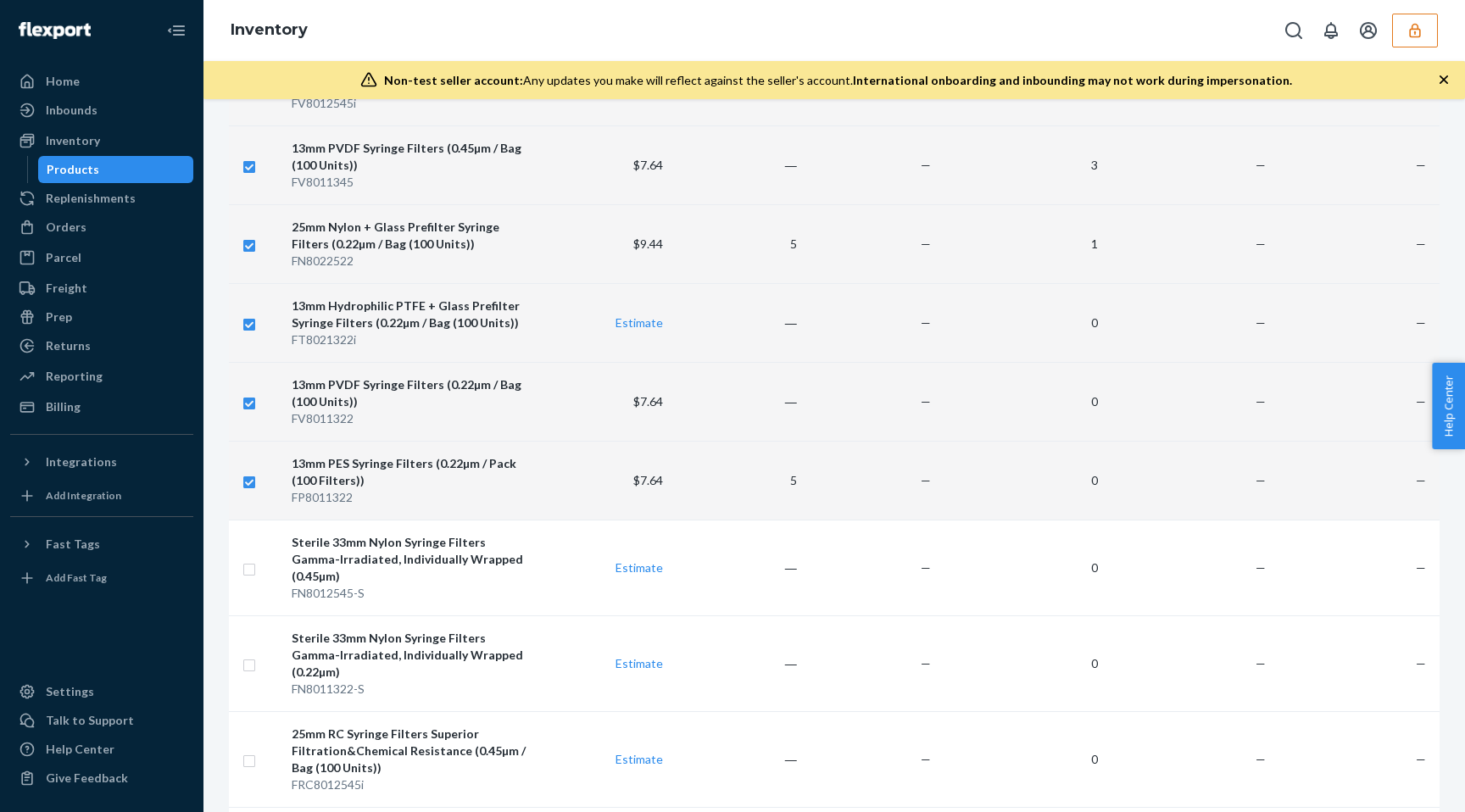
click at [247, 482] on input "checkbox" at bounding box center [249, 480] width 14 height 18
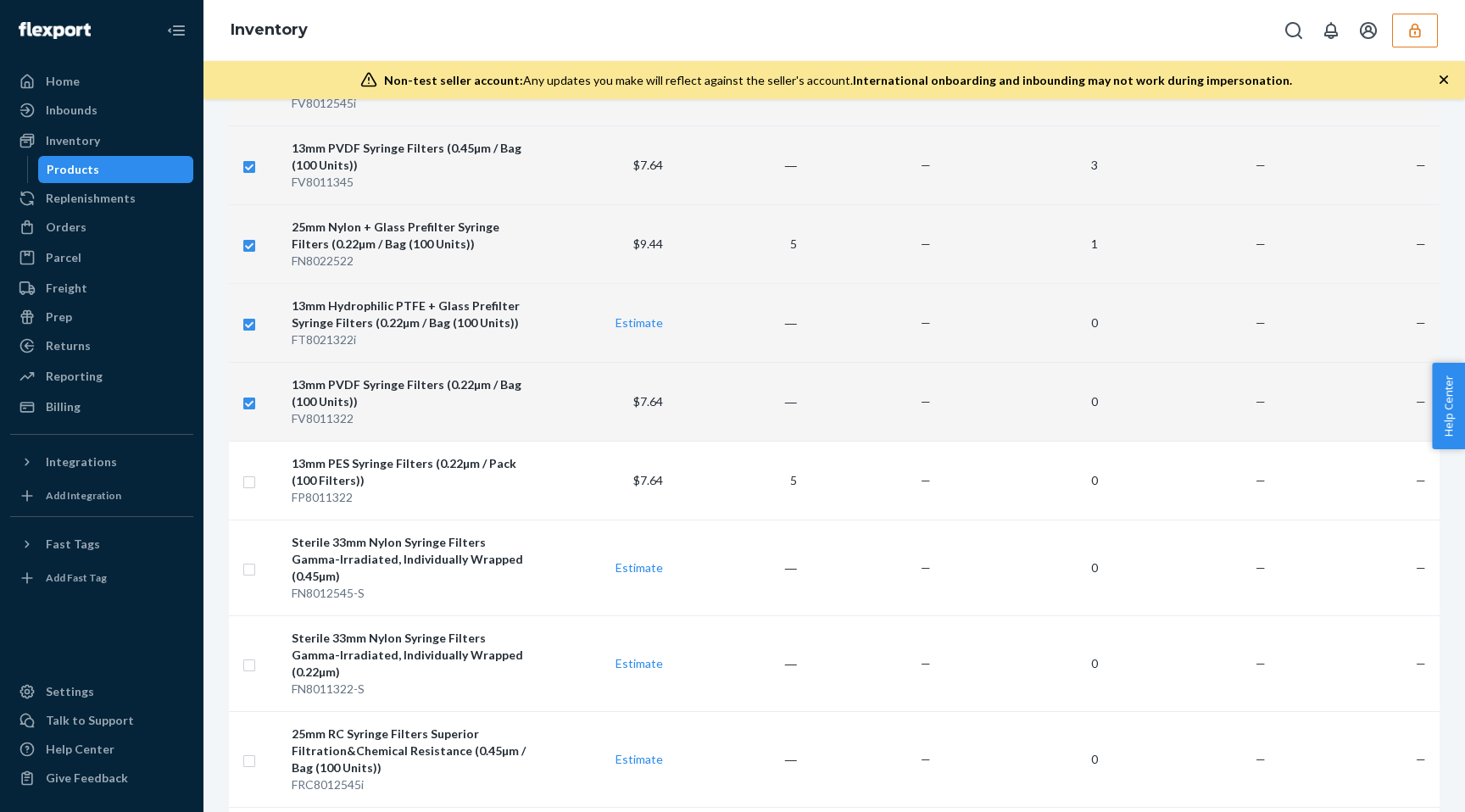
click at [252, 398] on input "checkbox" at bounding box center [249, 401] width 14 height 18
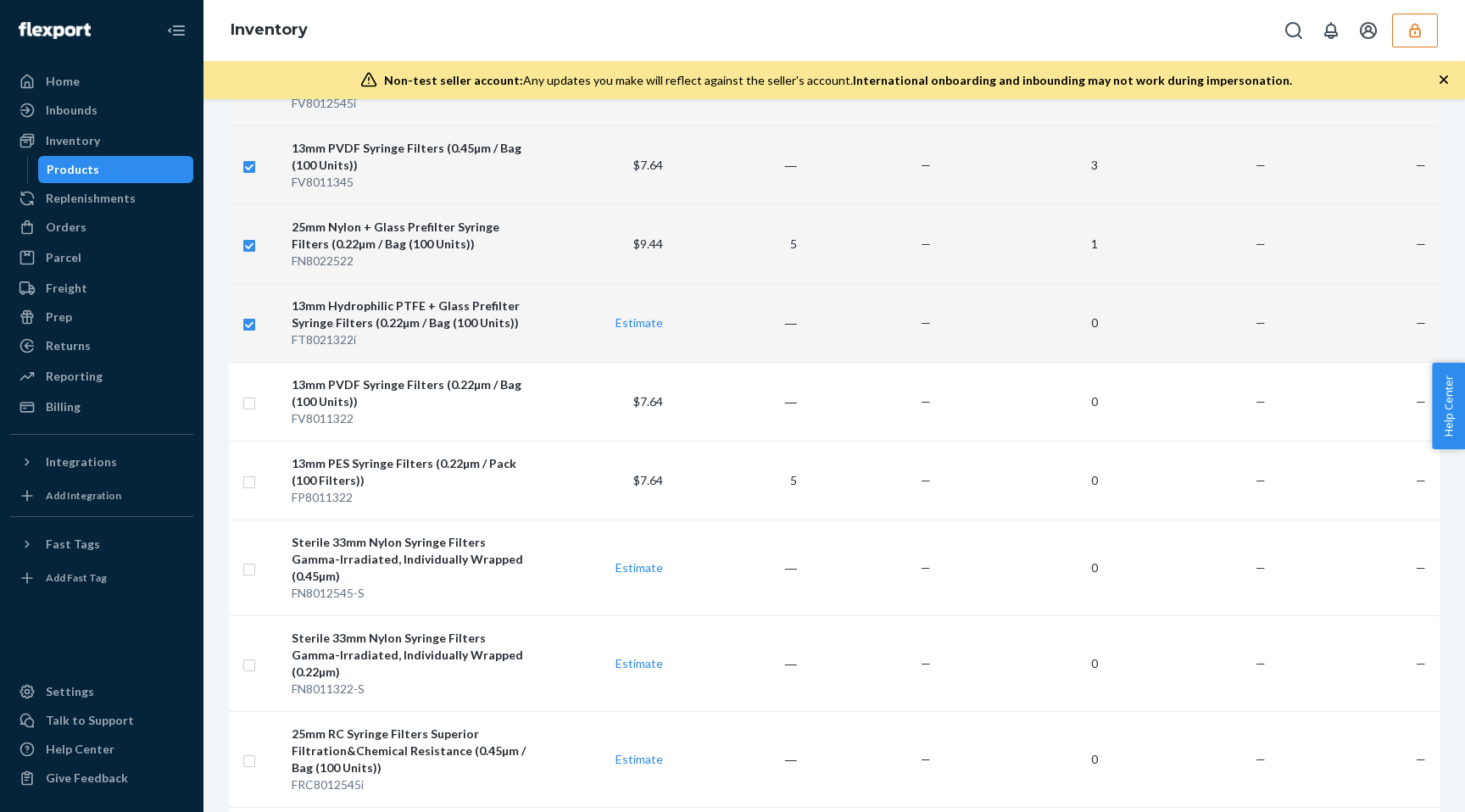
click at [251, 320] on input "checkbox" at bounding box center [249, 322] width 14 height 18
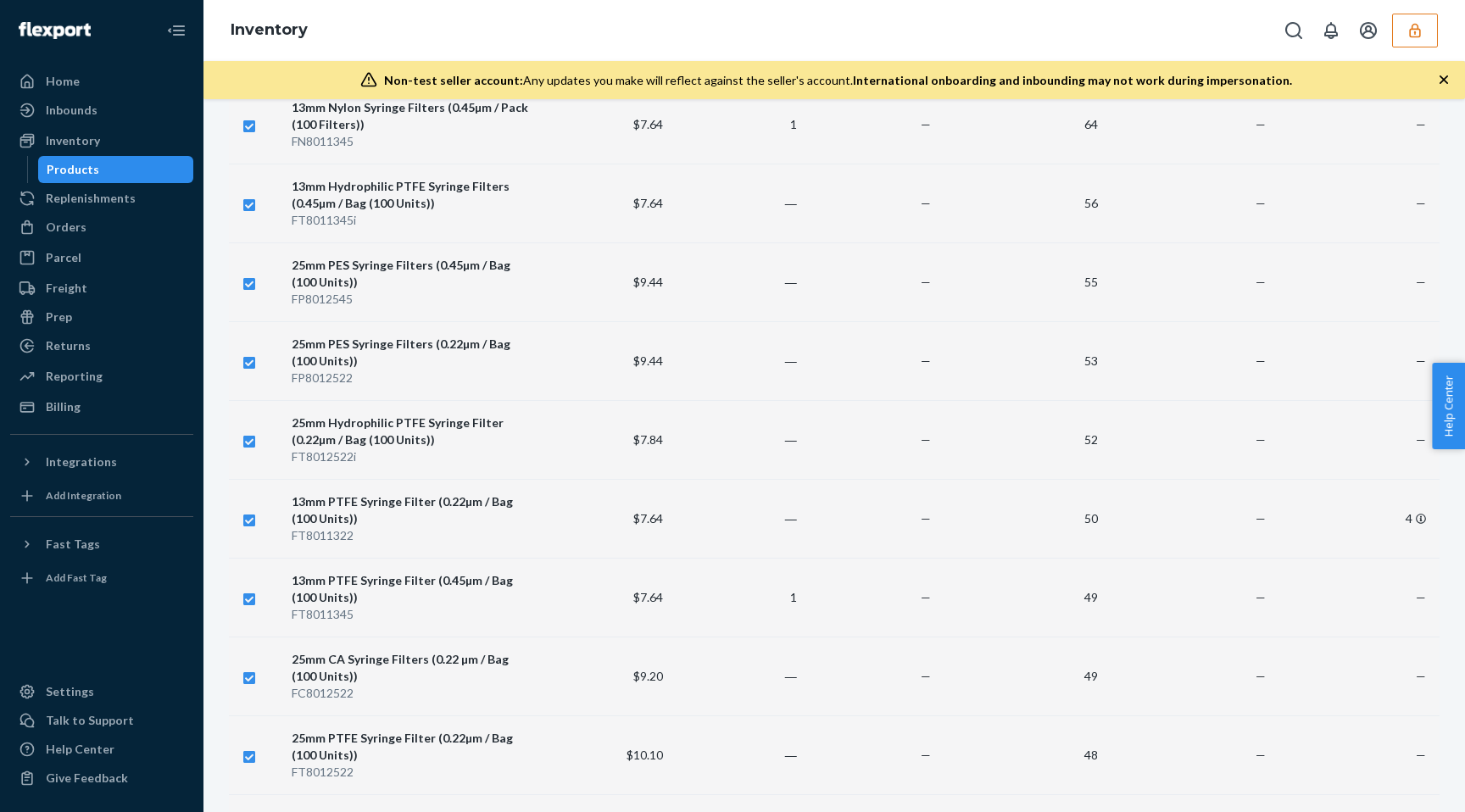
scroll to position [0, 0]
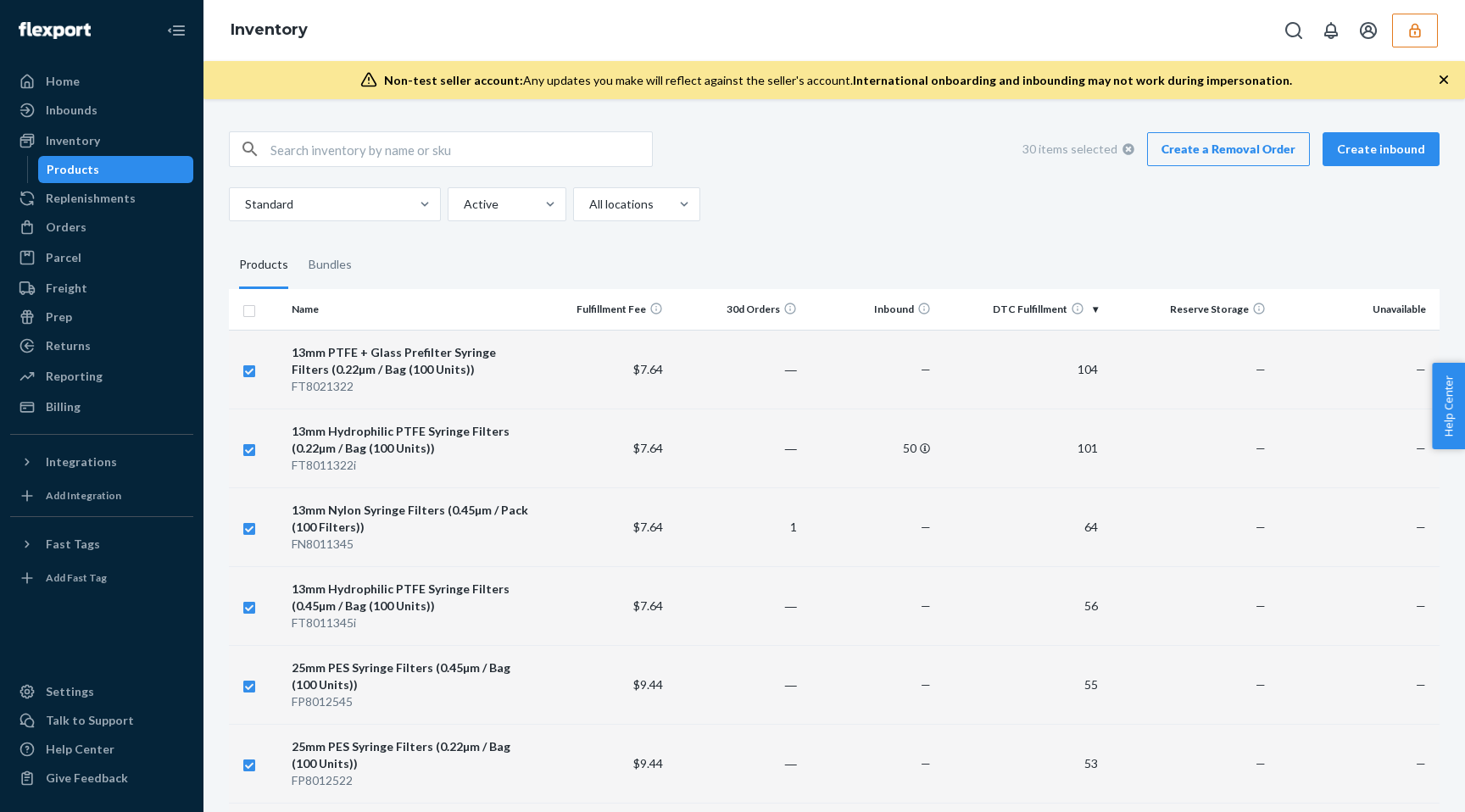
click at [1200, 136] on link "Create a Removal Order" at bounding box center [1228, 149] width 163 height 34
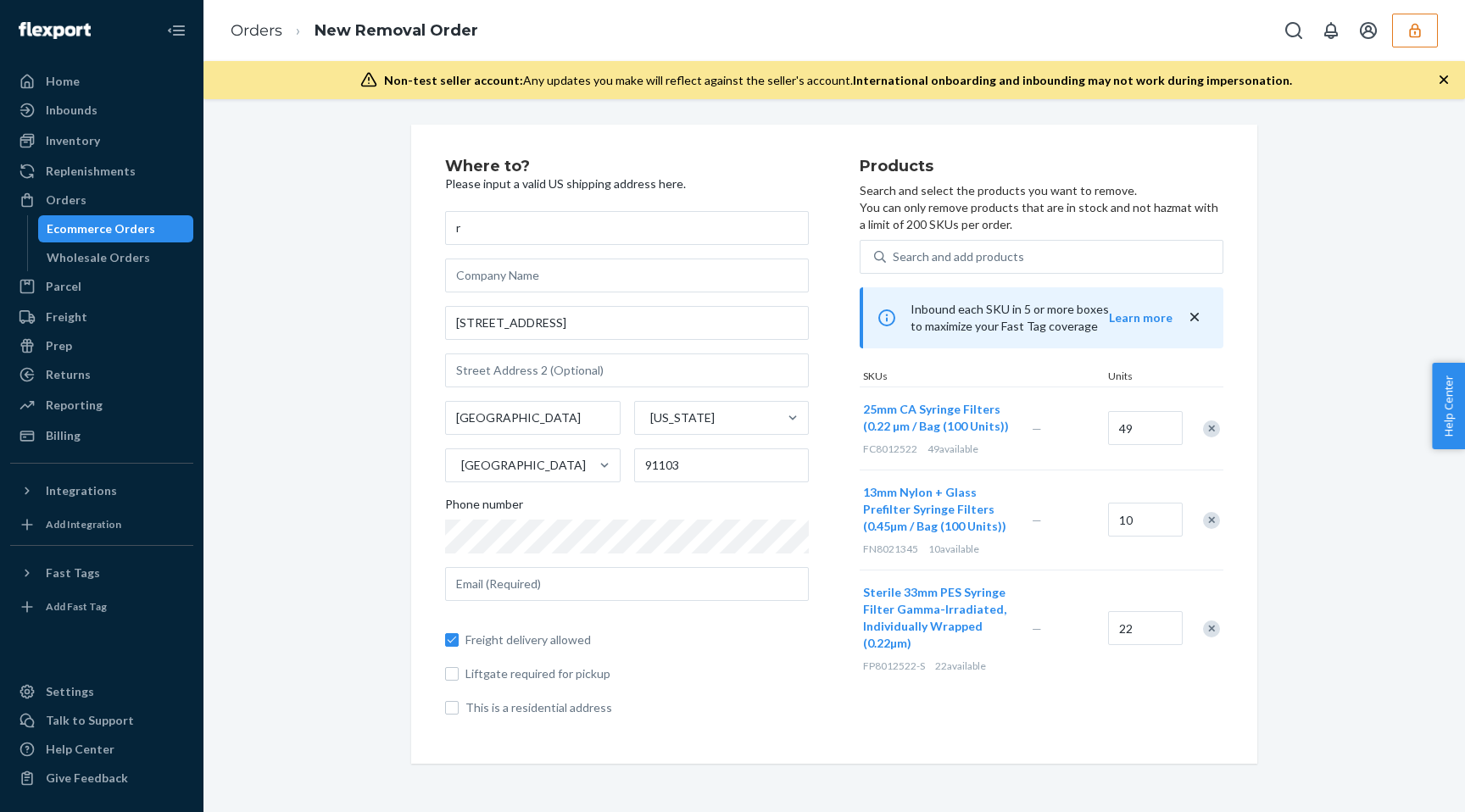
click at [556, 710] on span "This is a residential address" at bounding box center [637, 708] width 343 height 17
click at [459, 710] on input "This is a residential address" at bounding box center [451, 708] width 14 height 14
click at [549, 640] on span "Freight delivery allowed" at bounding box center [637, 640] width 343 height 17
click at [459, 640] on input "Freight delivery allowed" at bounding box center [451, 640] width 14 height 14
click at [529, 631] on span "Freight delivery allowed" at bounding box center [637, 640] width 343 height 17
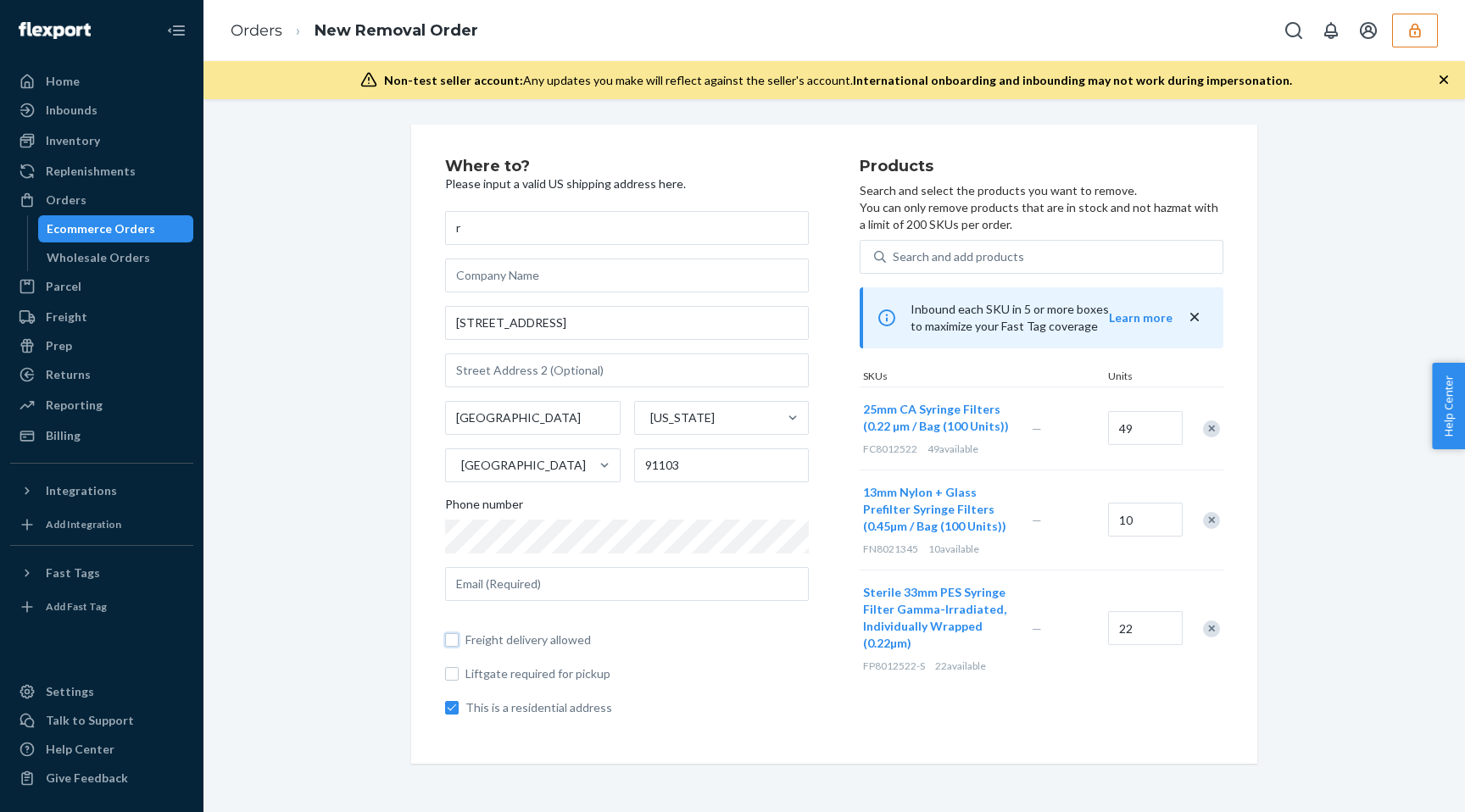
click at [459, 633] on input "Freight delivery allowed" at bounding box center [451, 640] width 14 height 14
click at [532, 588] on input "text" at bounding box center [627, 584] width 364 height 34
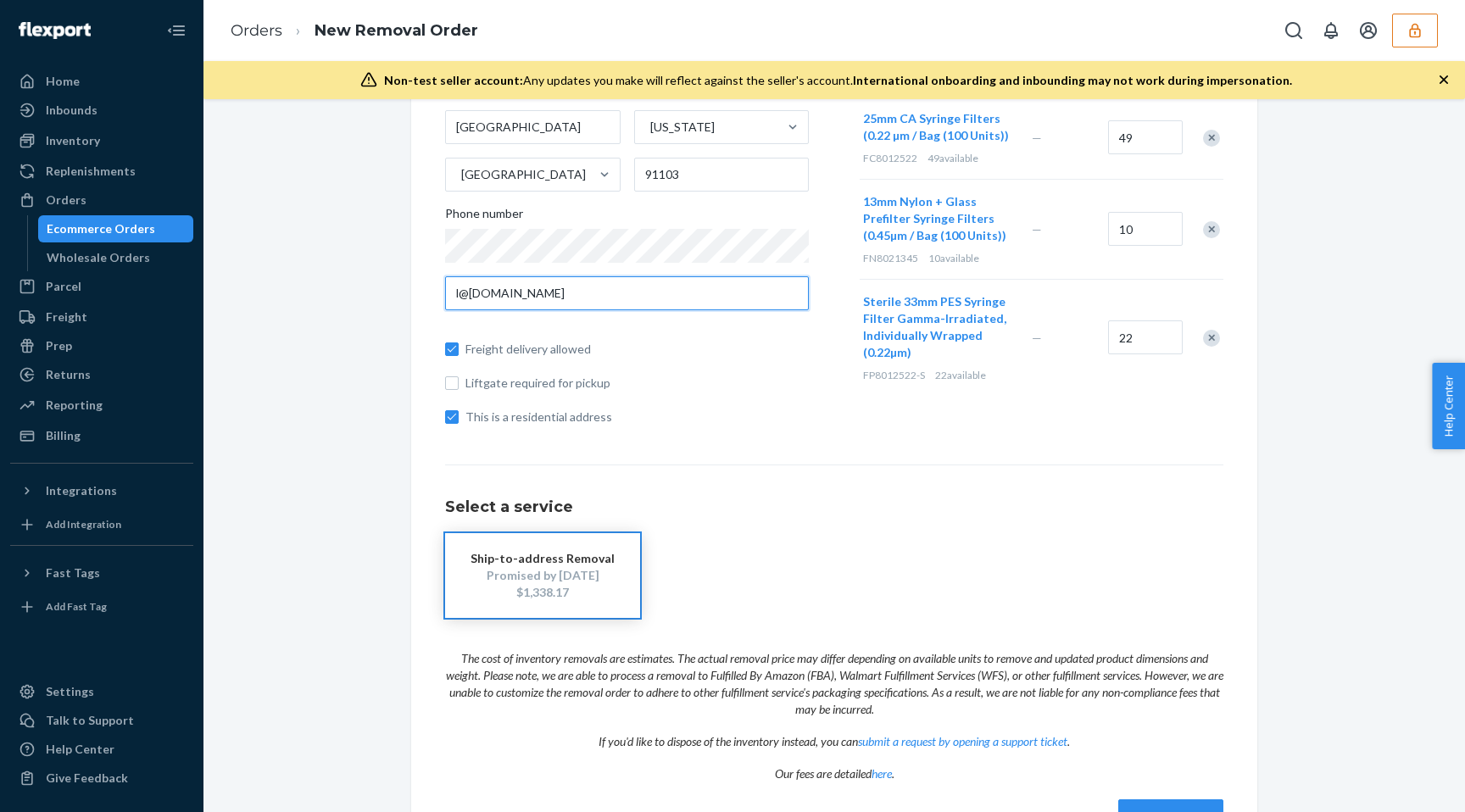
scroll to position [323, 0]
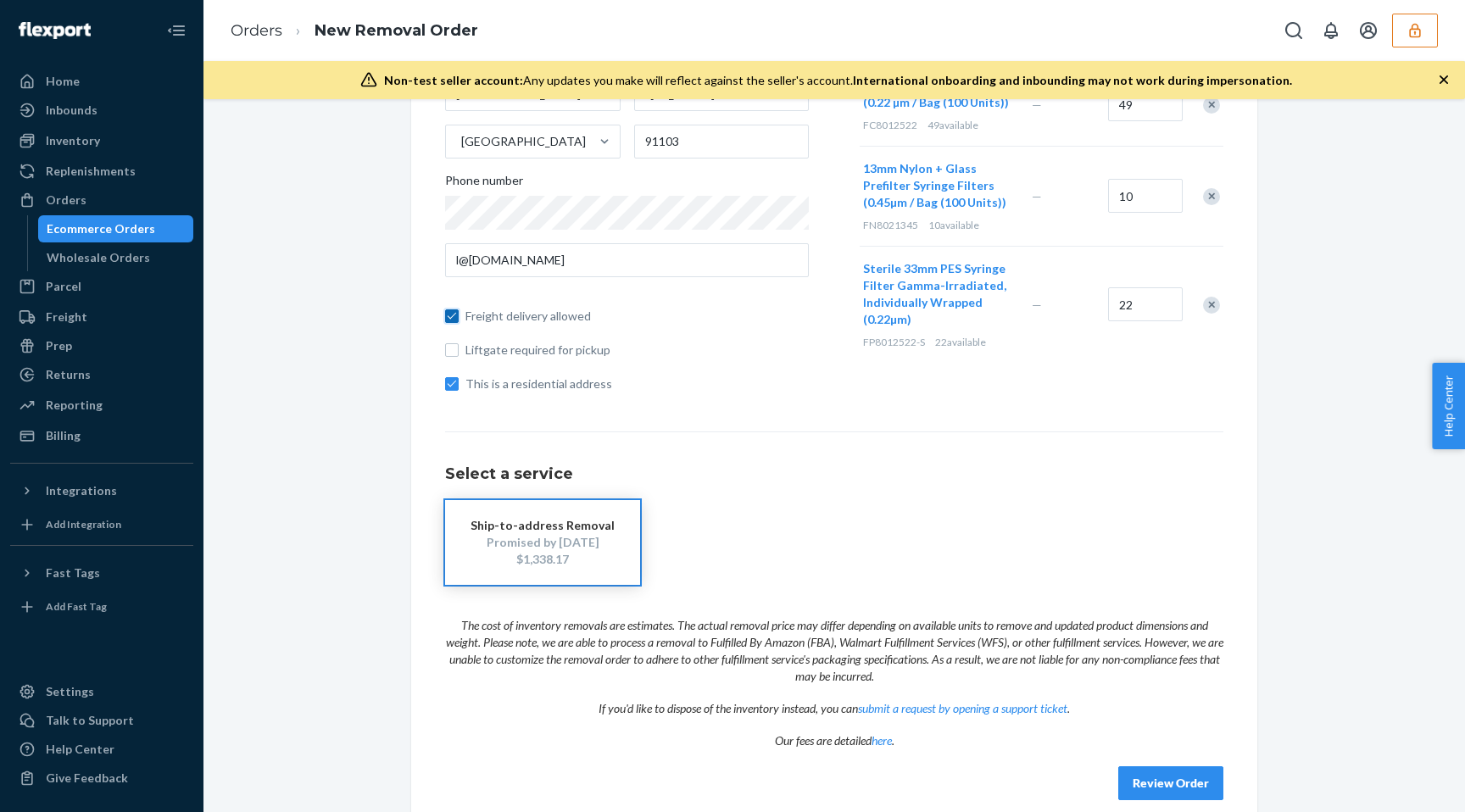
click at [449, 312] on input "Freight delivery allowed" at bounding box center [451, 316] width 14 height 14
click at [449, 313] on input "Freight delivery allowed" at bounding box center [451, 316] width 14 height 14
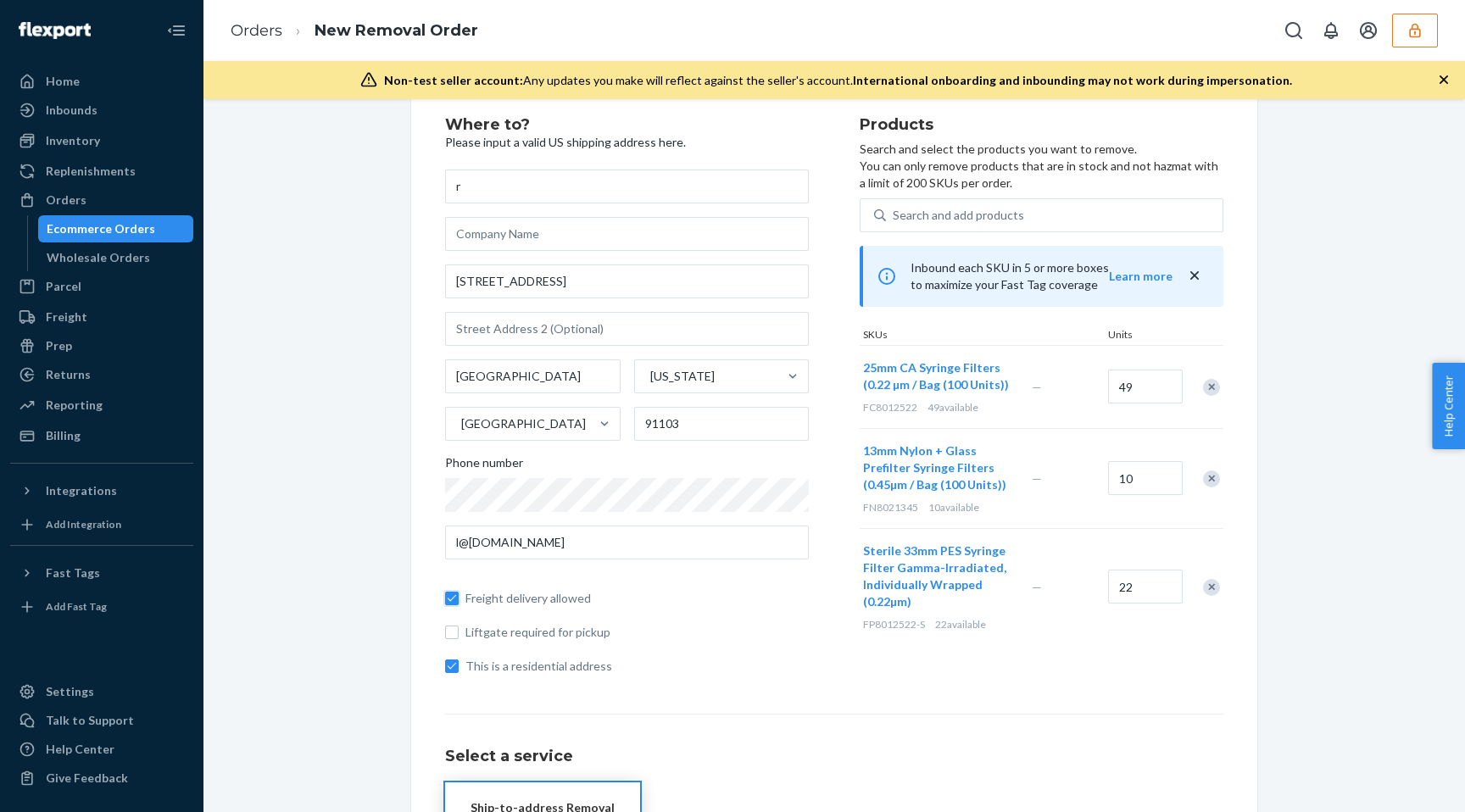
scroll to position [0, 0]
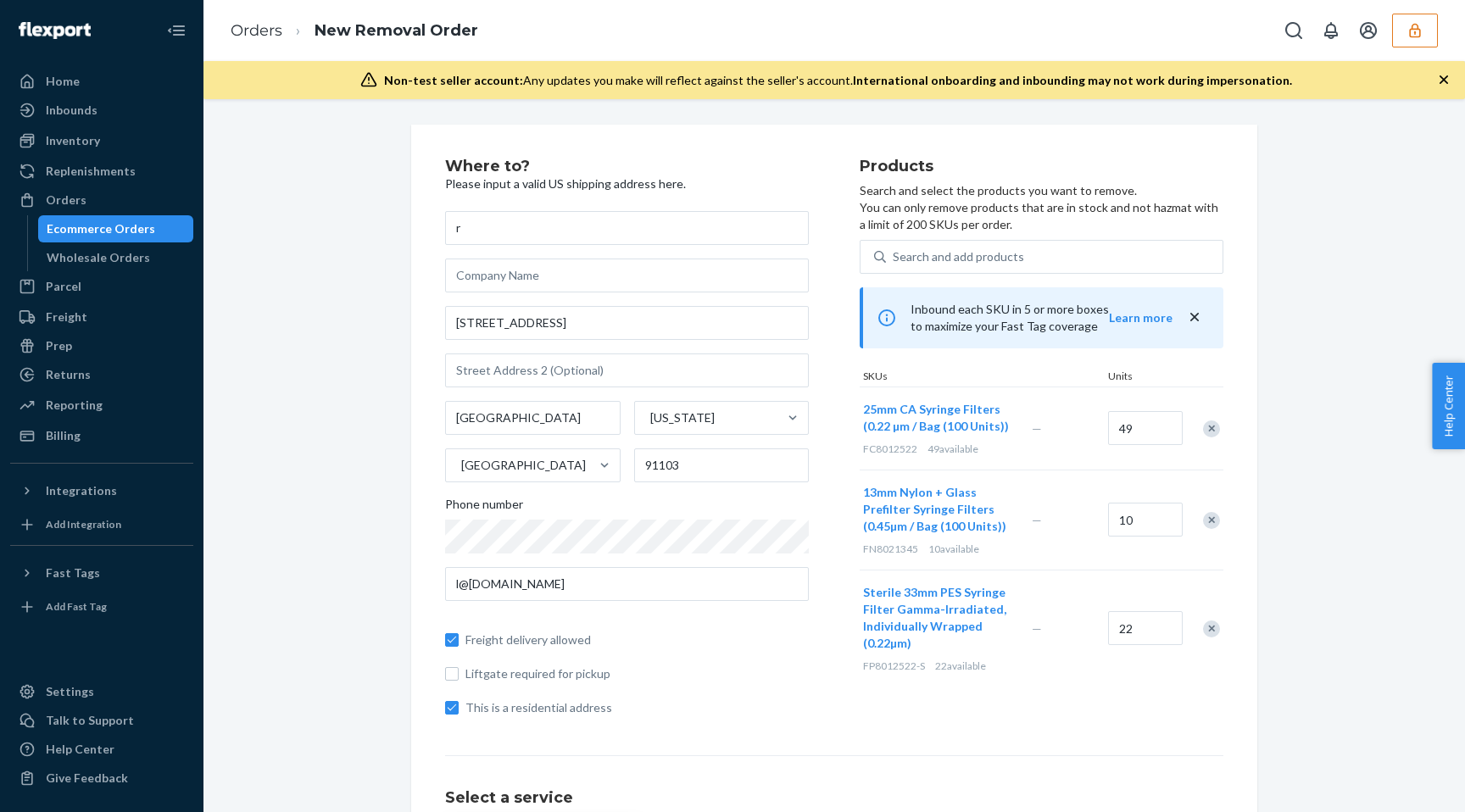
click at [145, 229] on div "Ecommerce Orders" at bounding box center [101, 228] width 108 height 17
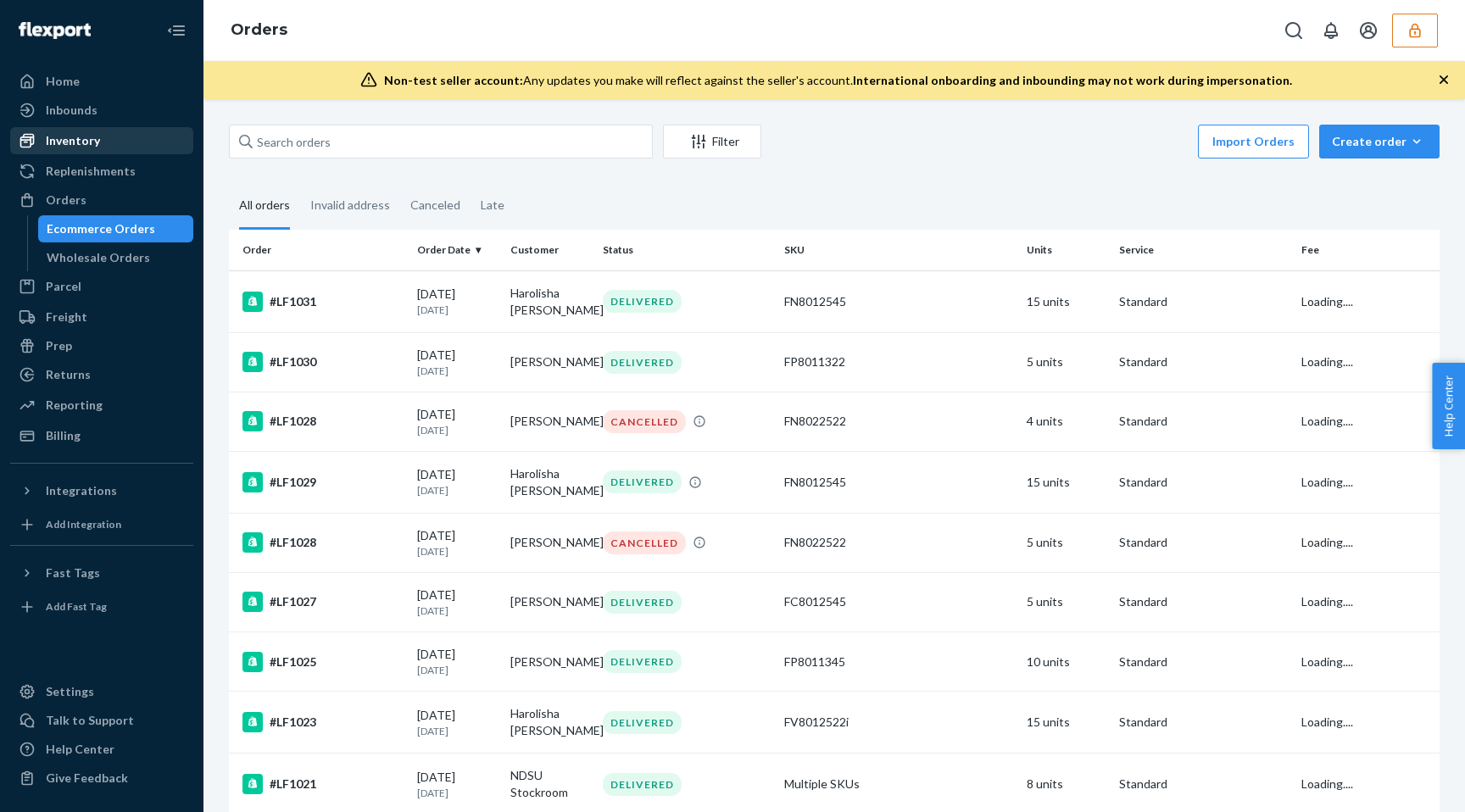
click at [97, 127] on link "Inventory" at bounding box center [102, 140] width 183 height 27
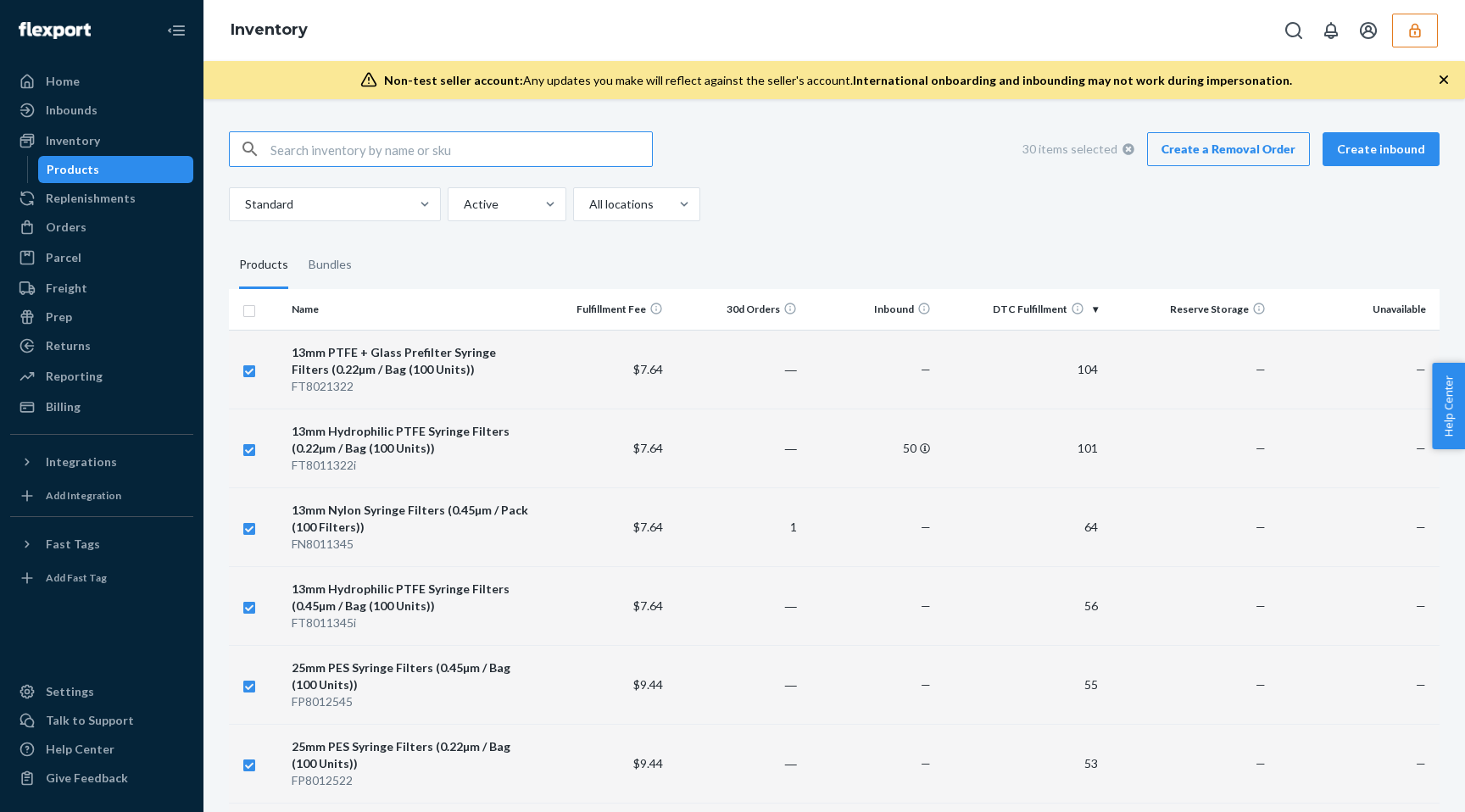
click at [1247, 135] on link "Create a Removal Order" at bounding box center [1228, 149] width 163 height 34
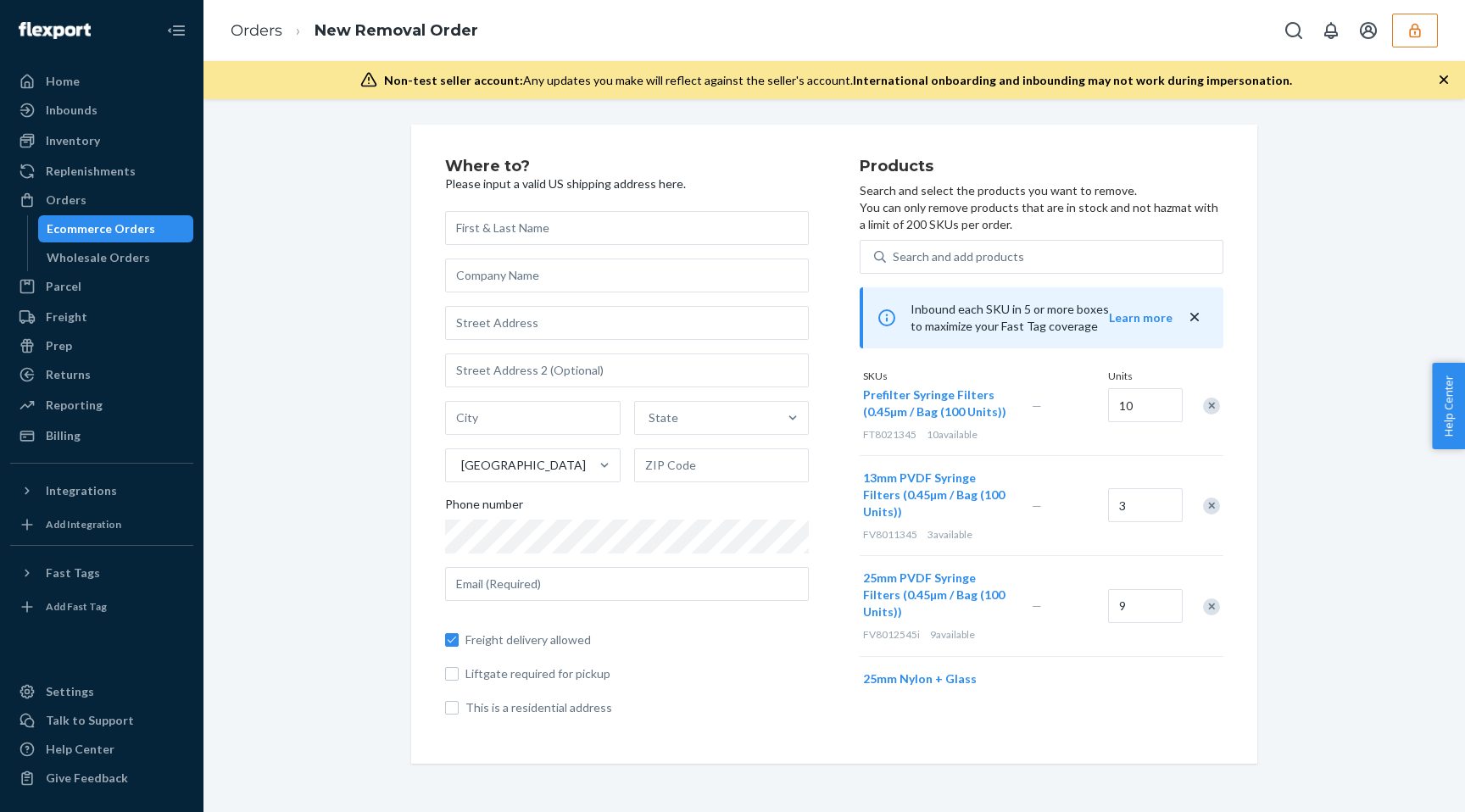
scroll to position [2221, 0]
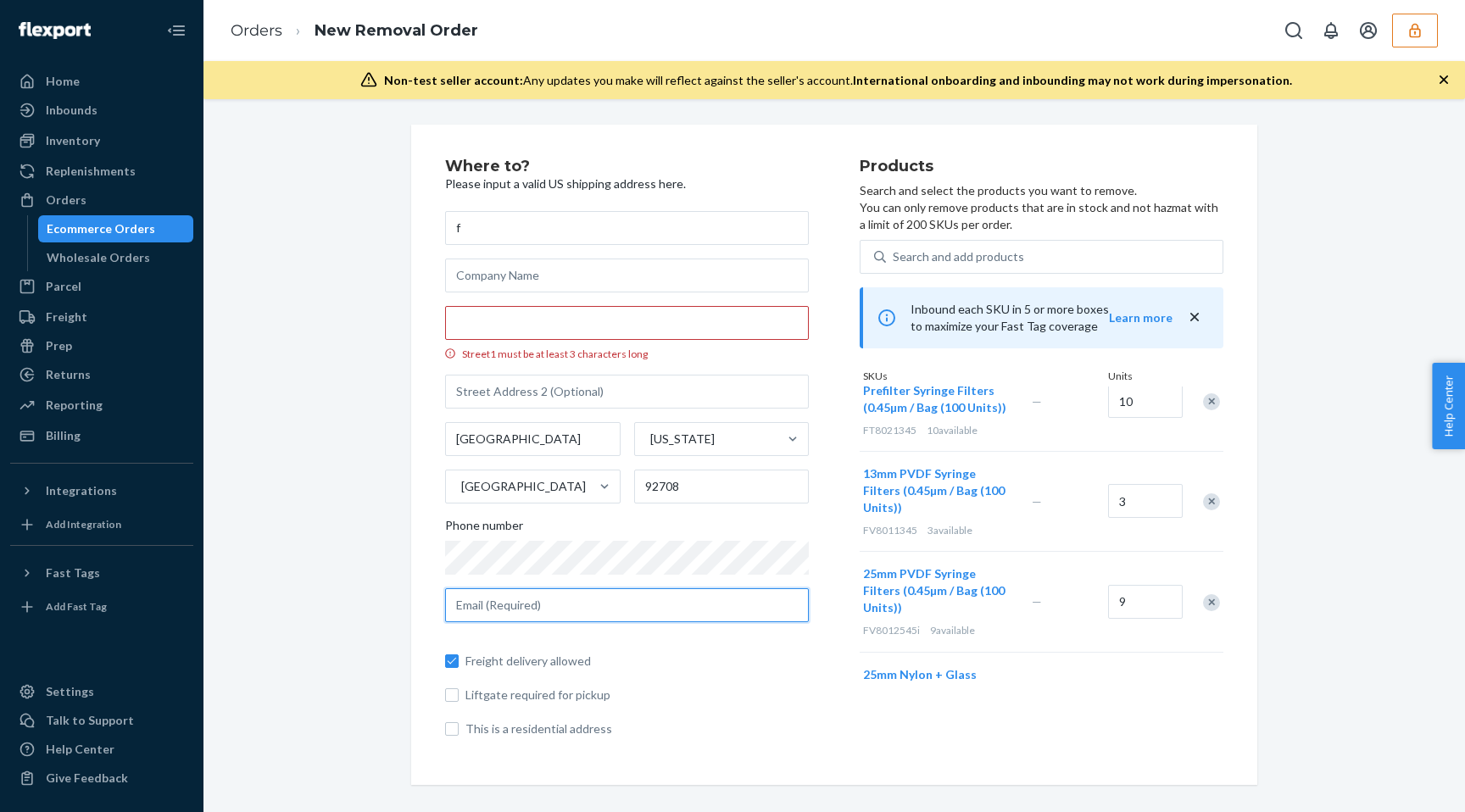
click at [545, 612] on input "text" at bounding box center [627, 605] width 364 height 34
click at [607, 321] on input "Street1 must be at least 3 characters long" at bounding box center [627, 323] width 364 height 34
click at [593, 321] on input "Street1 must be at least 3 characters long" at bounding box center [627, 323] width 364 height 34
click at [597, 314] on input "Street1 must be at least 3 characters long" at bounding box center [627, 323] width 364 height 34
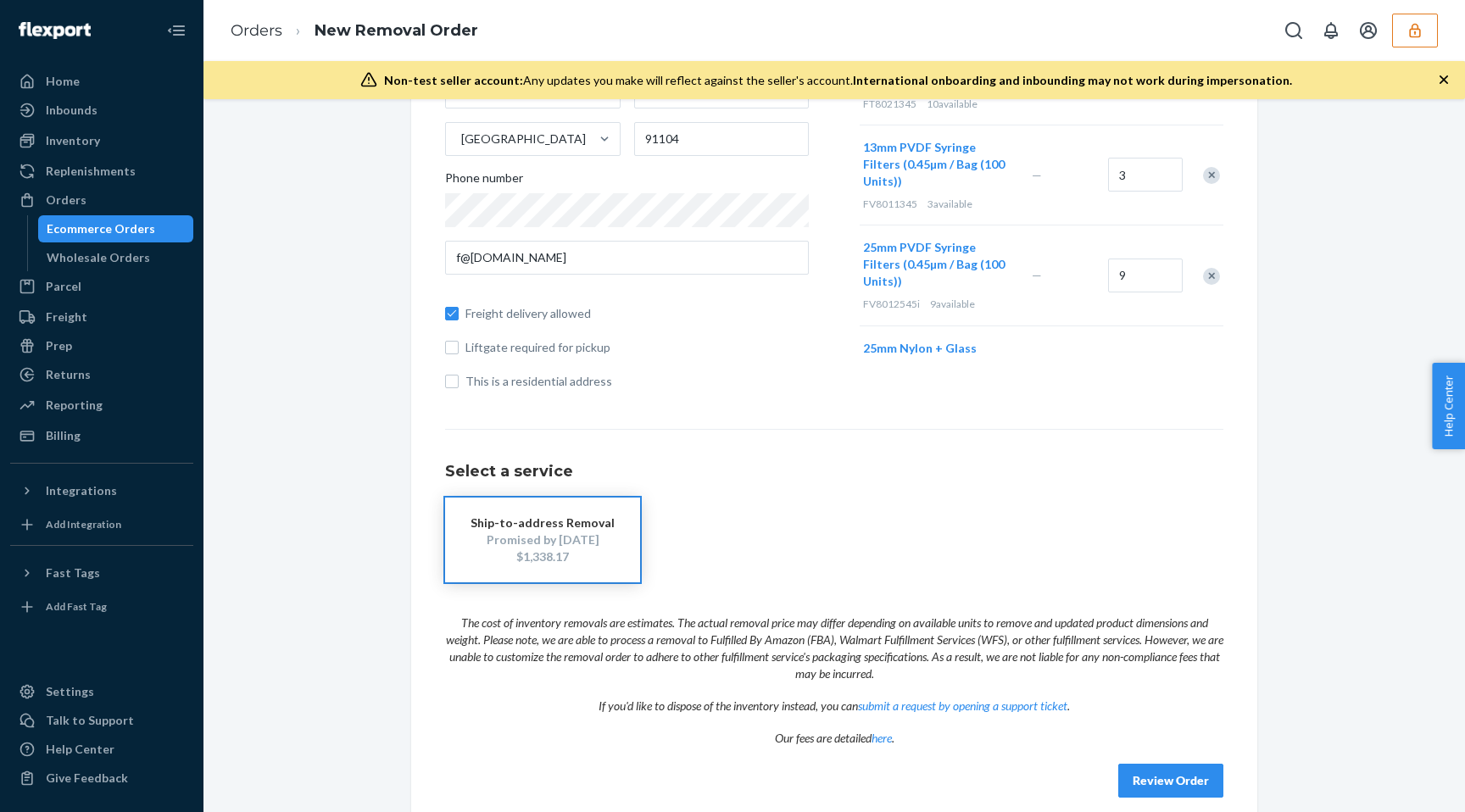
scroll to position [292, 0]
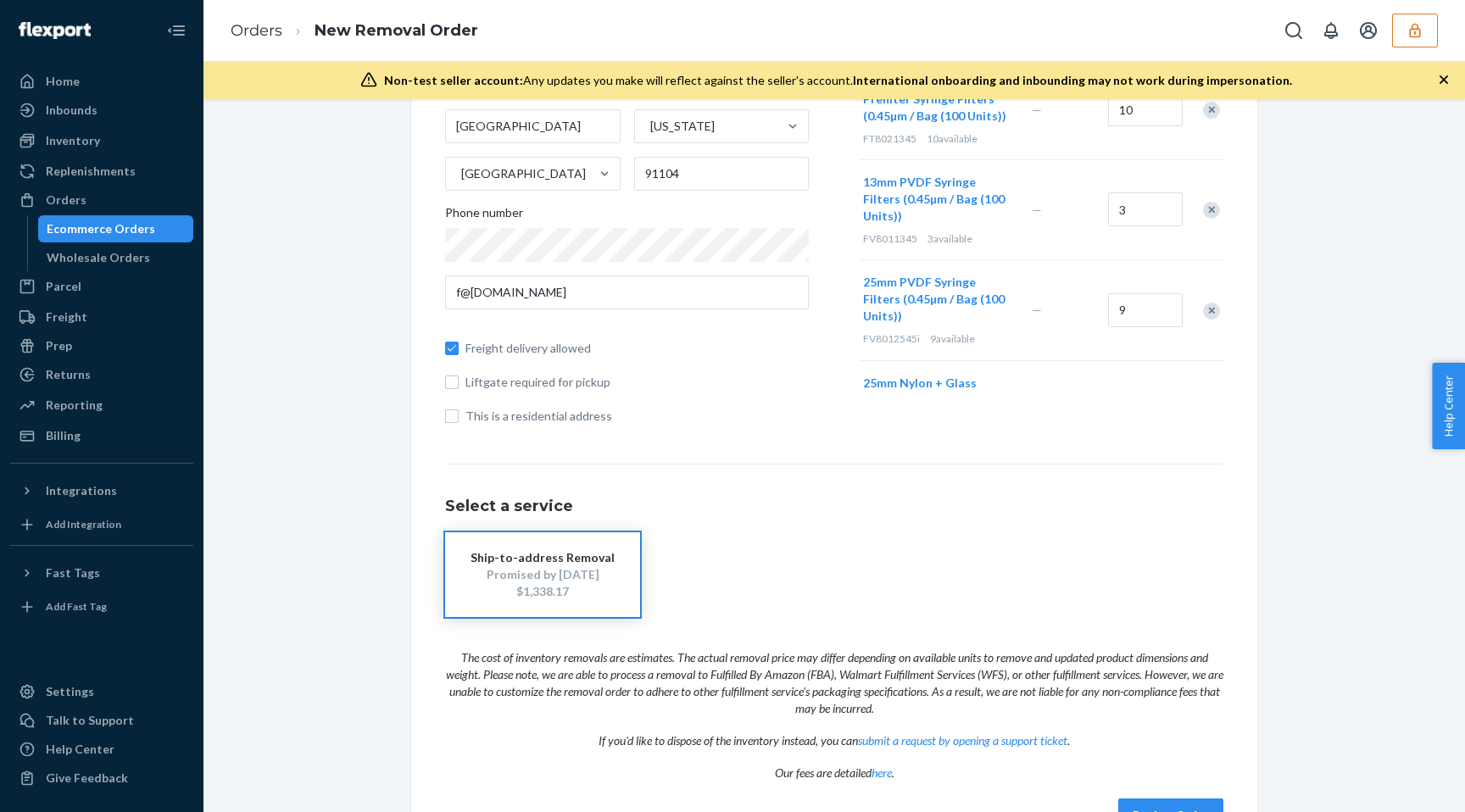
click at [434, 404] on div "Where to? Please input a valid US shipping address here. [GEOGRAPHIC_DATA][STRE…" at bounding box center [835, 350] width 847 height 1033
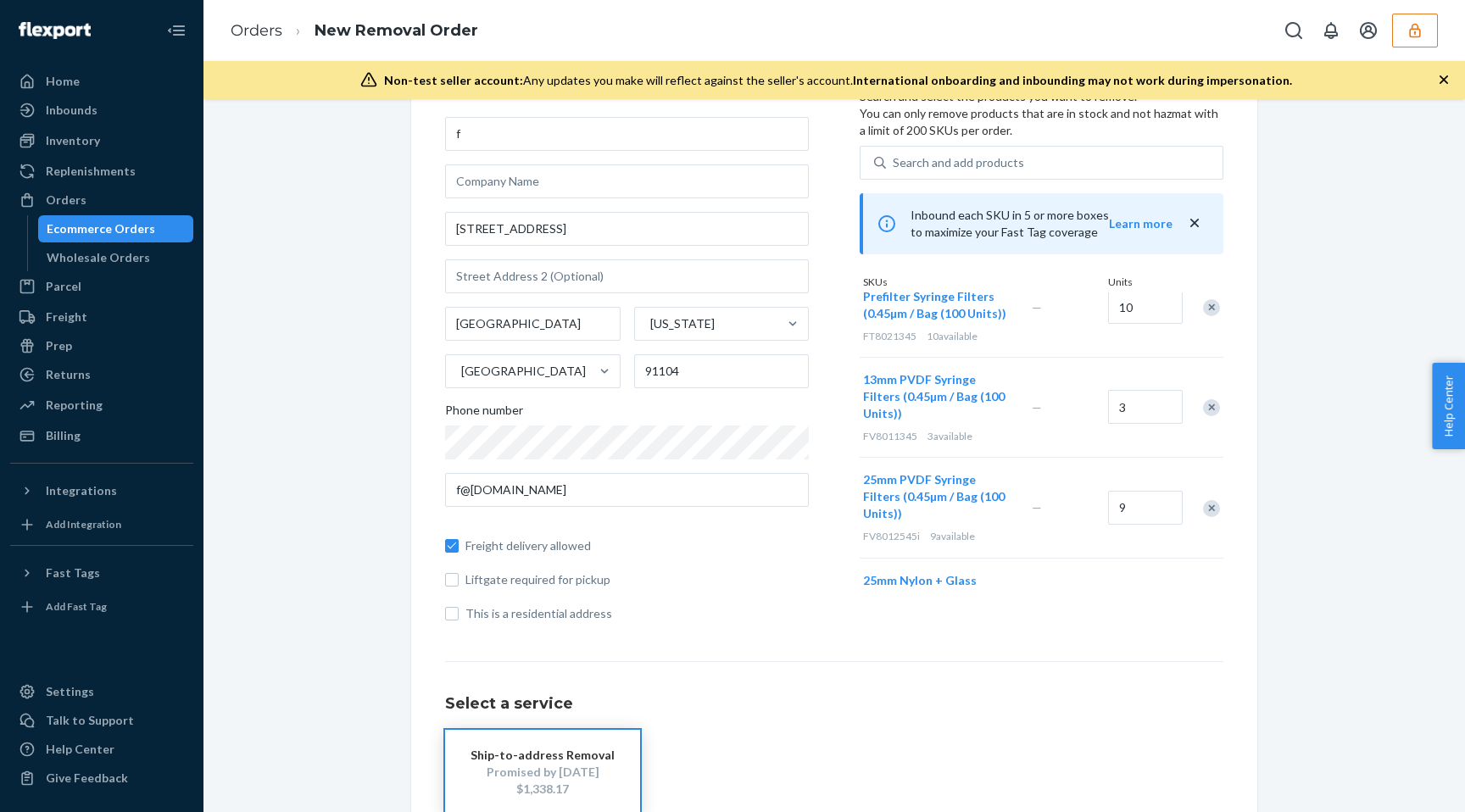
scroll to position [0, 0]
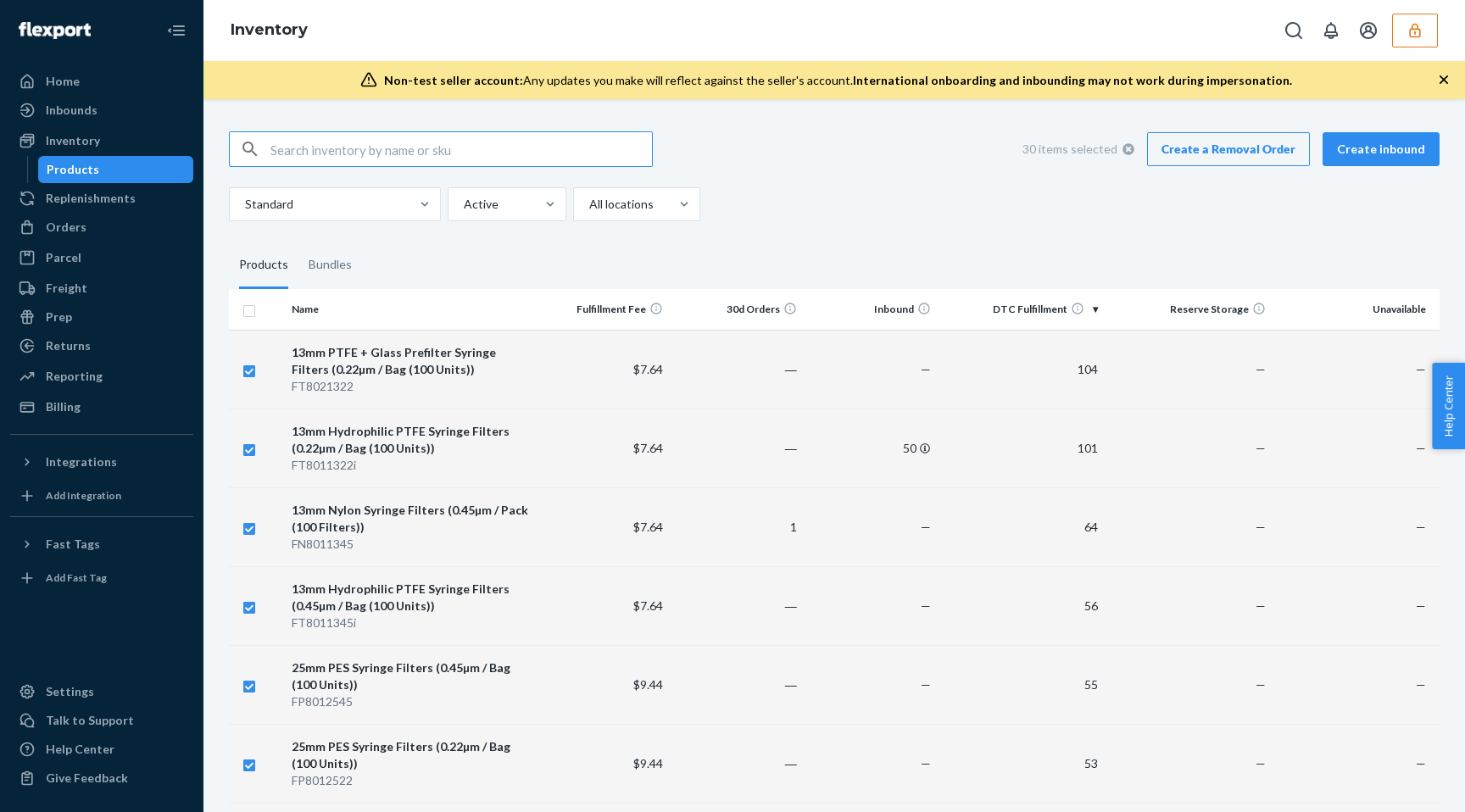
click at [249, 317] on th at bounding box center [257, 310] width 56 height 41
click at [250, 310] on input "checkbox" at bounding box center [249, 309] width 14 height 18
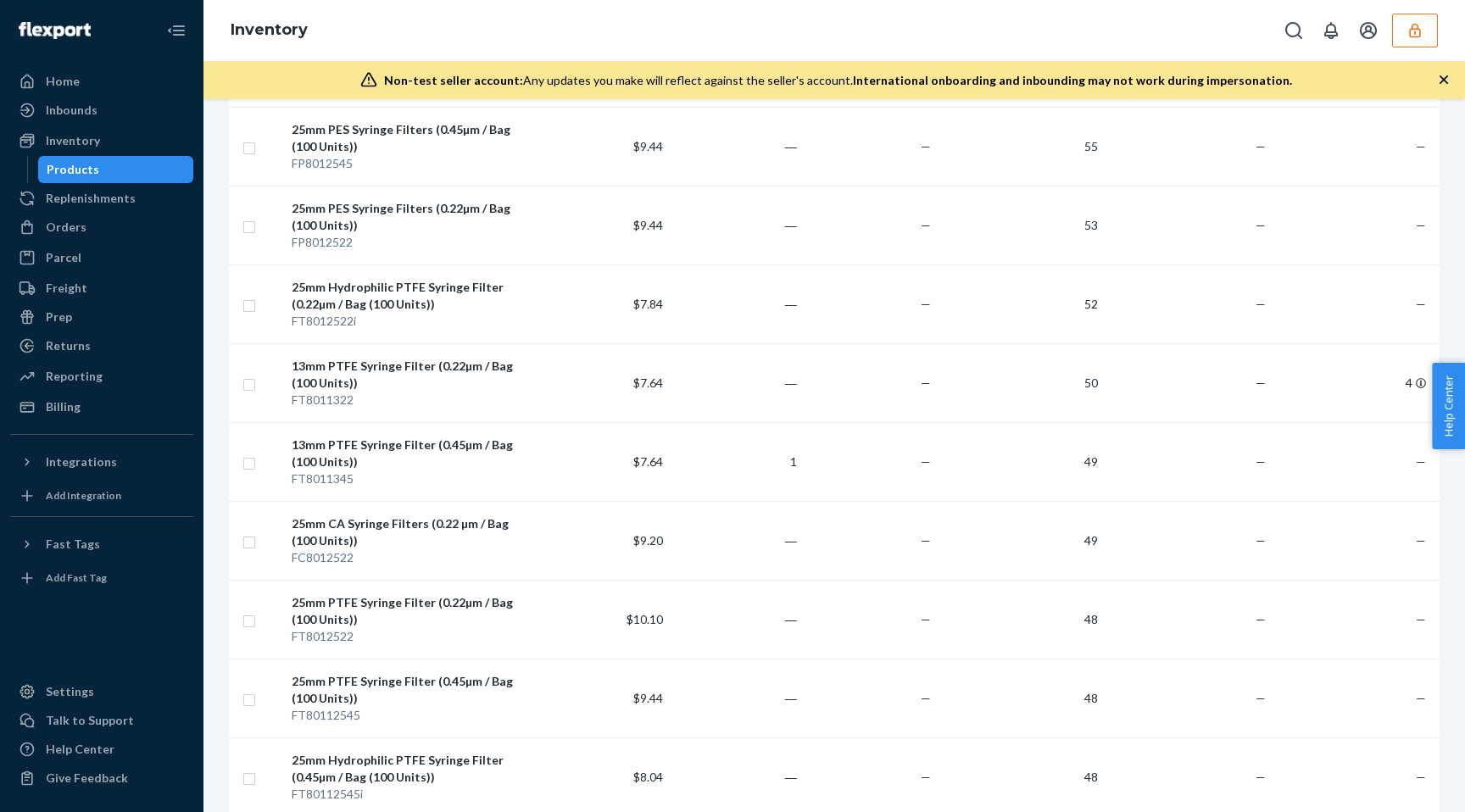
scroll to position [551, 0]
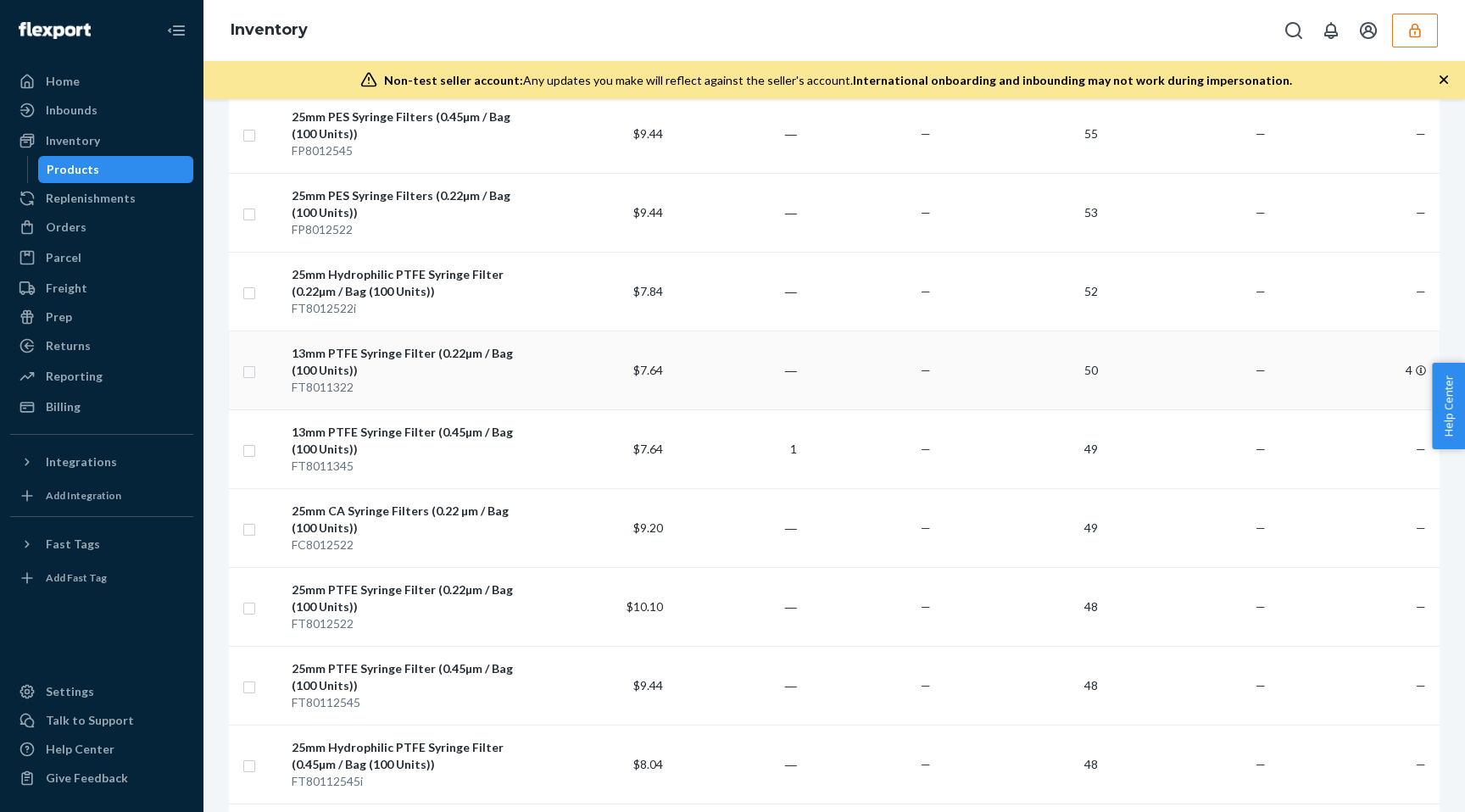
click at [251, 378] on input "checkbox" at bounding box center [249, 369] width 14 height 18
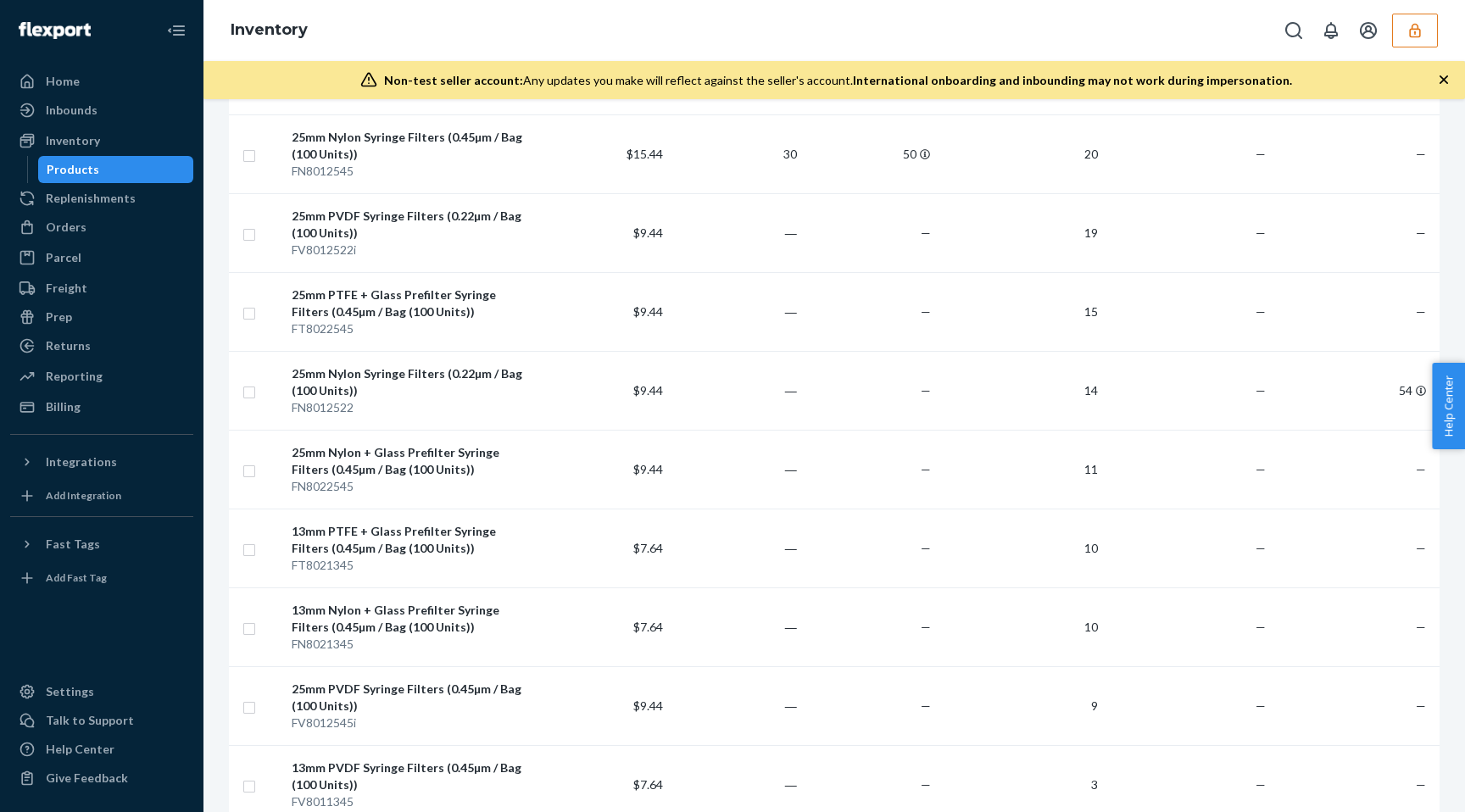
scroll to position [1793, 0]
click at [297, 395] on div "25mm Nylon Syringe Filters (0.22µm / Bag (100 Units))" at bounding box center [410, 381] width 238 height 34
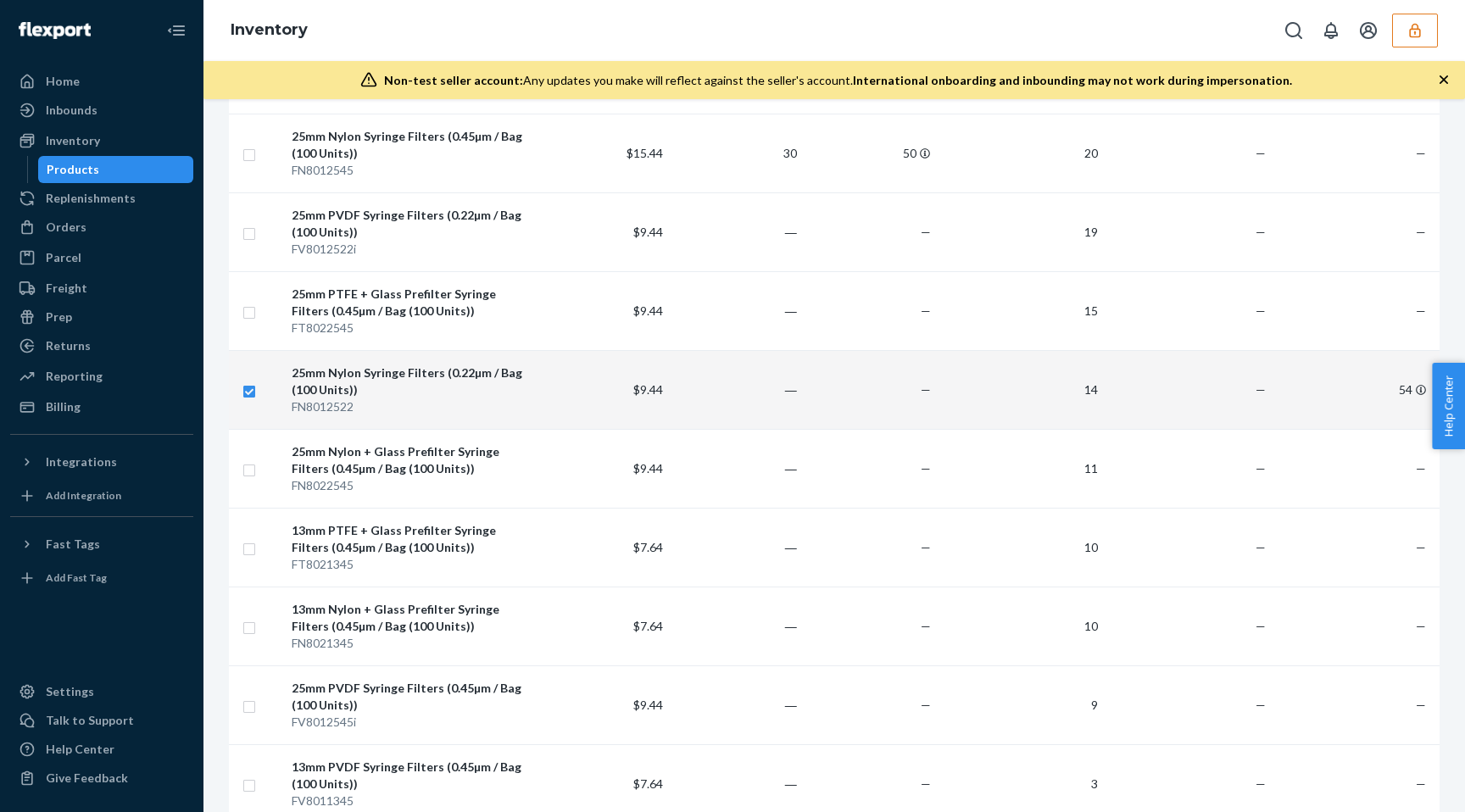
click at [323, 383] on div "25mm Nylon Syringe Filters (0.22µm / Bag (100 Units))" at bounding box center [410, 381] width 238 height 34
click at [323, 382] on div "25mm Nylon Syringe Filters (0.22µm / Bag (100 Units))" at bounding box center [410, 381] width 238 height 34
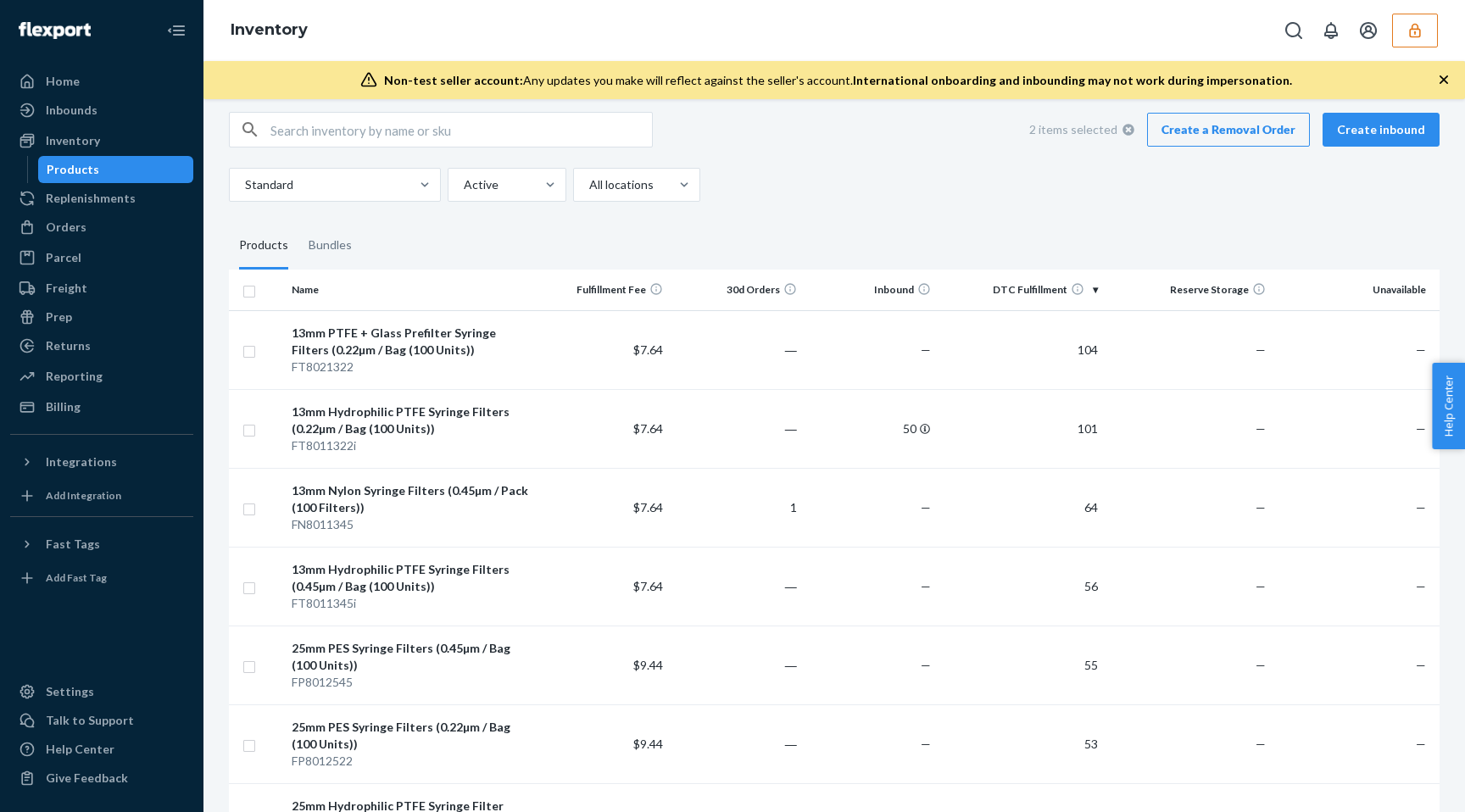
scroll to position [0, 0]
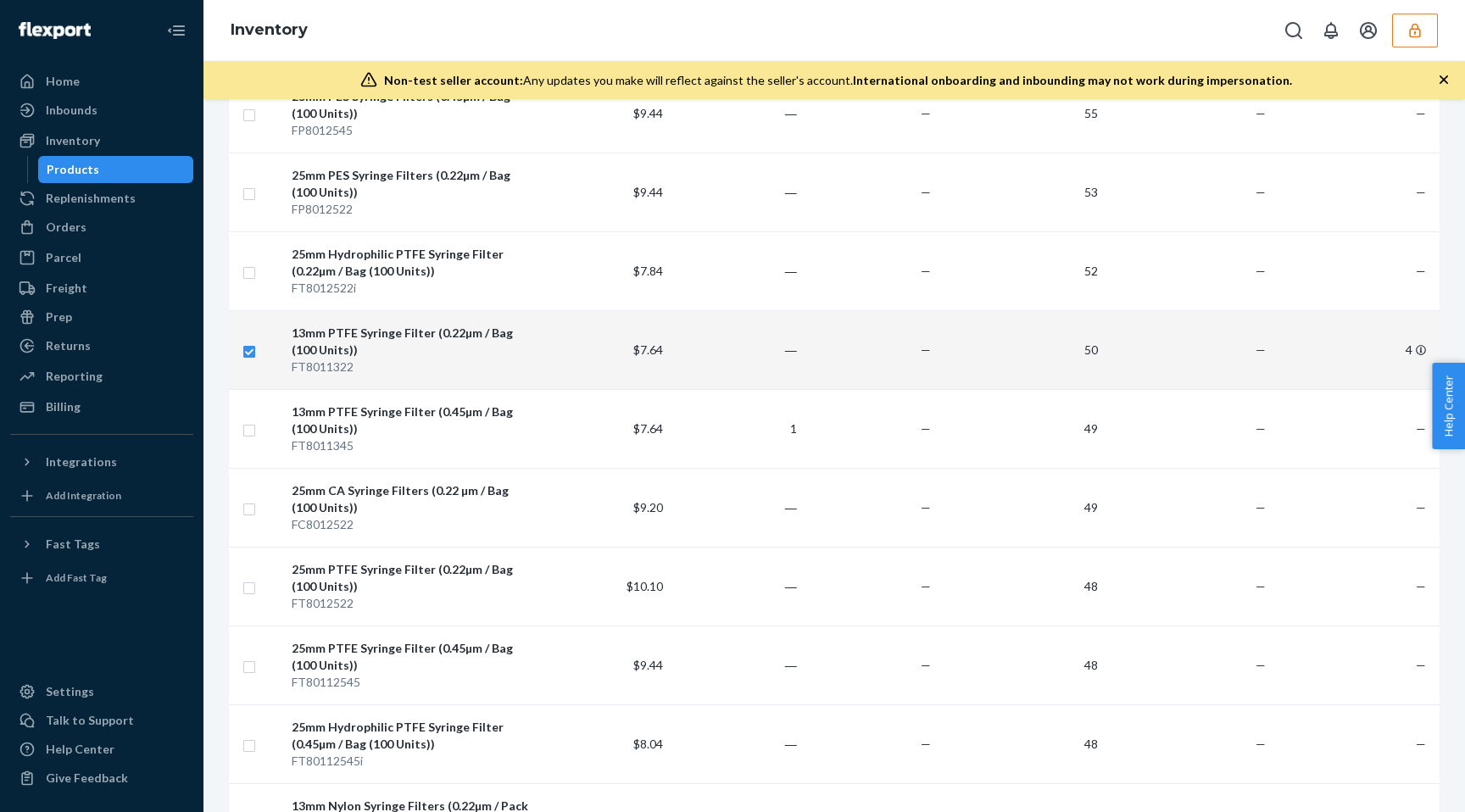
click at [335, 349] on div "13mm PTFE Syringe Filter (0.22µm / Bag (100 Units))" at bounding box center [410, 341] width 238 height 34
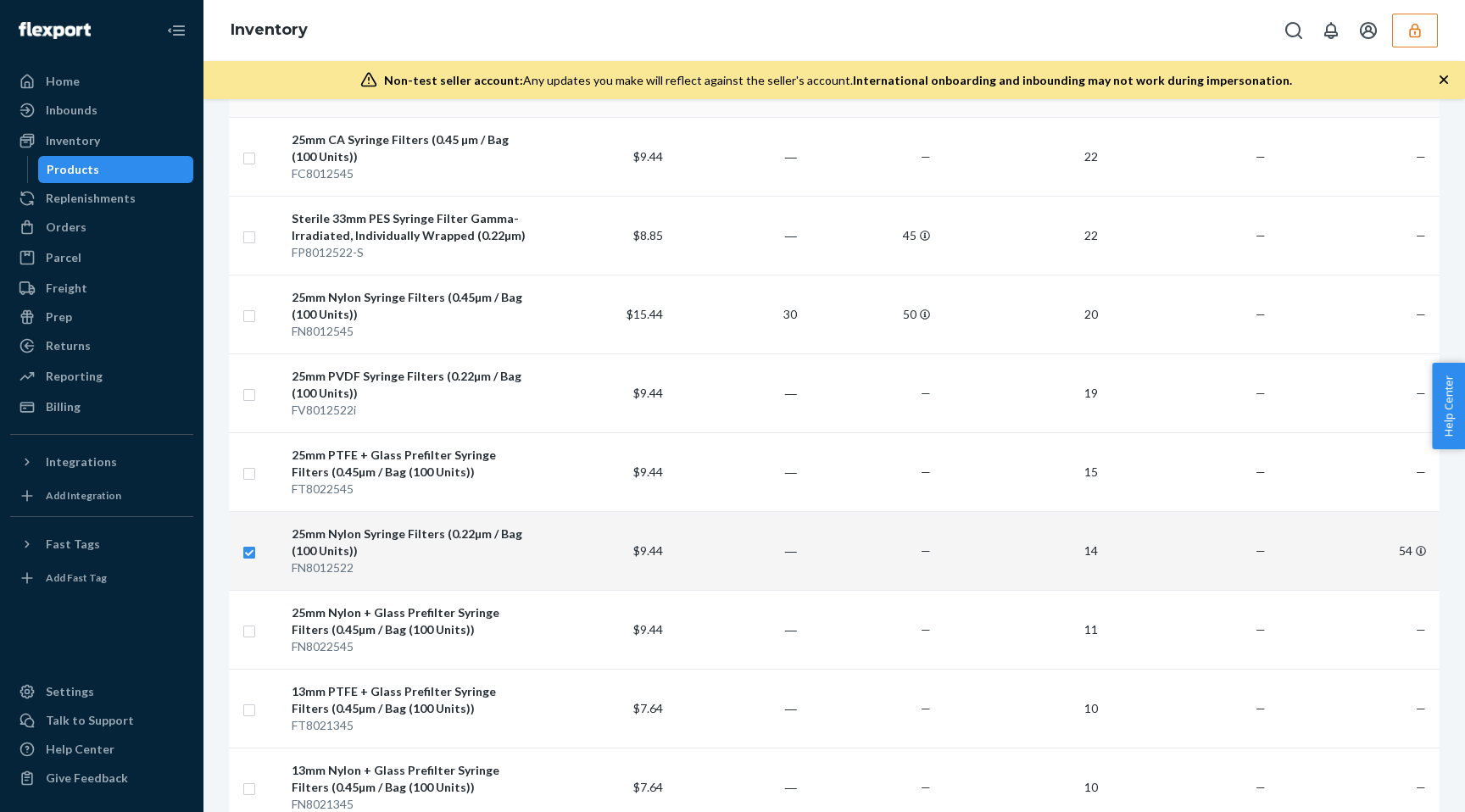
scroll to position [1633, 0]
click at [364, 548] on div "25mm Nylon Syringe Filters (0.22µm / Bag (100 Units))" at bounding box center [410, 541] width 238 height 34
click at [397, 557] on div "FN8012522" at bounding box center [410, 566] width 238 height 17
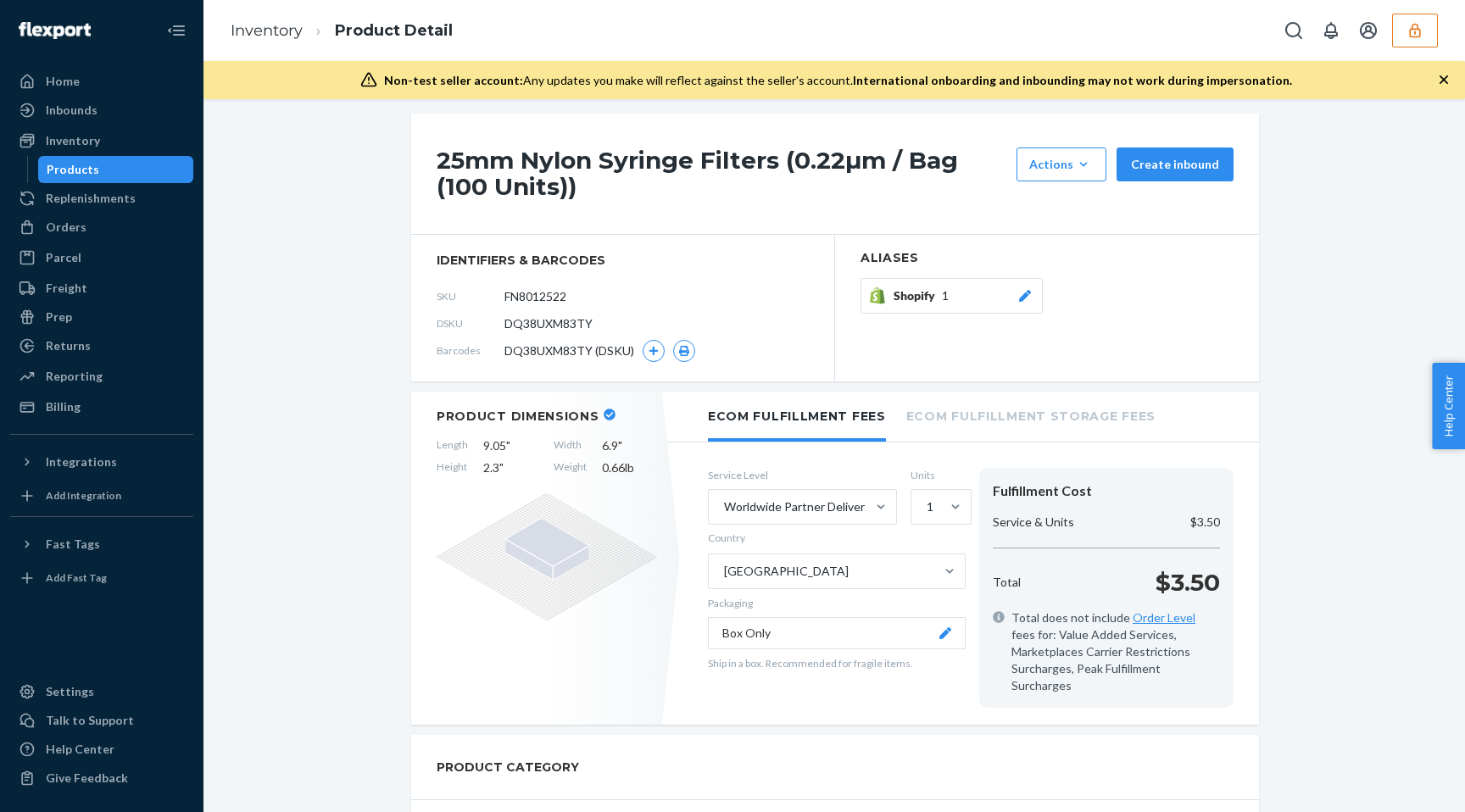
scroll to position [4, 0]
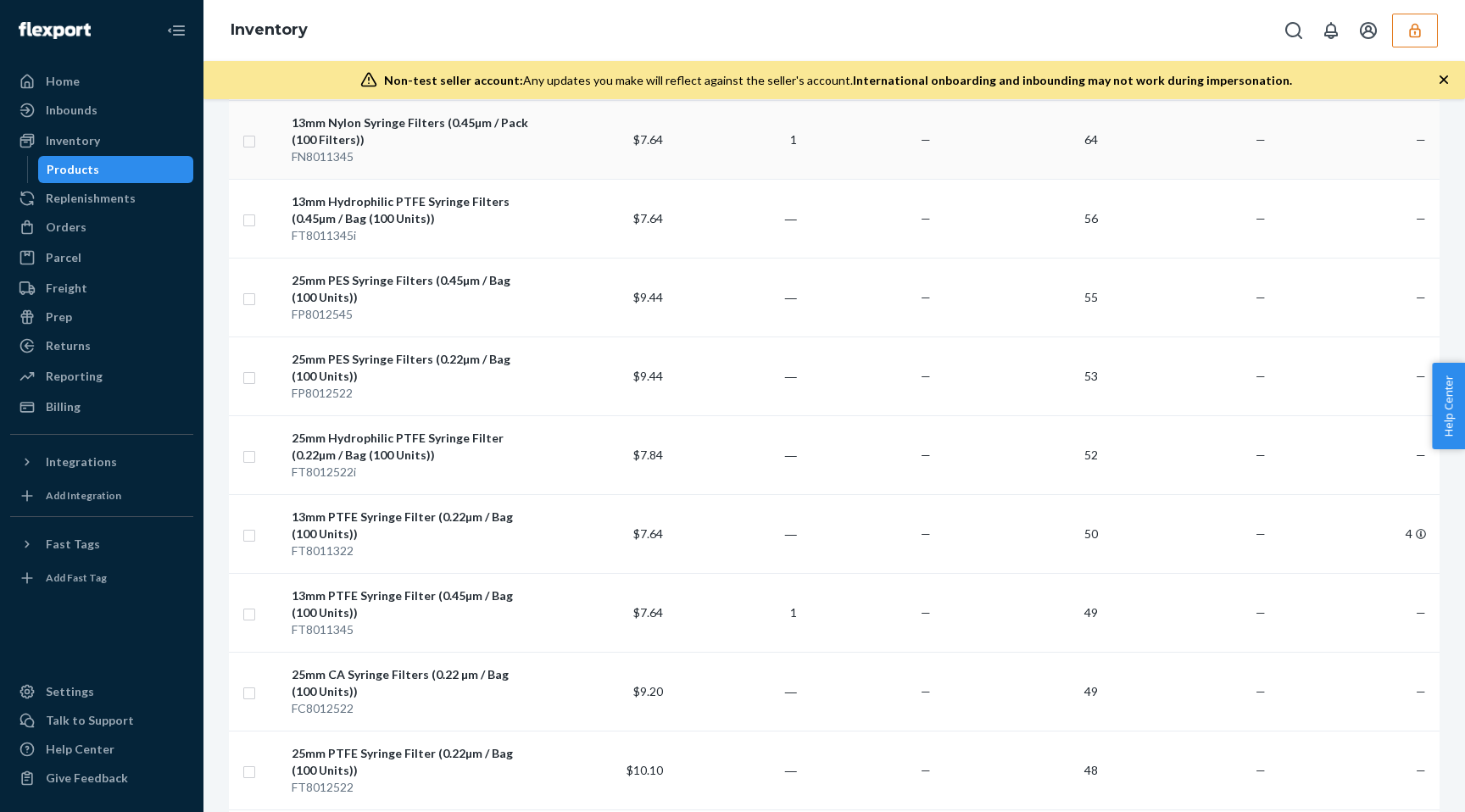
scroll to position [380, 0]
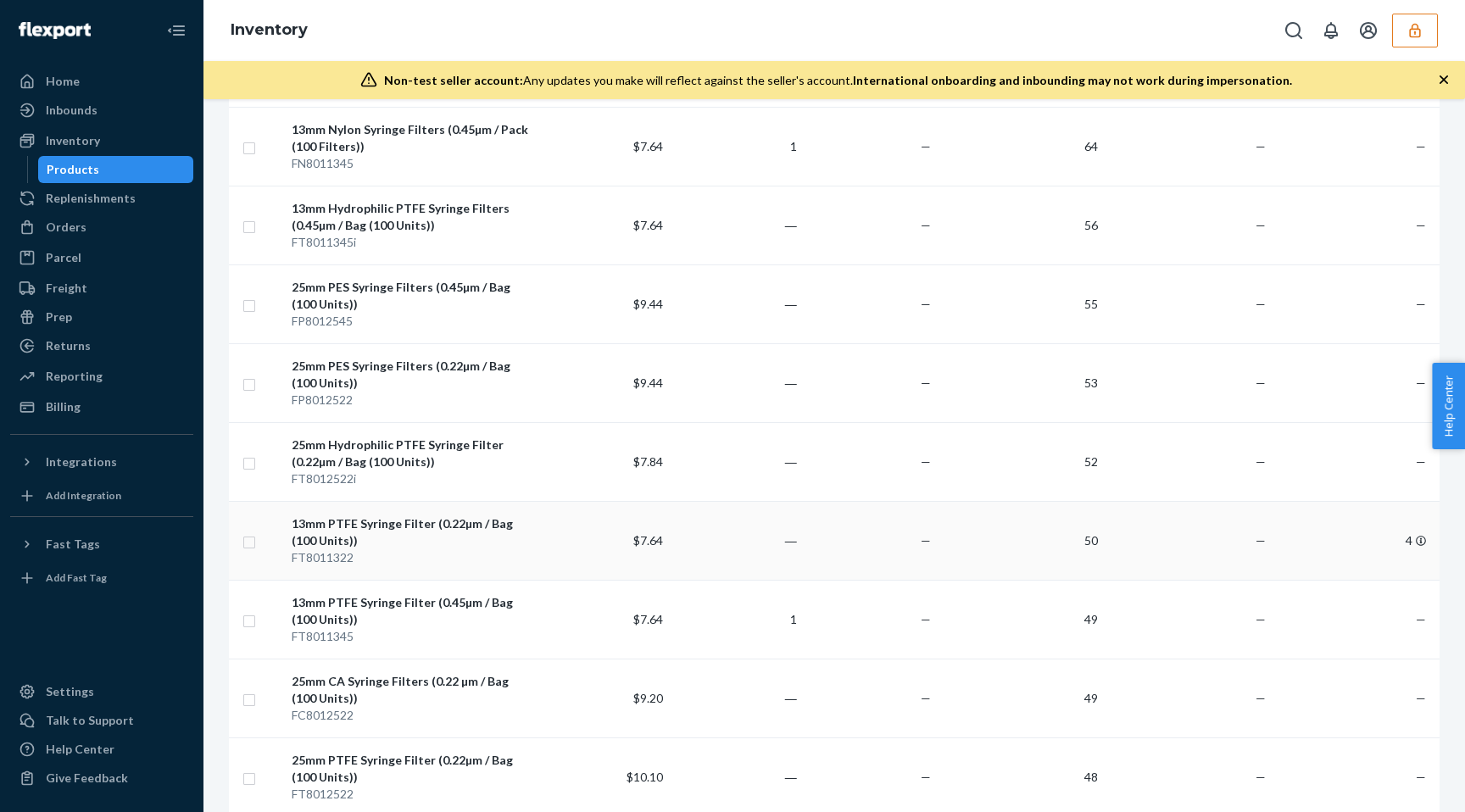
click at [316, 547] on div "13mm PTFE Syringe Filter (0.22µm / Bag (100 Units))" at bounding box center [410, 532] width 238 height 34
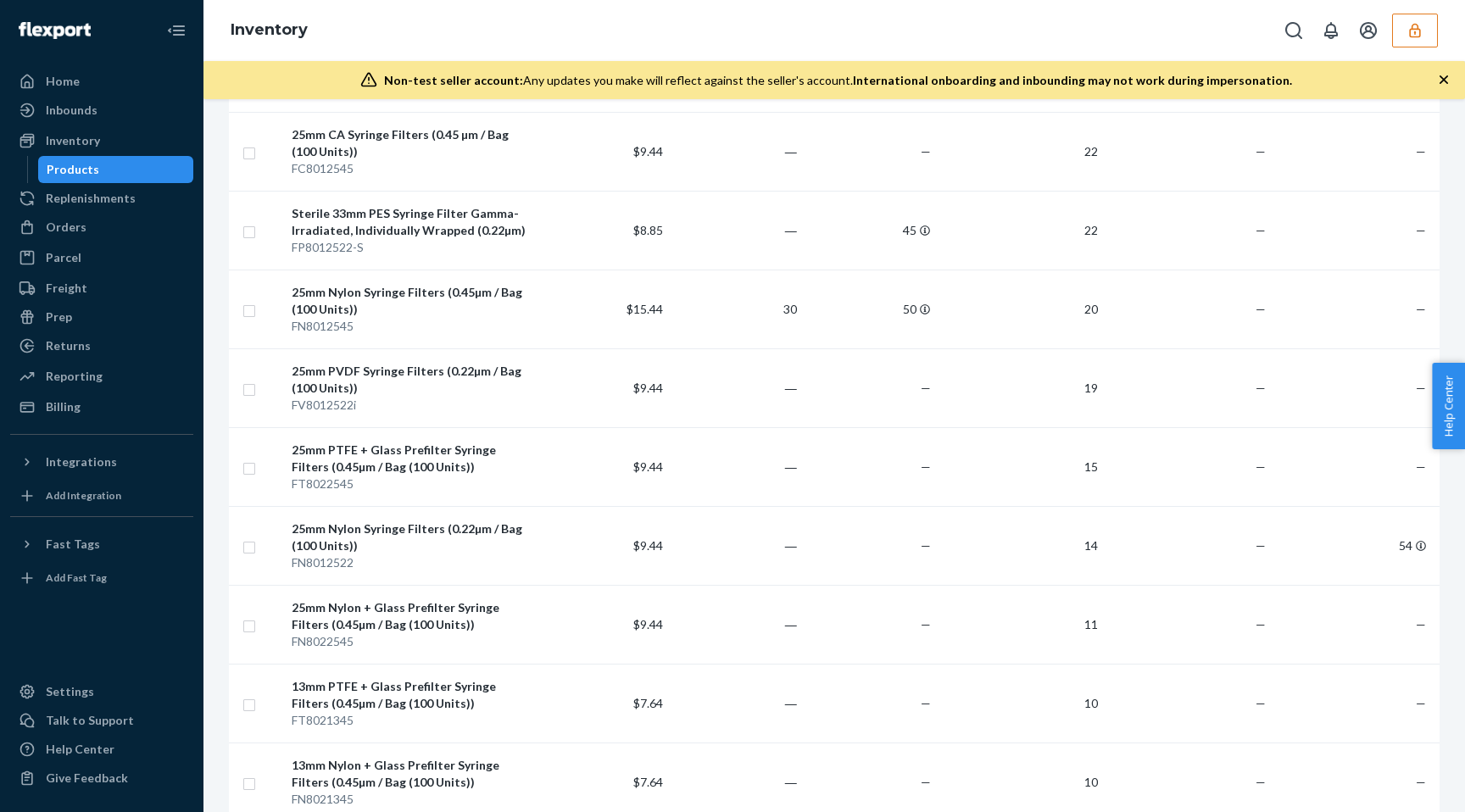
scroll to position [1629, 0]
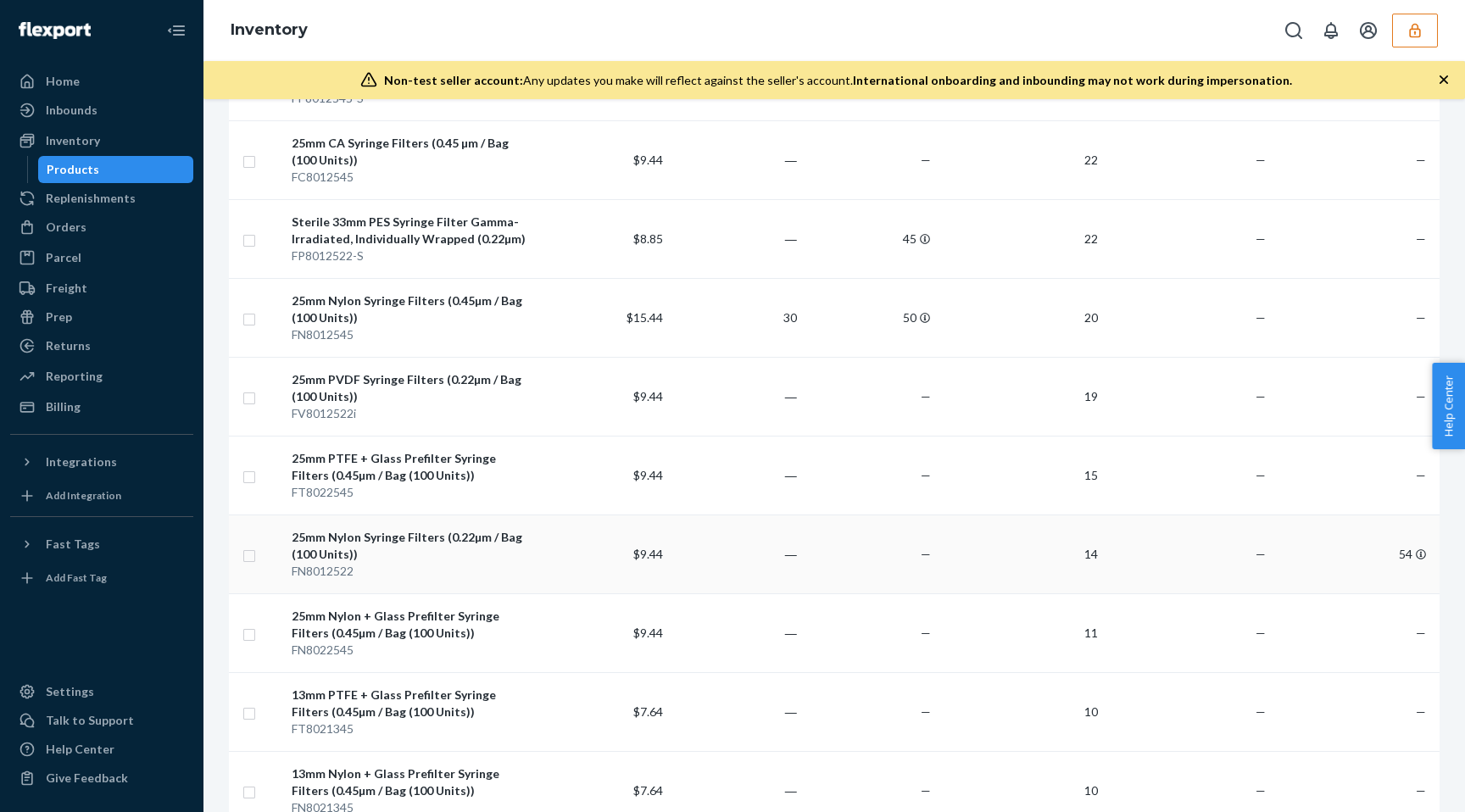
click at [293, 557] on div "25mm Nylon Syringe Filters (0.22µm / Bag (100 Units))" at bounding box center [410, 545] width 238 height 34
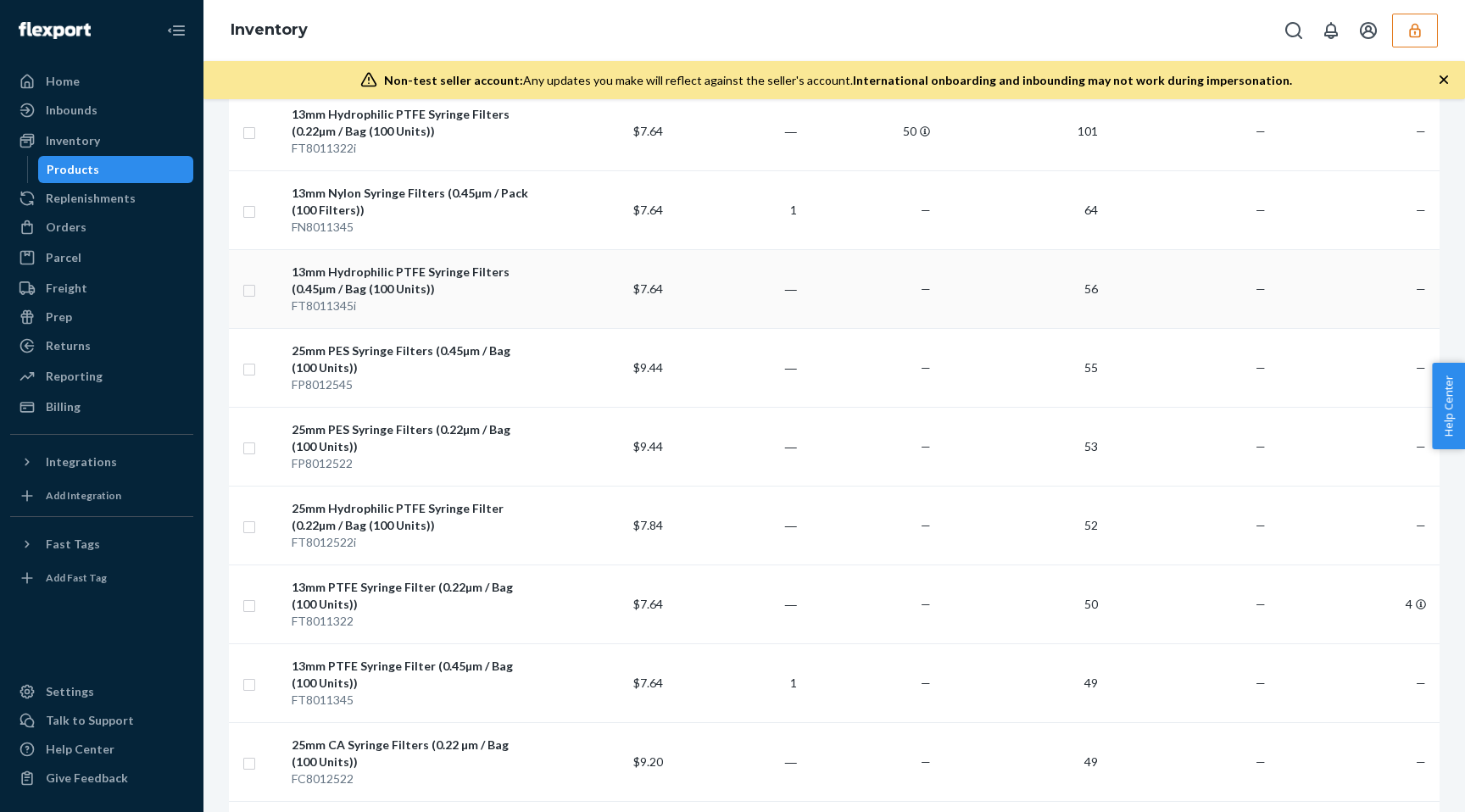
scroll to position [313, 0]
click at [256, 604] on input "checkbox" at bounding box center [249, 607] width 14 height 18
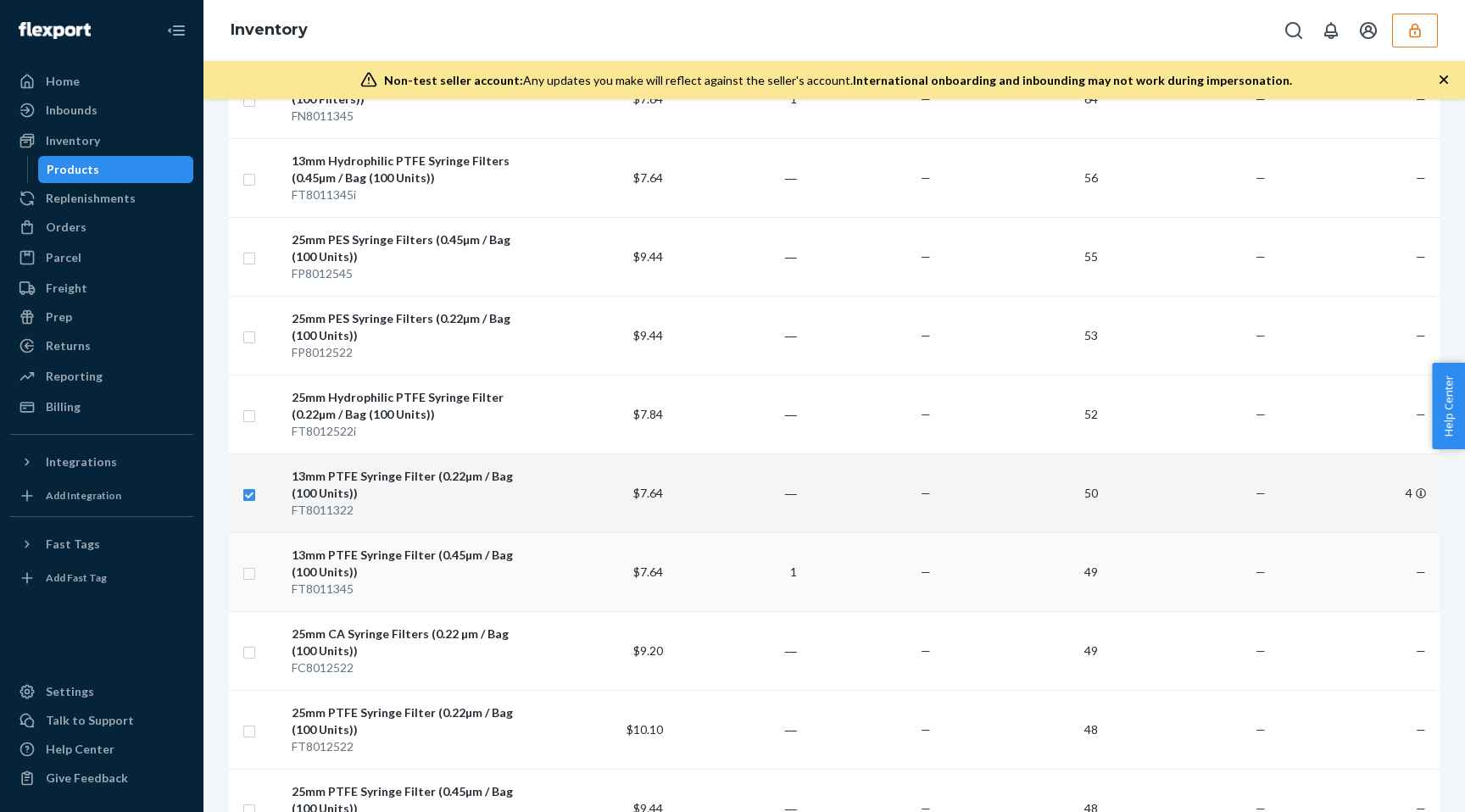
scroll to position [439, 0]
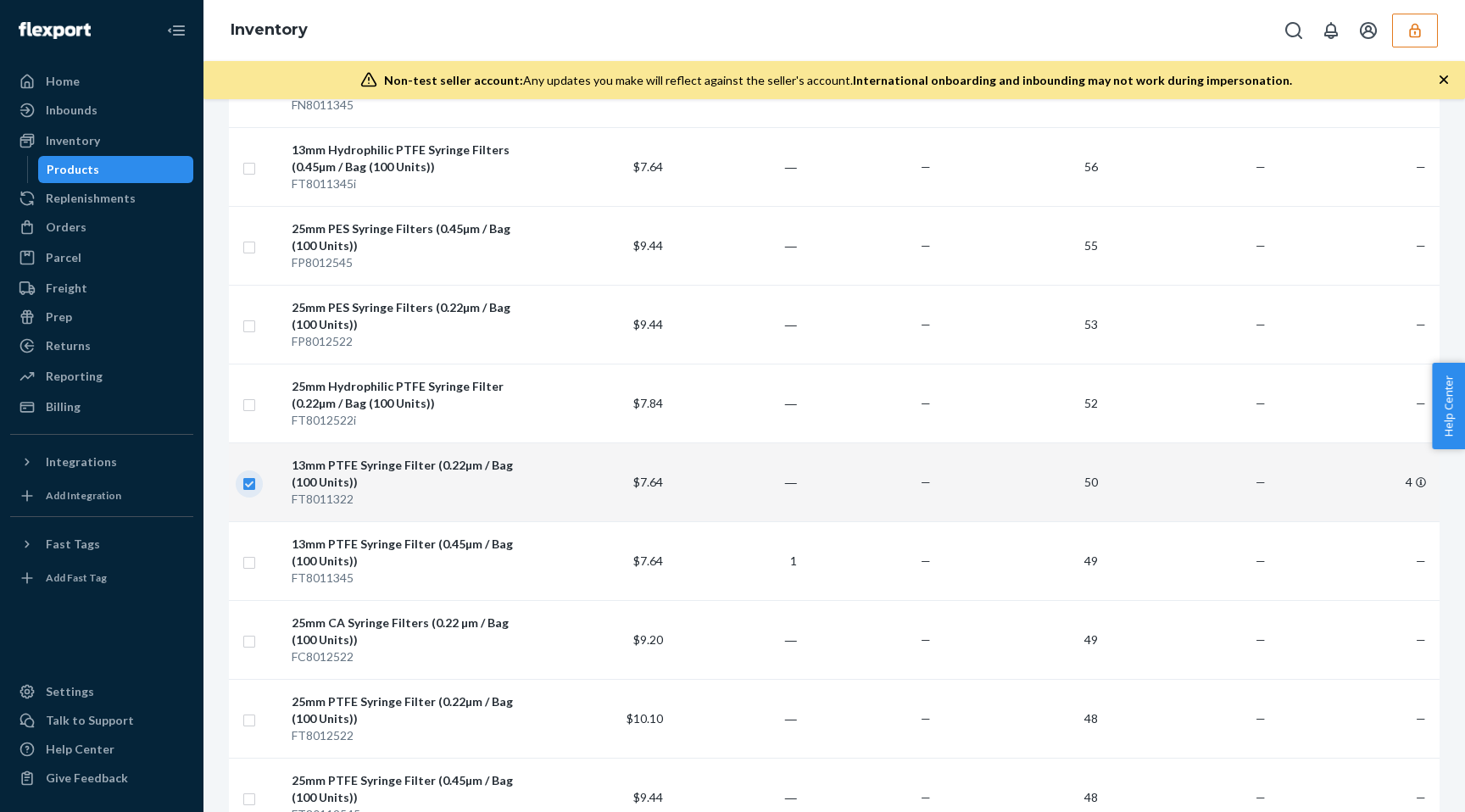
click at [246, 483] on input "checkbox" at bounding box center [249, 481] width 14 height 18
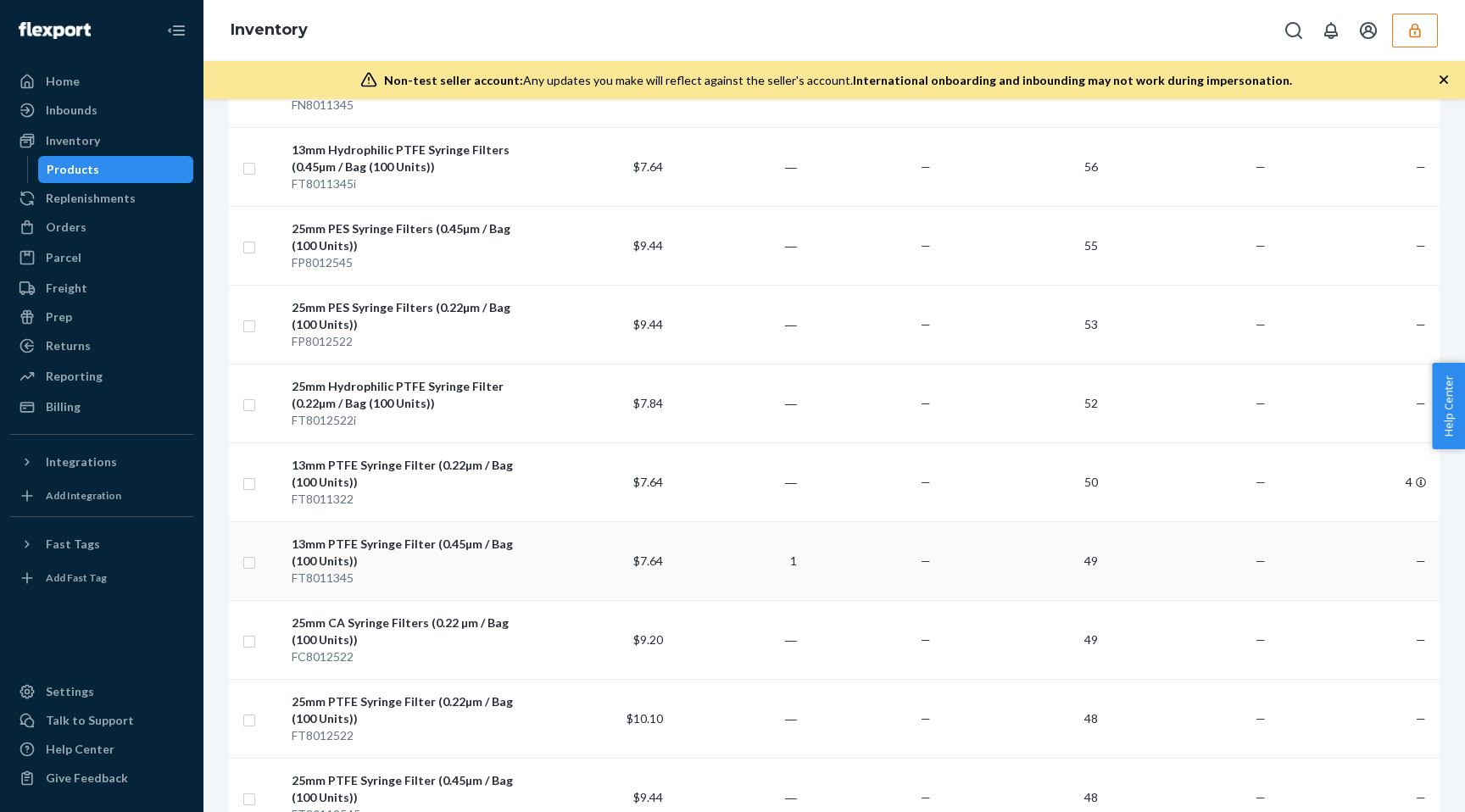
click at [344, 566] on div "13mm PTFE Syringe Filter (0.45µm / Bag (100 Units))" at bounding box center [410, 553] width 238 height 34
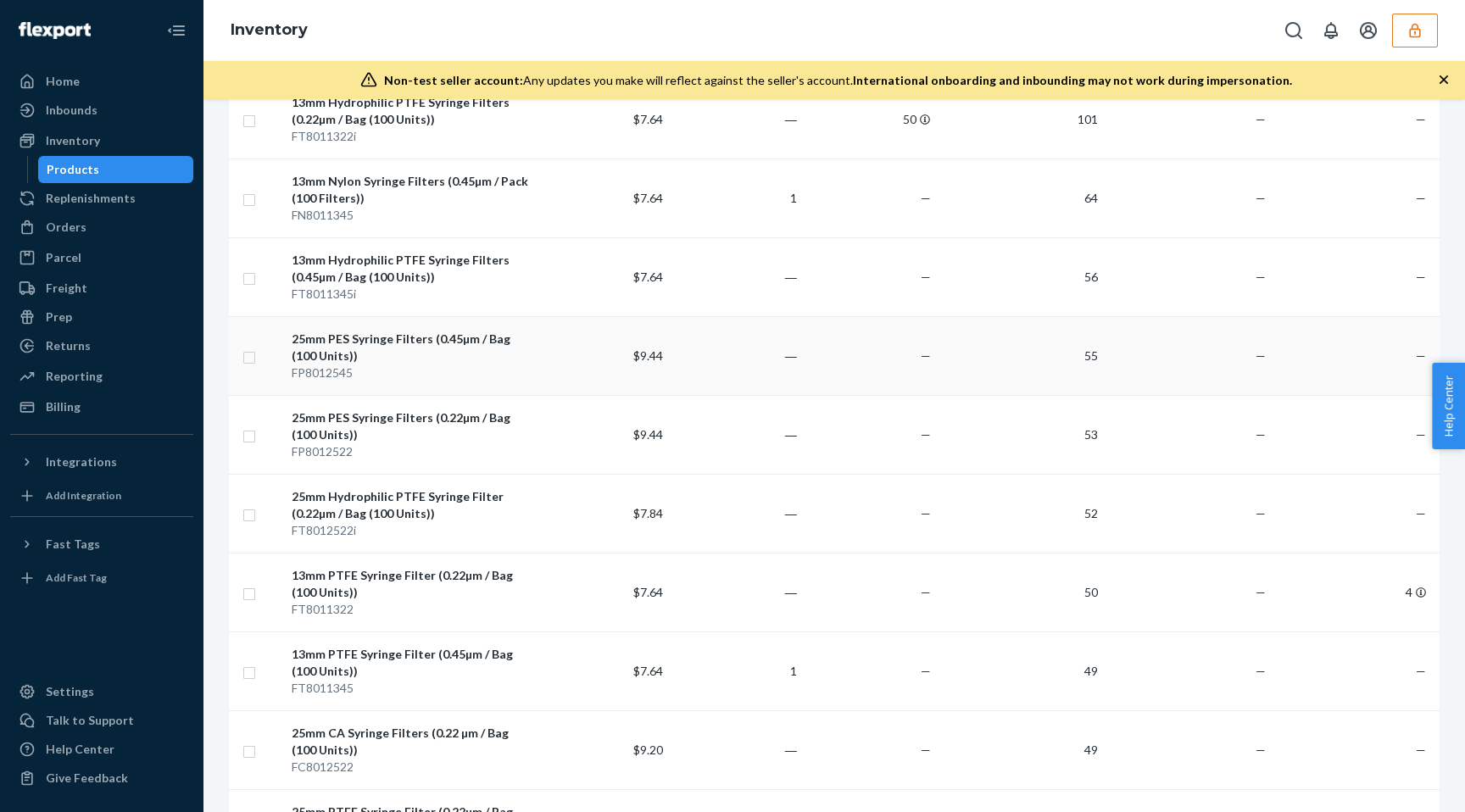
scroll to position [365, 0]
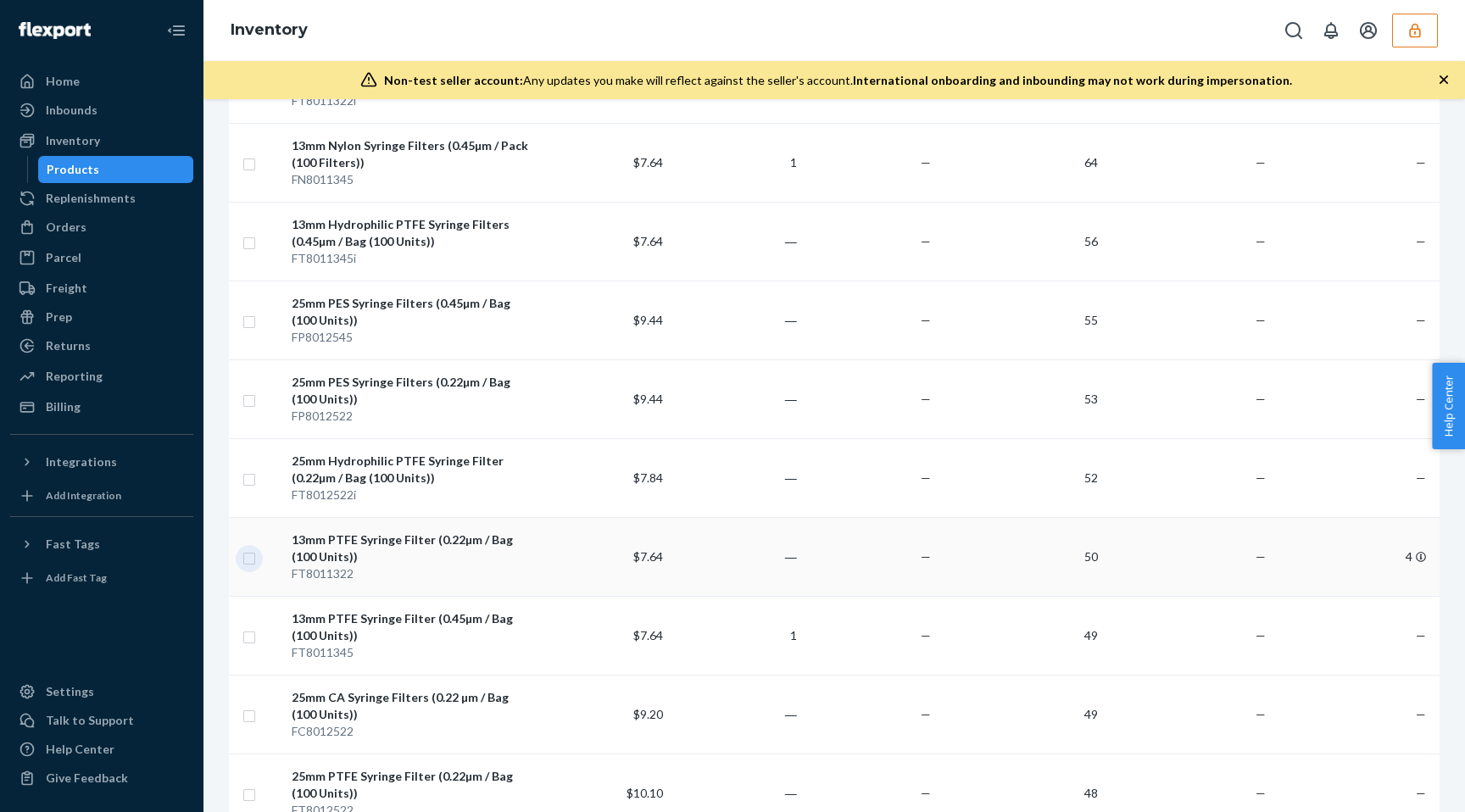
click at [252, 558] on input "checkbox" at bounding box center [249, 556] width 14 height 18
click at [245, 638] on input "checkbox" at bounding box center [249, 635] width 14 height 18
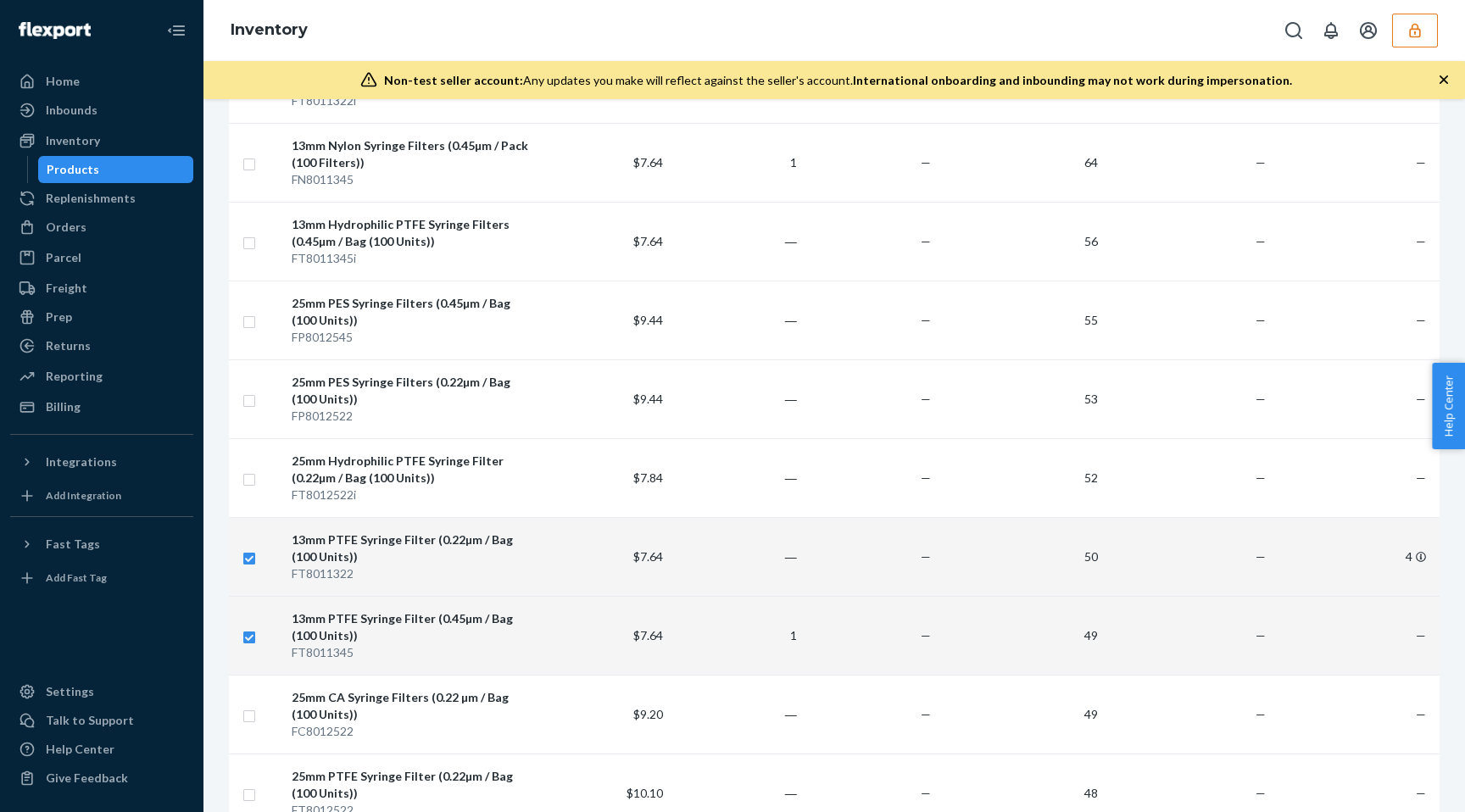
scroll to position [0, 0]
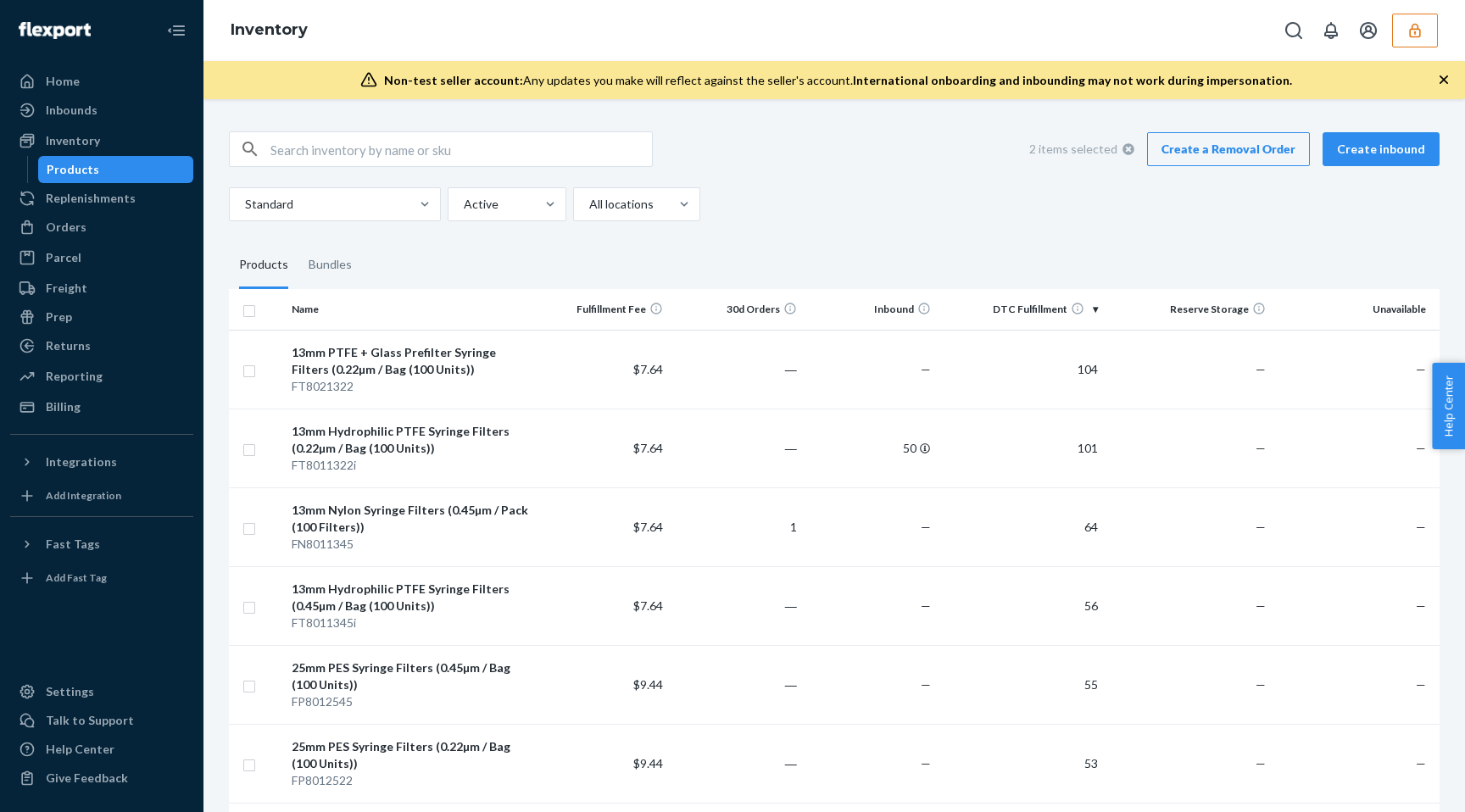
click at [1211, 151] on link "Create a Removal Order" at bounding box center [1228, 149] width 163 height 34
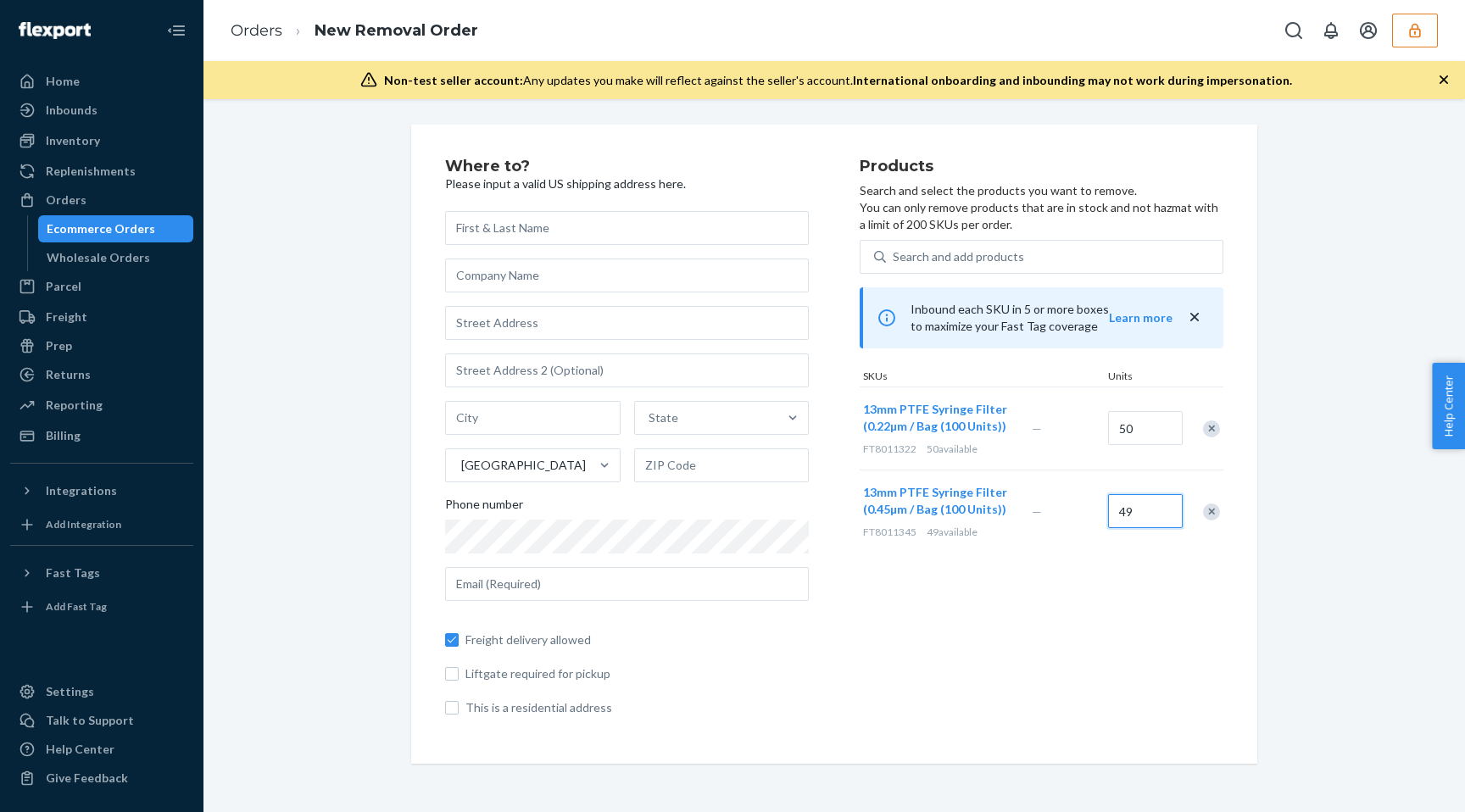
click at [1122, 506] on input "49" at bounding box center [1145, 511] width 75 height 34
click at [1075, 585] on div "Products Search and select the products you want to remove. You can only remove…" at bounding box center [1042, 444] width 364 height 571
click at [501, 270] on input "text" at bounding box center [627, 275] width 364 height 34
click at [519, 319] on input "text" at bounding box center [627, 323] width 364 height 34
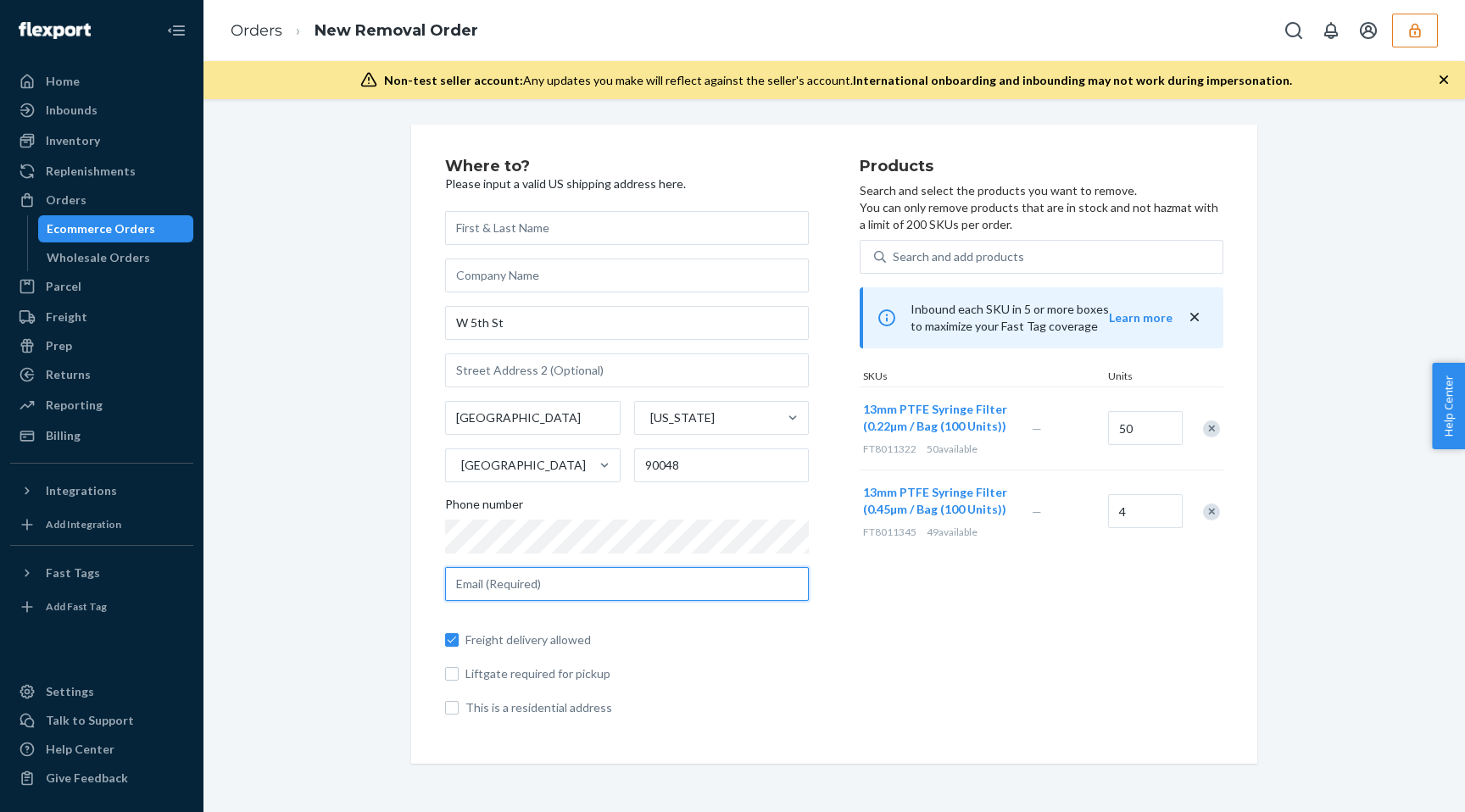
click at [546, 585] on input "text" at bounding box center [627, 584] width 364 height 34
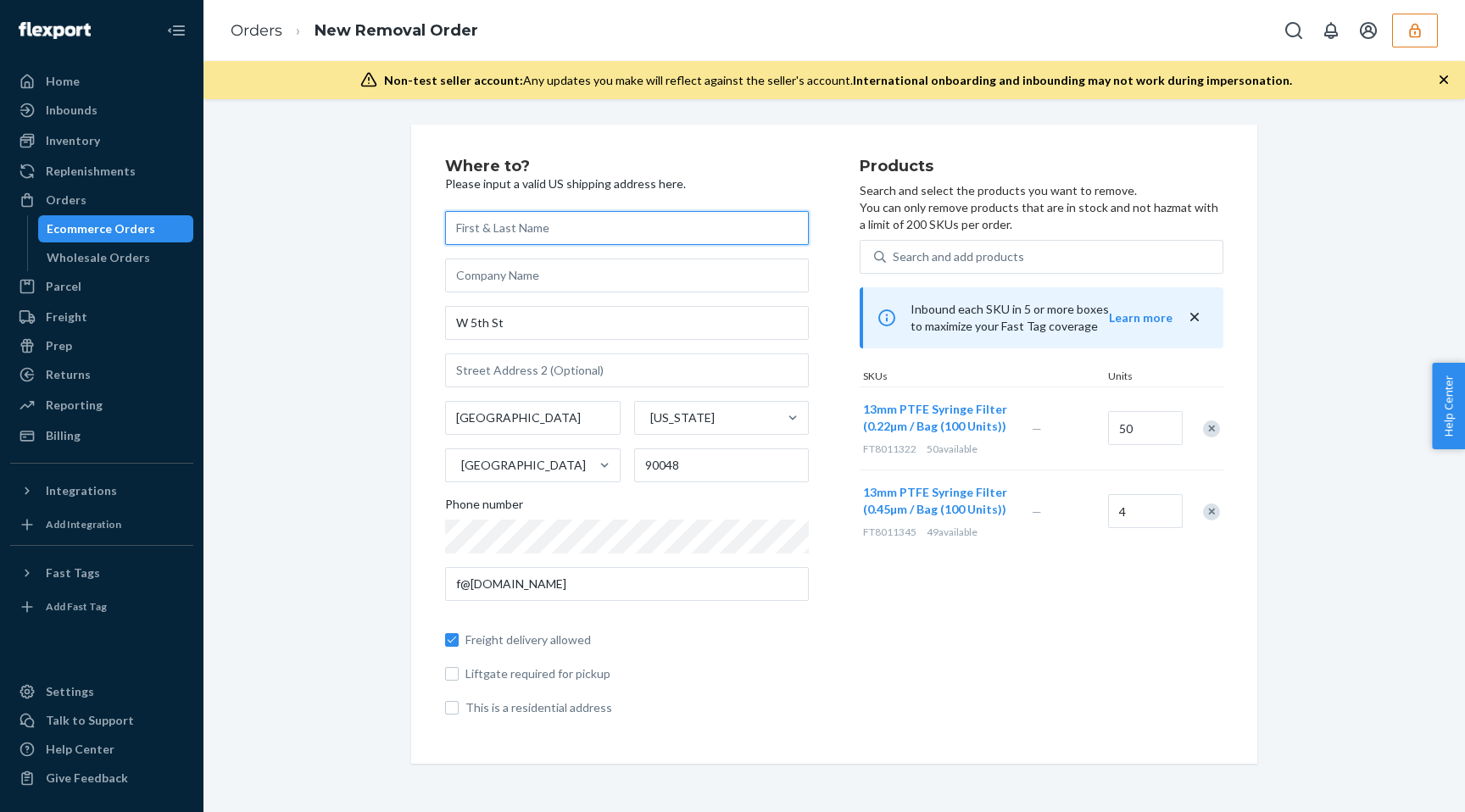
click at [510, 223] on input "text" at bounding box center [627, 227] width 364 height 34
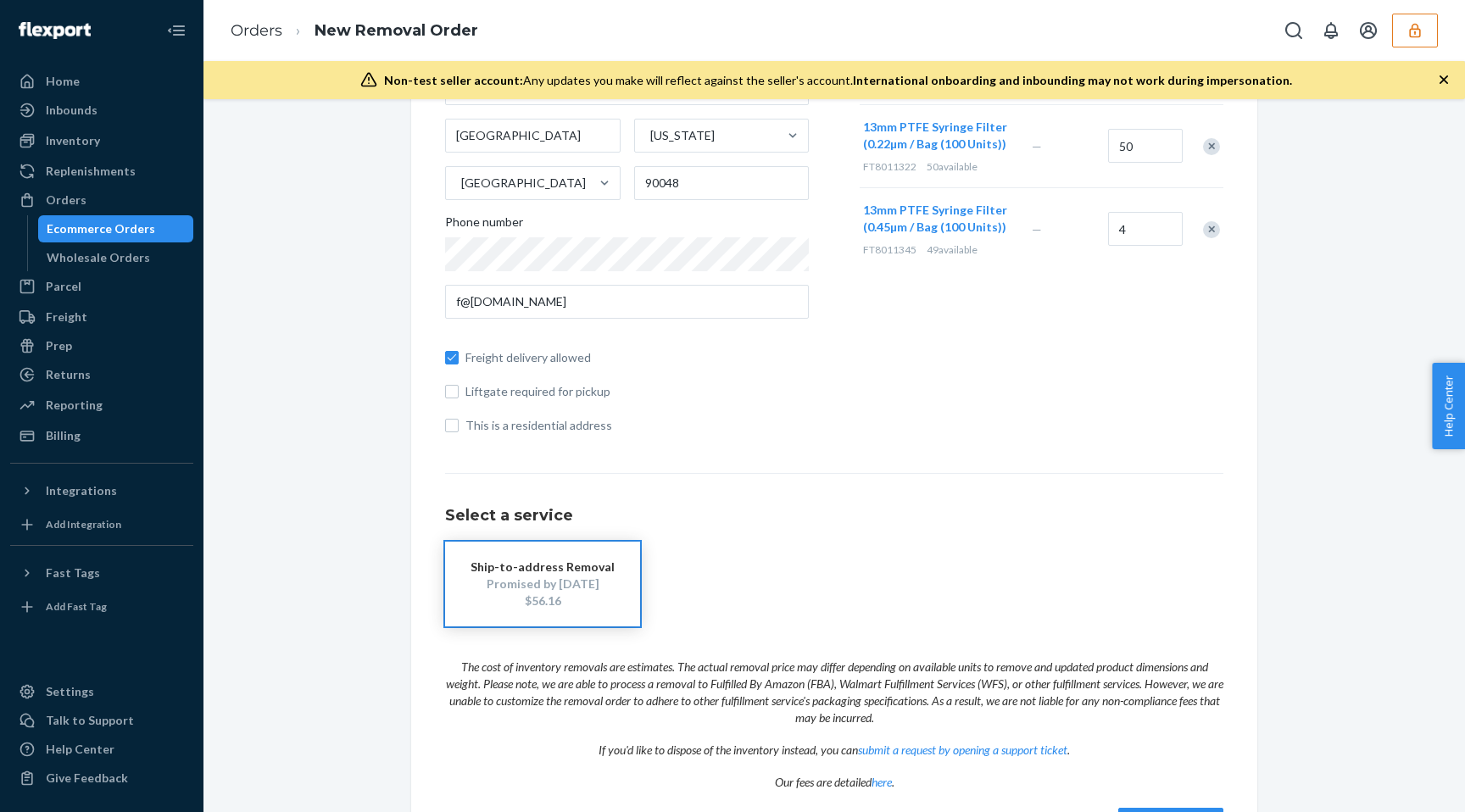
scroll to position [345, 0]
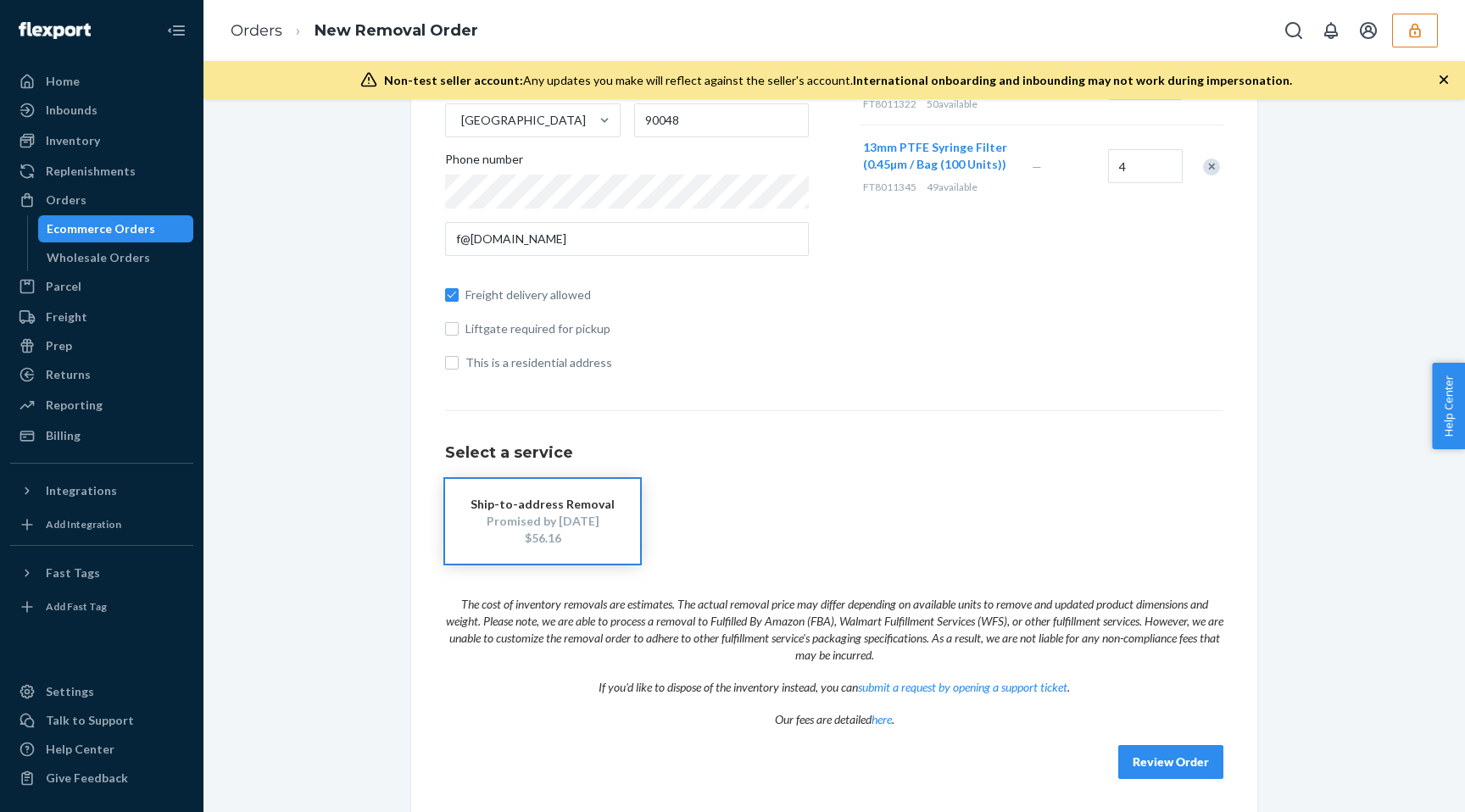
drag, startPoint x: 560, startPoint y: 533, endPoint x: 511, endPoint y: 535, distance: 49.0
click at [511, 535] on div "$56.16" at bounding box center [543, 538] width 145 height 17
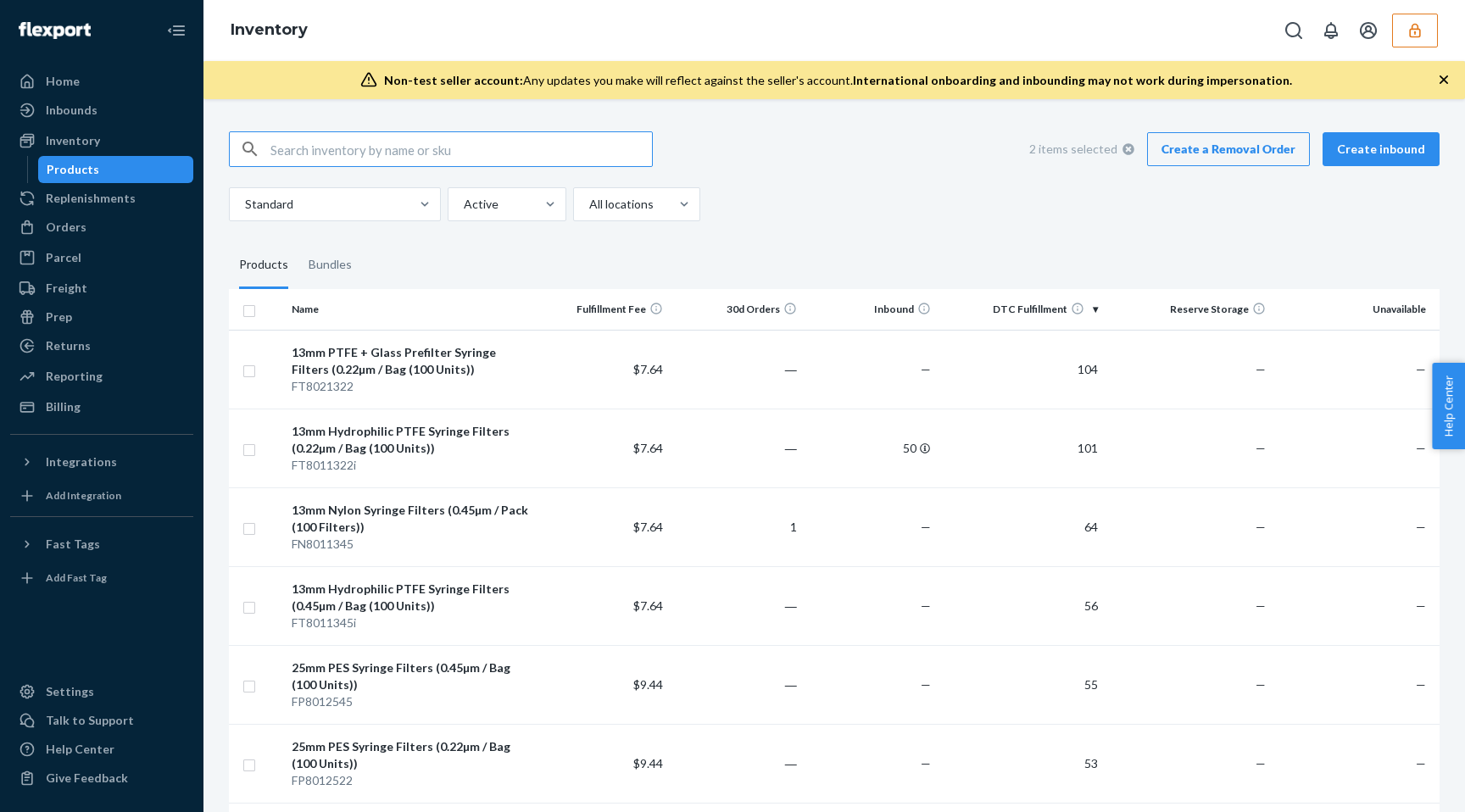
click at [249, 313] on input "checkbox" at bounding box center [249, 309] width 14 height 18
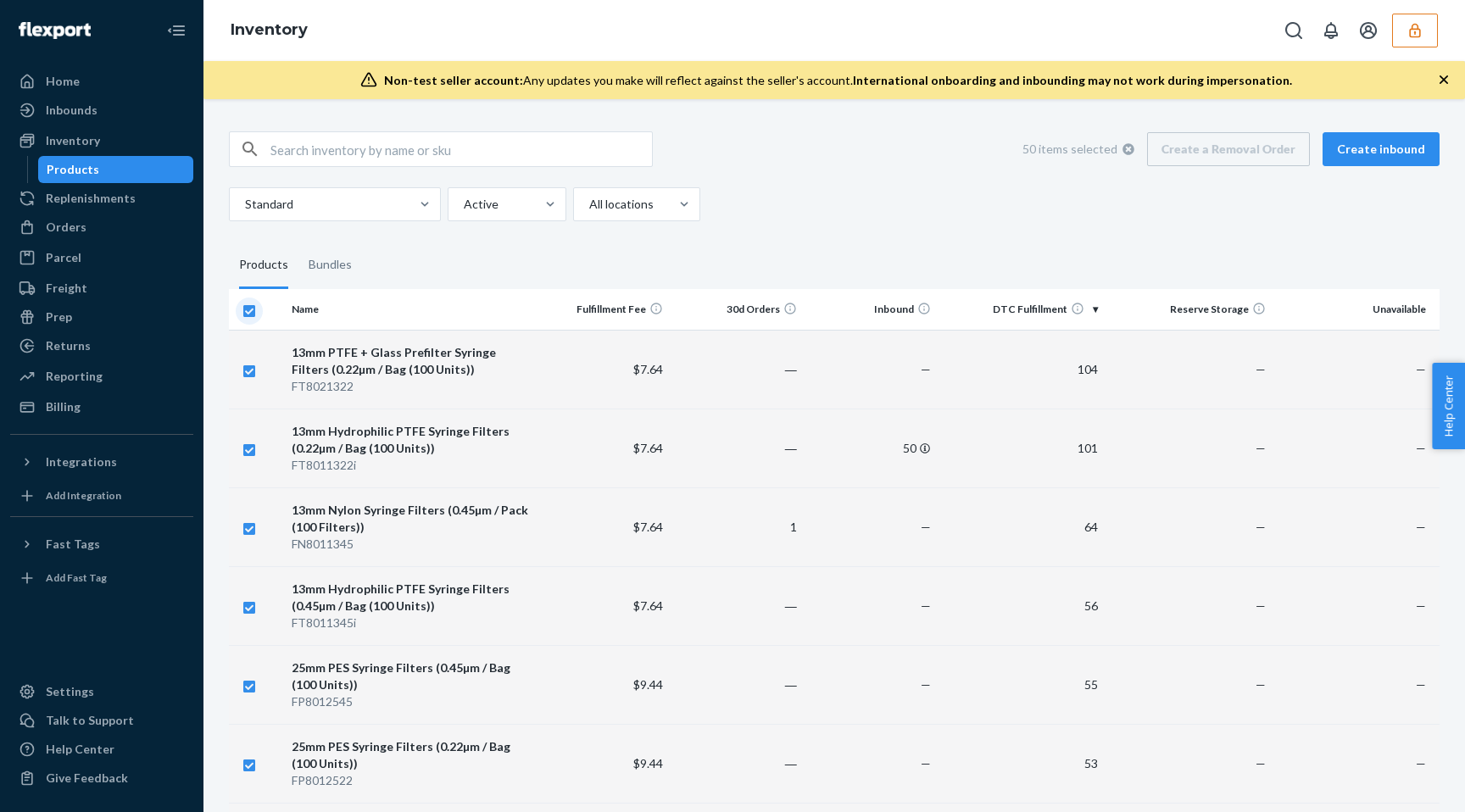
click at [249, 313] on input "checkbox" at bounding box center [249, 309] width 14 height 18
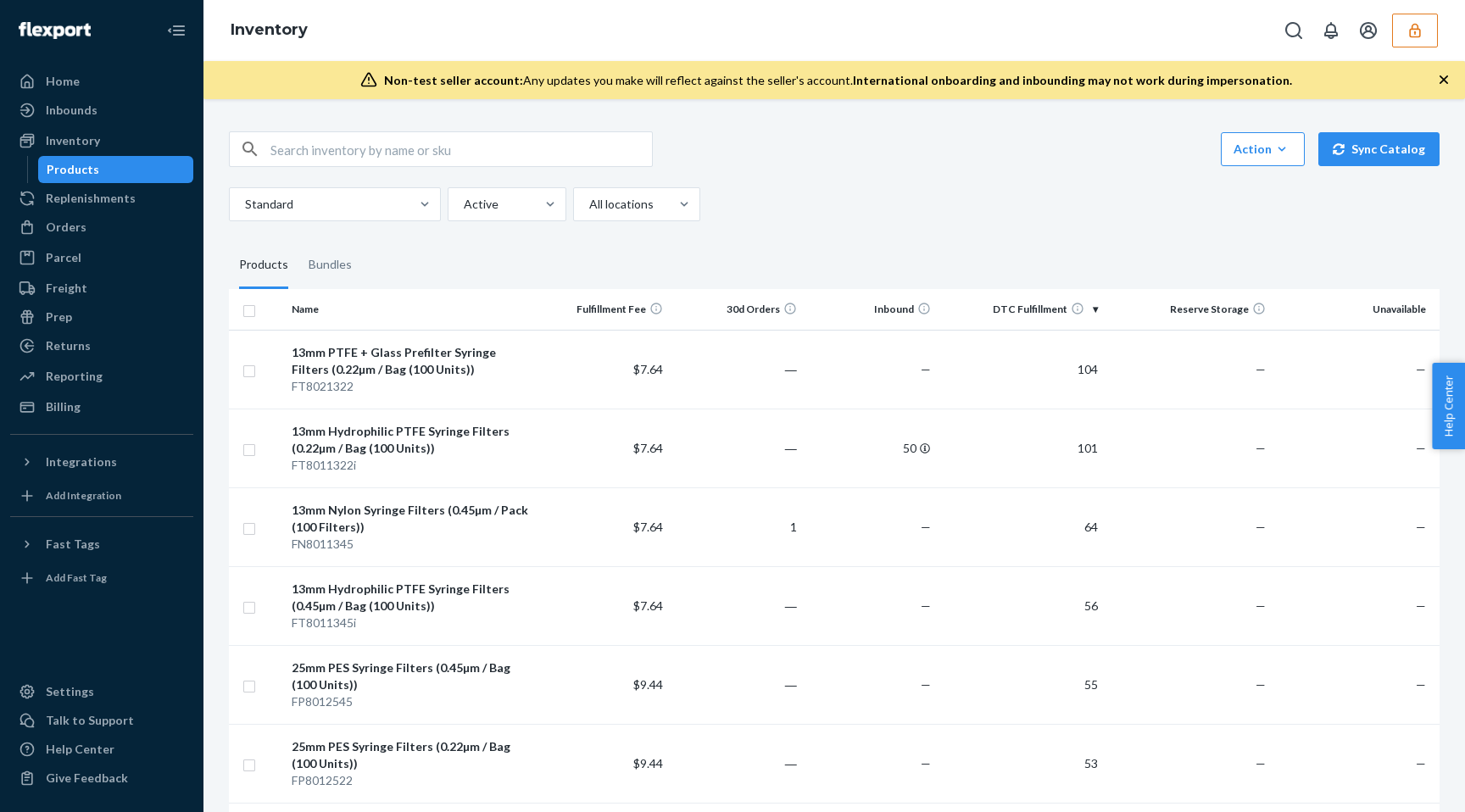
click at [249, 313] on input "checkbox" at bounding box center [249, 309] width 14 height 18
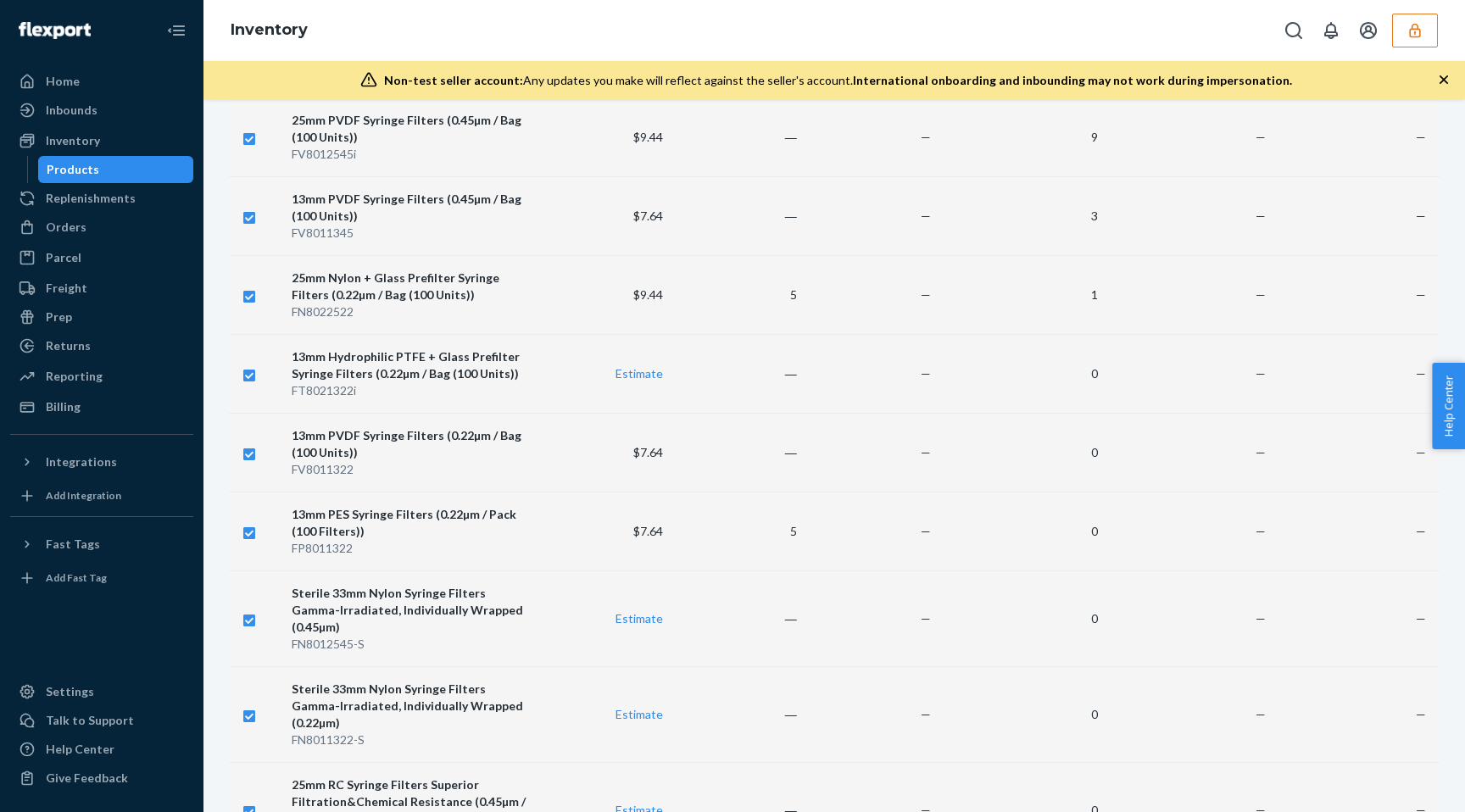
scroll to position [2369, 0]
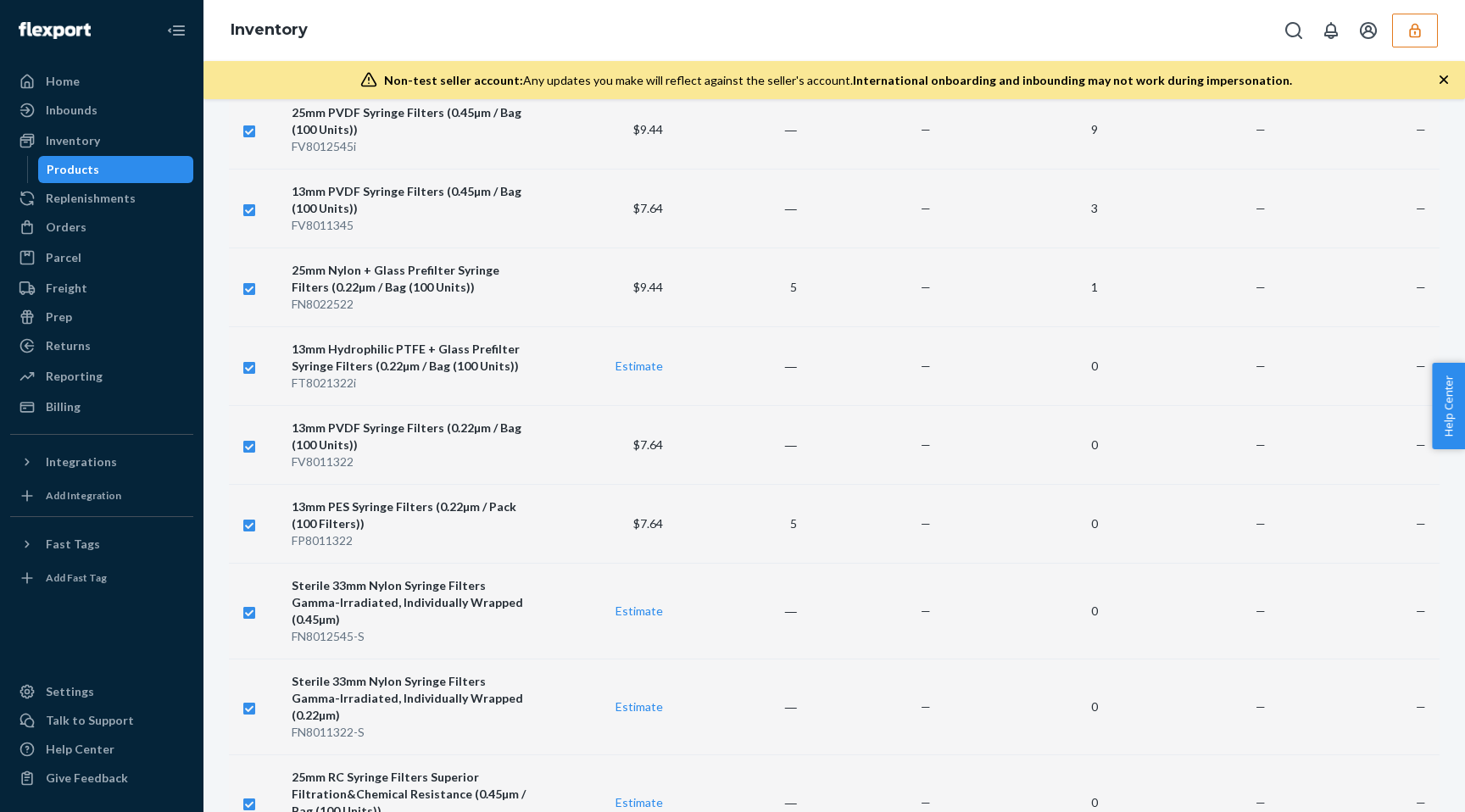
click at [257, 369] on td at bounding box center [257, 365] width 56 height 79
click at [364, 425] on div "13mm PVDF Syringe Filters (0.22µm / Bag (100 Units))" at bounding box center [410, 436] width 238 height 34
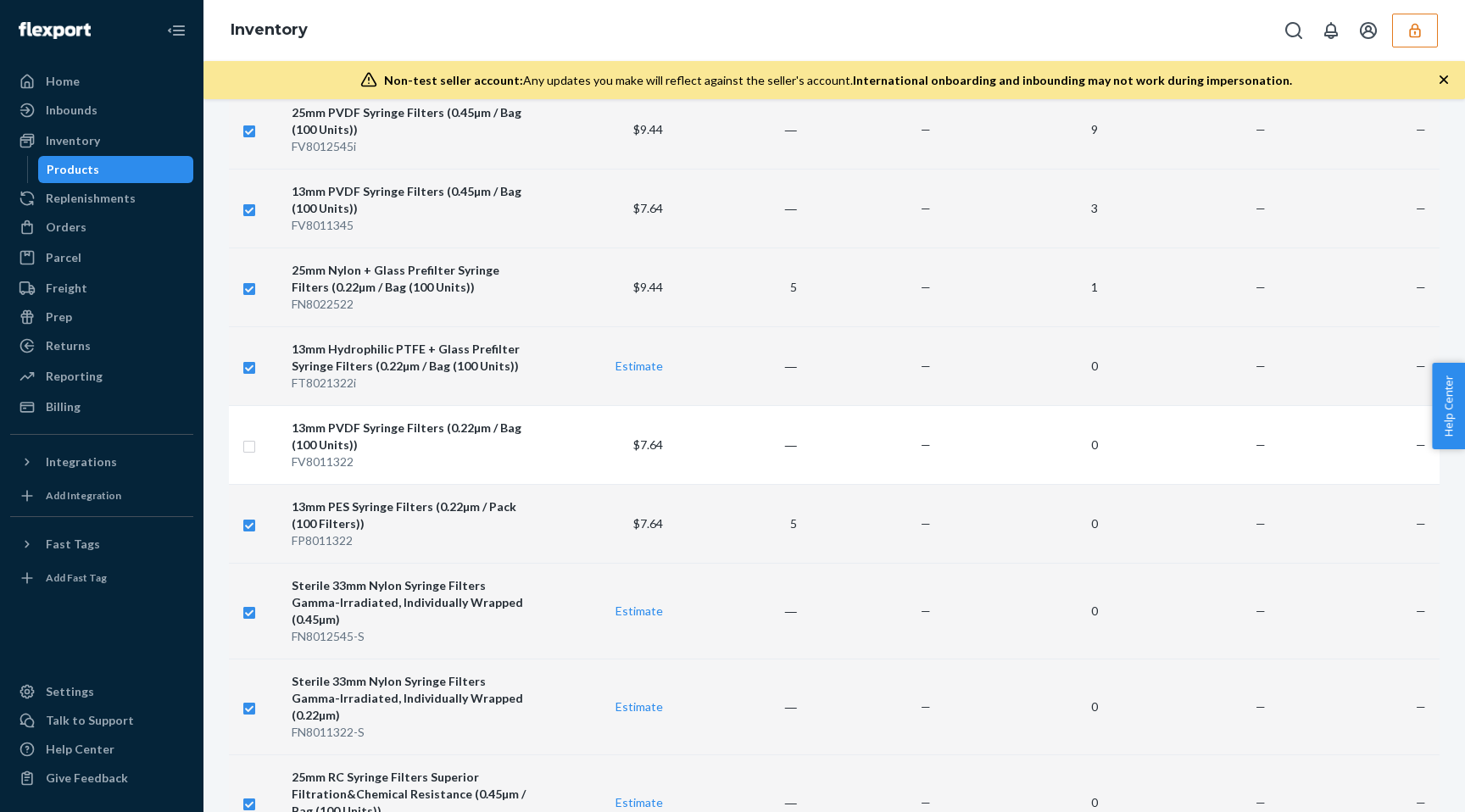
click at [379, 356] on div "13mm Hydrophilic PTFE + Glass Prefilter Syringe Filters (0.22µm / Bag (100 Unit…" at bounding box center [410, 358] width 238 height 34
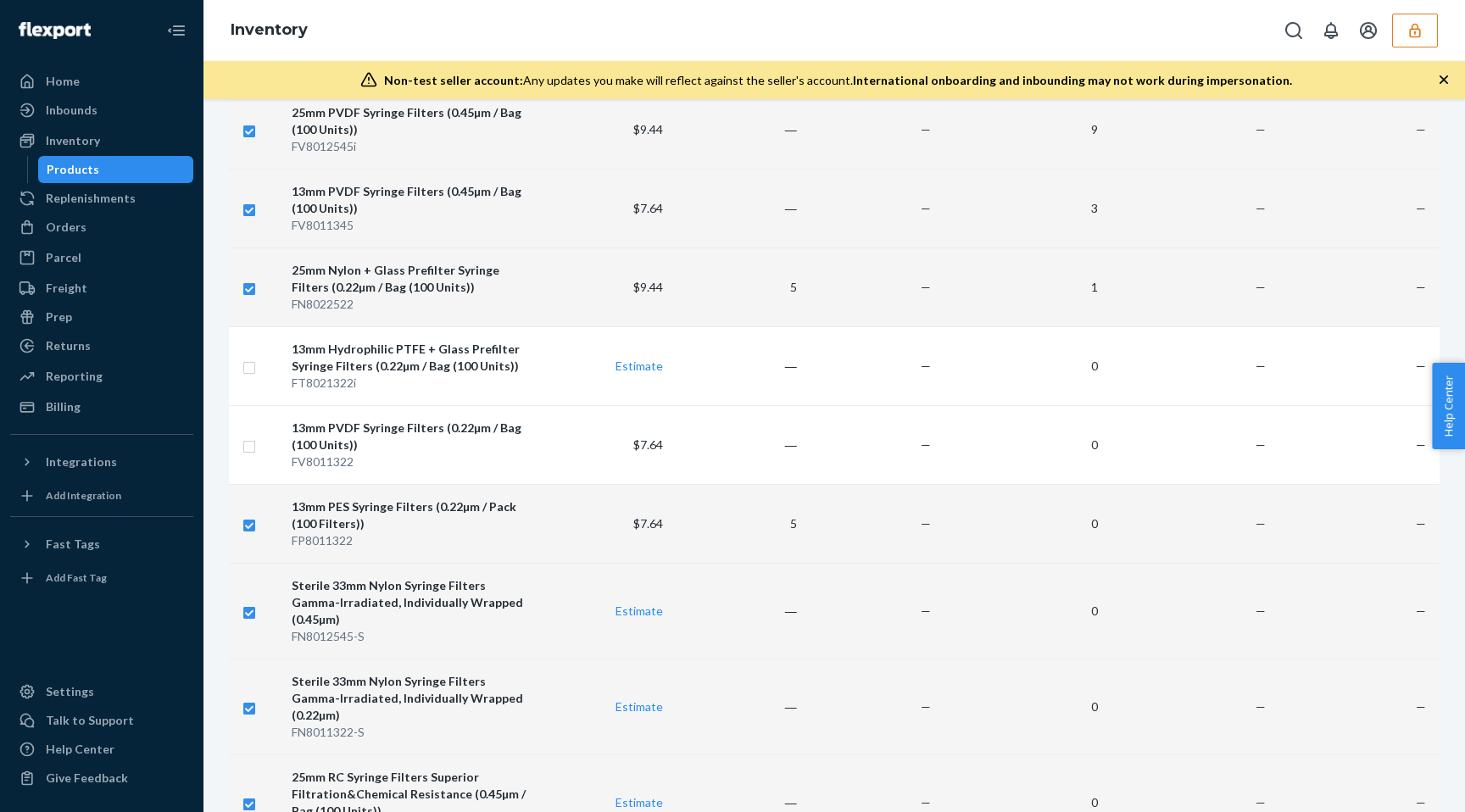
click at [384, 519] on div "13mm PES Syringe Filters (0.22µm / Pack (100 Filters))" at bounding box center [410, 516] width 238 height 34
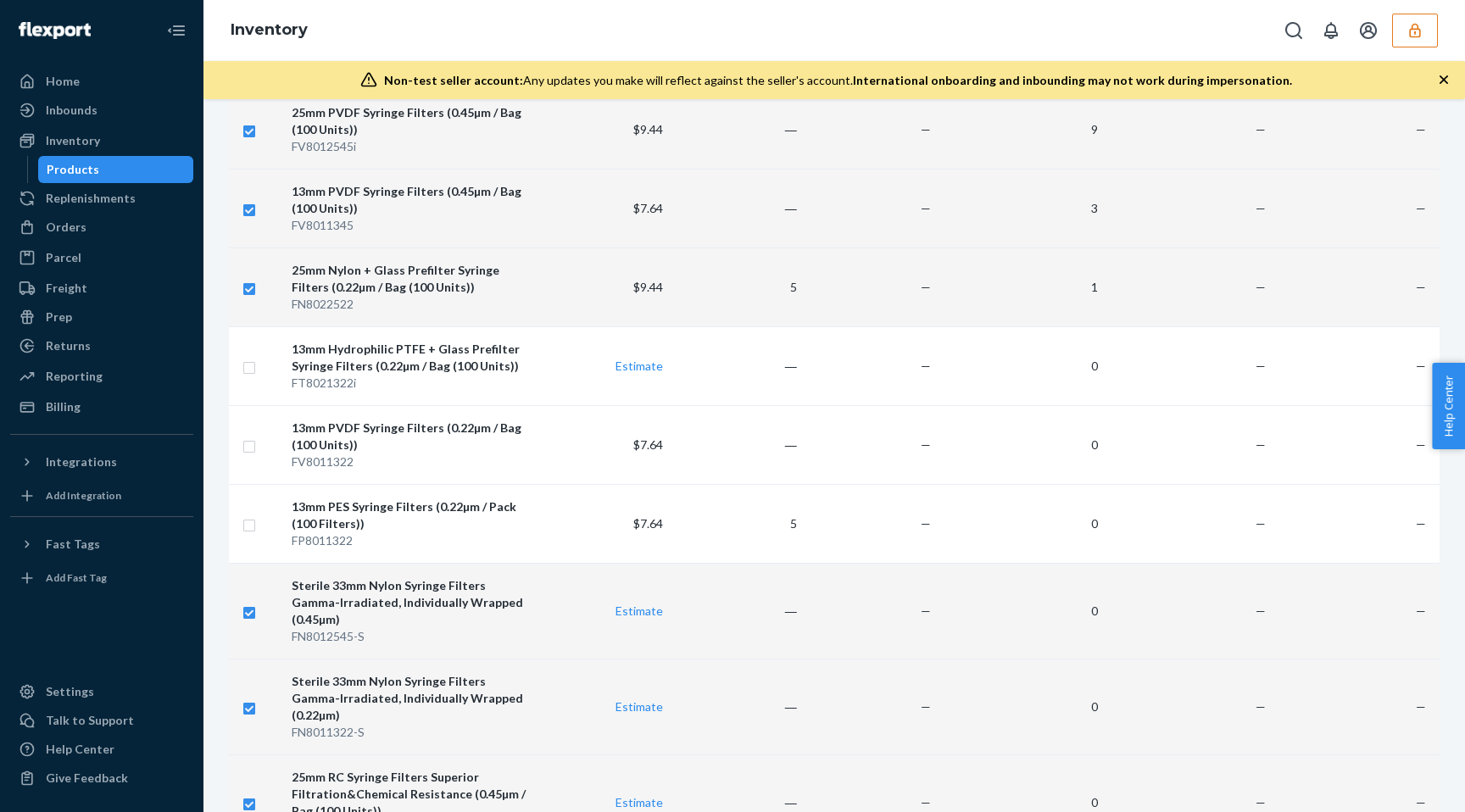
click at [388, 580] on div "Sterile 33mm Nylon Syringe Filters Gamma-Irradiated, Individually Wrapped (0.45…" at bounding box center [410, 602] width 238 height 51
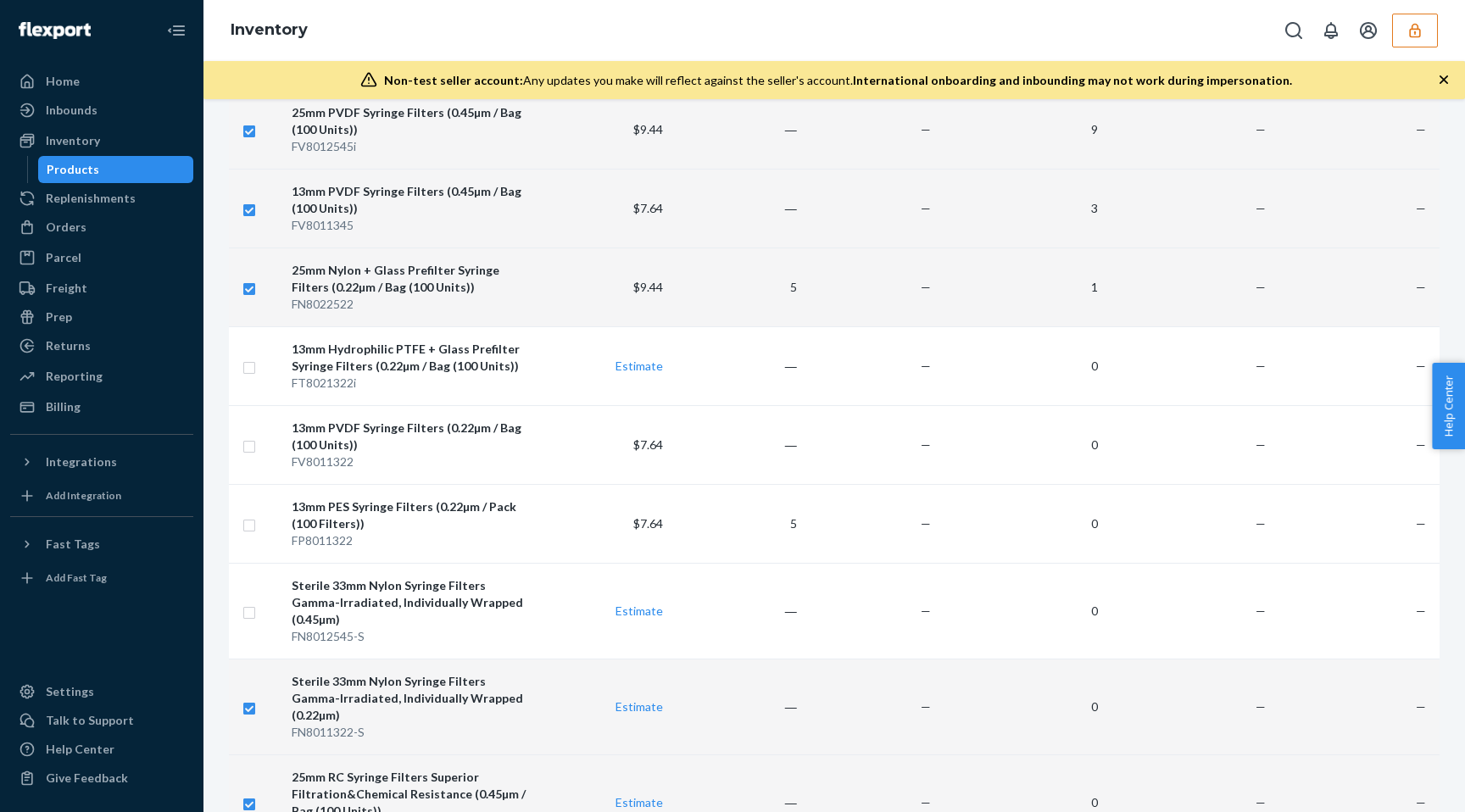
click at [391, 673] on div "Sterile 33mm Nylon Syringe Filters Gamma-Irradiated, Individually Wrapped (0.22…" at bounding box center [410, 698] width 238 height 51
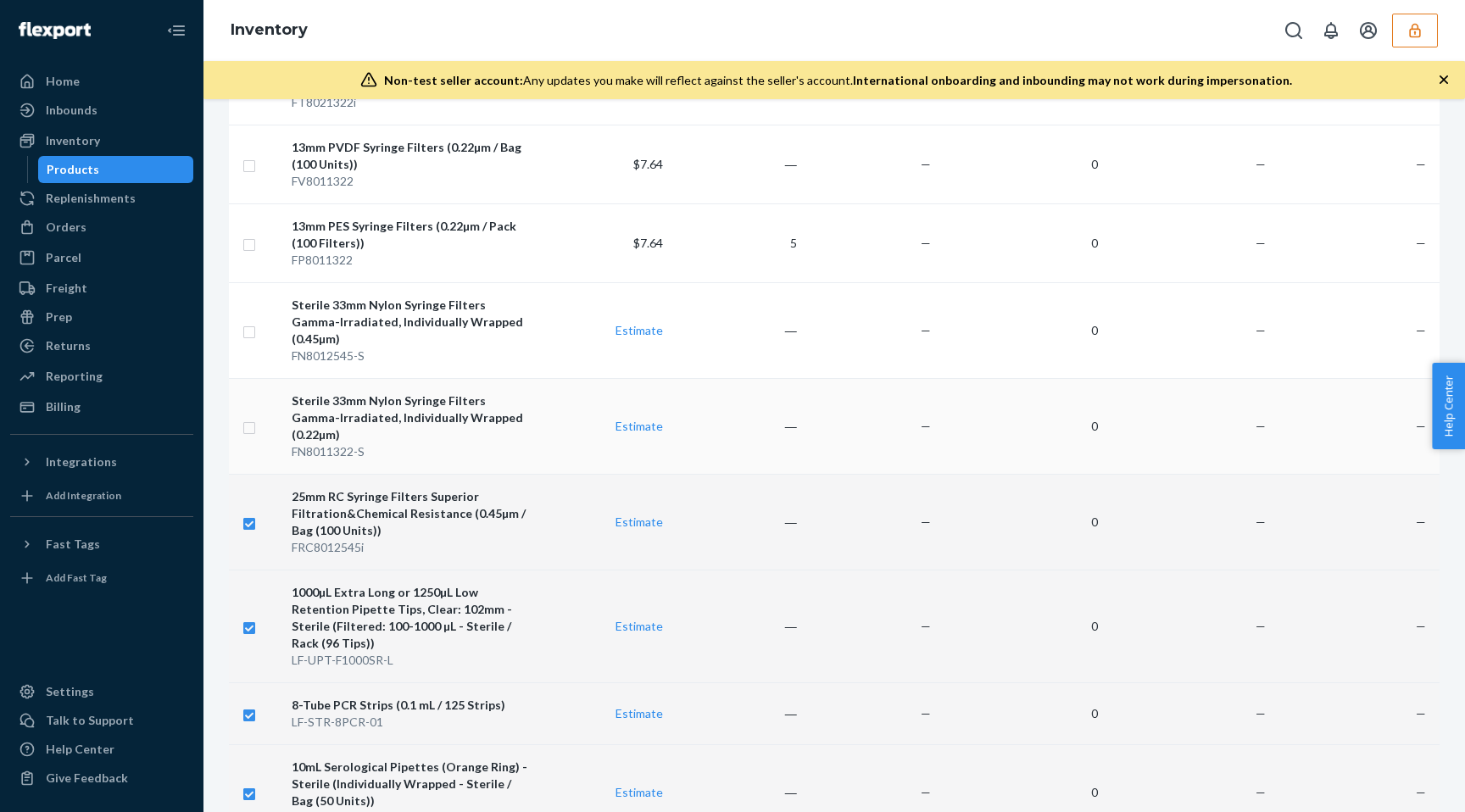
scroll to position [2676, 0]
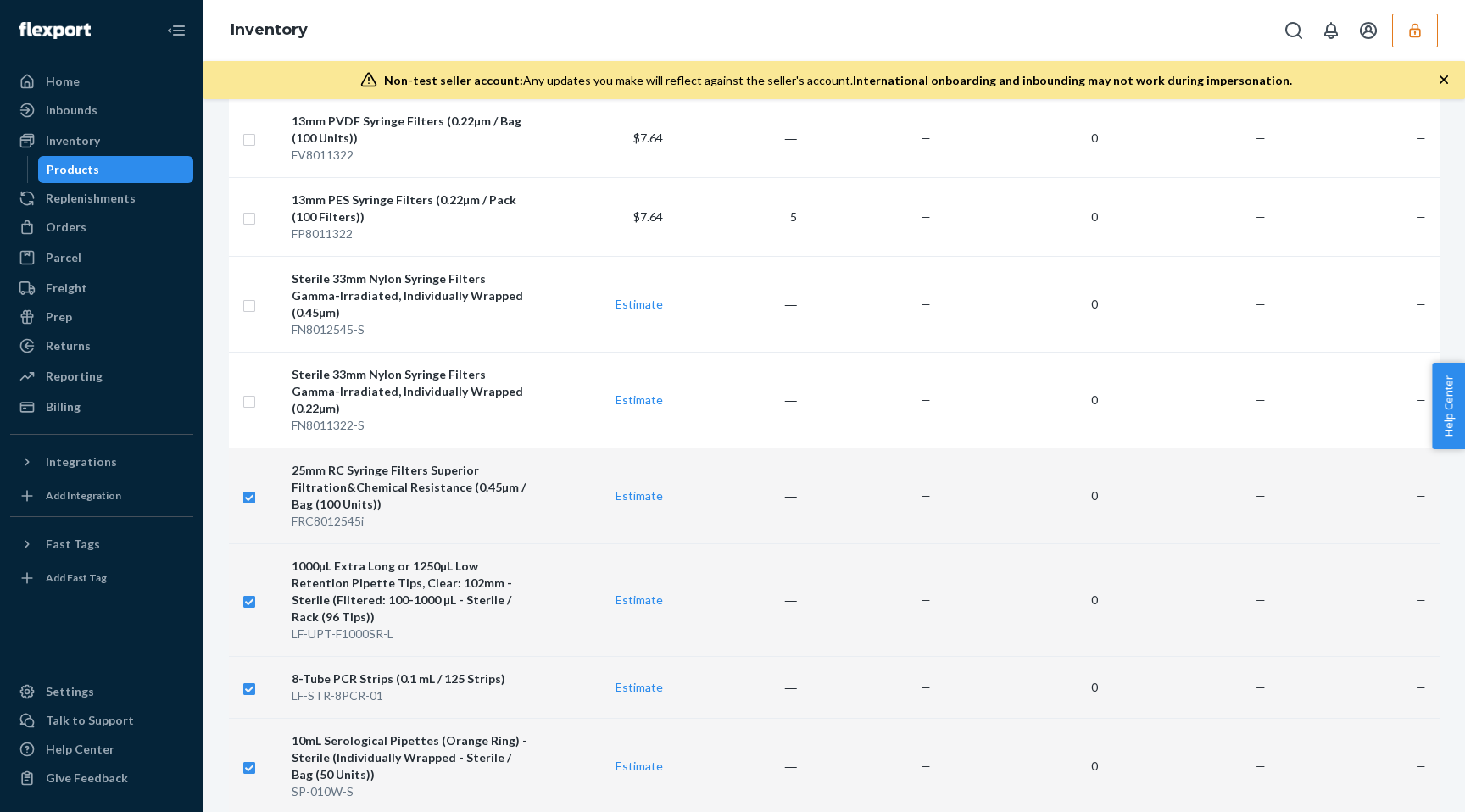
click at [444, 462] on div "25mm RC Syringe Filters Superior Filtration&Chemical Resistance (0.45µm / Bag (…" at bounding box center [410, 488] width 238 height 51
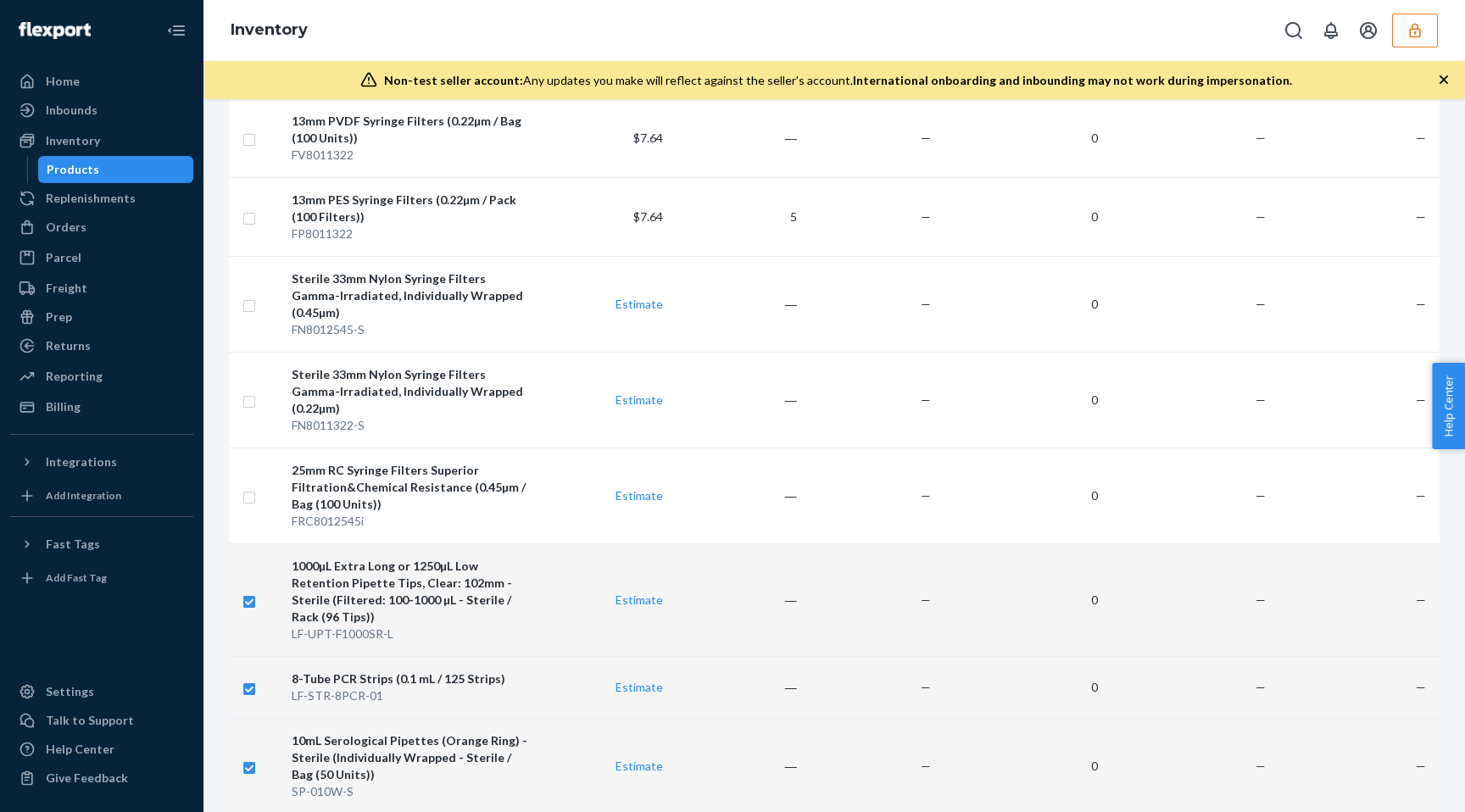
click at [444, 566] on div "1000µL Extra Long or 1250µL Low Retention Pipette Tips, Clear: 102mm - Sterile …" at bounding box center [410, 591] width 238 height 68
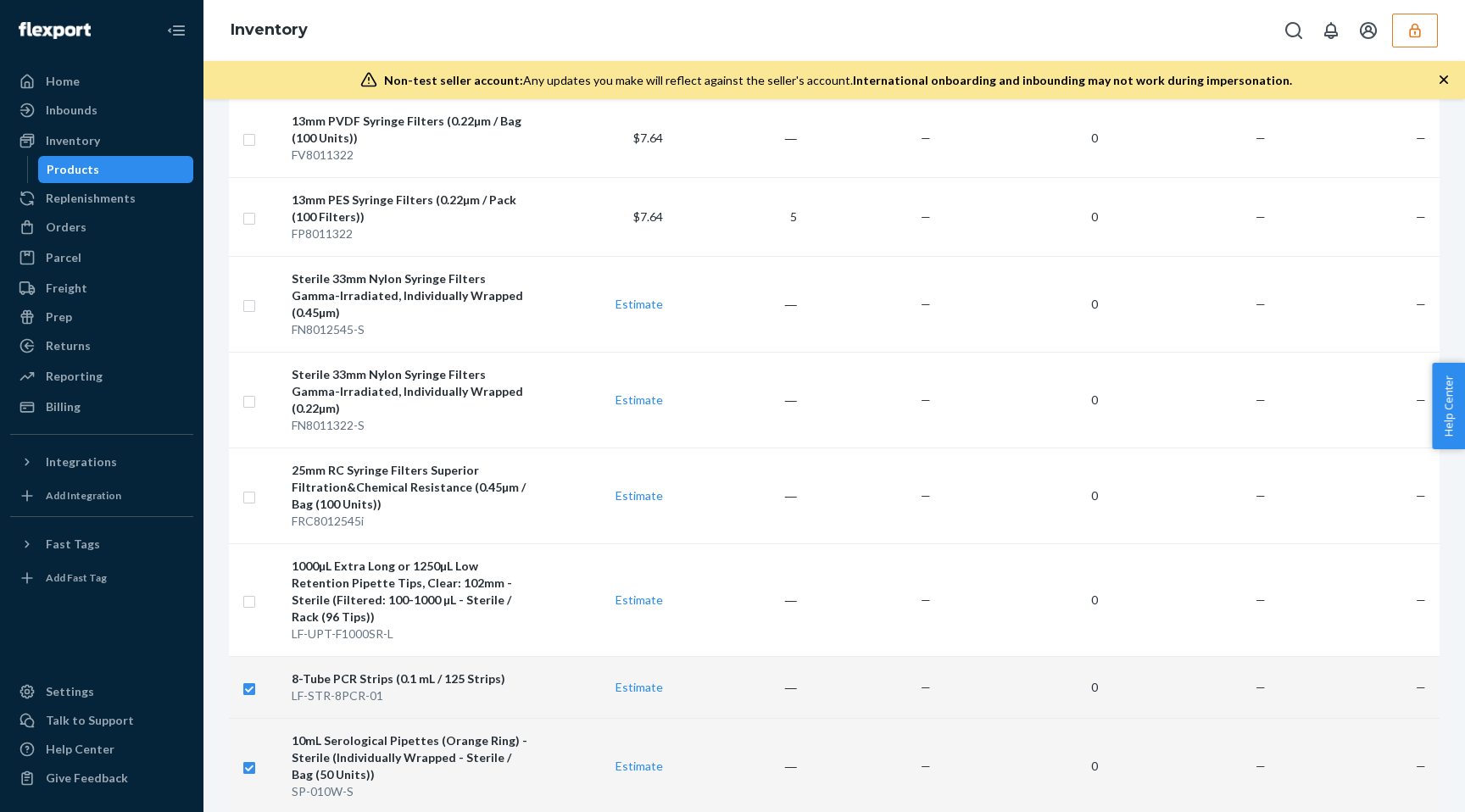
click at [450, 656] on td "8-Tube PCR Strips (0.1 mL / 125 Strips) LF-STR-8PCR-01" at bounding box center [410, 687] width 251 height 62
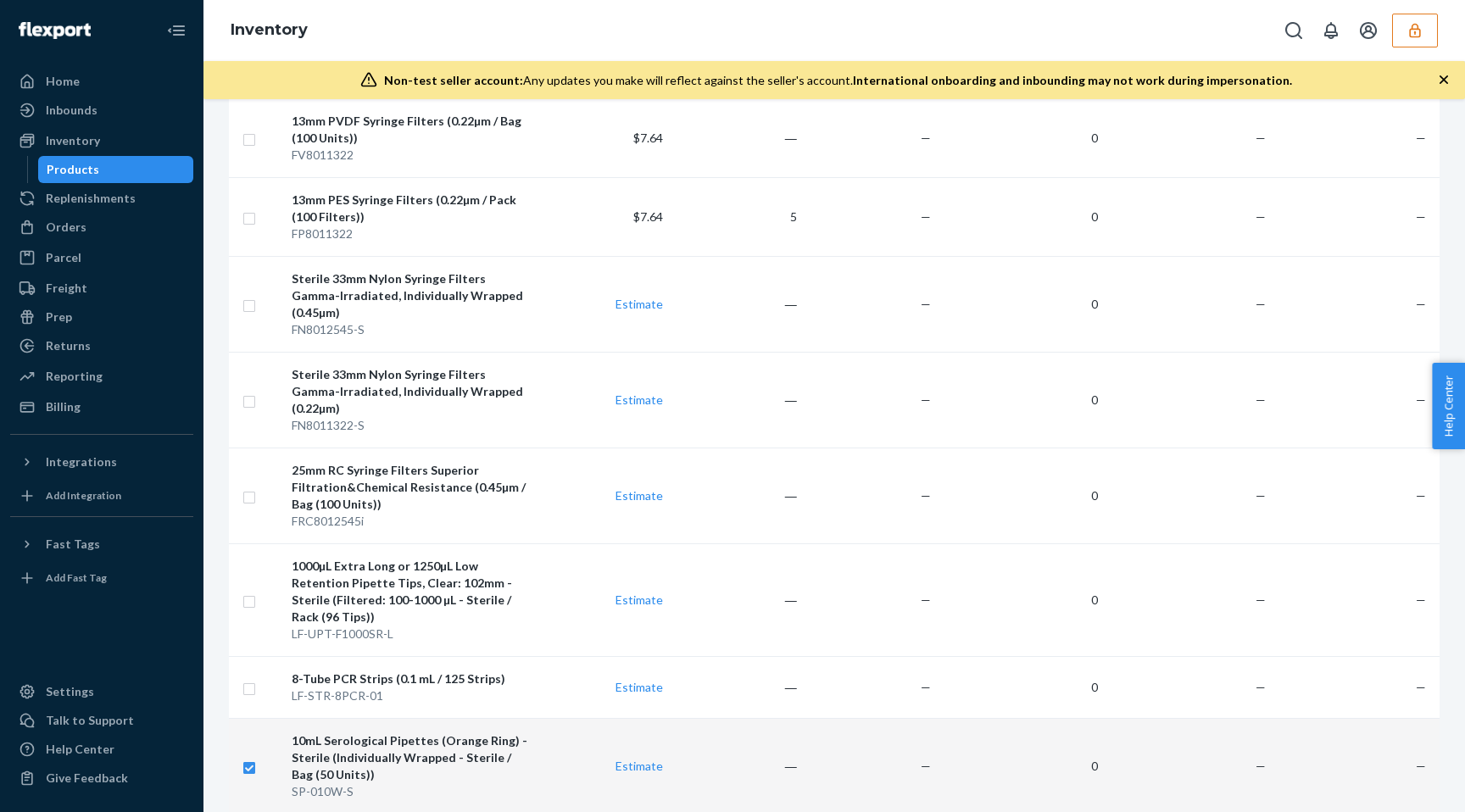
click at [463, 733] on div "10mL Serological Pipettes (Orange Ring) - Sterile (Individually Wrapped - Steri…" at bounding box center [410, 758] width 238 height 51
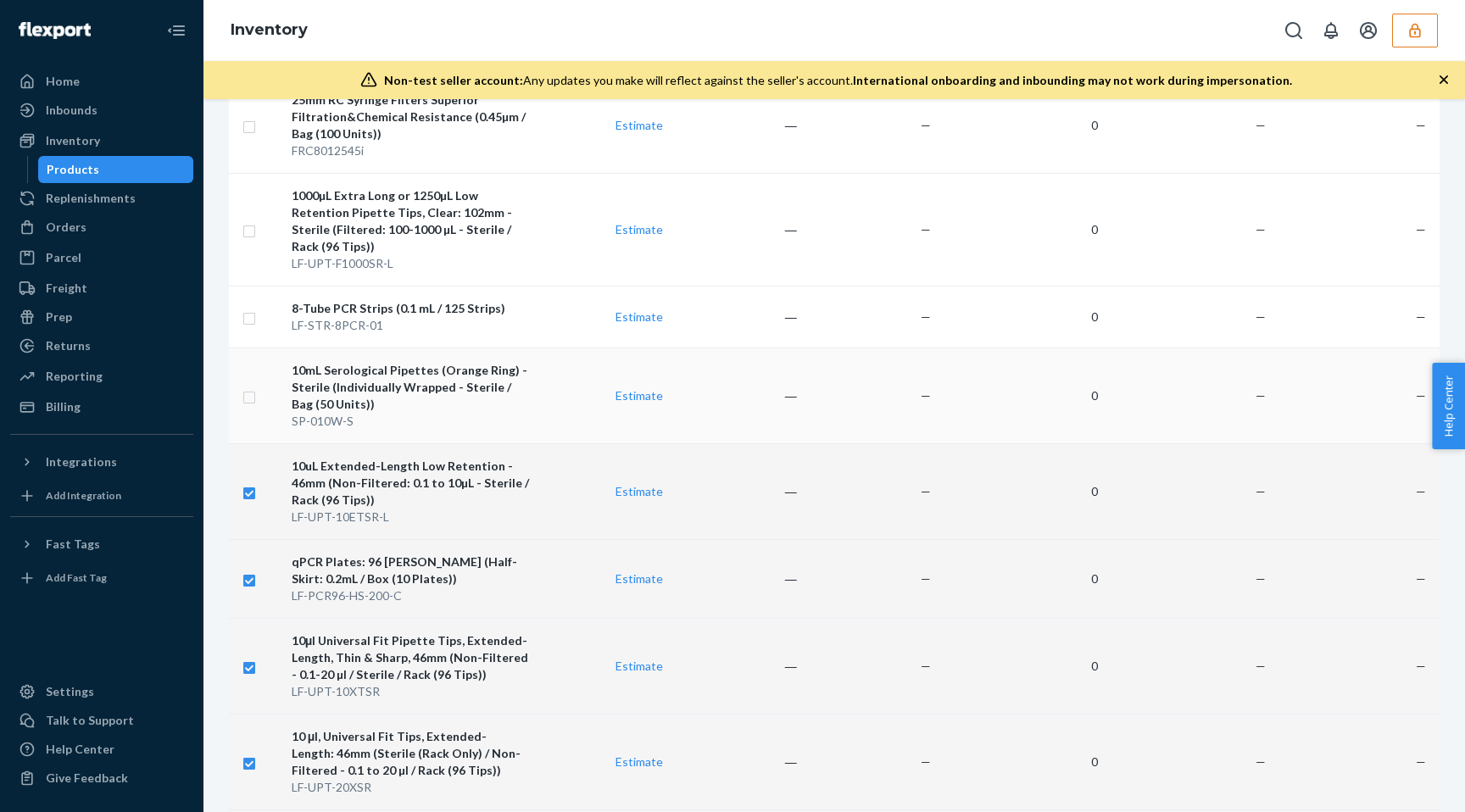
scroll to position [3151, 0]
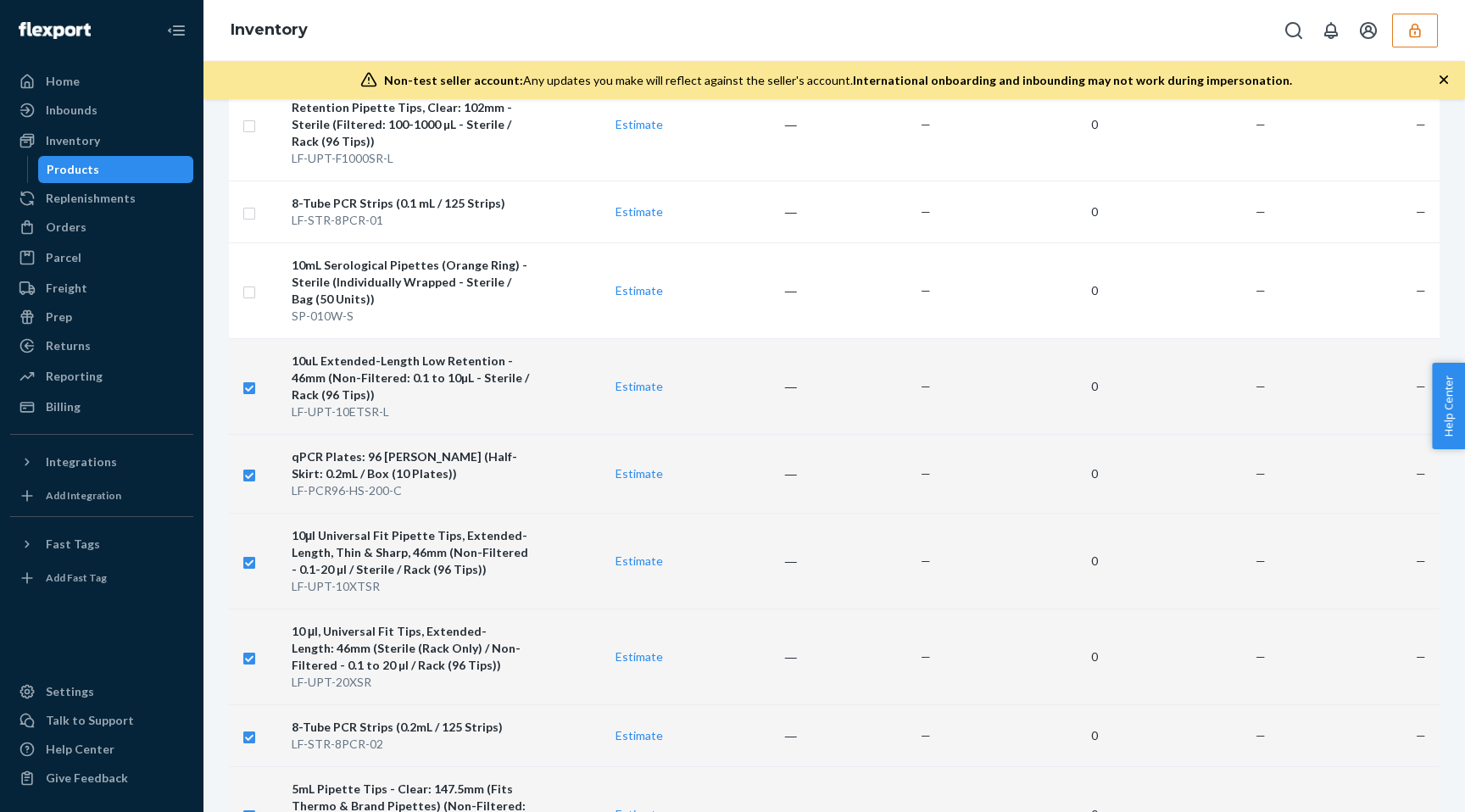
click at [472, 366] on div "10uL Extended-Length Low Retention - 46mm (Non-Filtered: 0.1 to 10µL - Sterile …" at bounding box center [410, 378] width 238 height 51
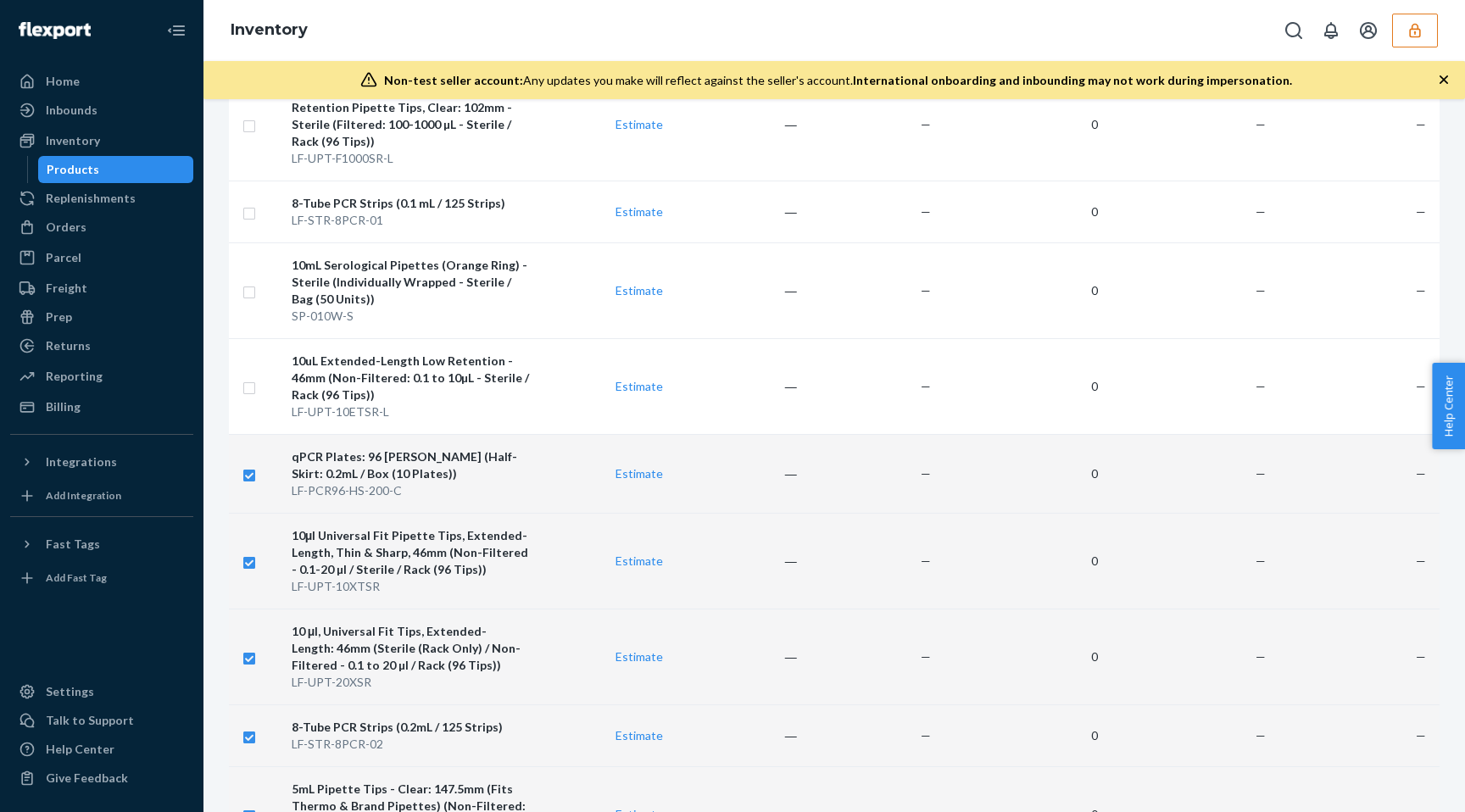
click at [472, 482] on div "LF-PCR96-HS-200-C" at bounding box center [410, 490] width 238 height 17
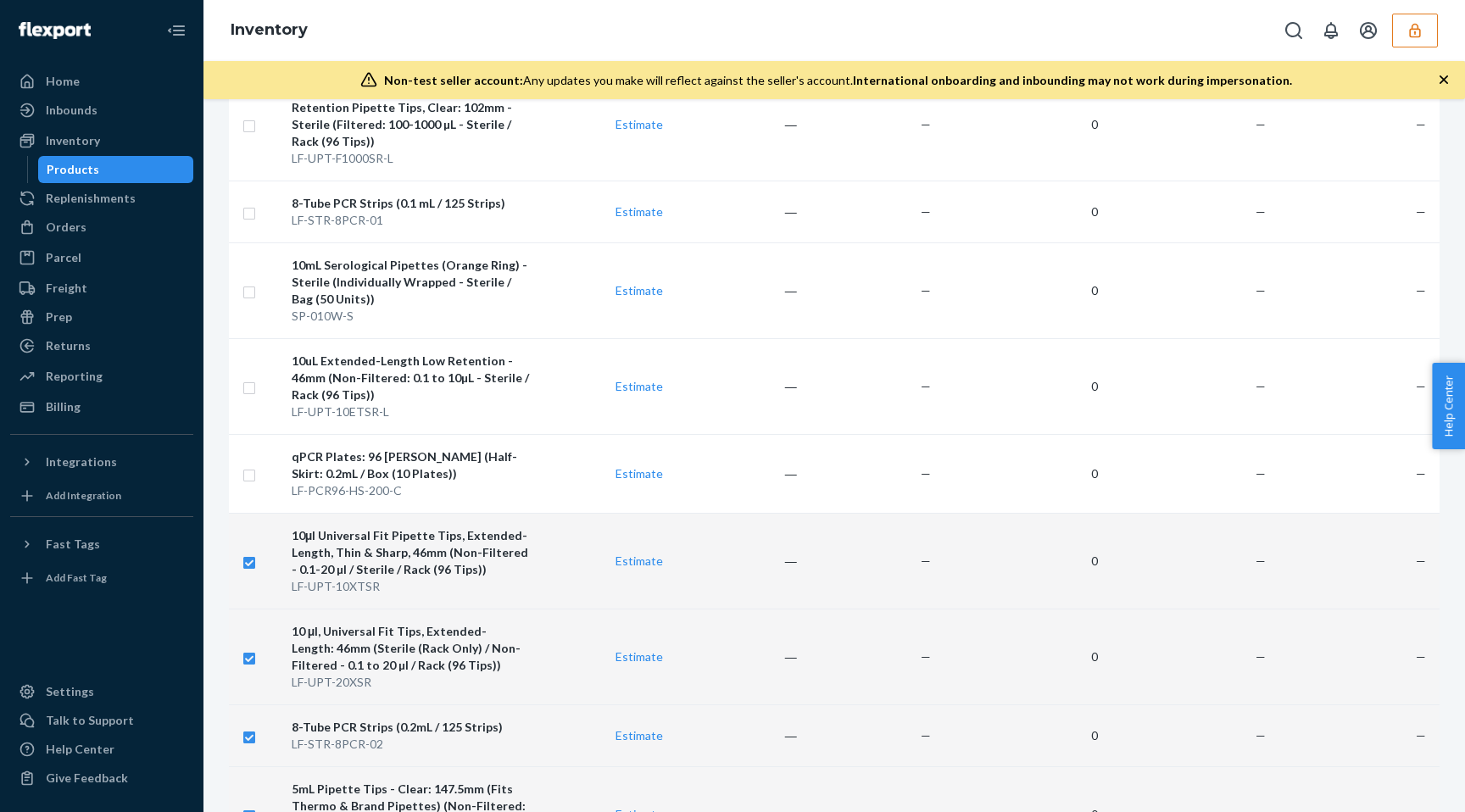
click at [472, 578] on div "LF-UPT-10XTSR" at bounding box center [410, 586] width 238 height 17
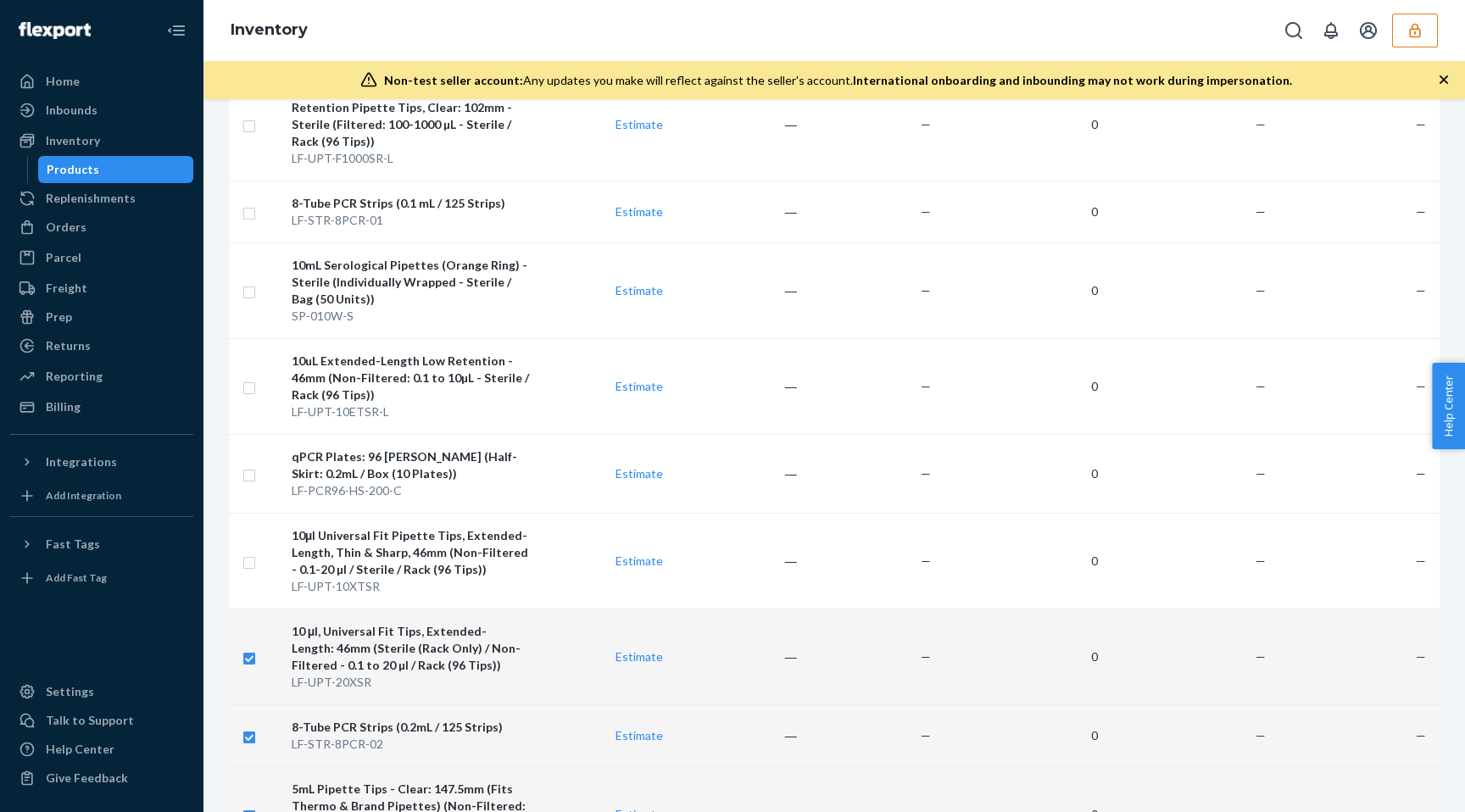
click at [472, 623] on div "10 μl, Universal Fit Tips, Extended-Length: 46mm (Sterile (Rack Only) / Non-Fil…" at bounding box center [410, 648] width 238 height 51
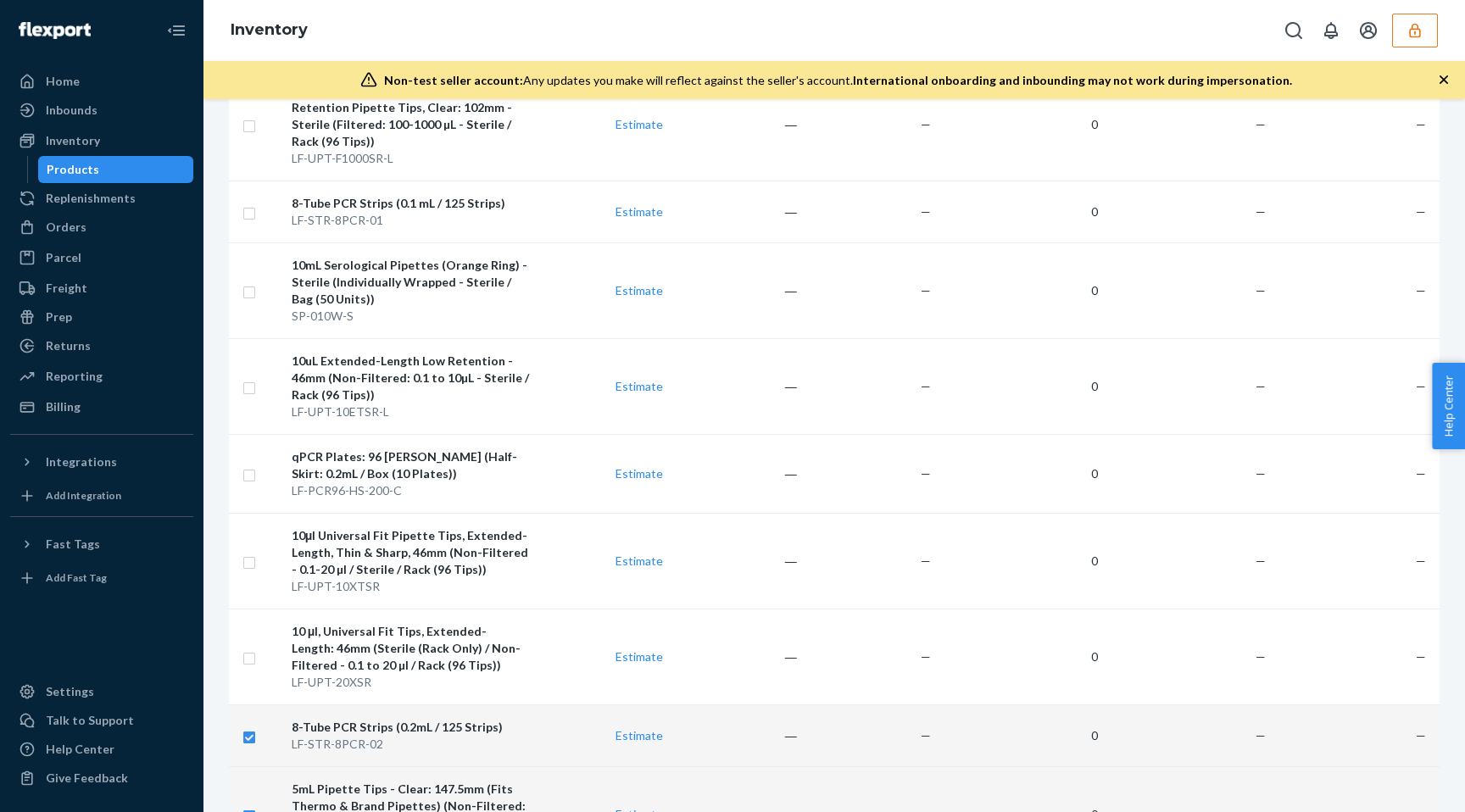
click at [472, 719] on div "8-Tube PCR Strips (0.2mL / 125 Strips)" at bounding box center [410, 727] width 238 height 17
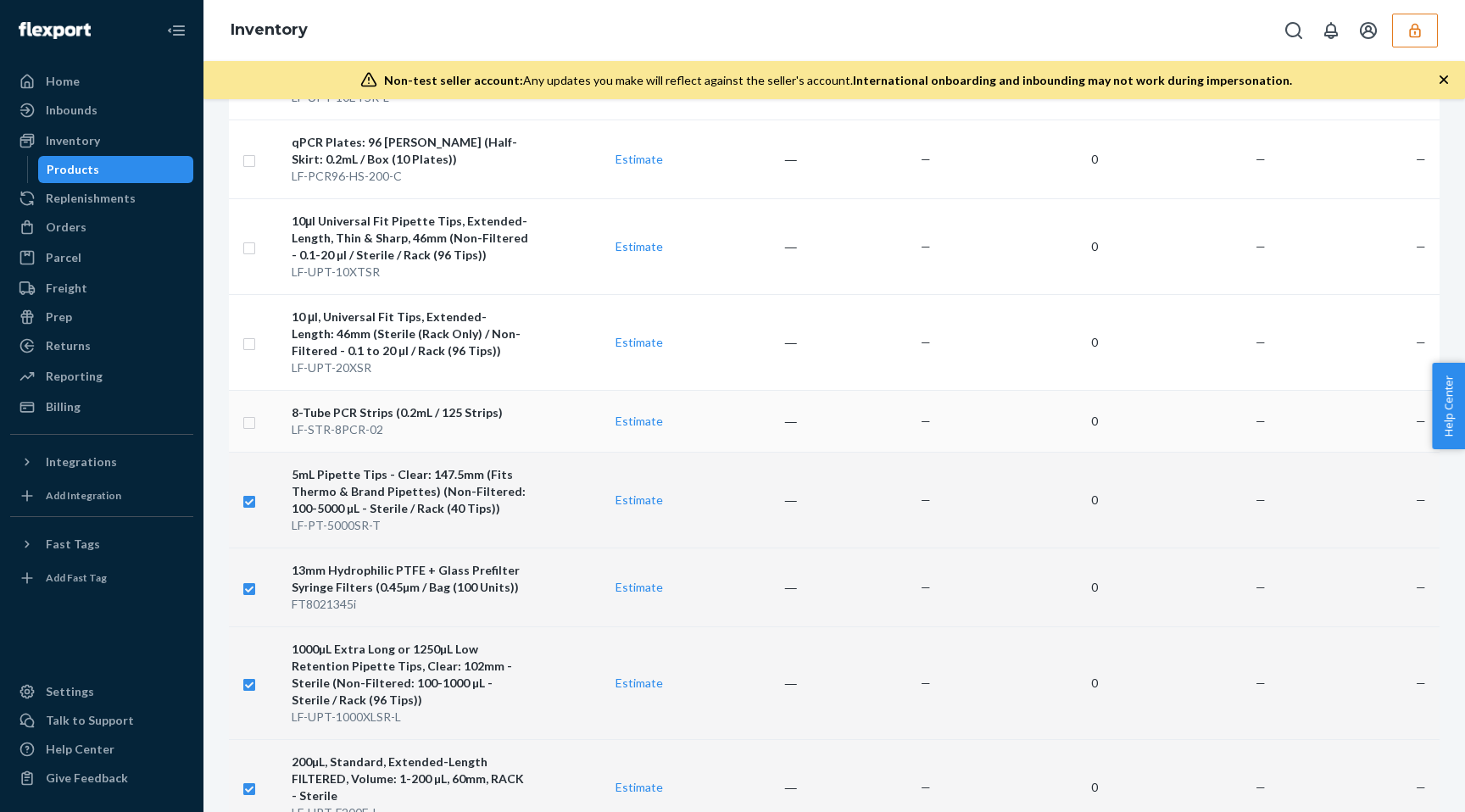
scroll to position [3572, 0]
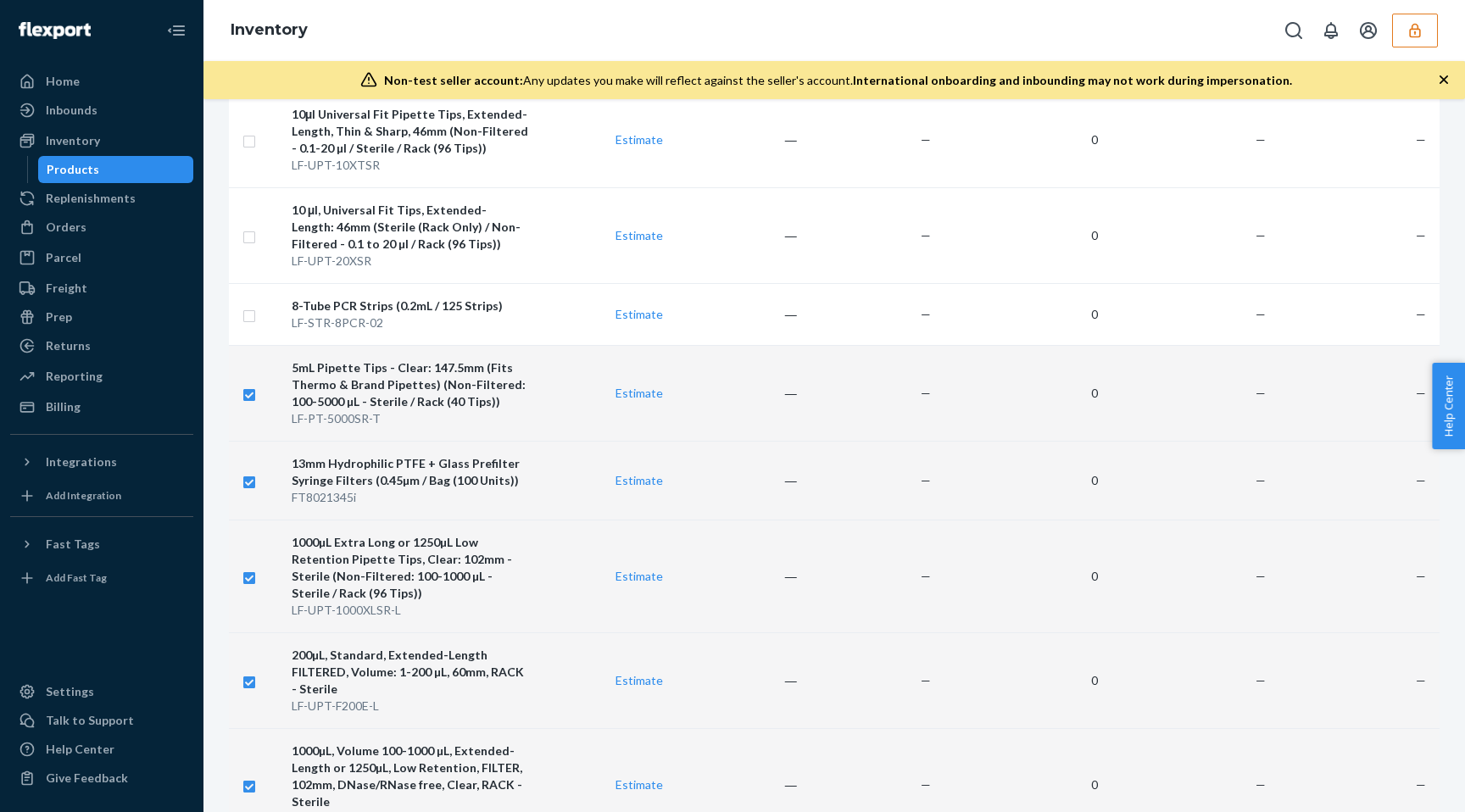
click at [493, 370] on div "5mL Pipette Tips - Clear: 147.5mm (Fits Thermo & Brand Pipettes) (Non-Filtered:…" at bounding box center [410, 385] width 238 height 51
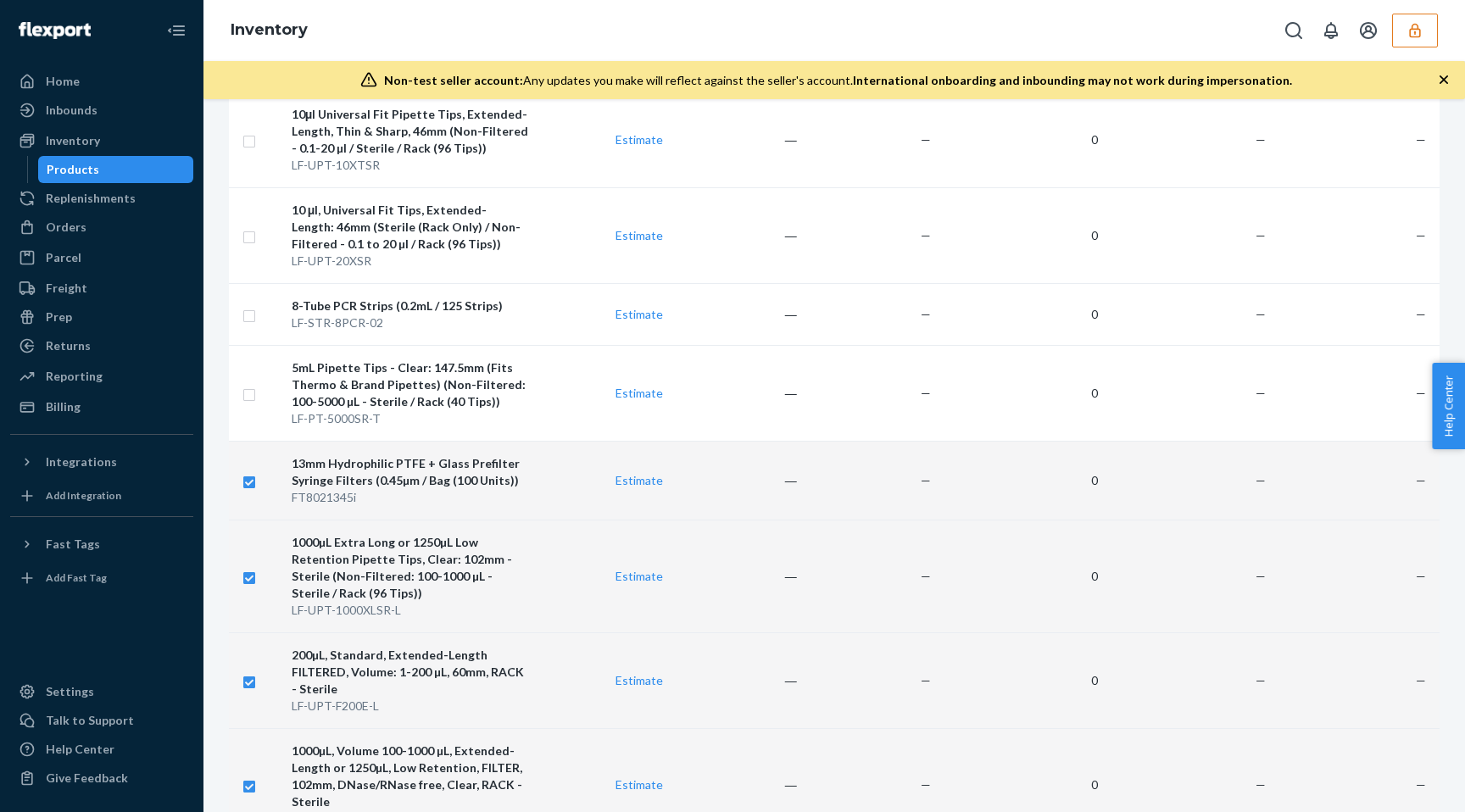
click at [493, 534] on div "1000µL Extra Long or 1250µL Low Retention Pipette Tips, Clear: 102mm - Sterile …" at bounding box center [410, 568] width 238 height 68
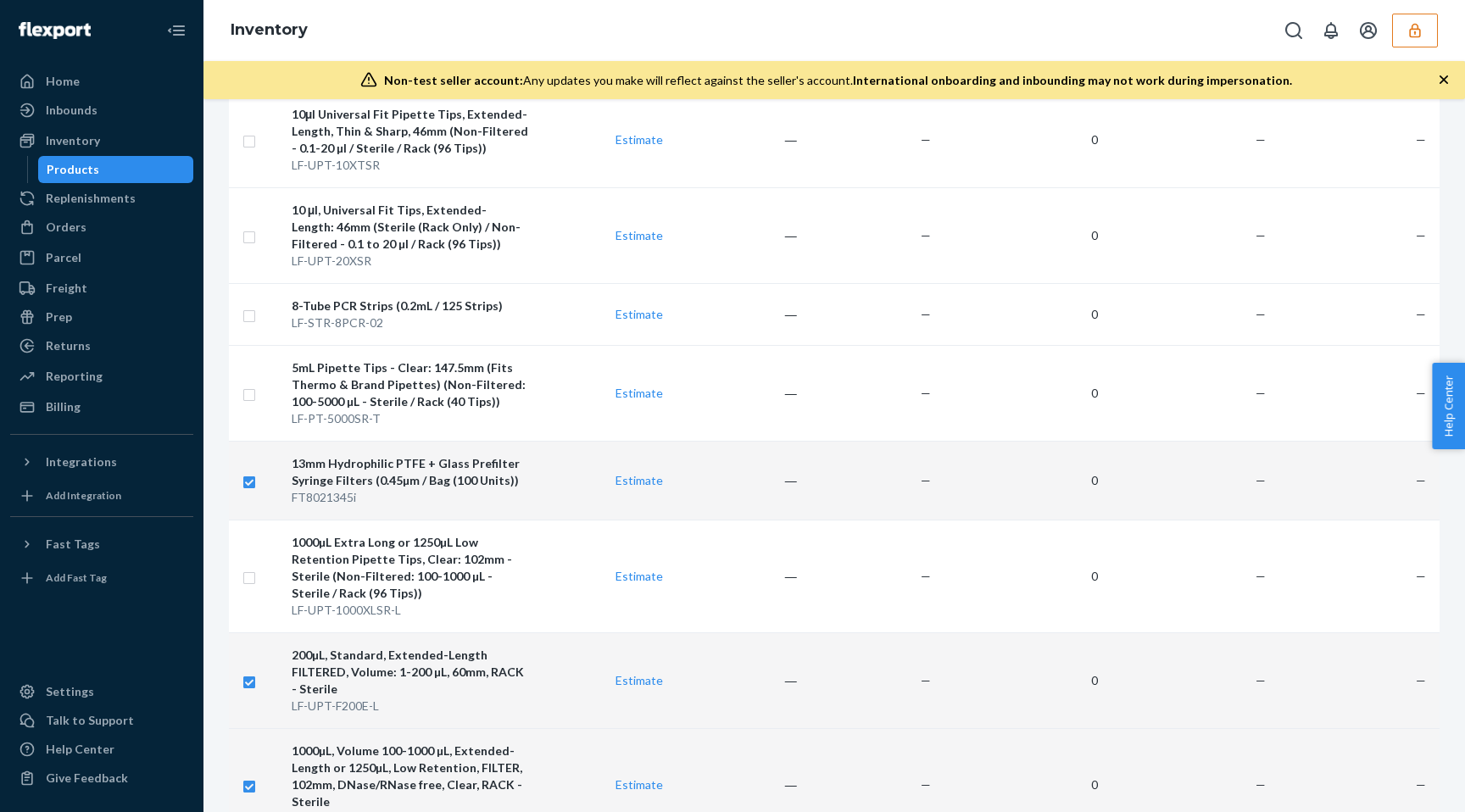
click at [495, 489] on div "FT8021345i" at bounding box center [410, 498] width 238 height 17
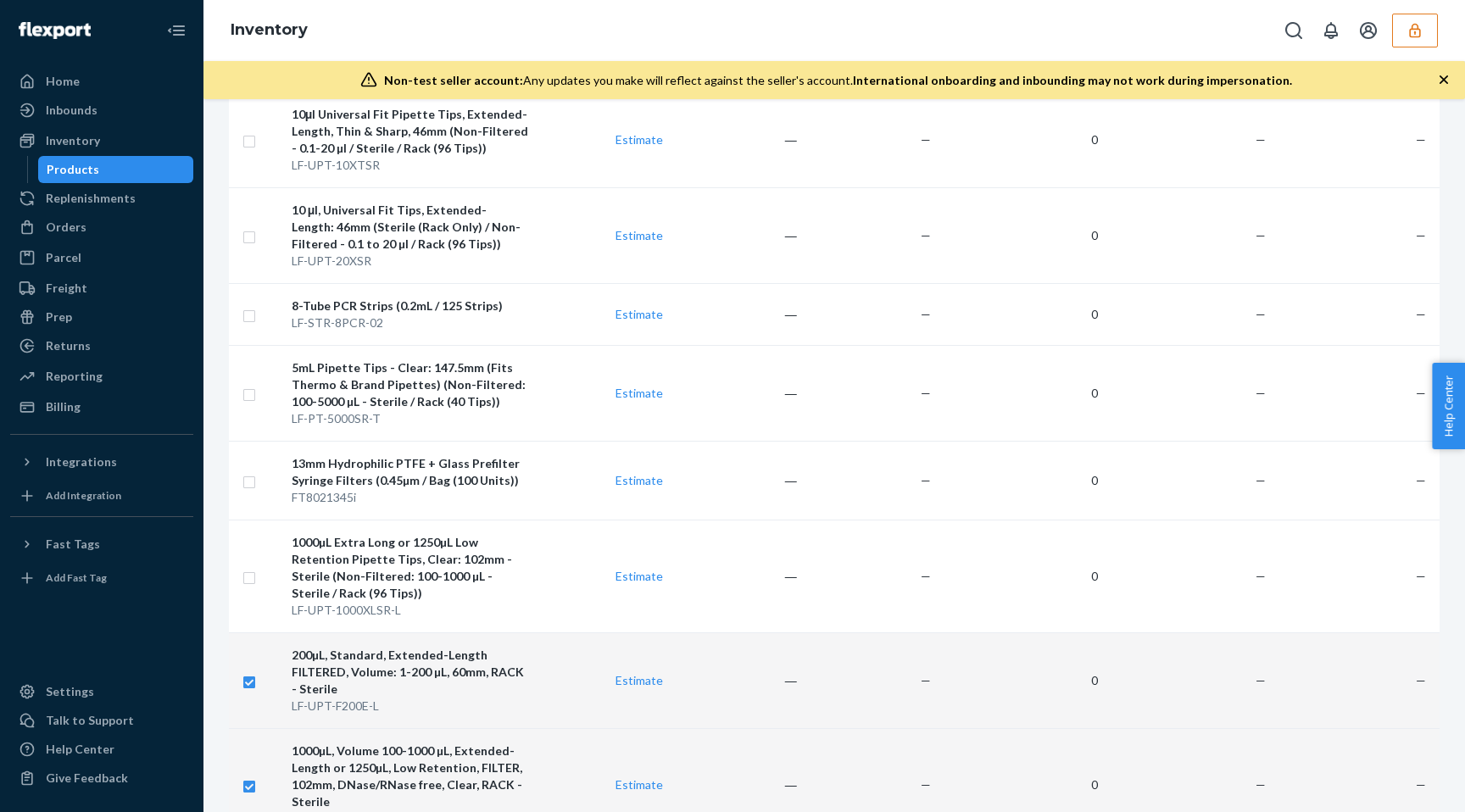
click at [499, 647] on div "200µL, Standard, Extended-Length FILTERED, Volume: 1-200 µL, 60mm, RACK - Steri…" at bounding box center [410, 672] width 238 height 51
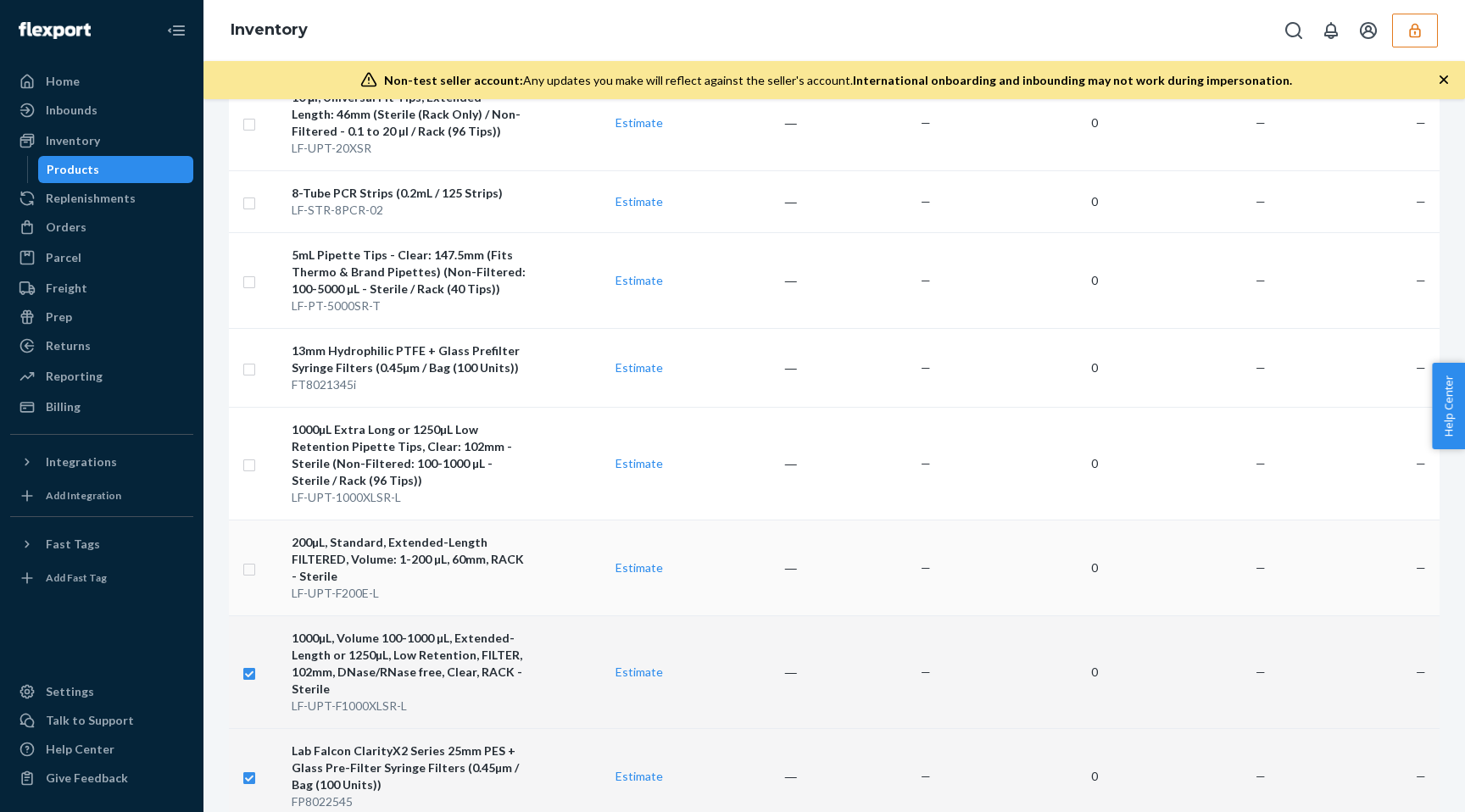
scroll to position [3754, 0]
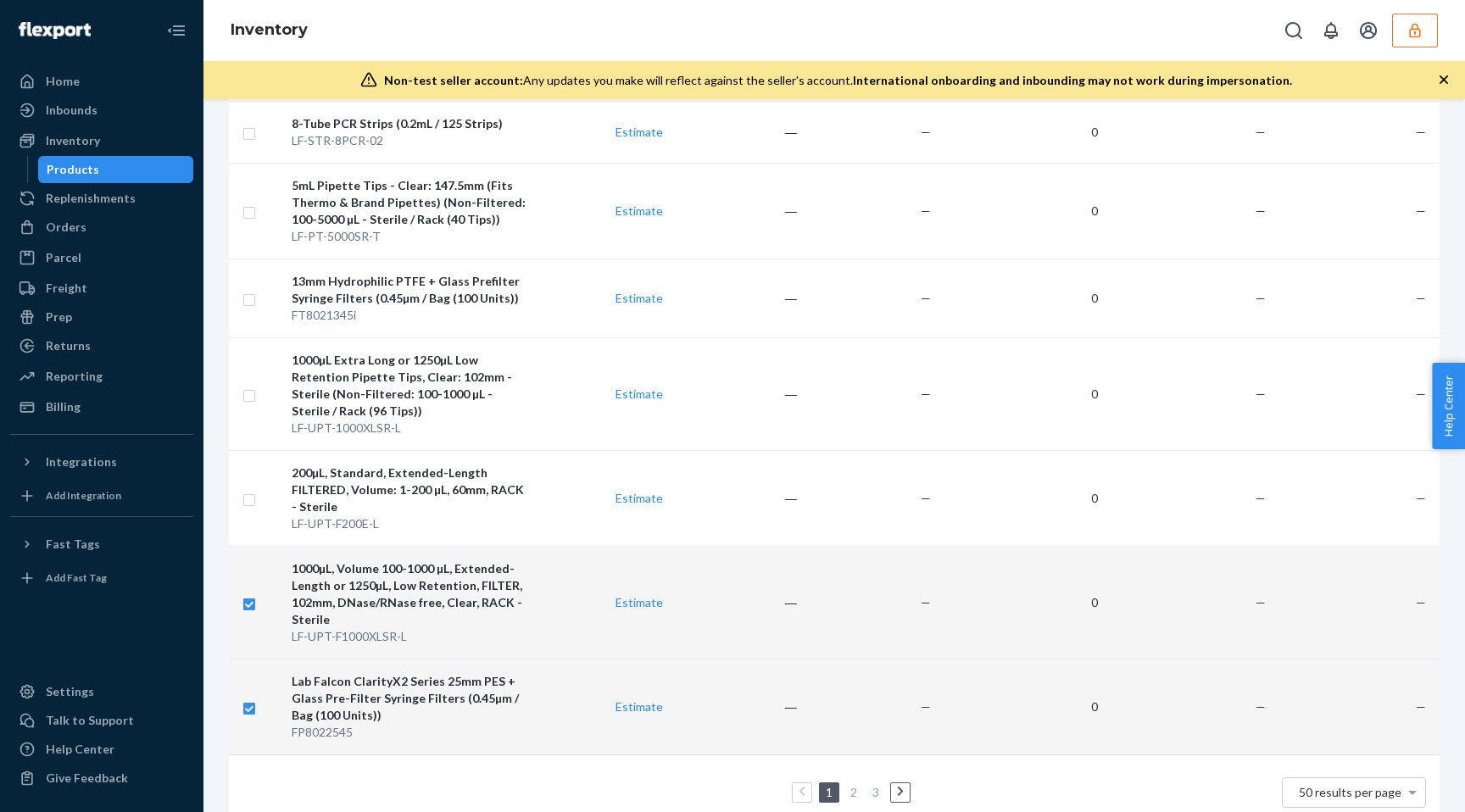
click at [505, 567] on div "1000µL, Volume 100-1000 µL, Extended-Length or 1250µL, Low Retention, FILTER, 1…" at bounding box center [410, 594] width 238 height 68
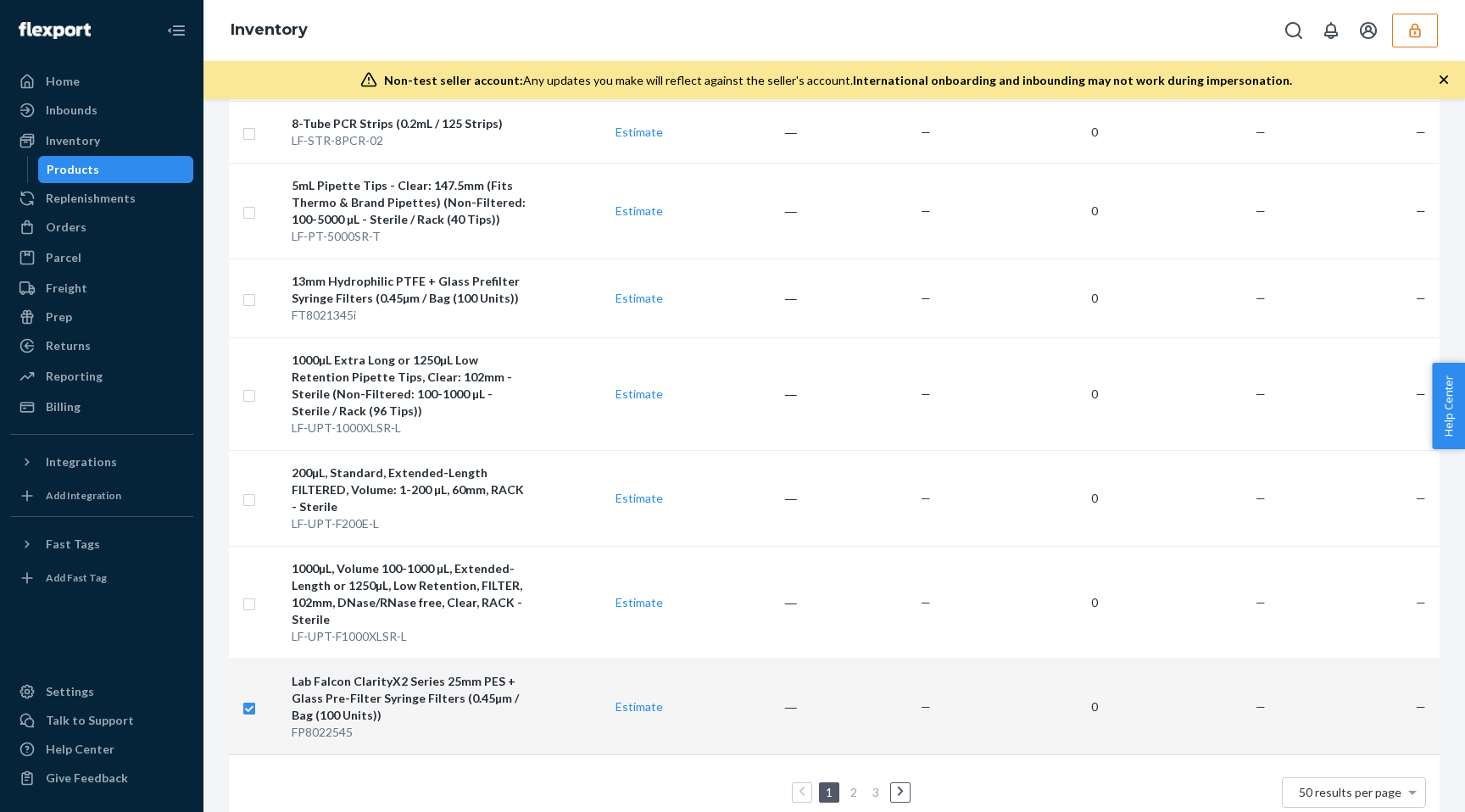
click at [506, 673] on div "Lab Falcon ClarityX2 Series 25mm PES + Glass Pre-Filter Syringe Filters (0.45µm…" at bounding box center [410, 698] width 238 height 51
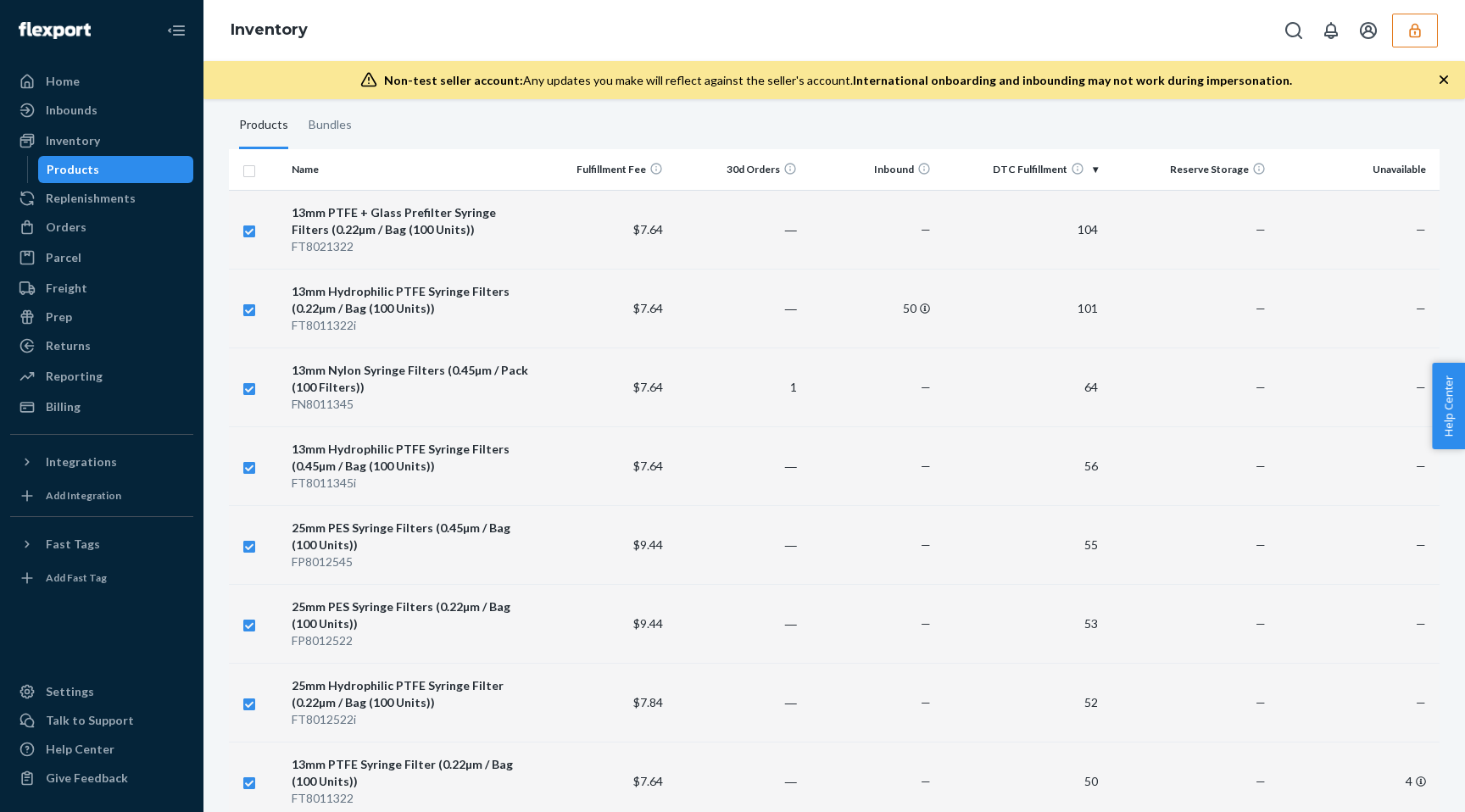
scroll to position [0, 0]
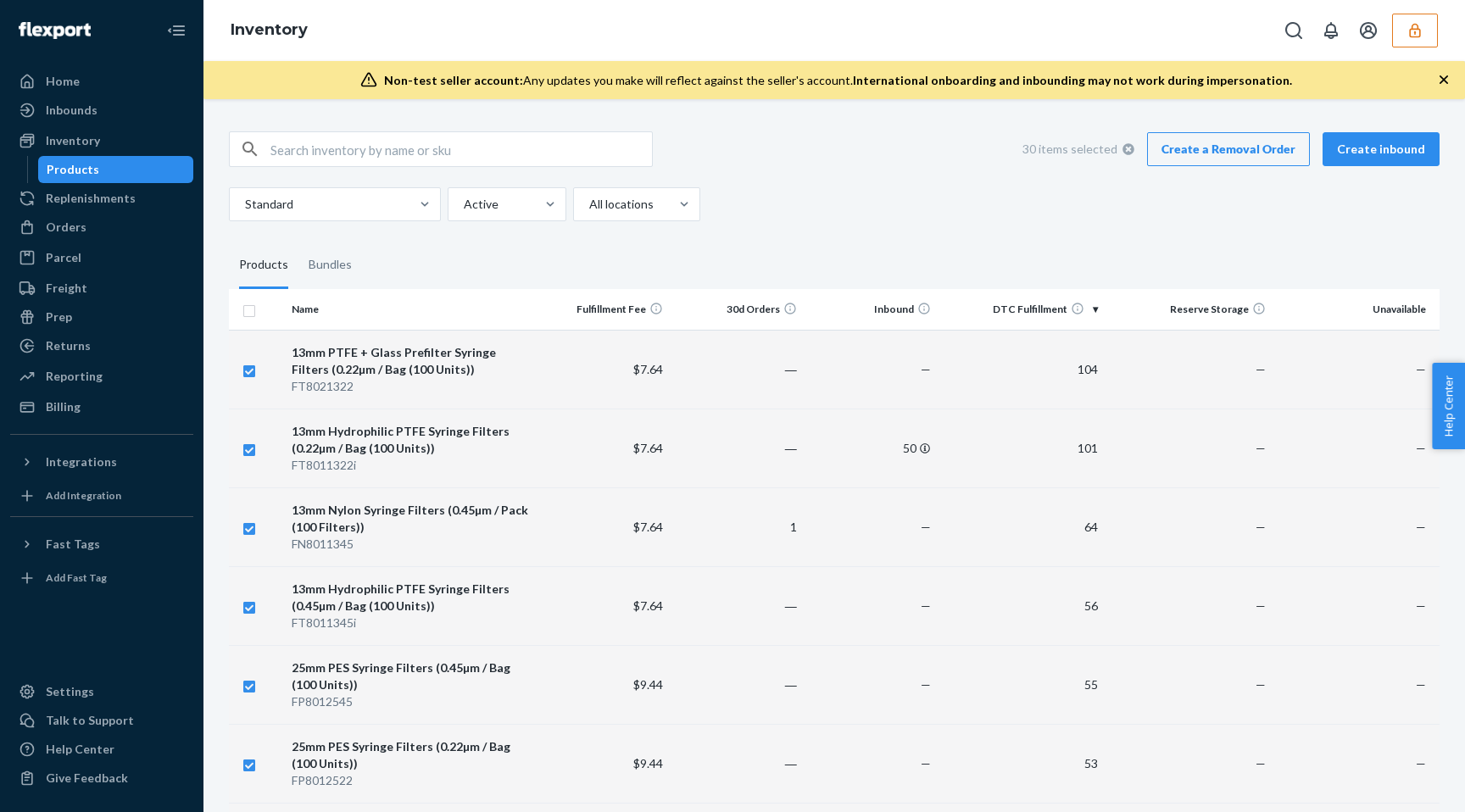
click at [1235, 154] on link "Create a Removal Order" at bounding box center [1228, 149] width 163 height 34
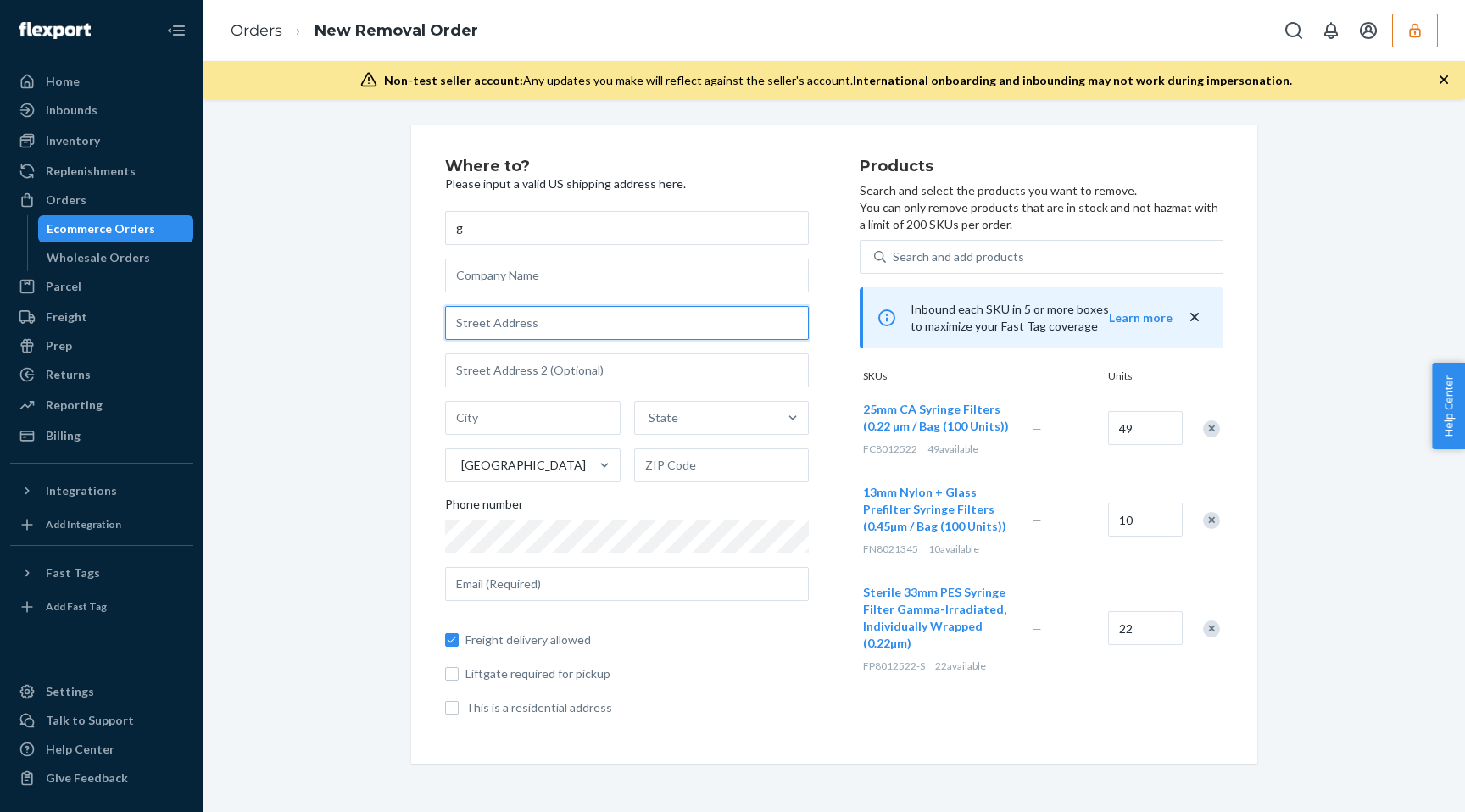
click at [527, 316] on input "text" at bounding box center [627, 323] width 364 height 34
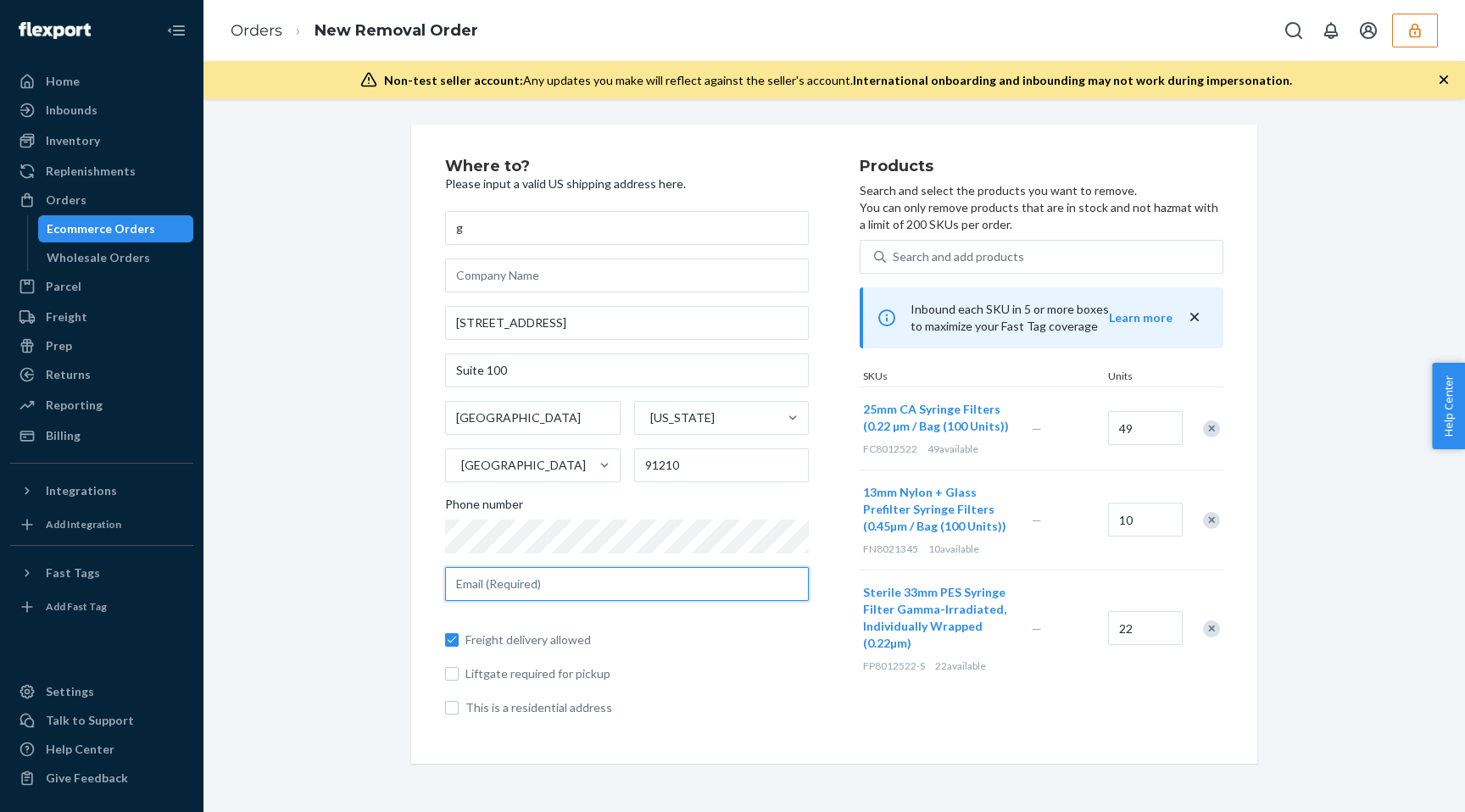
click at [546, 591] on input "text" at bounding box center [627, 584] width 364 height 34
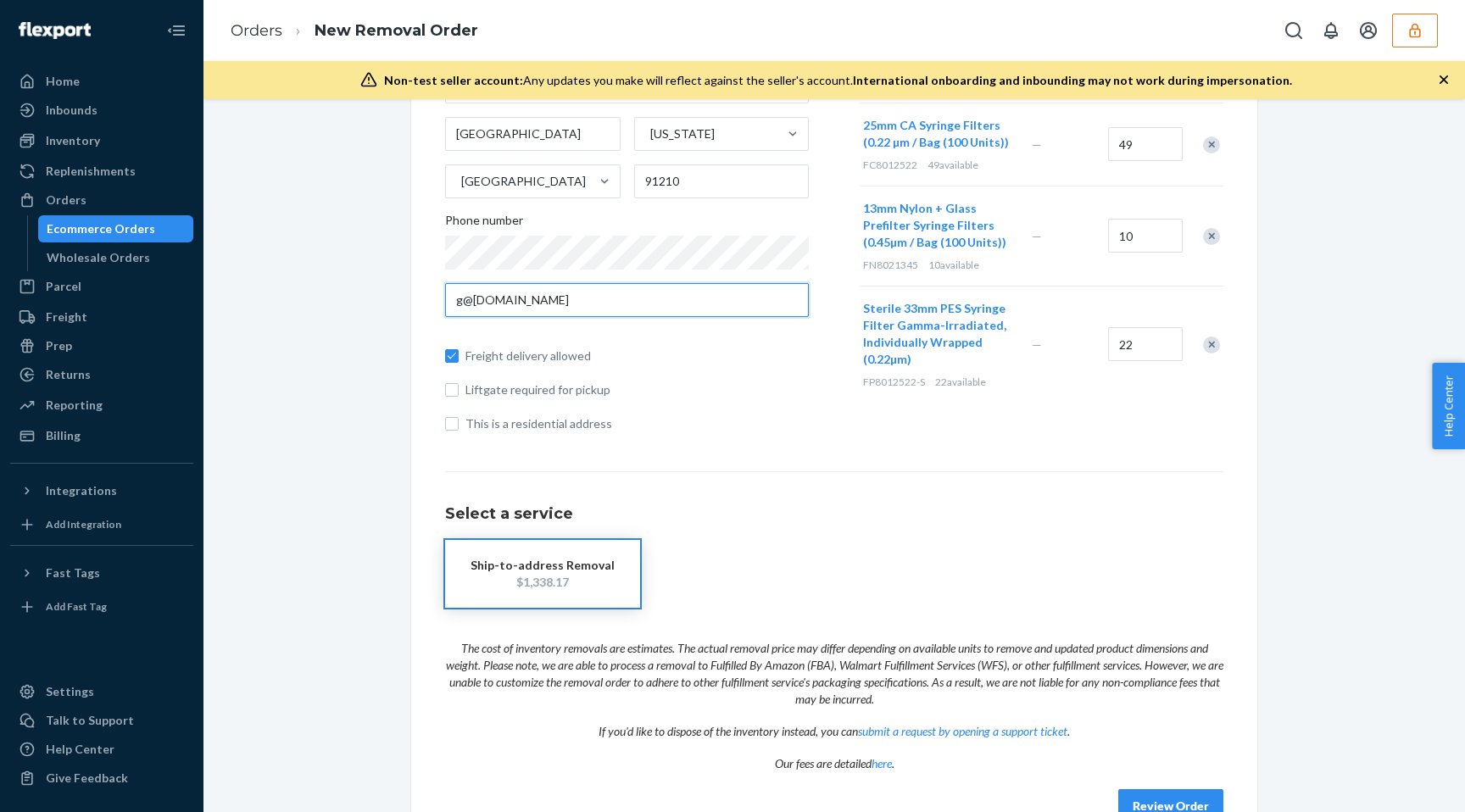
scroll to position [345, 0]
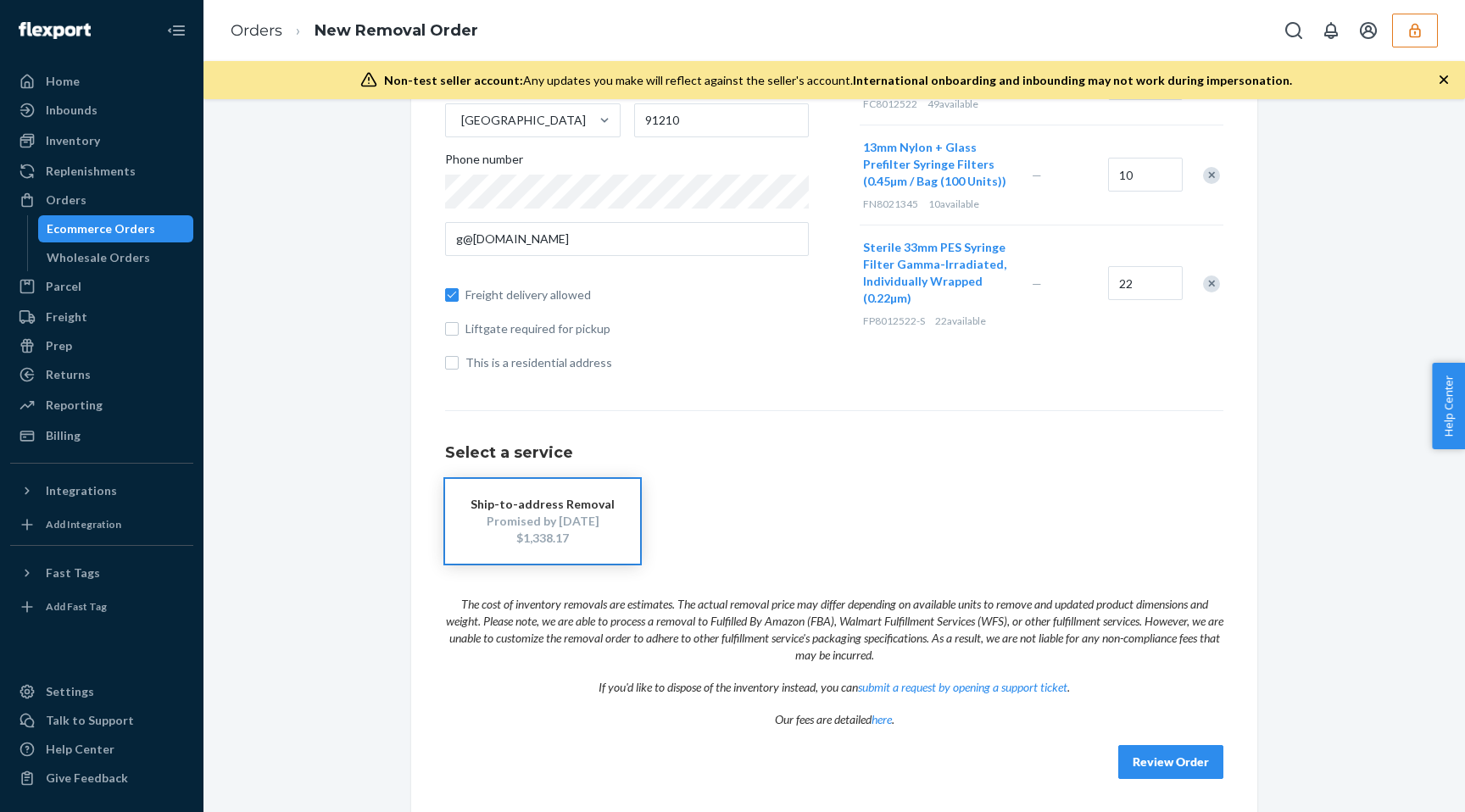
drag, startPoint x: 569, startPoint y: 538, endPoint x: 485, endPoint y: 532, distance: 84.2
click at [485, 533] on div "$1,338.17" at bounding box center [543, 538] width 145 height 17
click at [136, 233] on div "Ecommerce Orders" at bounding box center [101, 228] width 108 height 17
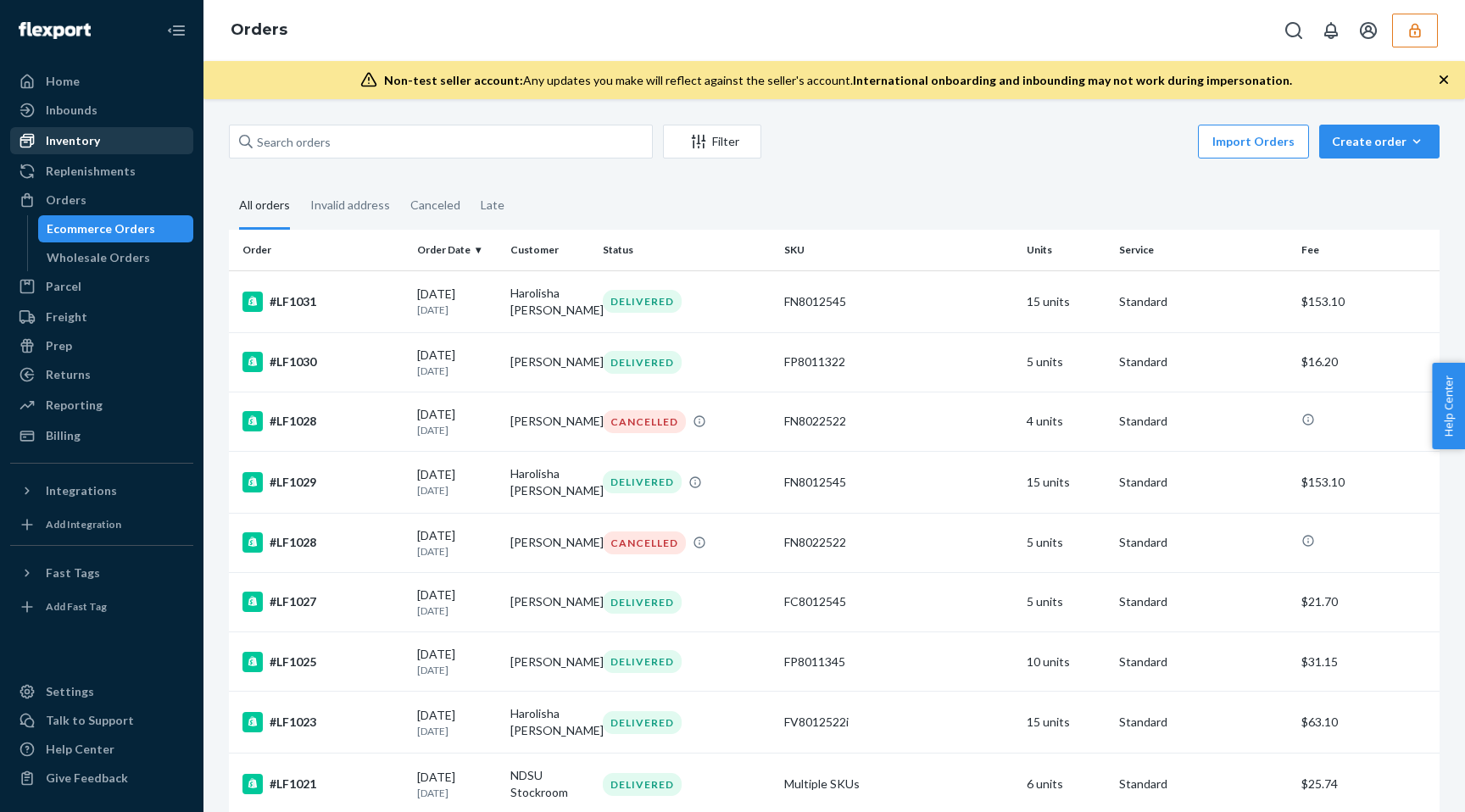
click at [82, 134] on div "Inventory" at bounding box center [73, 141] width 54 height 17
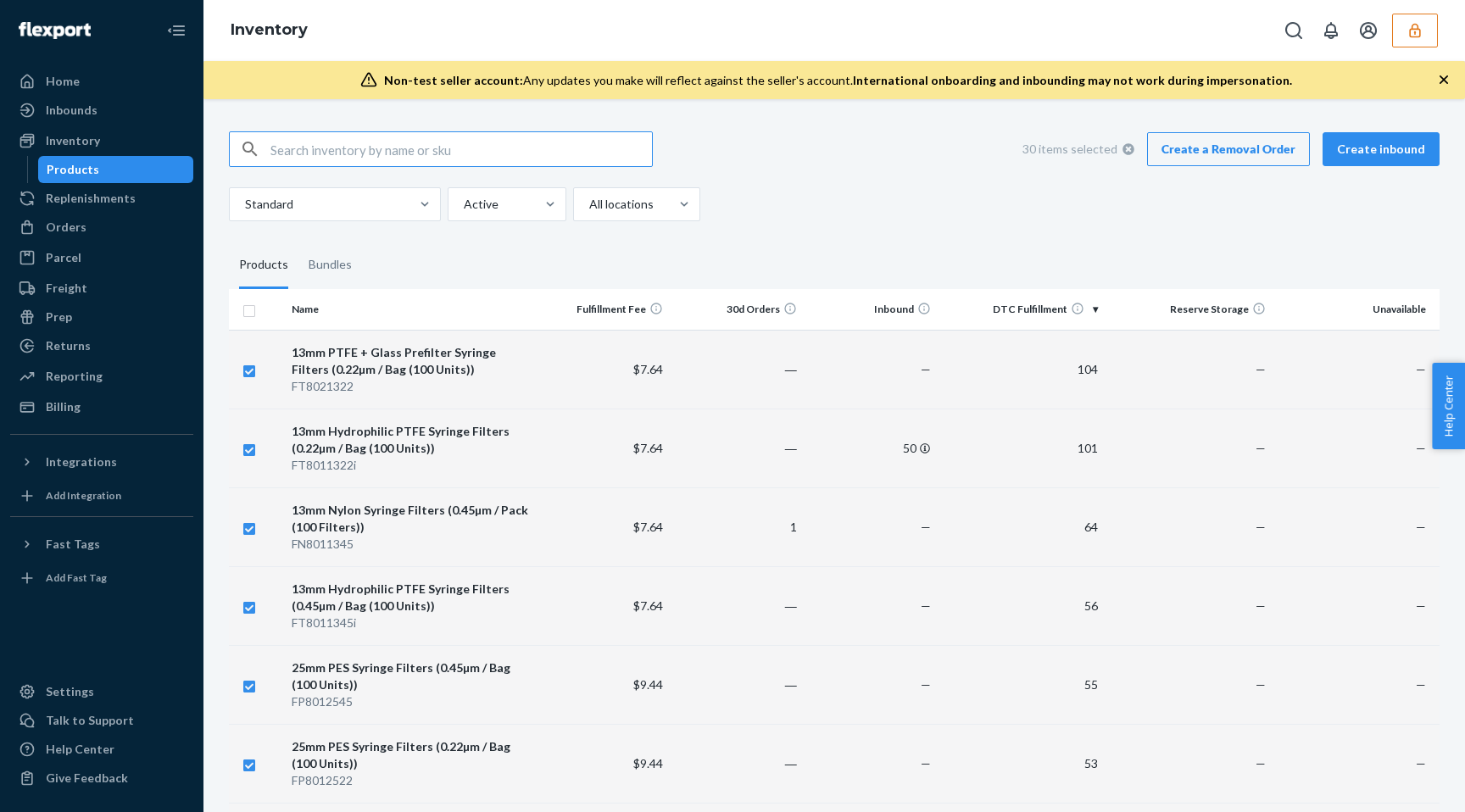
click at [250, 310] on input "checkbox" at bounding box center [249, 309] width 14 height 18
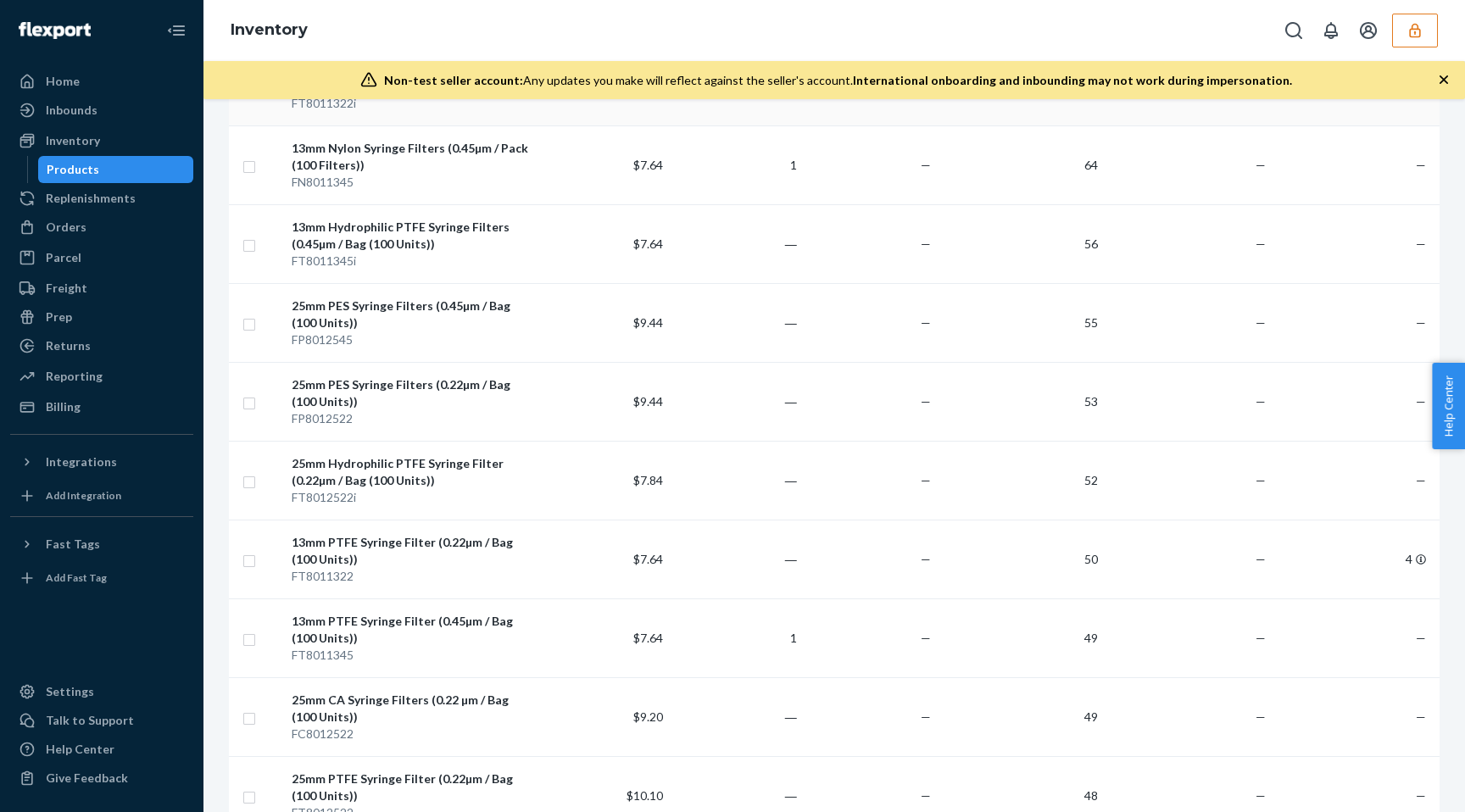
scroll to position [387, 0]
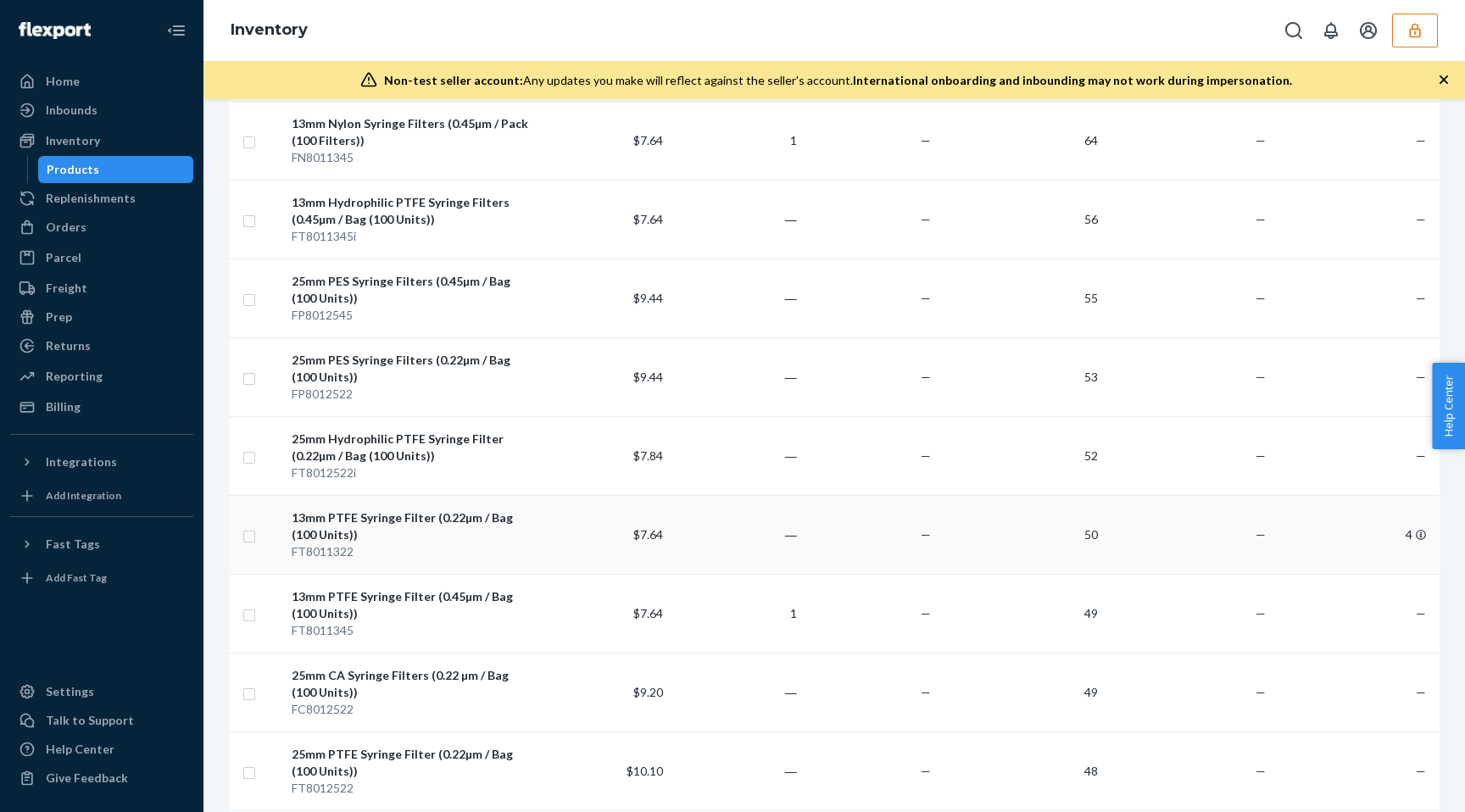
click at [357, 545] on div "FT8011322" at bounding box center [410, 552] width 238 height 17
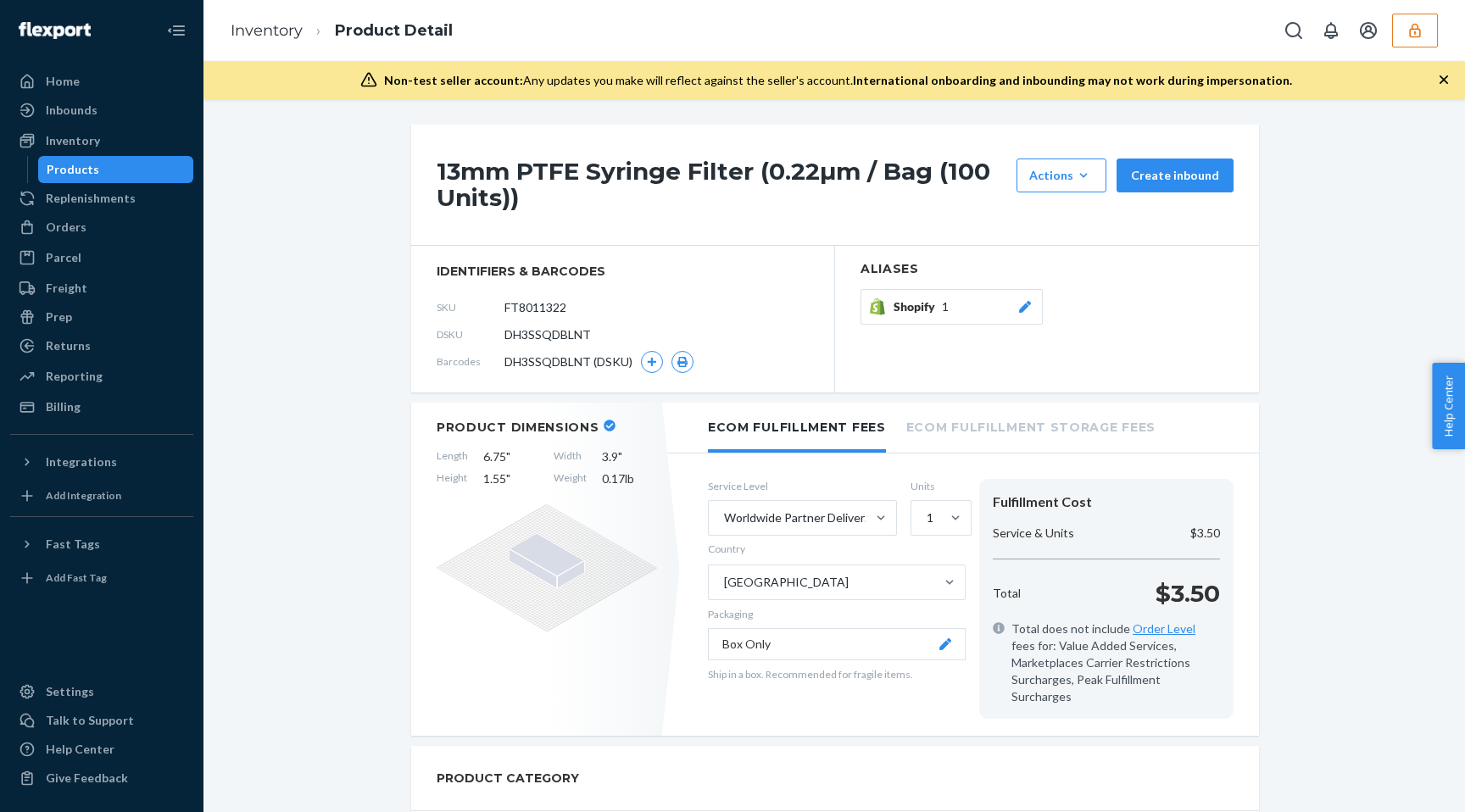
click at [546, 332] on span "DH3SSQDBLNT" at bounding box center [547, 335] width 87 height 17
copy span "DH3SSQDBLNT"
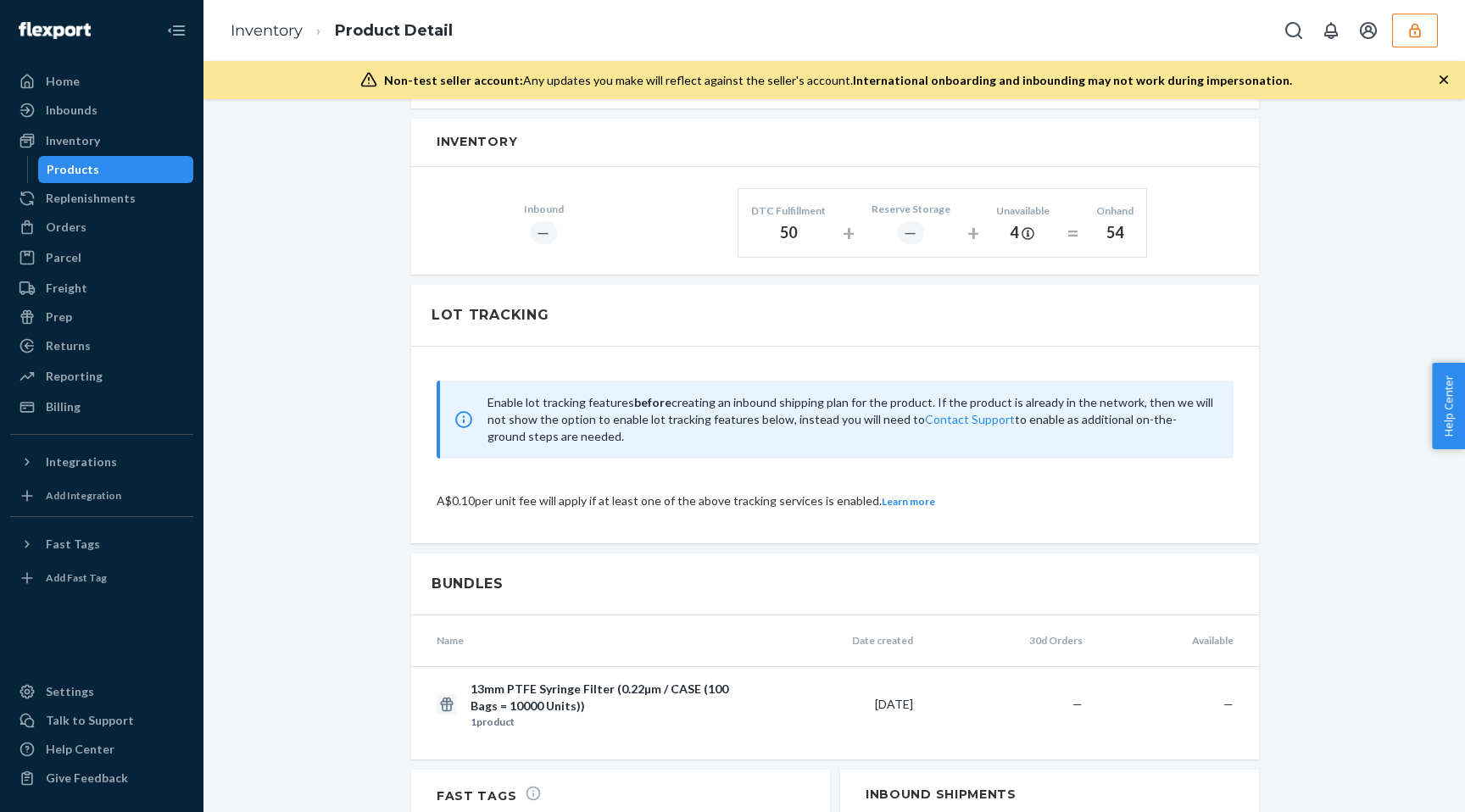
scroll to position [682, 0]
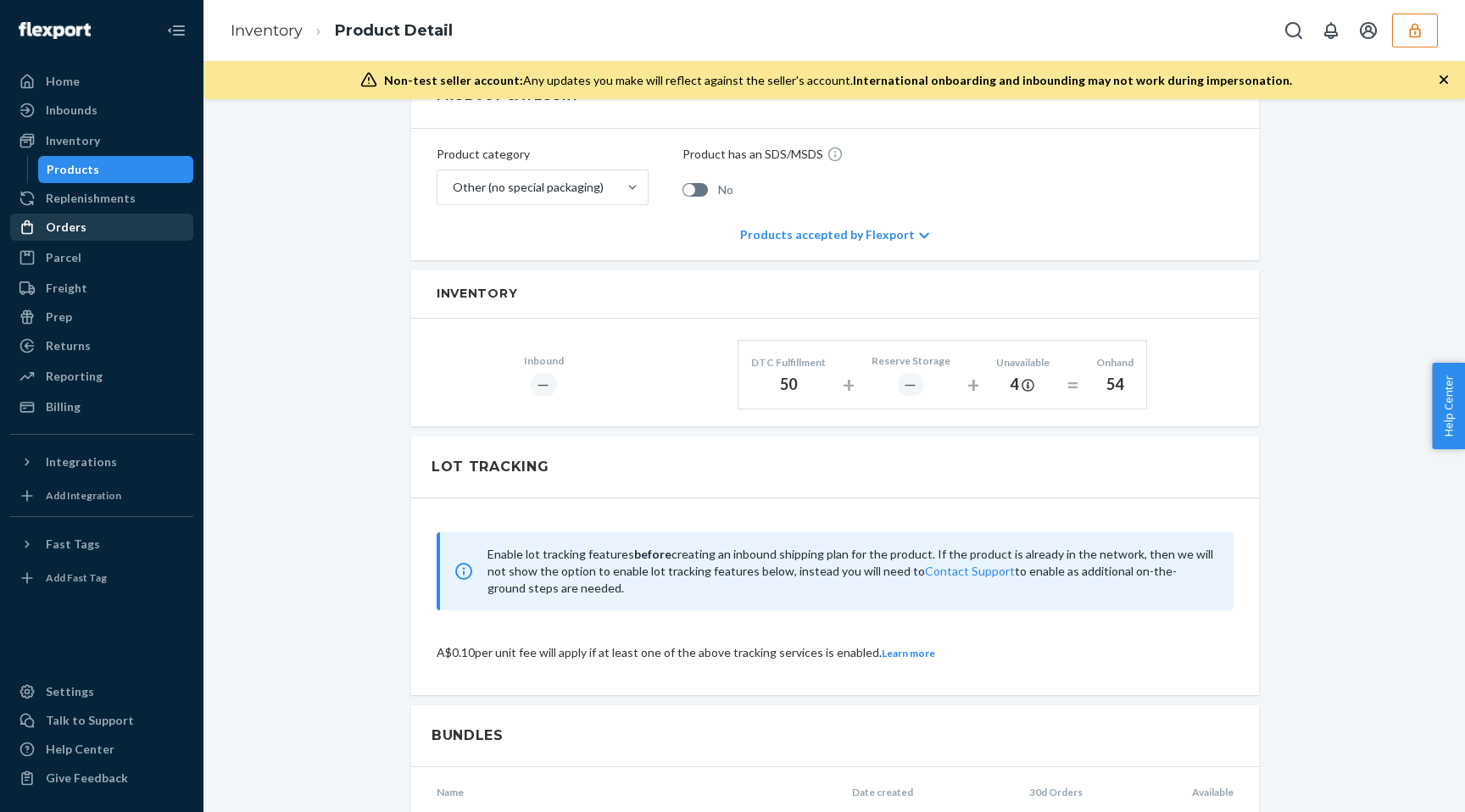
click at [66, 227] on div "Orders" at bounding box center [66, 227] width 41 height 17
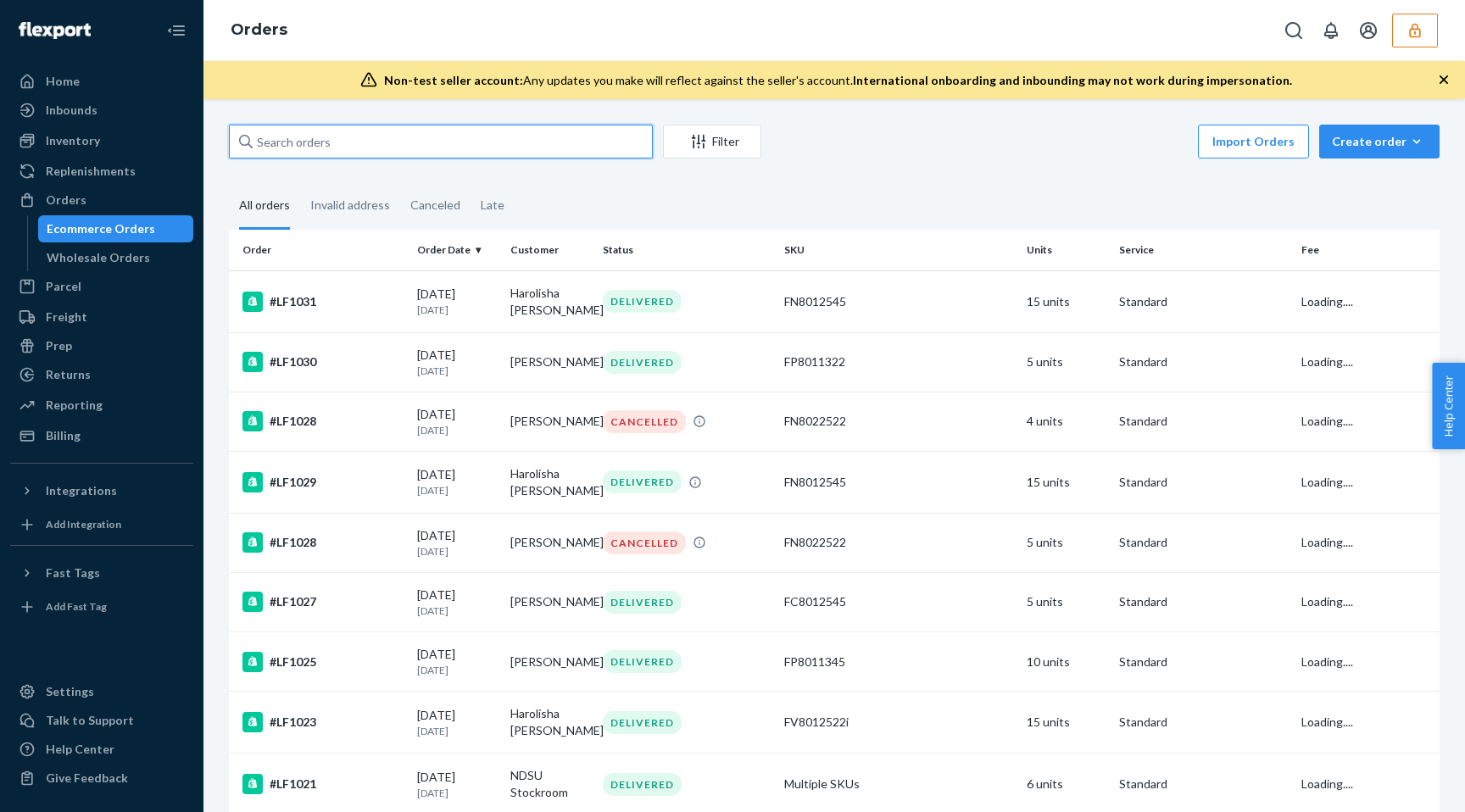
click at [343, 145] on input "text" at bounding box center [441, 142] width 424 height 34
paste input "DH3SSQDBLNT"
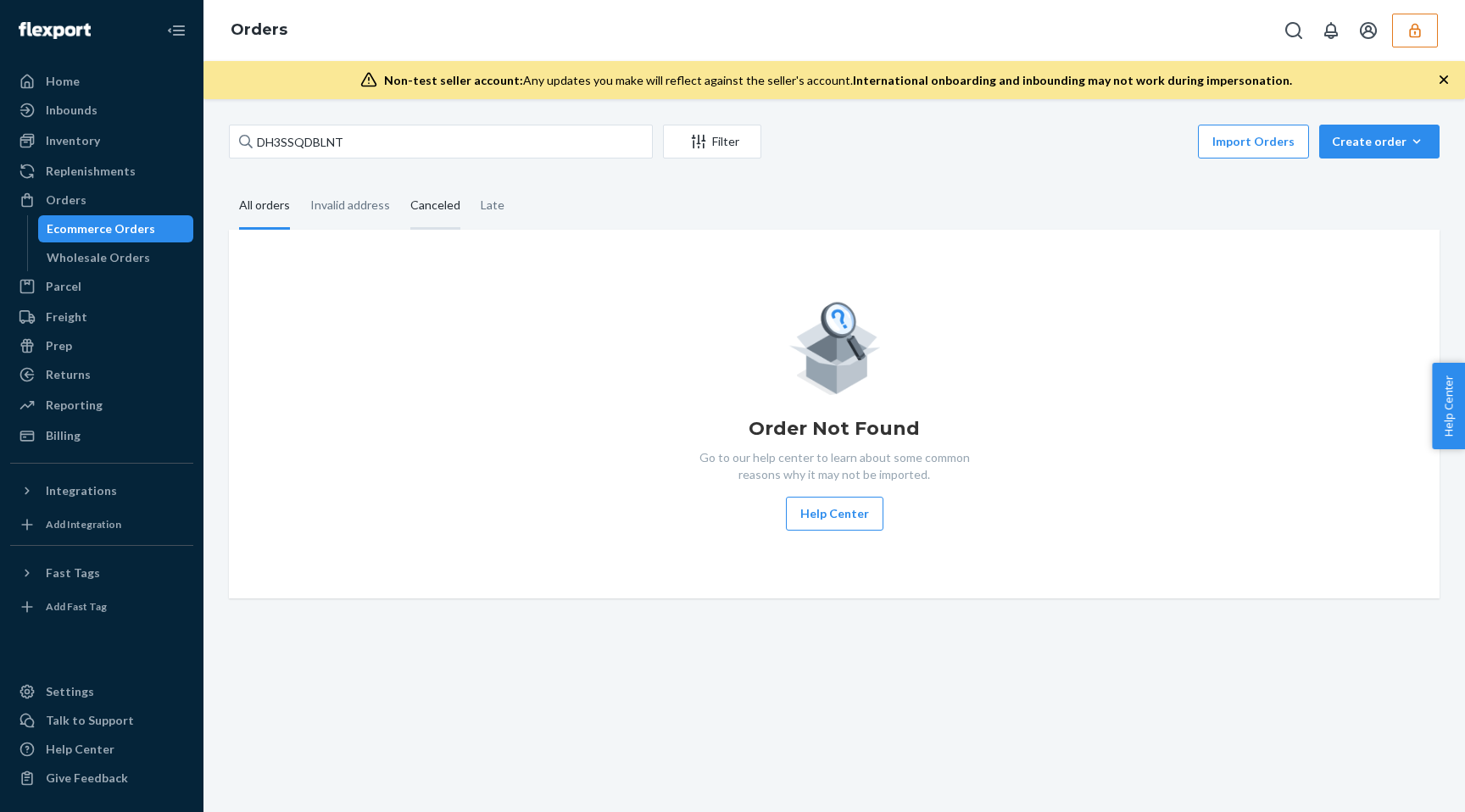
click at [438, 205] on div "Canceled" at bounding box center [435, 206] width 50 height 47
click at [400, 183] on input "Canceled" at bounding box center [400, 183] width 0 height 0
click at [355, 210] on div "Invalid address" at bounding box center [350, 206] width 79 height 47
click at [300, 183] on input "Invalid address" at bounding box center [300, 183] width 0 height 0
click at [276, 204] on div "All orders" at bounding box center [264, 206] width 51 height 47
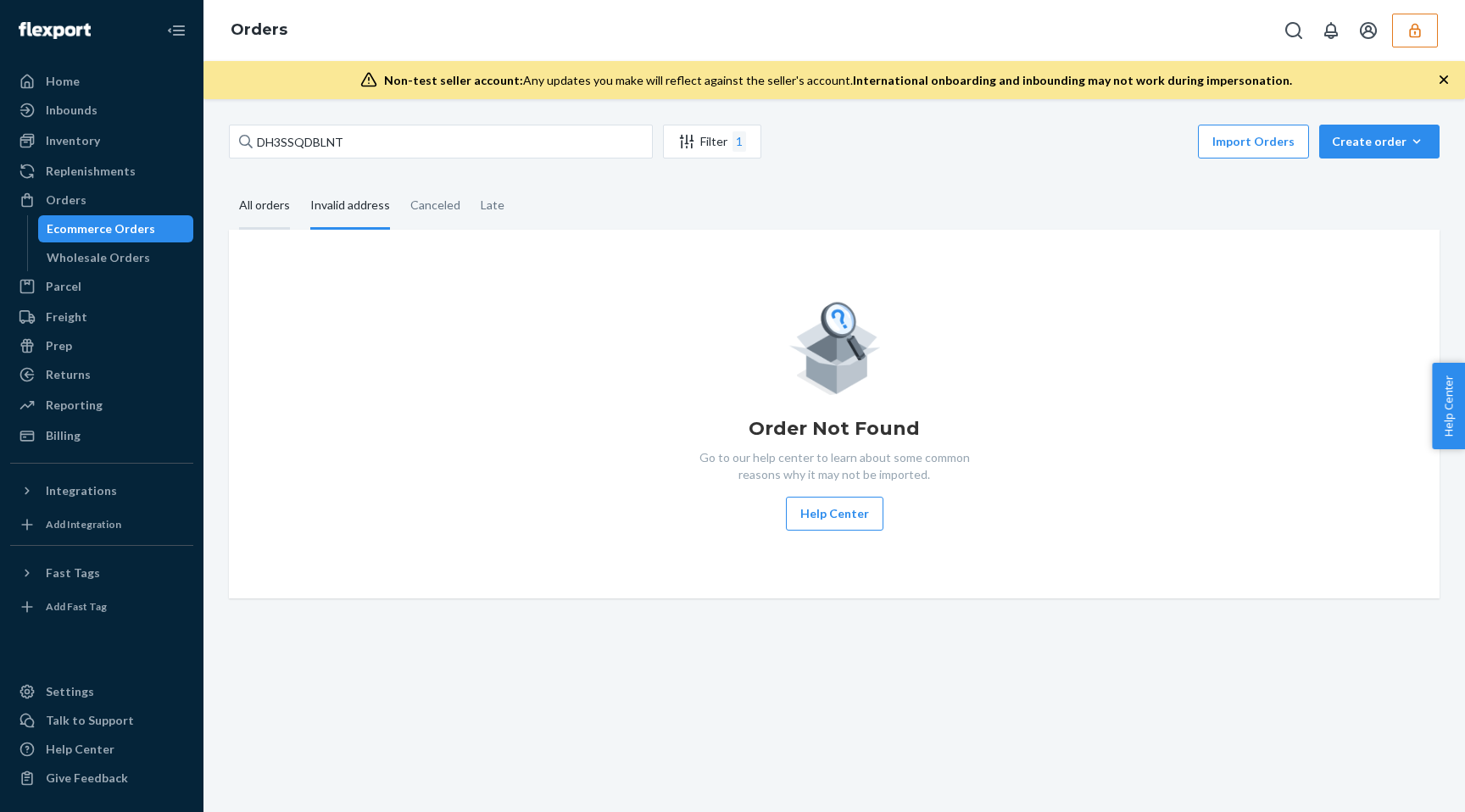
click at [229, 183] on input "All orders" at bounding box center [229, 183] width 0 height 0
click at [138, 228] on div "Ecommerce Orders" at bounding box center [101, 228] width 108 height 17
click at [276, 198] on div "All orders" at bounding box center [264, 206] width 51 height 47
click at [229, 183] on input "All orders" at bounding box center [229, 183] width 0 height 0
click at [104, 145] on div "Inventory" at bounding box center [102, 140] width 180 height 23
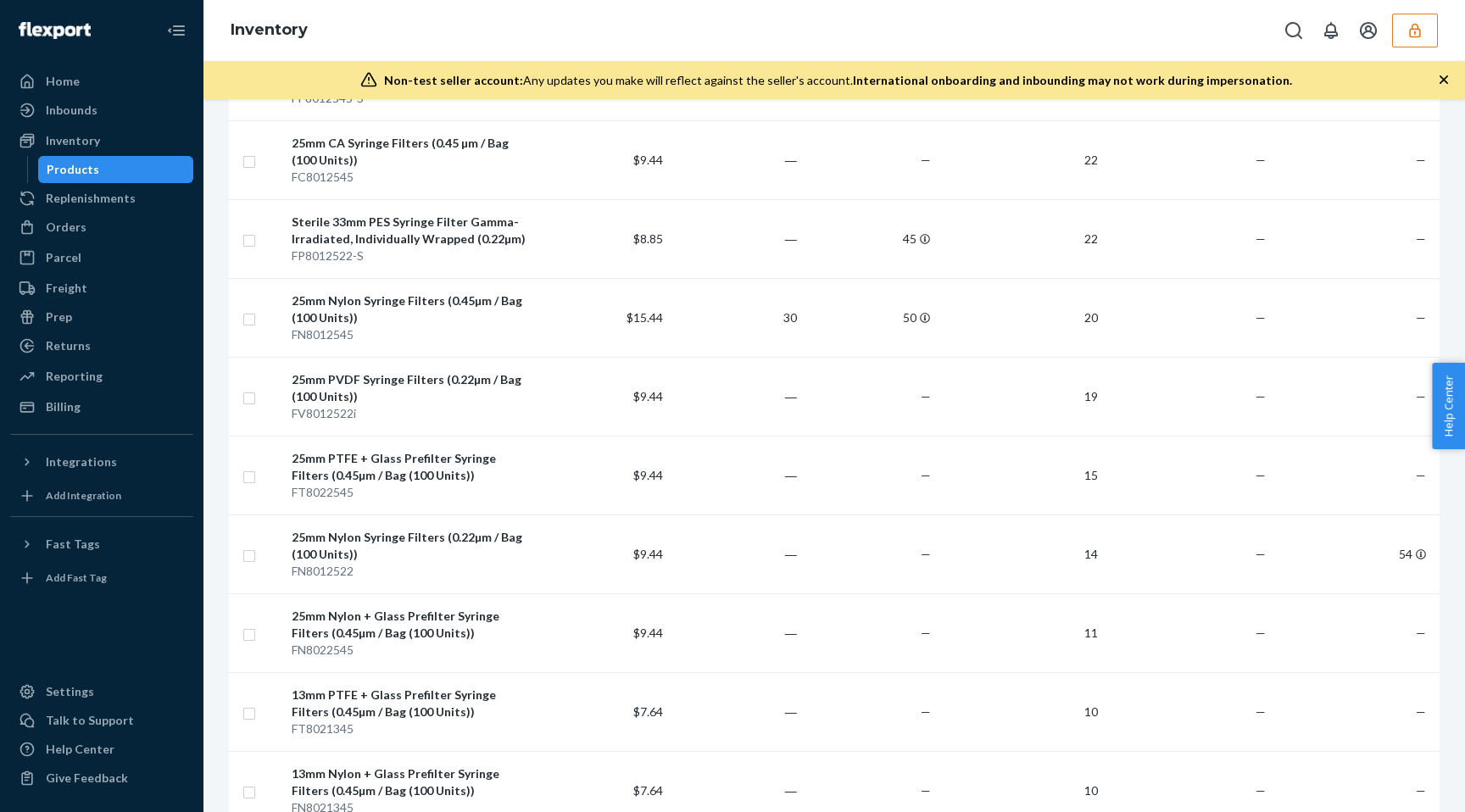
scroll to position [1622, 0]
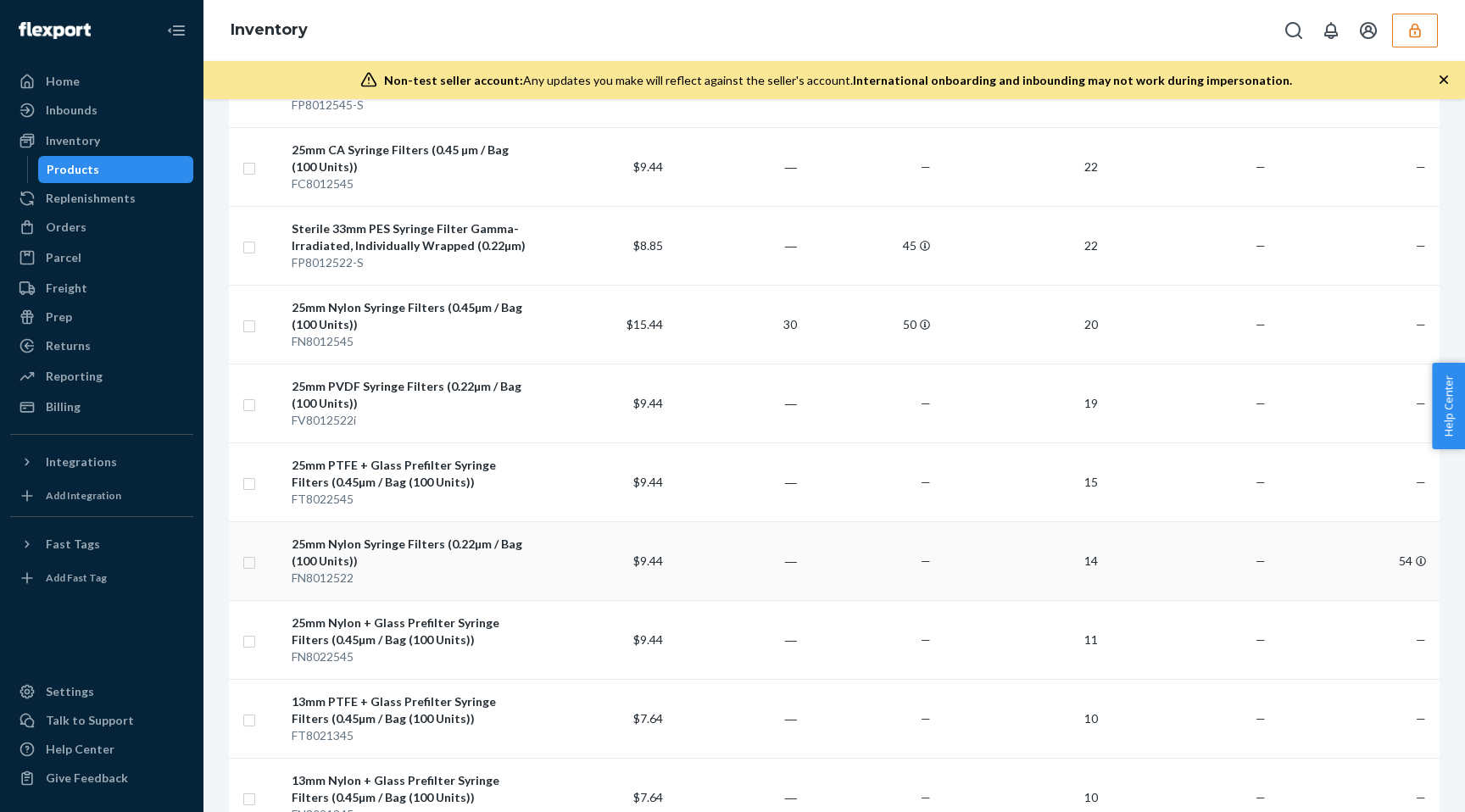
click at [366, 585] on div "FN8012522" at bounding box center [410, 578] width 238 height 17
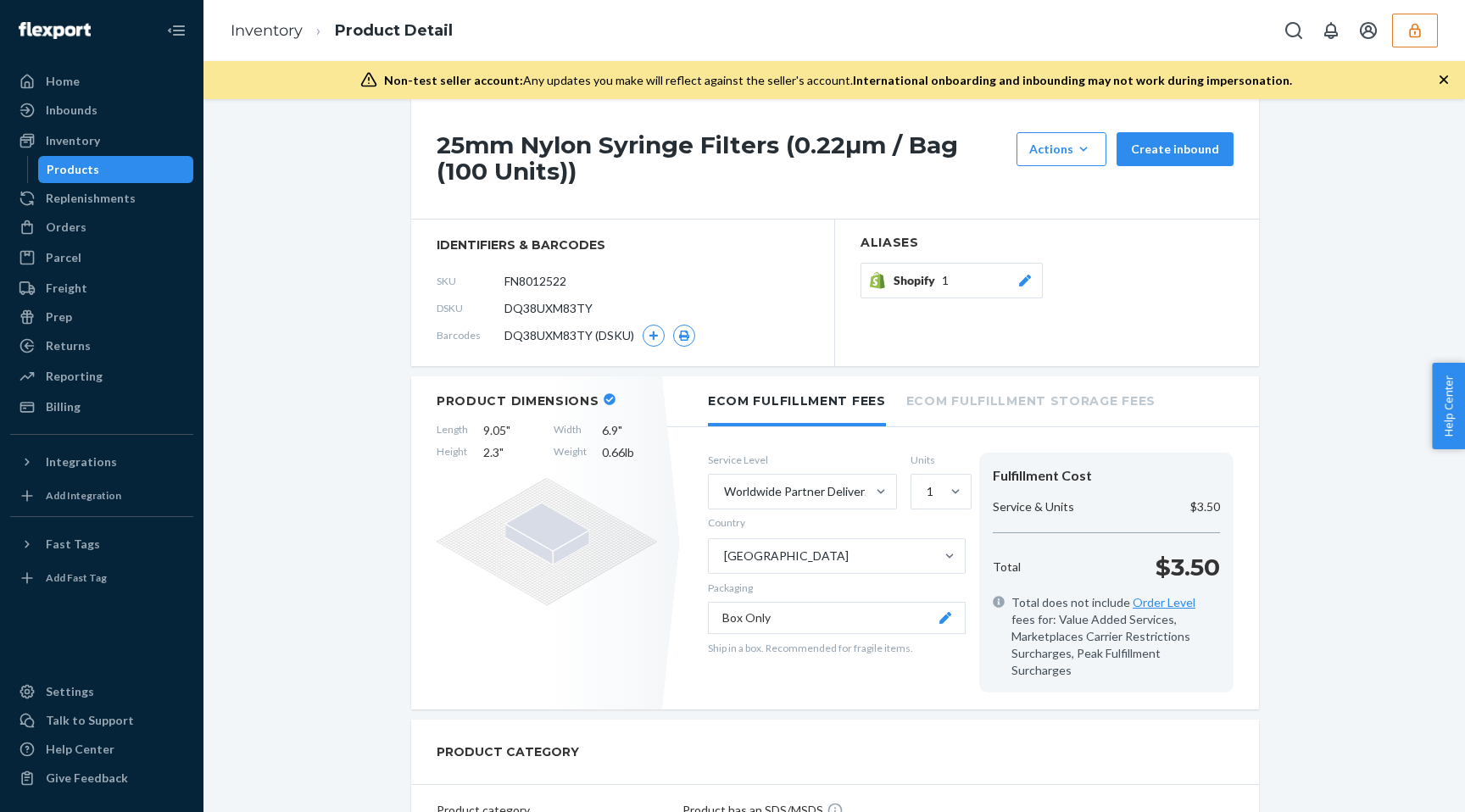
scroll to position [28, 0]
click at [564, 306] on span "DQ38UXM83TY" at bounding box center [548, 307] width 89 height 17
copy span "DQ38UXM83TY"
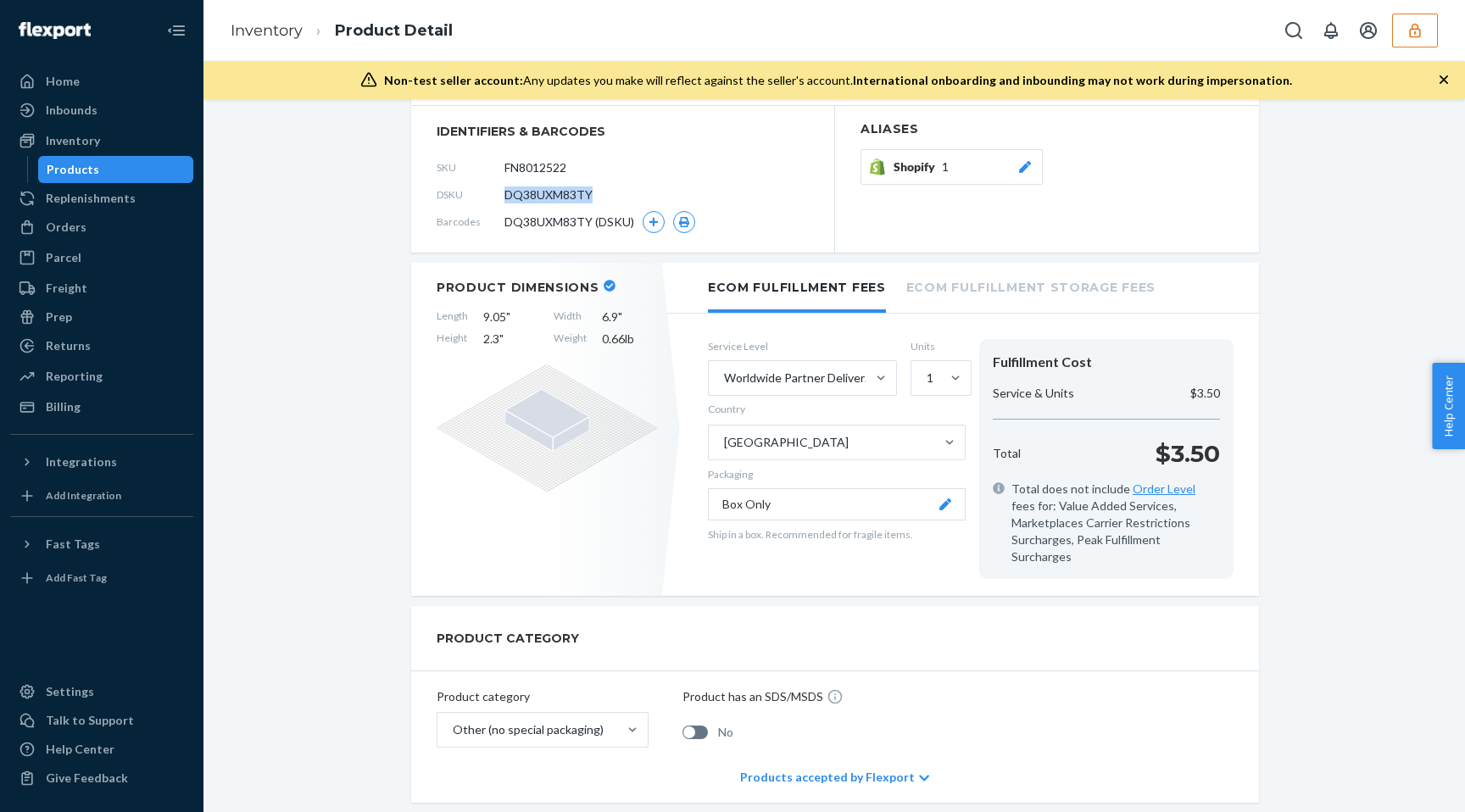
scroll to position [0, 0]
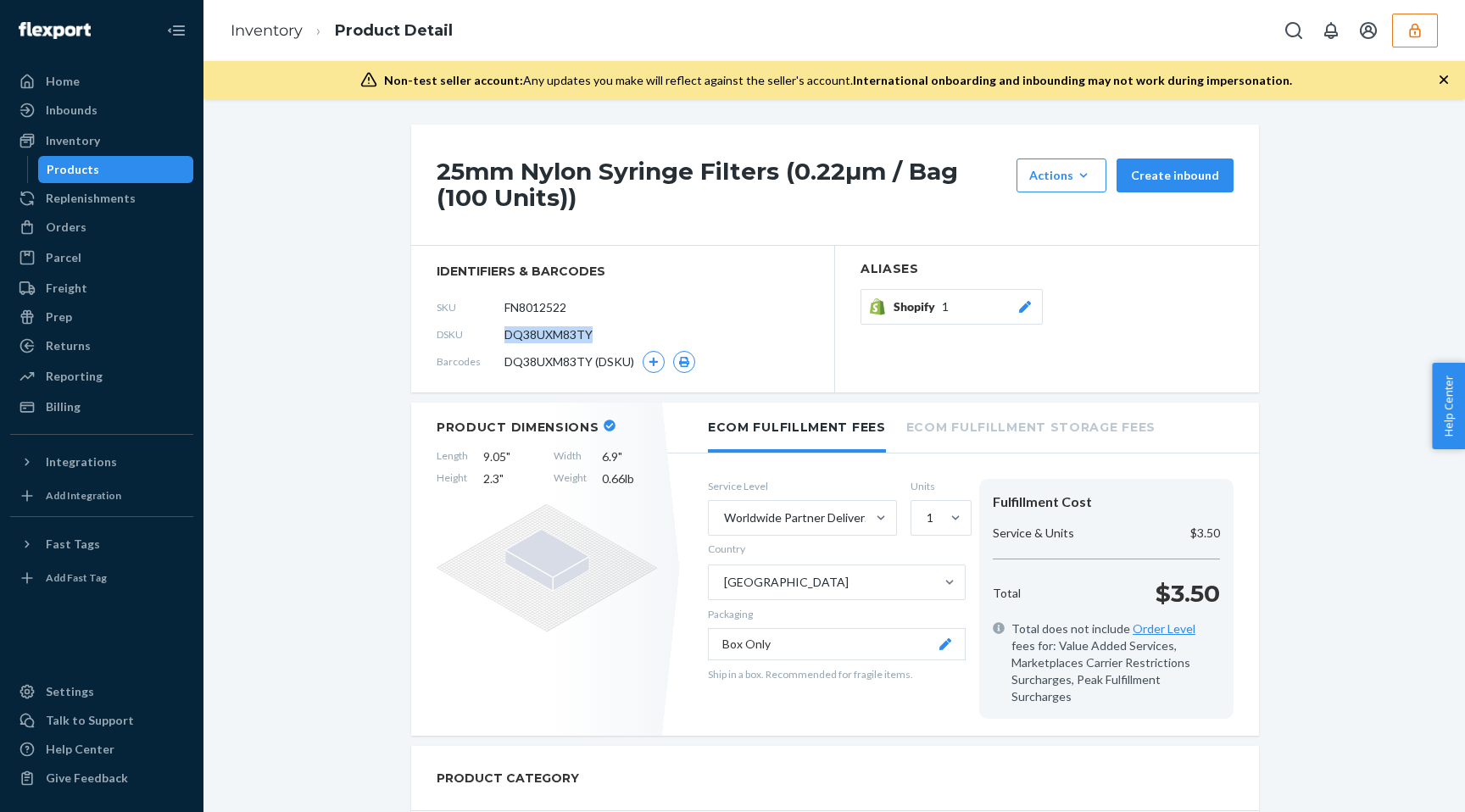
click at [550, 339] on span "DQ38UXM83TY" at bounding box center [548, 335] width 89 height 17
click at [94, 234] on div "Orders" at bounding box center [102, 227] width 180 height 23
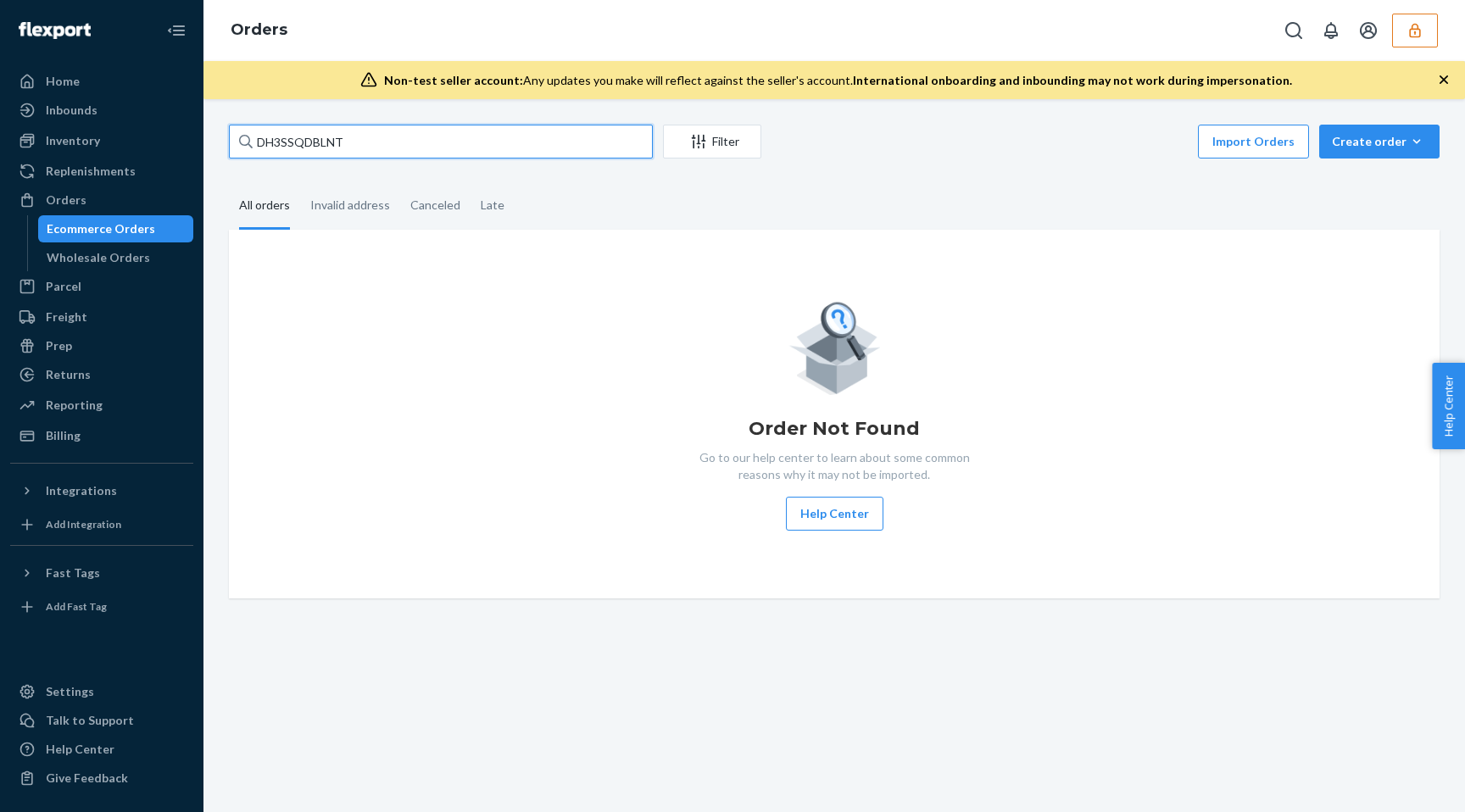
click at [320, 132] on input "DH3SSQDBLNT" at bounding box center [441, 142] width 424 height 34
paste input "Q38UXM83TY"
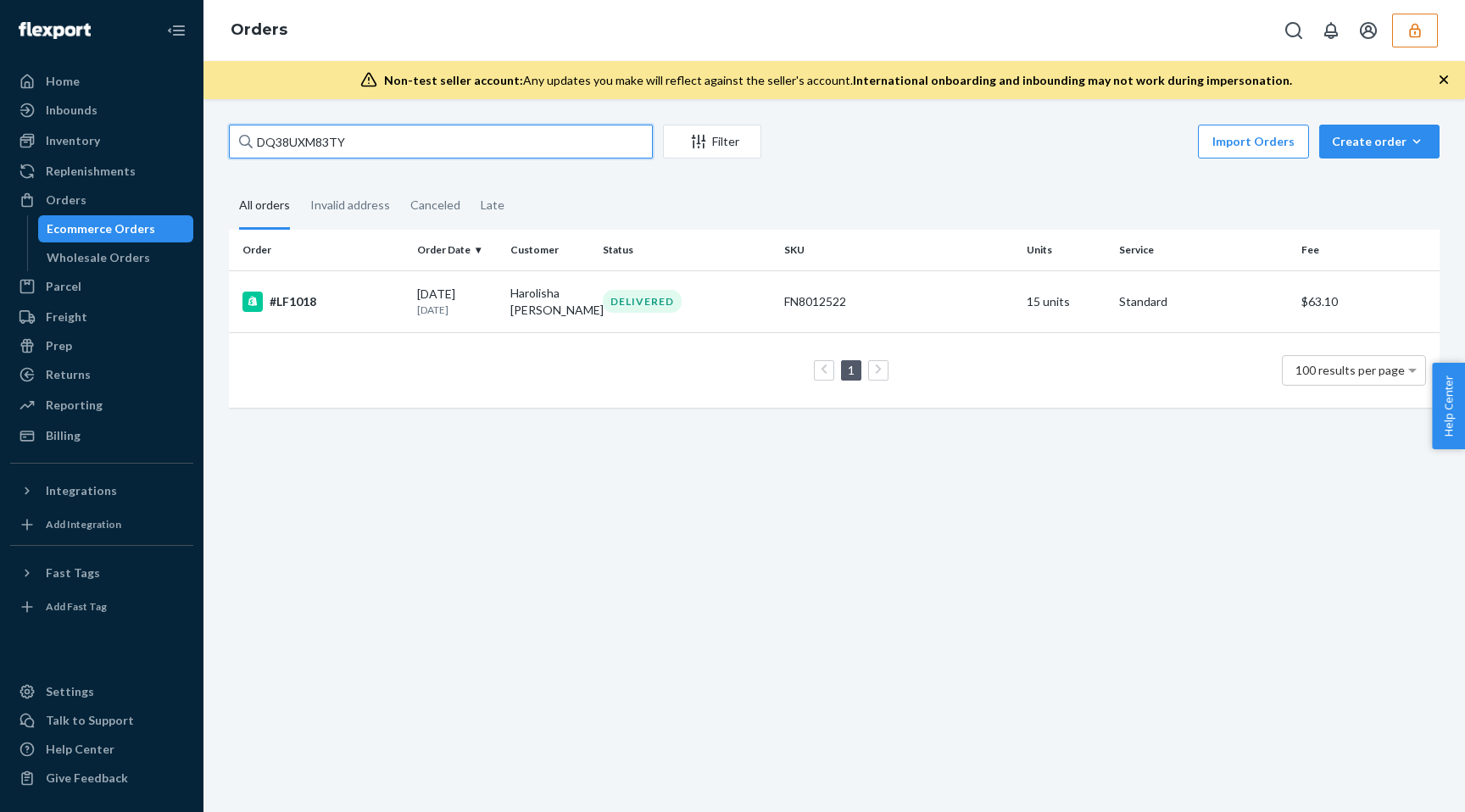
click at [275, 145] on input "DQ38UXM83TY" at bounding box center [441, 142] width 424 height 34
paste input "FP8011322"
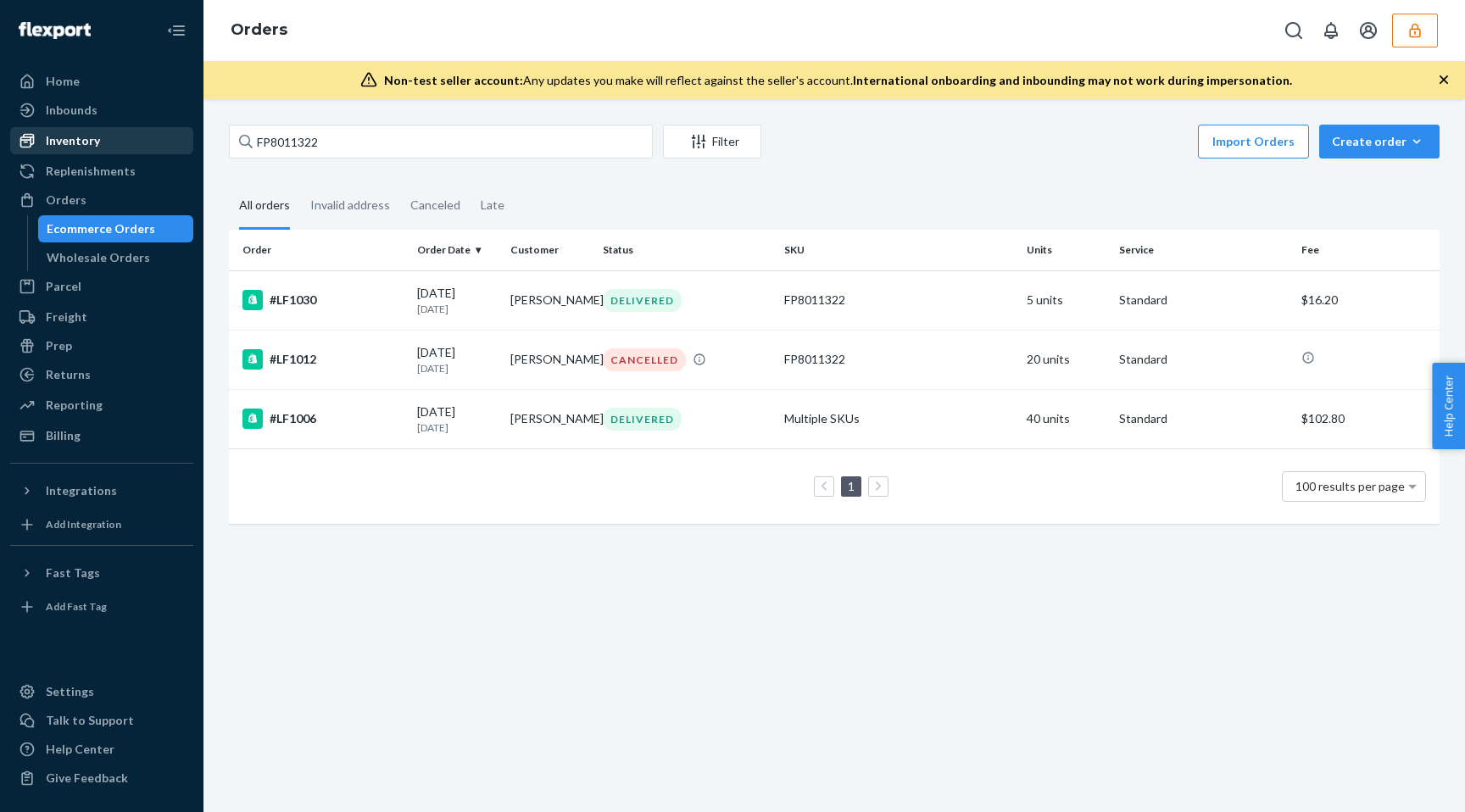
click at [88, 142] on div "Inventory" at bounding box center [73, 141] width 54 height 17
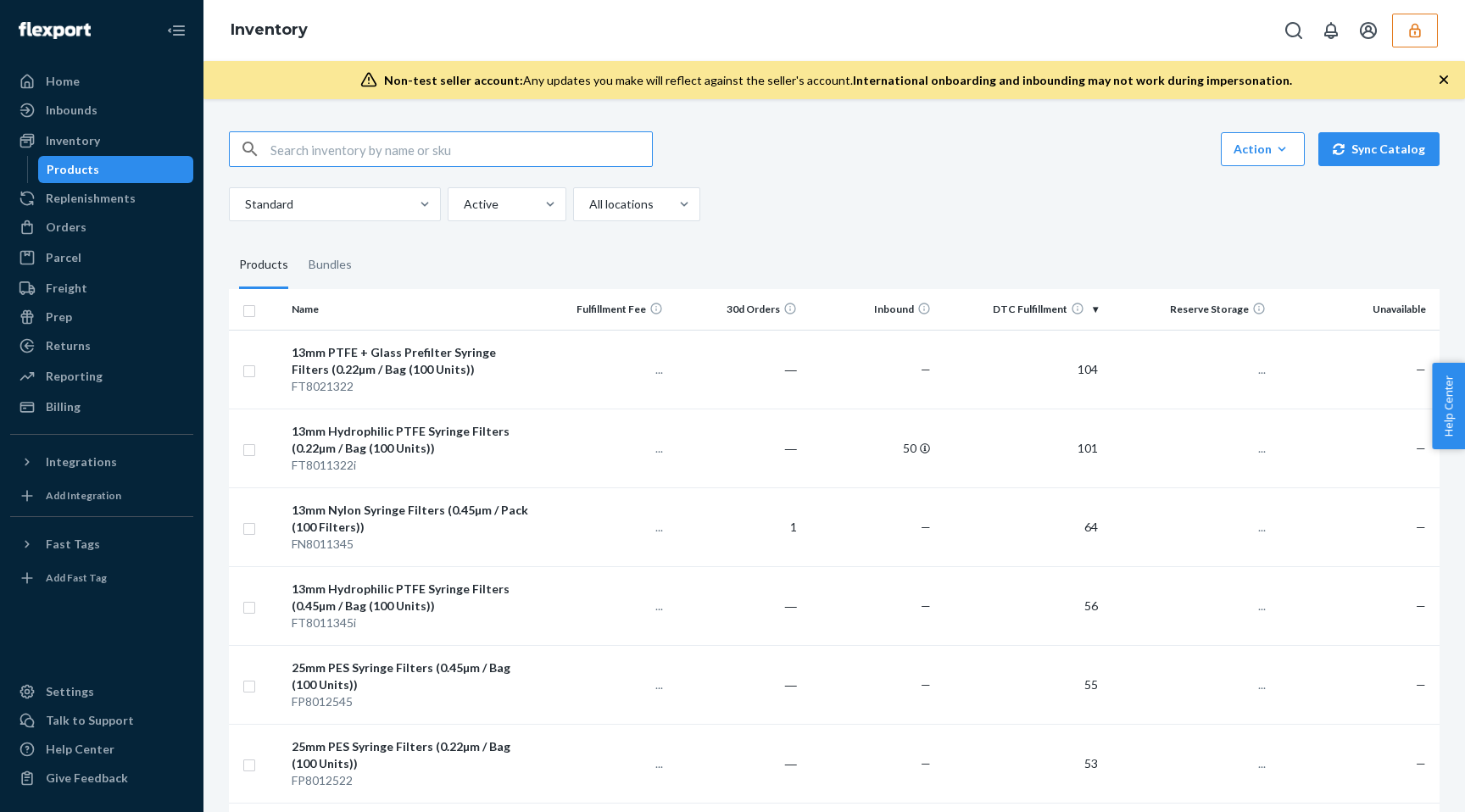
click at [296, 154] on input "text" at bounding box center [461, 149] width 381 height 34
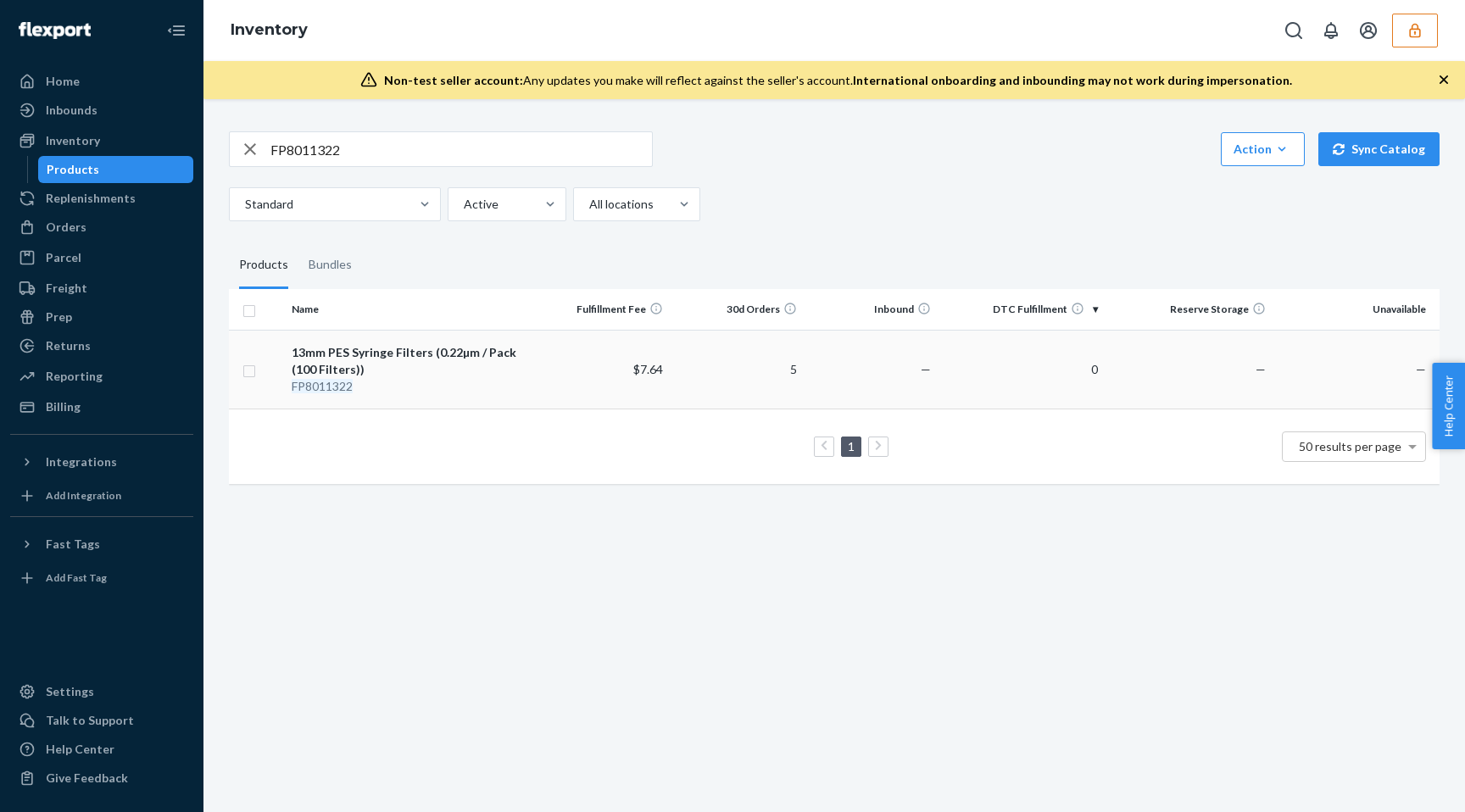
click at [406, 341] on td "13mm PES Syringe Filters (0.22µm / Pack (100 Filters)) FP8011322" at bounding box center [410, 369] width 251 height 79
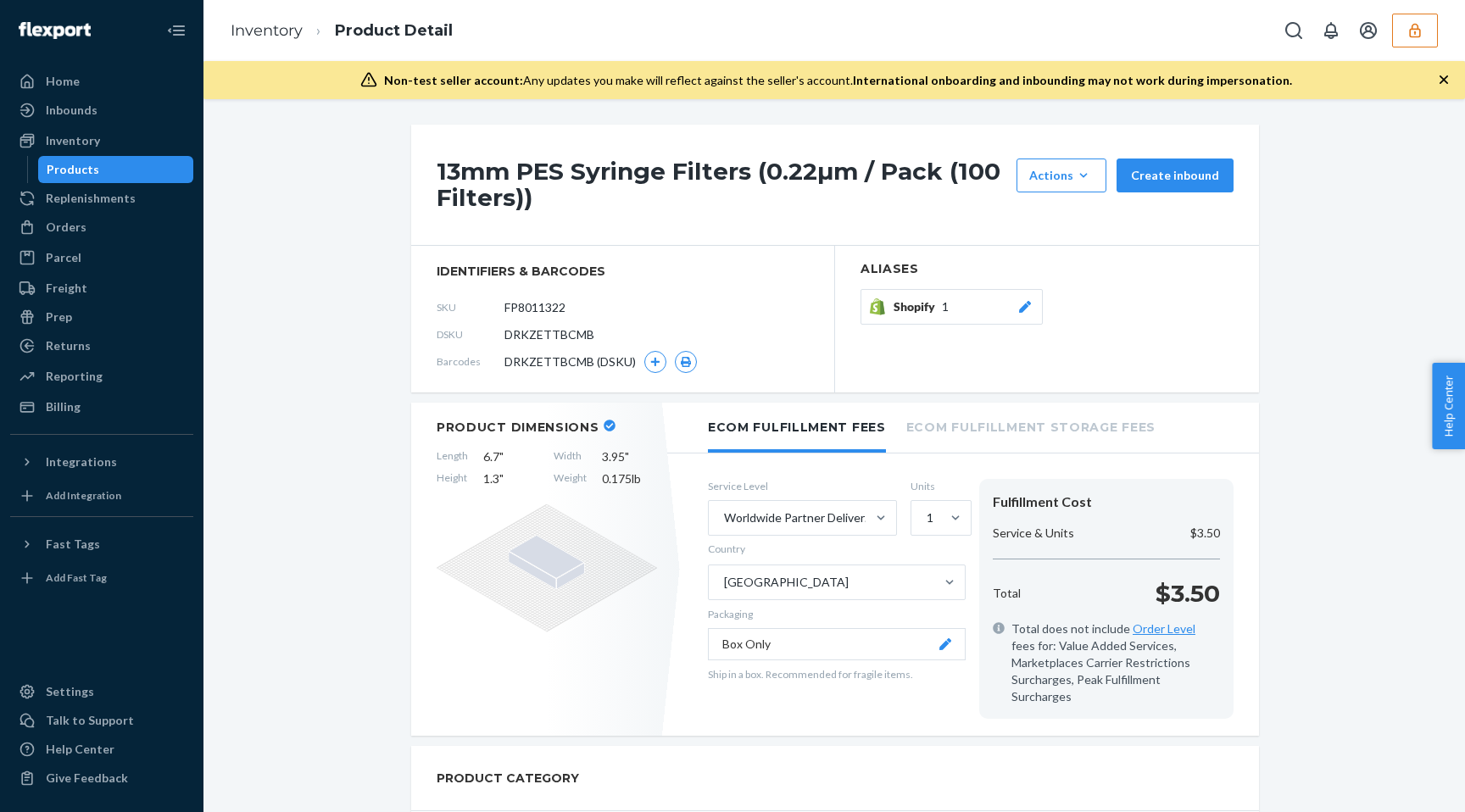
click at [576, 333] on span "DRKZETTBCMB" at bounding box center [549, 335] width 90 height 17
copy span "DRKZETTBCMB"
click at [89, 172] on div "Products" at bounding box center [73, 170] width 52 height 17
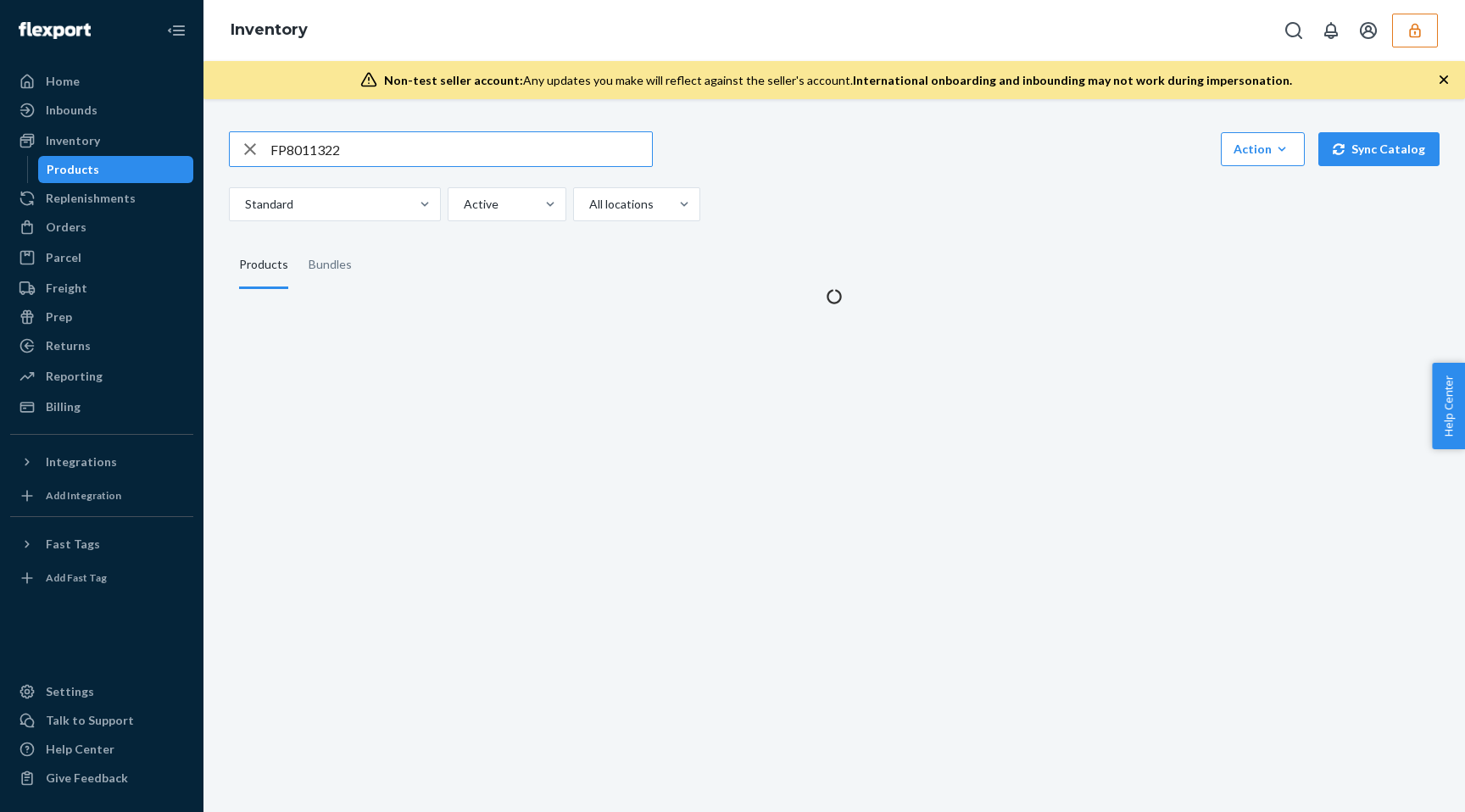
click at [313, 153] on input "FP8011322" at bounding box center [461, 149] width 381 height 34
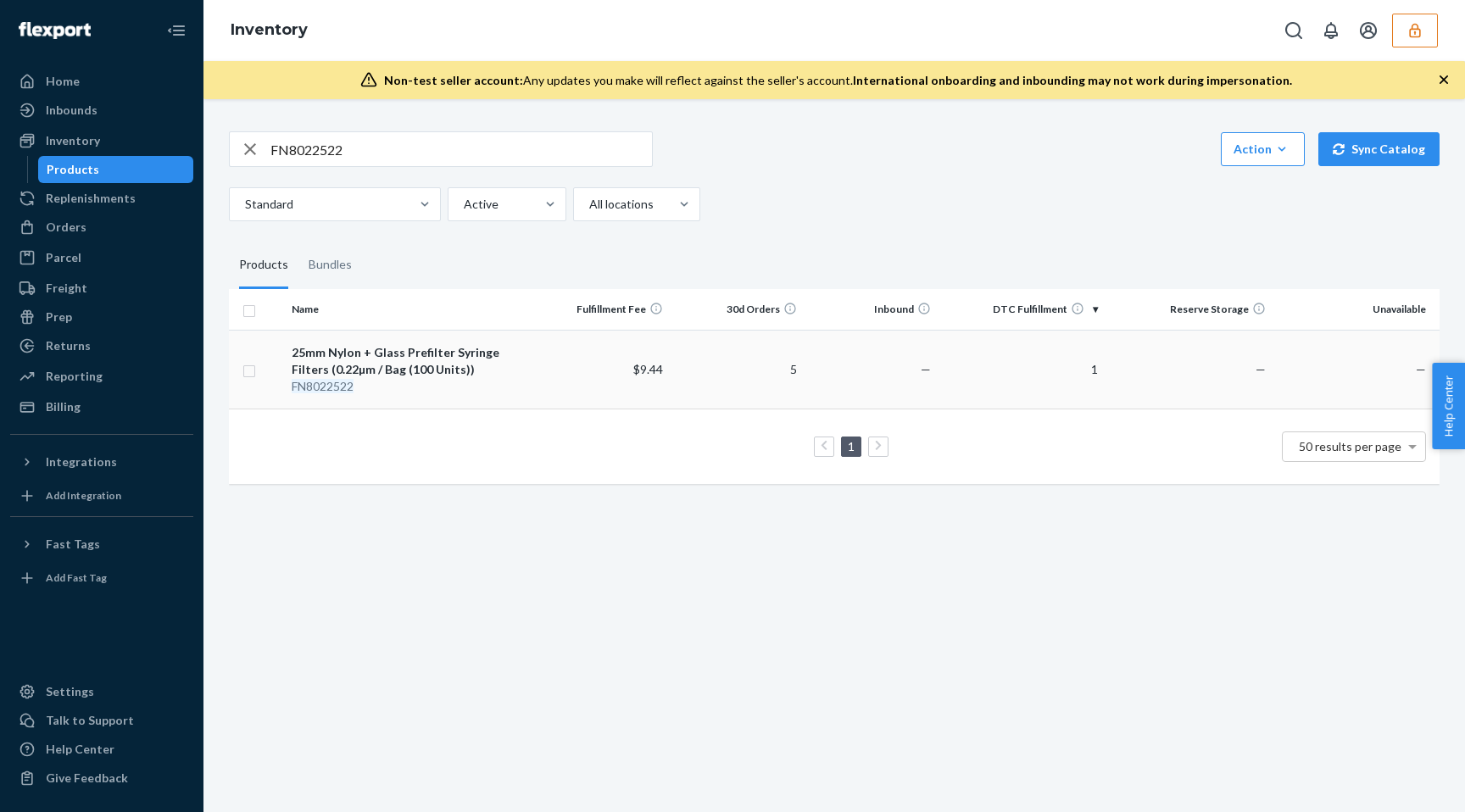
click at [437, 357] on div "25mm Nylon + Glass Prefilter Syringe Filters (0.22µm / Bag (100 Units))" at bounding box center [410, 361] width 238 height 34
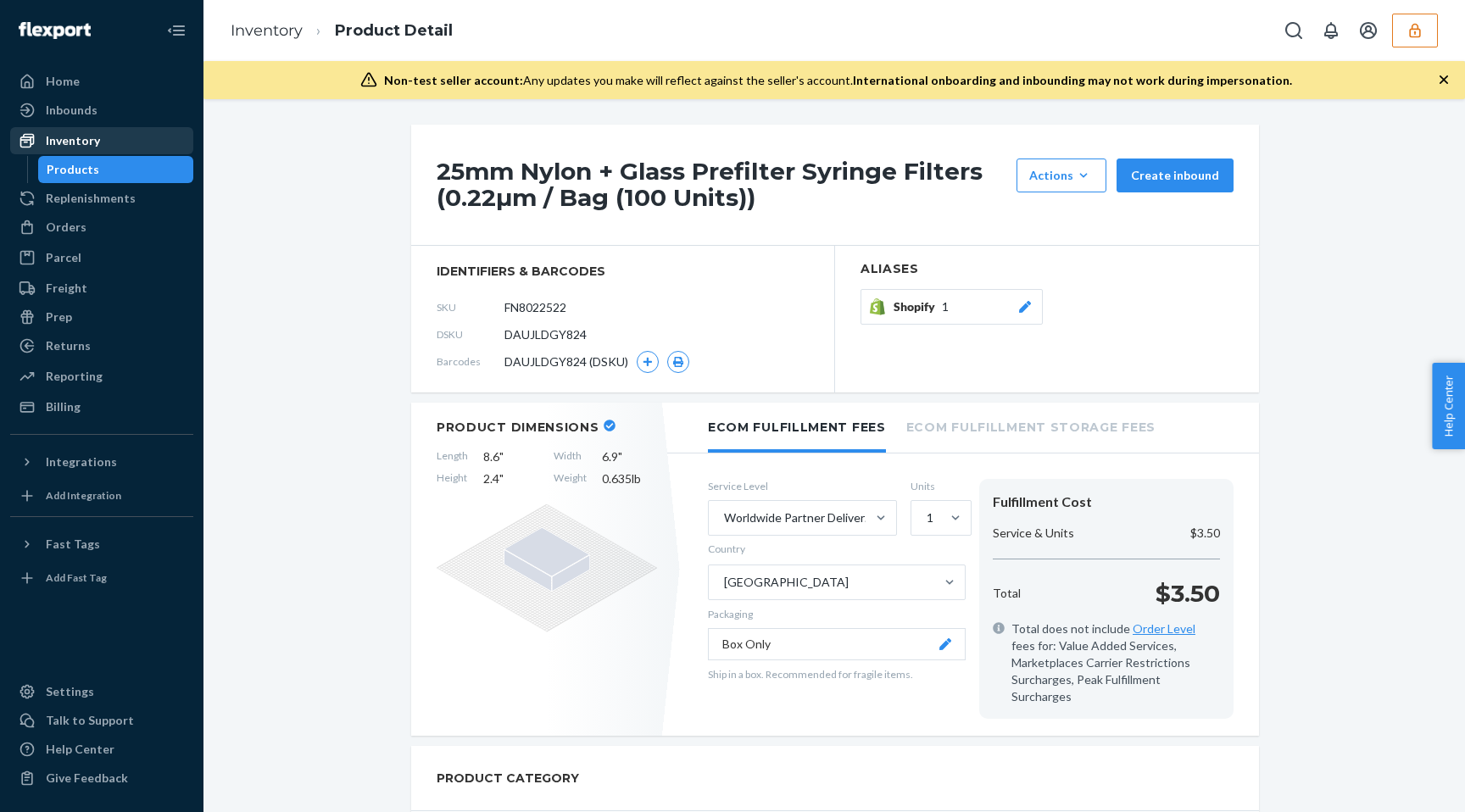
click at [79, 140] on div "Inventory" at bounding box center [73, 141] width 54 height 17
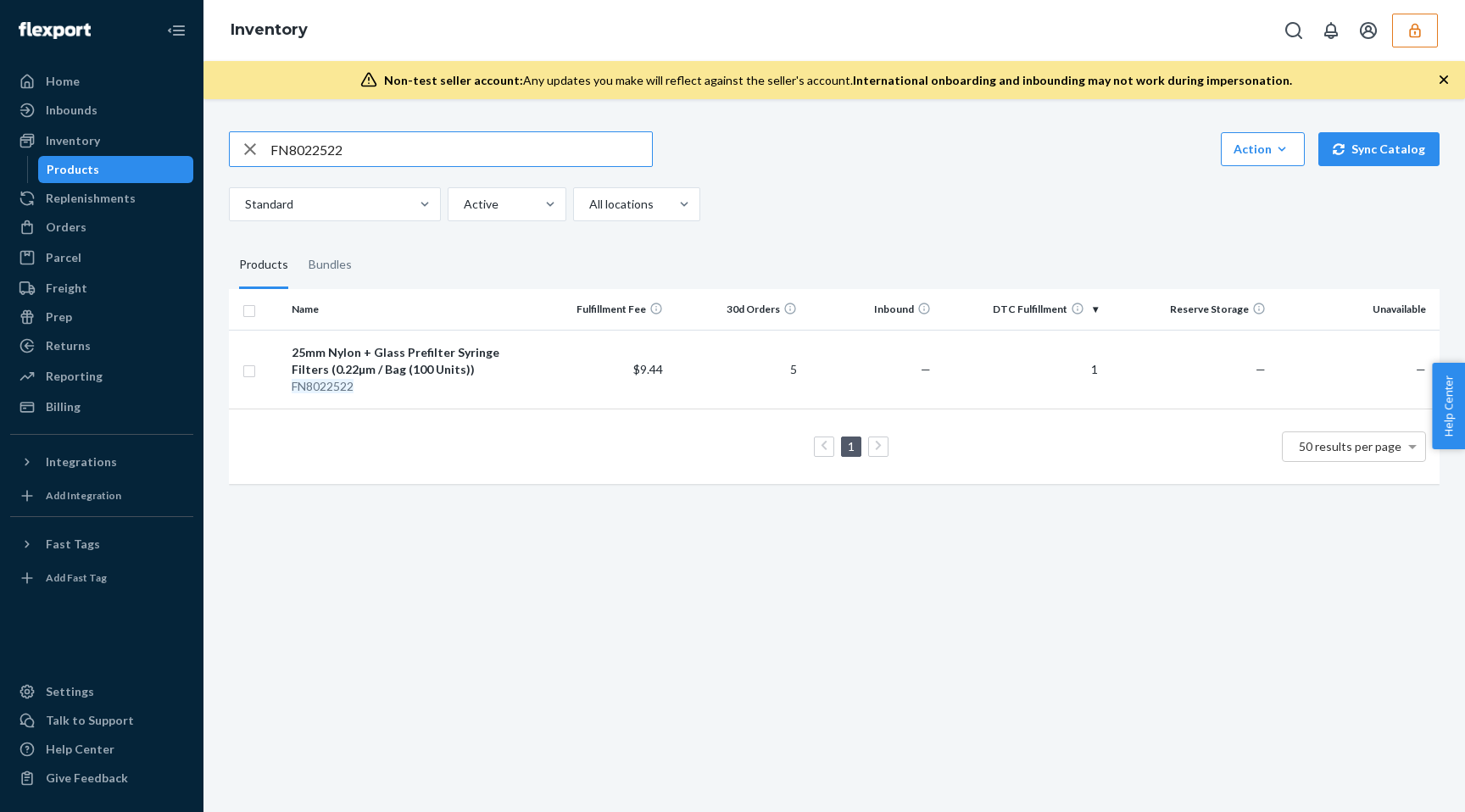
click at [253, 145] on icon "button" at bounding box center [250, 149] width 21 height 34
click at [322, 150] on input "text" at bounding box center [461, 149] width 381 height 34
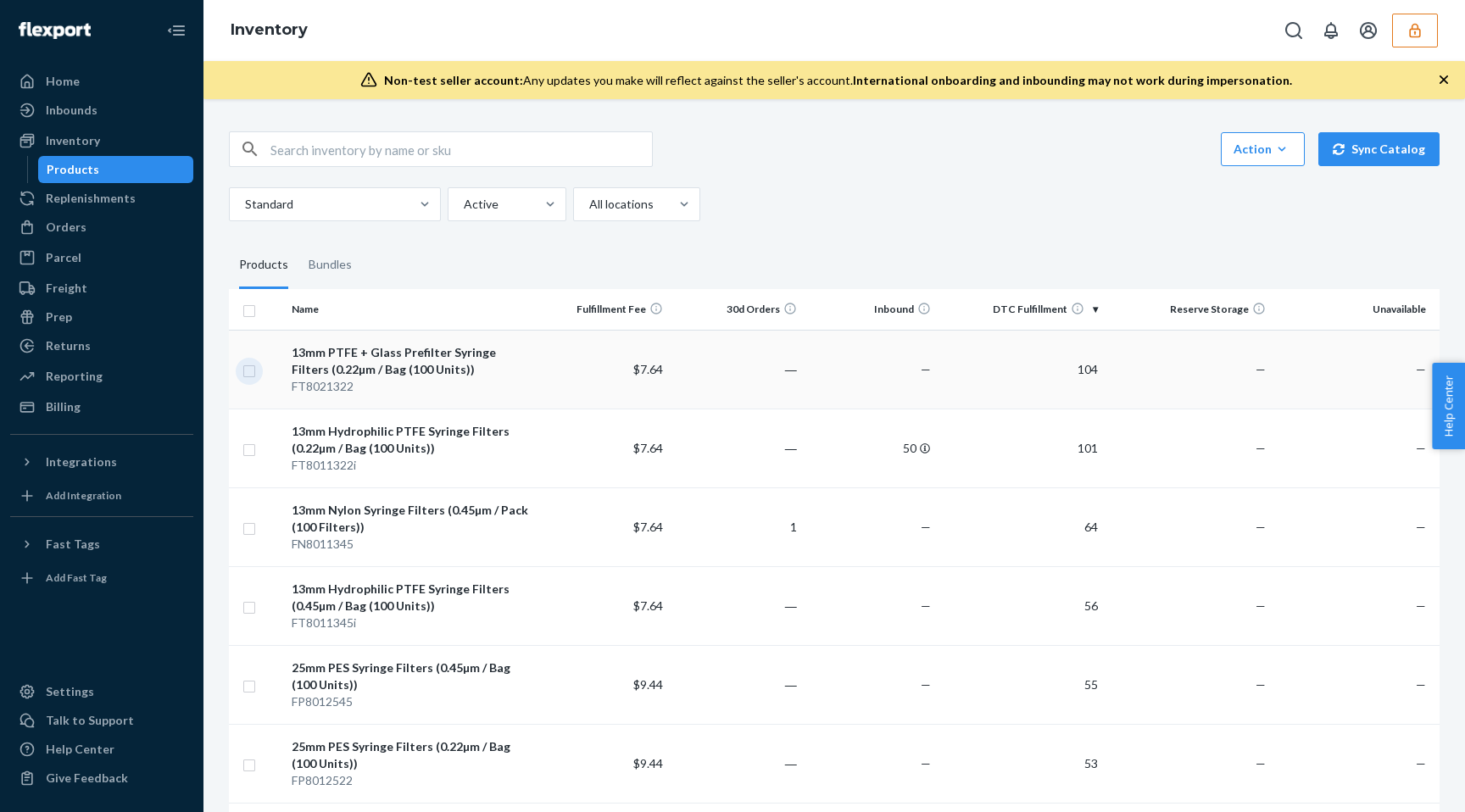
click at [254, 369] on input "checkbox" at bounding box center [249, 368] width 14 height 18
click at [1203, 154] on link "Create a Removal Order" at bounding box center [1228, 149] width 163 height 34
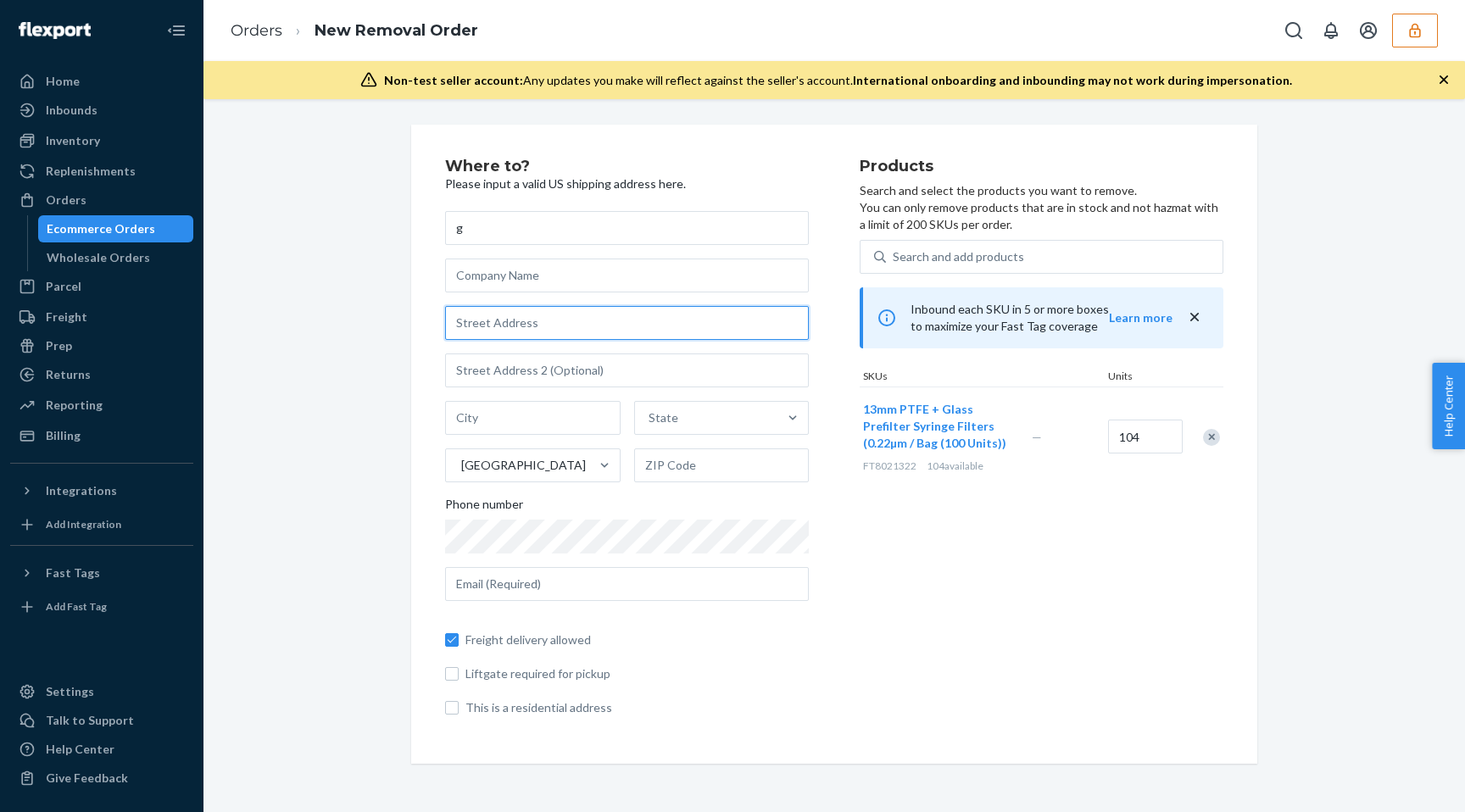
click at [513, 323] on input "text" at bounding box center [627, 323] width 364 height 34
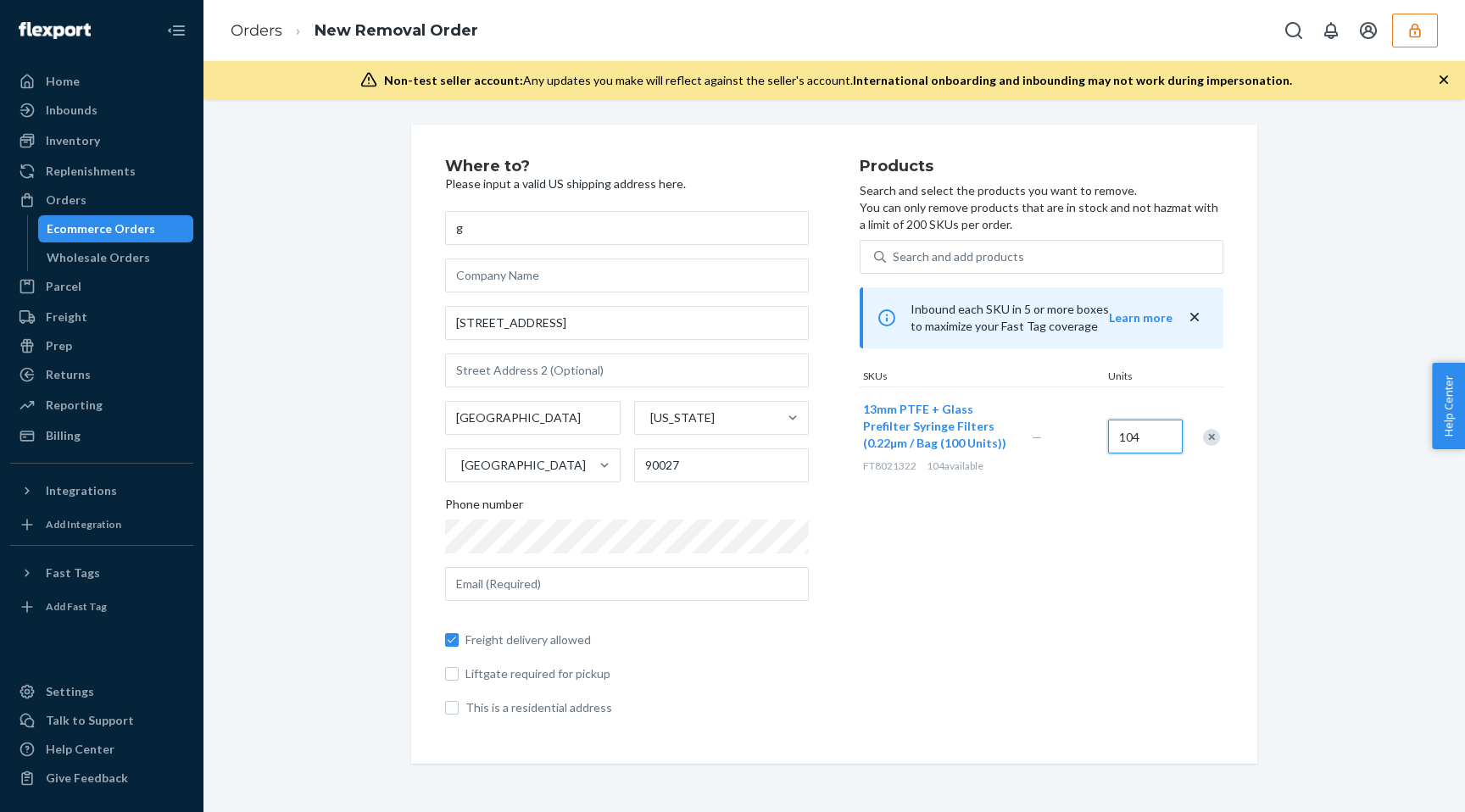
click at [1127, 438] on input "104" at bounding box center [1145, 436] width 75 height 34
click at [508, 586] on input "text" at bounding box center [627, 584] width 364 height 34
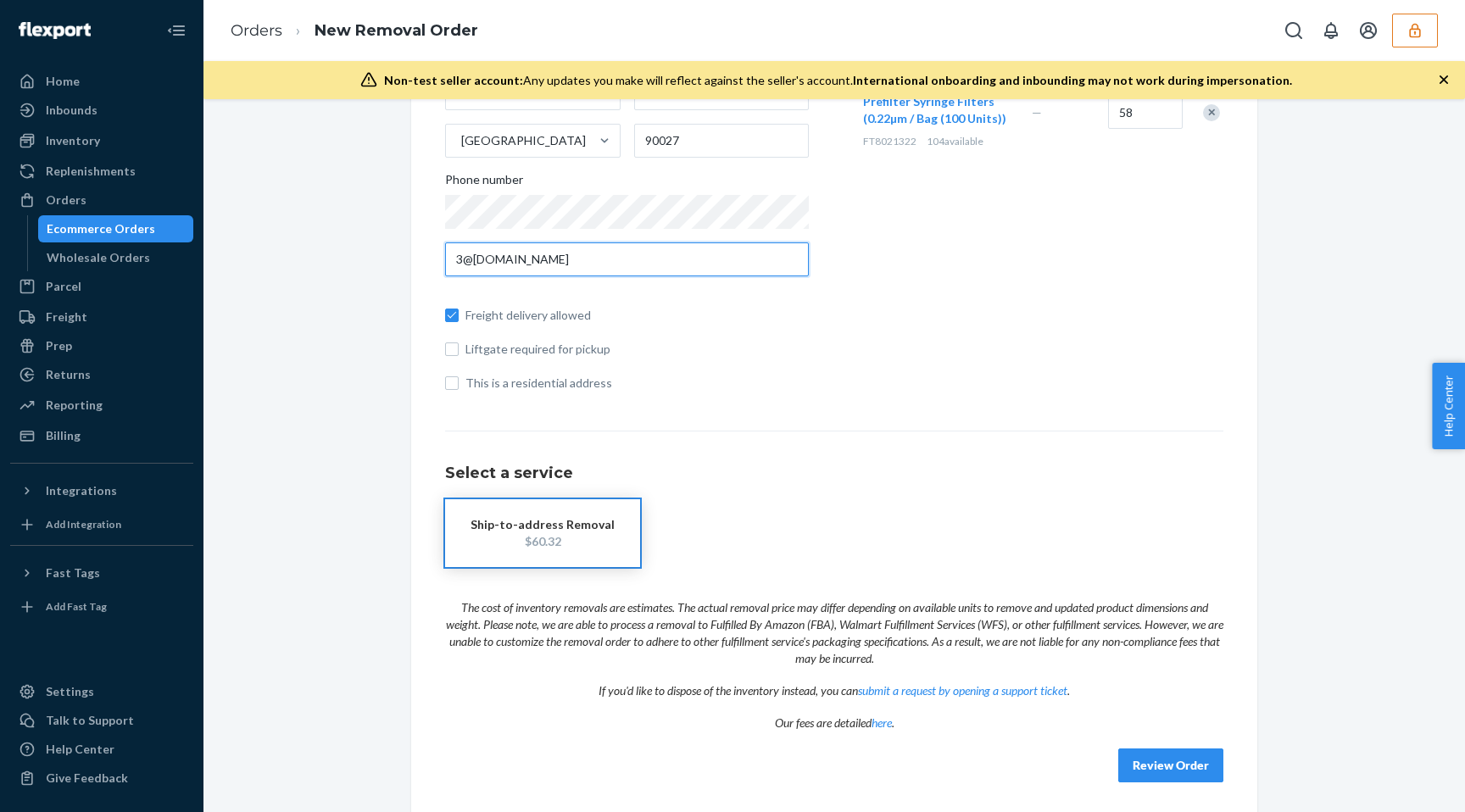
scroll to position [326, 0]
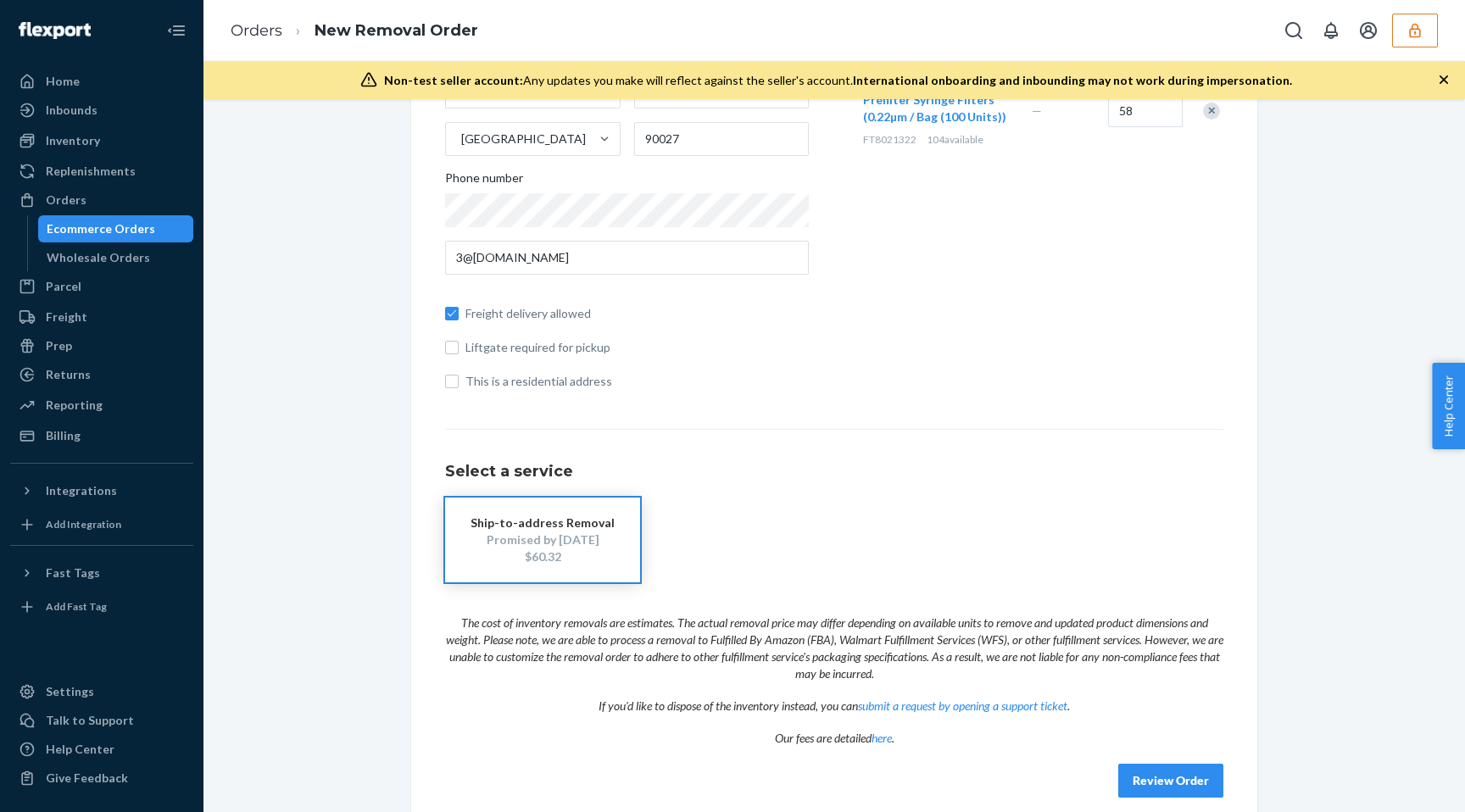
click at [92, 229] on div "Ecommerce Orders" at bounding box center [101, 228] width 108 height 17
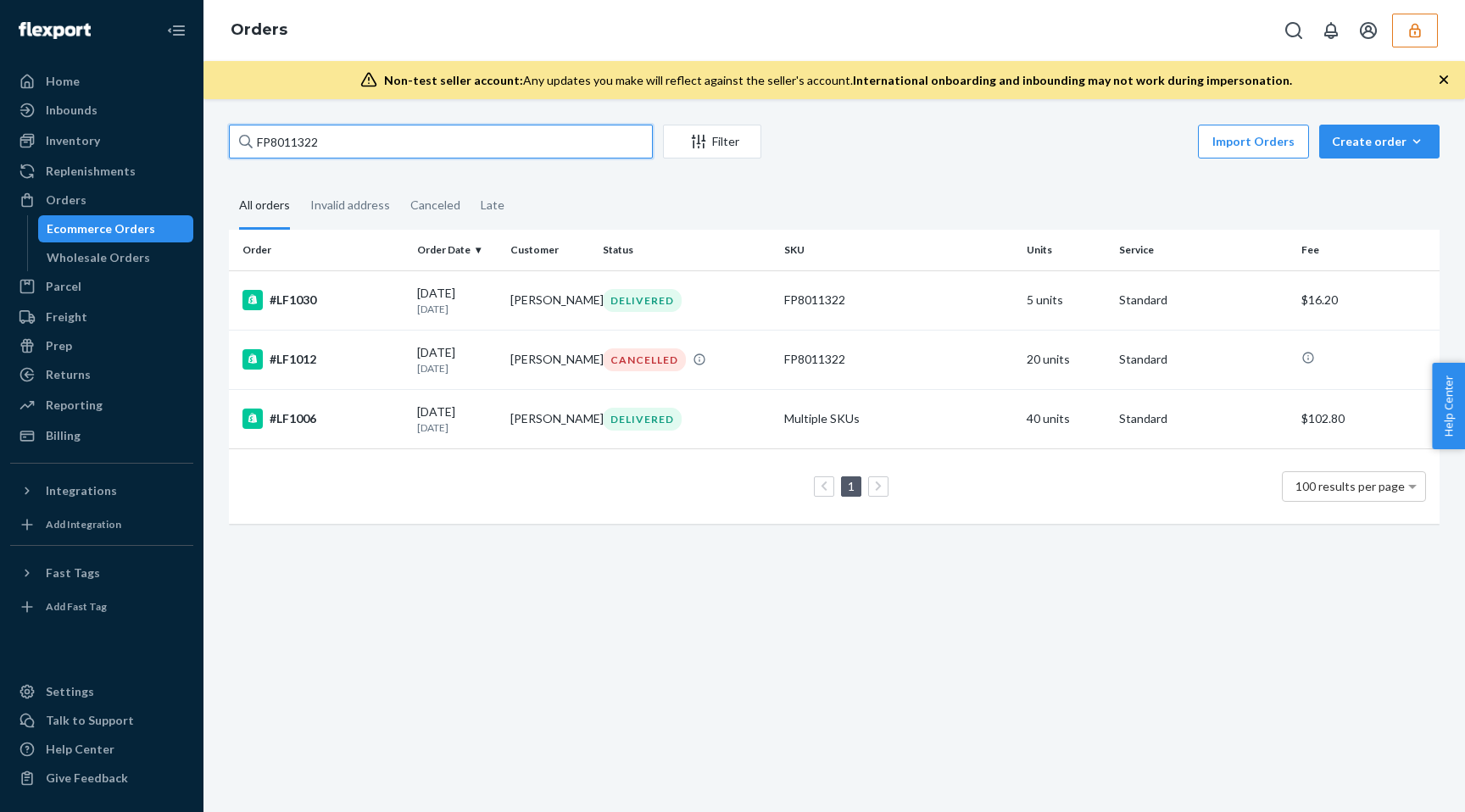
click at [384, 135] on input "FP8011322" at bounding box center [441, 142] width 424 height 34
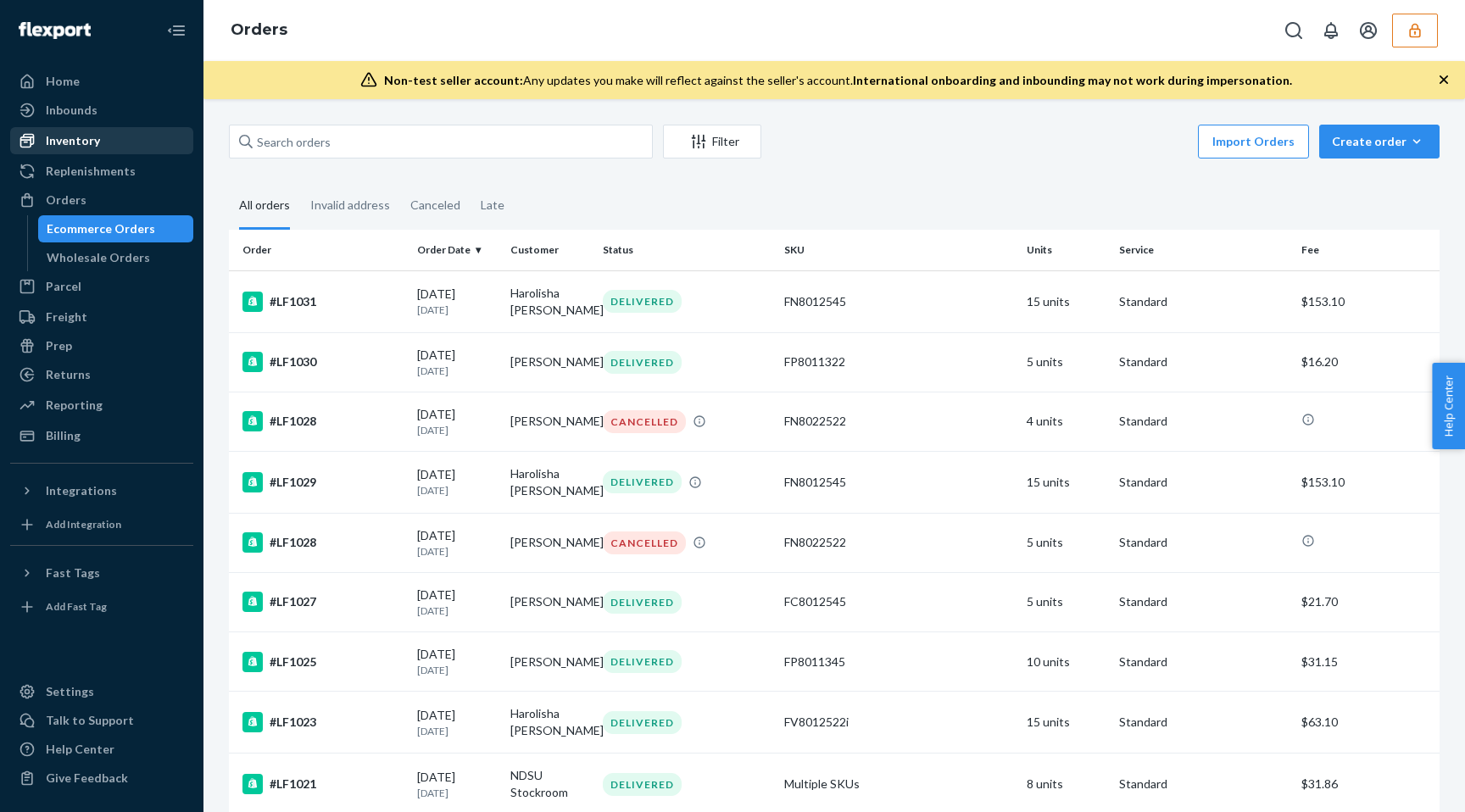
click at [101, 152] on div "Inventory" at bounding box center [102, 140] width 180 height 23
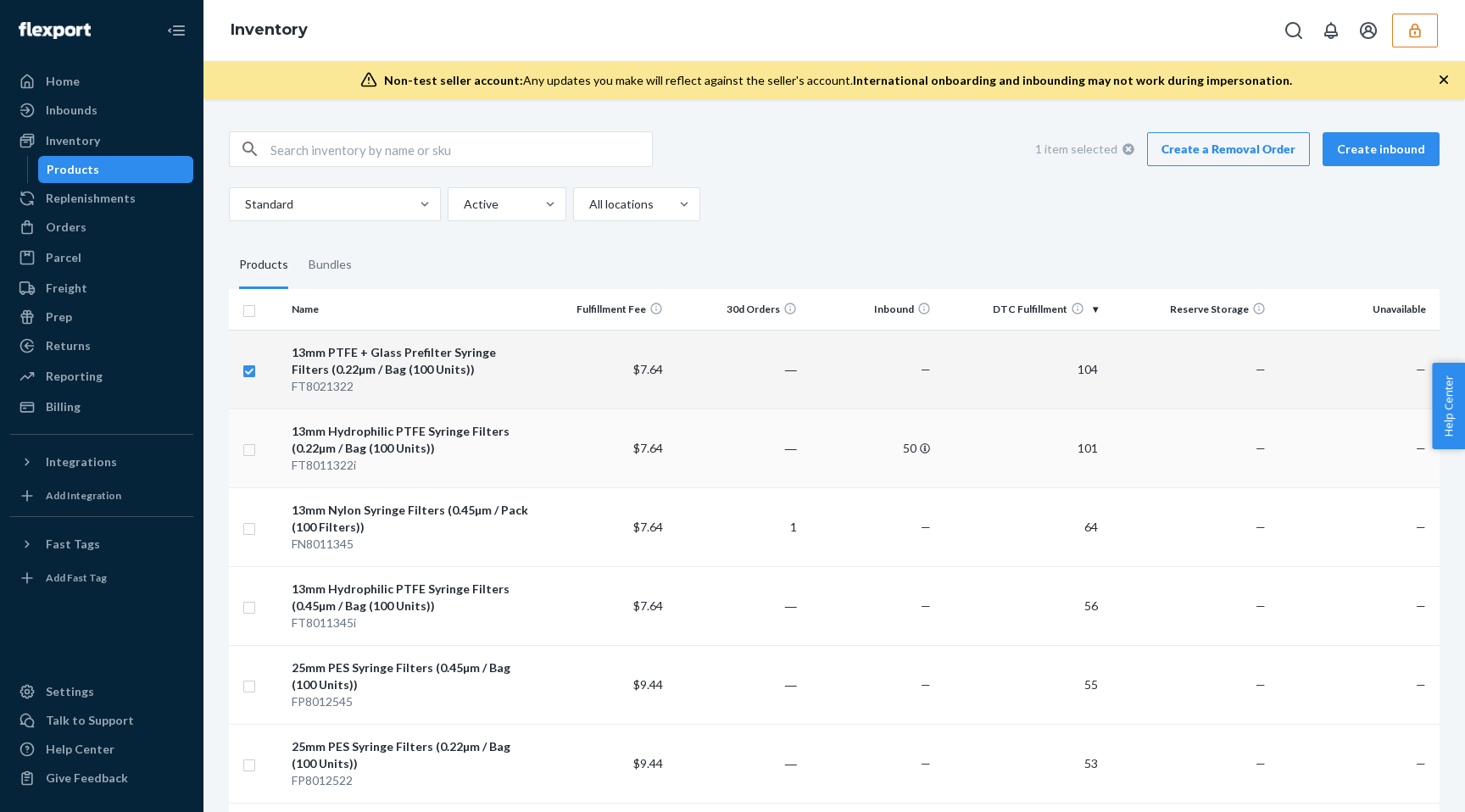
click at [379, 431] on div "13mm Hydrophilic PTFE Syringe Filters (0.22µm / Bag (100 Units))" at bounding box center [410, 440] width 238 height 34
click at [340, 437] on div "13mm Hydrophilic PTFE Syringe Filters (0.22µm / Bag (100 Units))" at bounding box center [410, 440] width 238 height 34
click at [304, 390] on div "FT8021322" at bounding box center [410, 387] width 238 height 17
click at [351, 382] on div "FT8021322" at bounding box center [410, 387] width 238 height 17
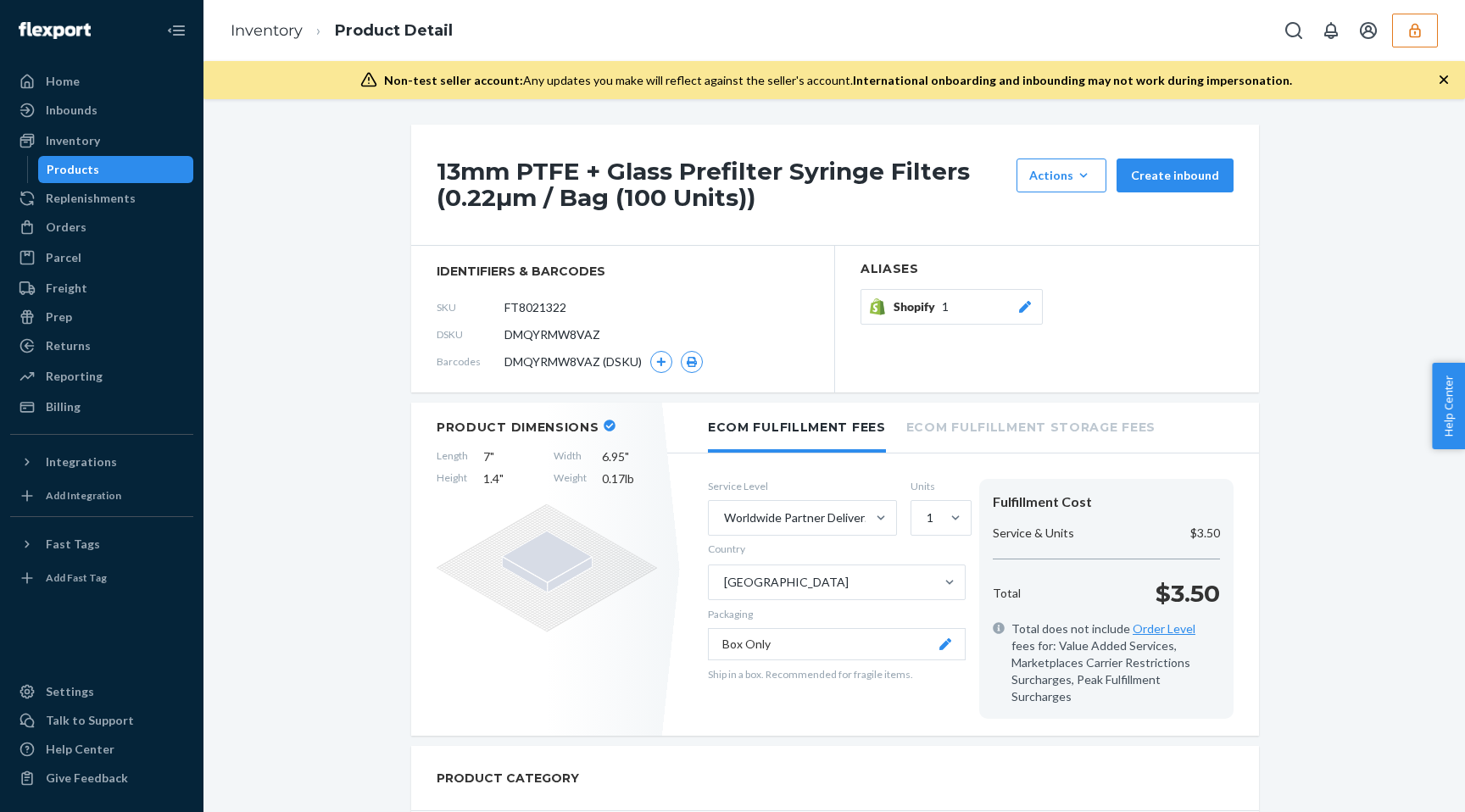
click at [519, 167] on h1 "13mm PTFE + Glass Prefilter Syringe Filters (0.22µm / Bag (100 Units))" at bounding box center [722, 185] width 572 height 52
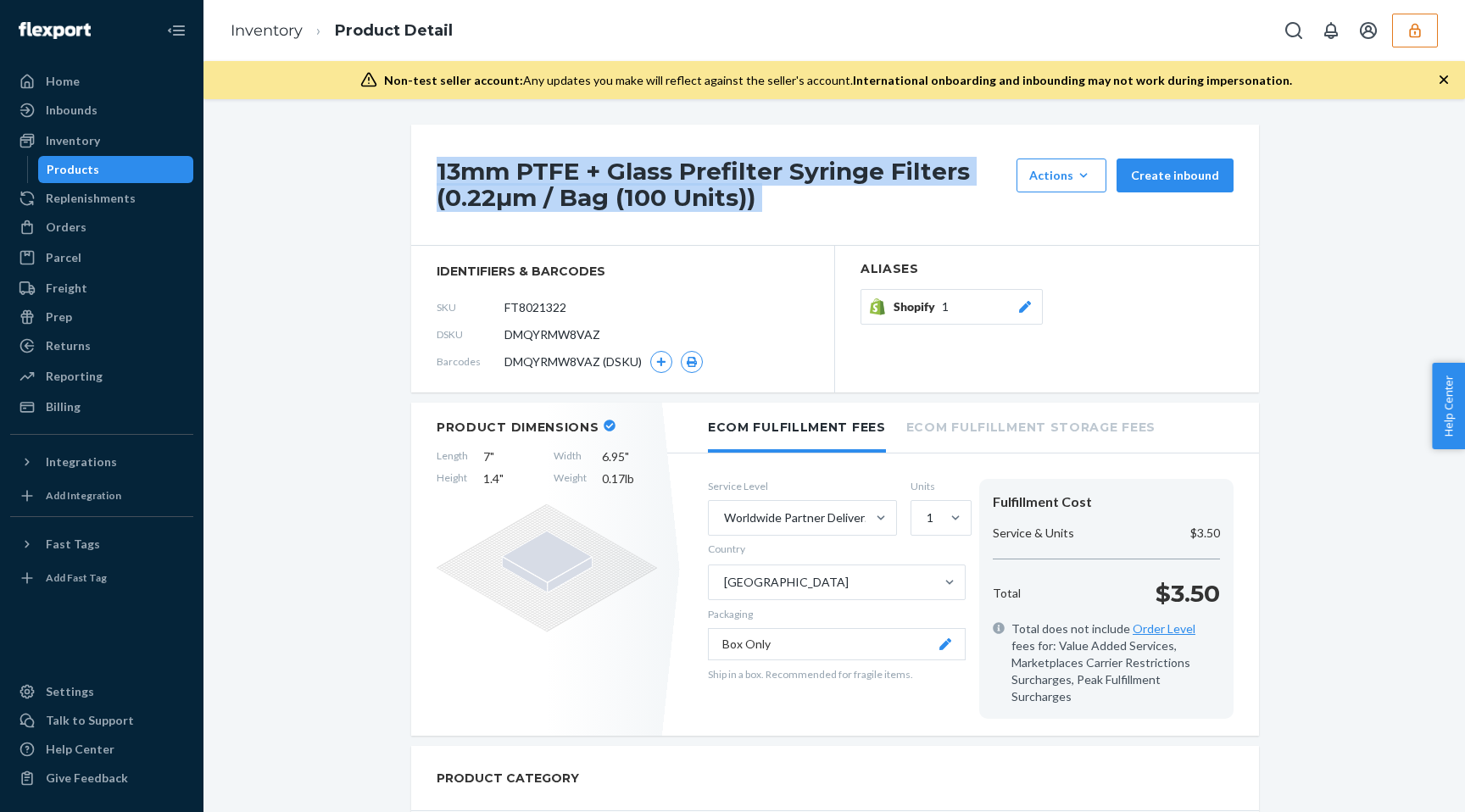
click at [519, 167] on h1 "13mm PTFE + Glass Prefilter Syringe Filters (0.22µm / Bag (100 Units))" at bounding box center [722, 185] width 572 height 52
copy div "13mm PTFE + Glass Prefilter Syringe Filters (0.22µm / Bag (100 Units))"
